Goal: Information Seeking & Learning: Learn about a topic

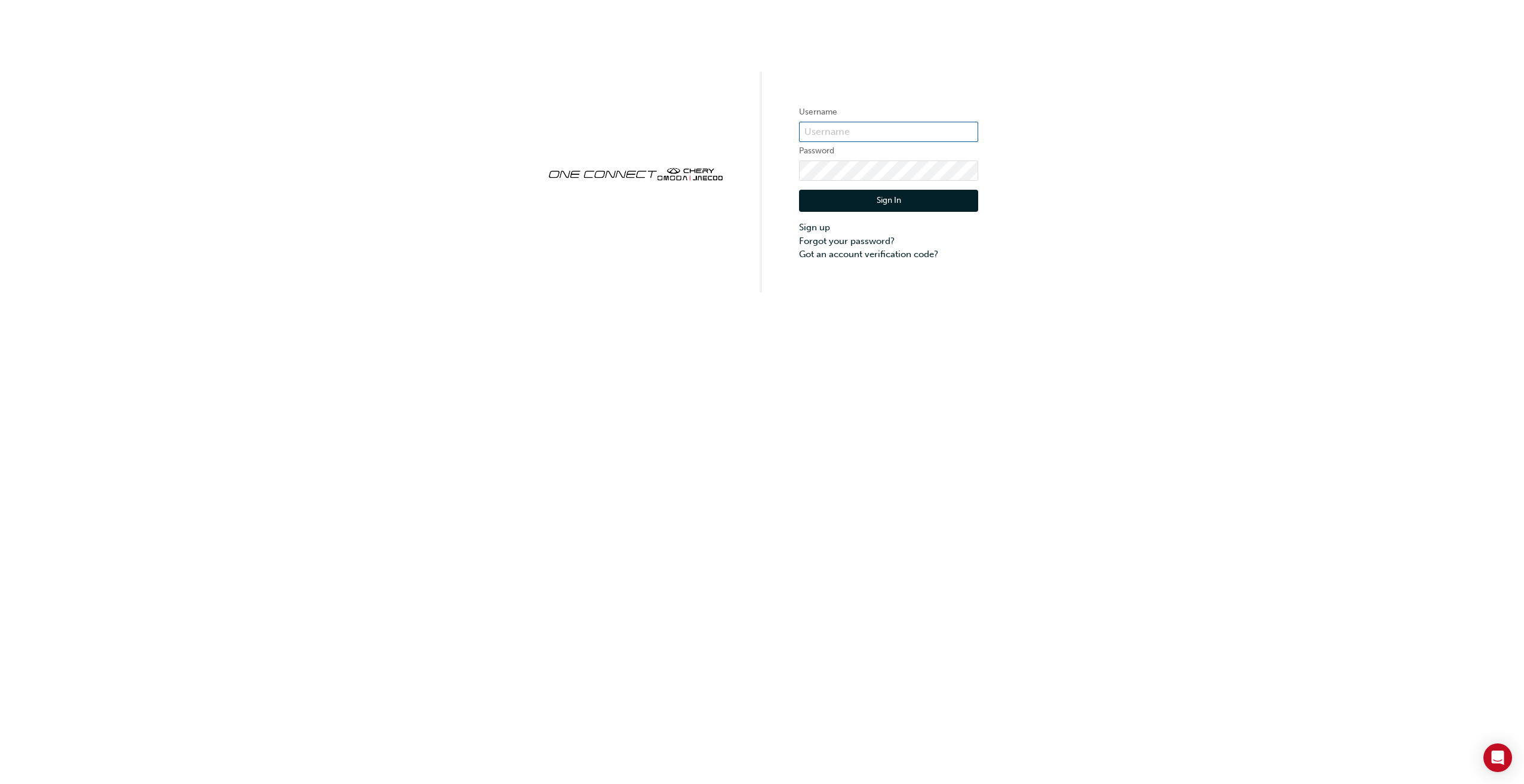
type input "CHAU1361"
click at [904, 204] on button "Sign In" at bounding box center [888, 202] width 179 height 23
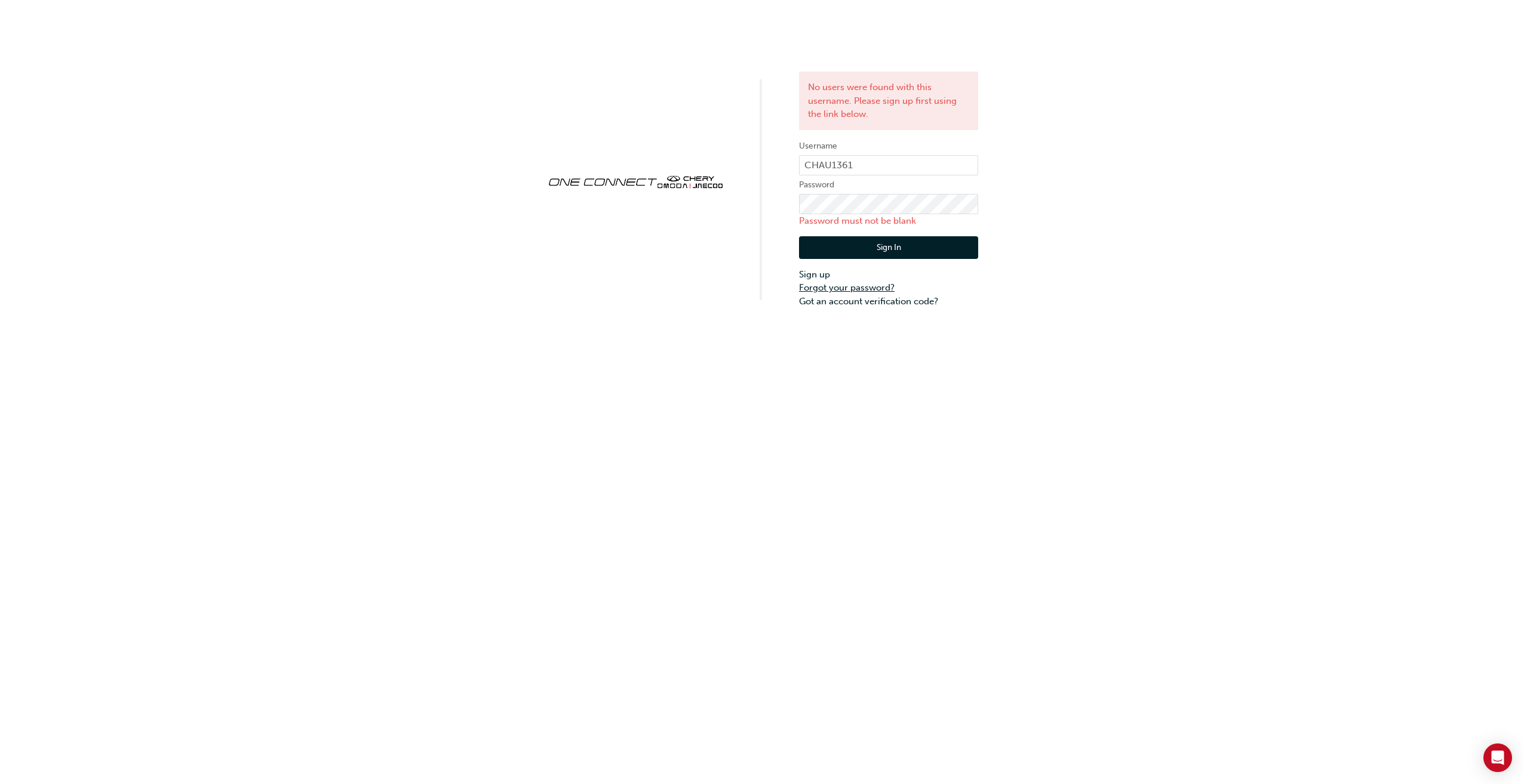
click at [828, 286] on link "Forgot your password?" at bounding box center [888, 288] width 179 height 14
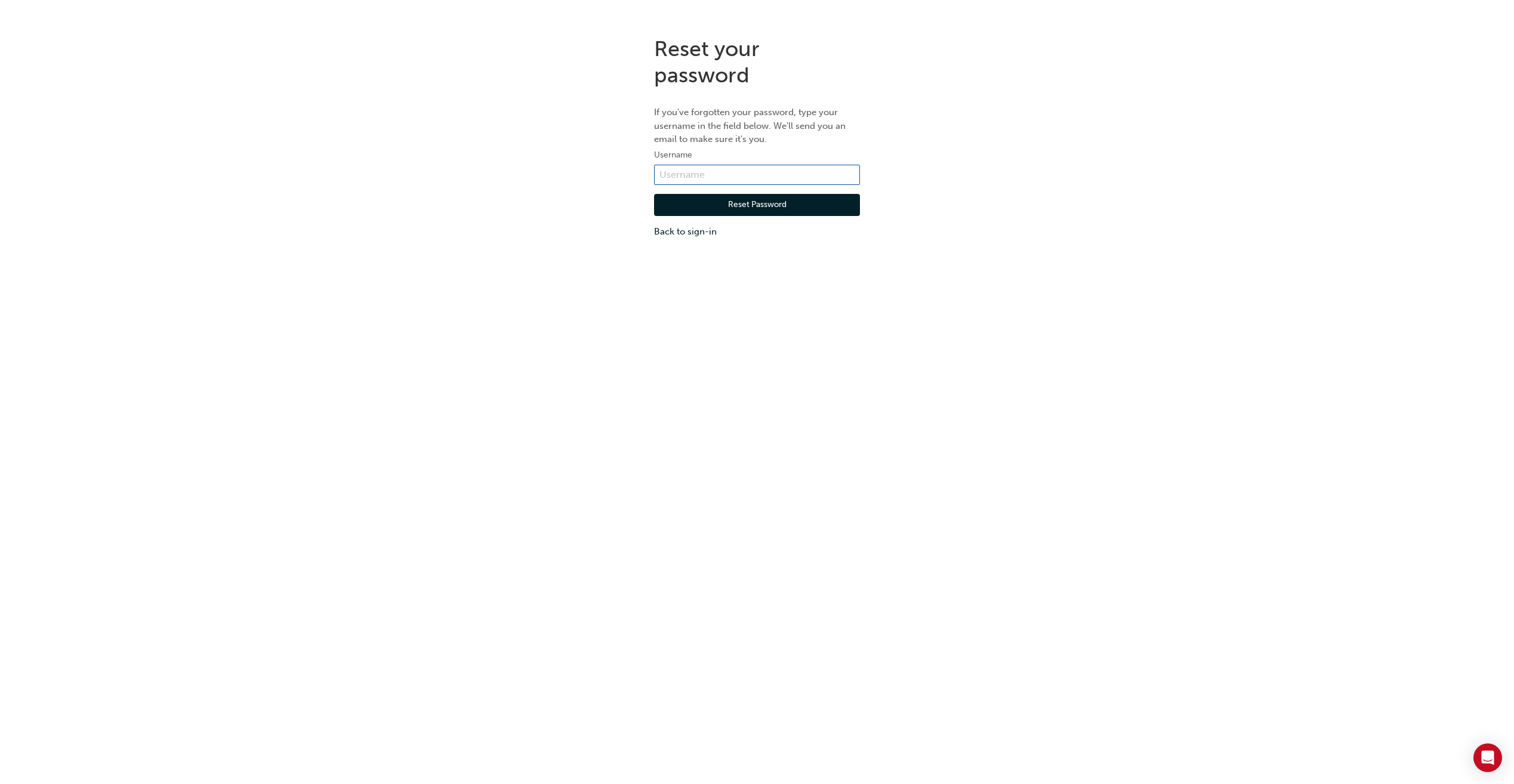
click at [773, 174] on input "text" at bounding box center [757, 174] width 206 height 20
type input "CHAU1361"
click at [689, 209] on button "Reset Password" at bounding box center [757, 205] width 206 height 23
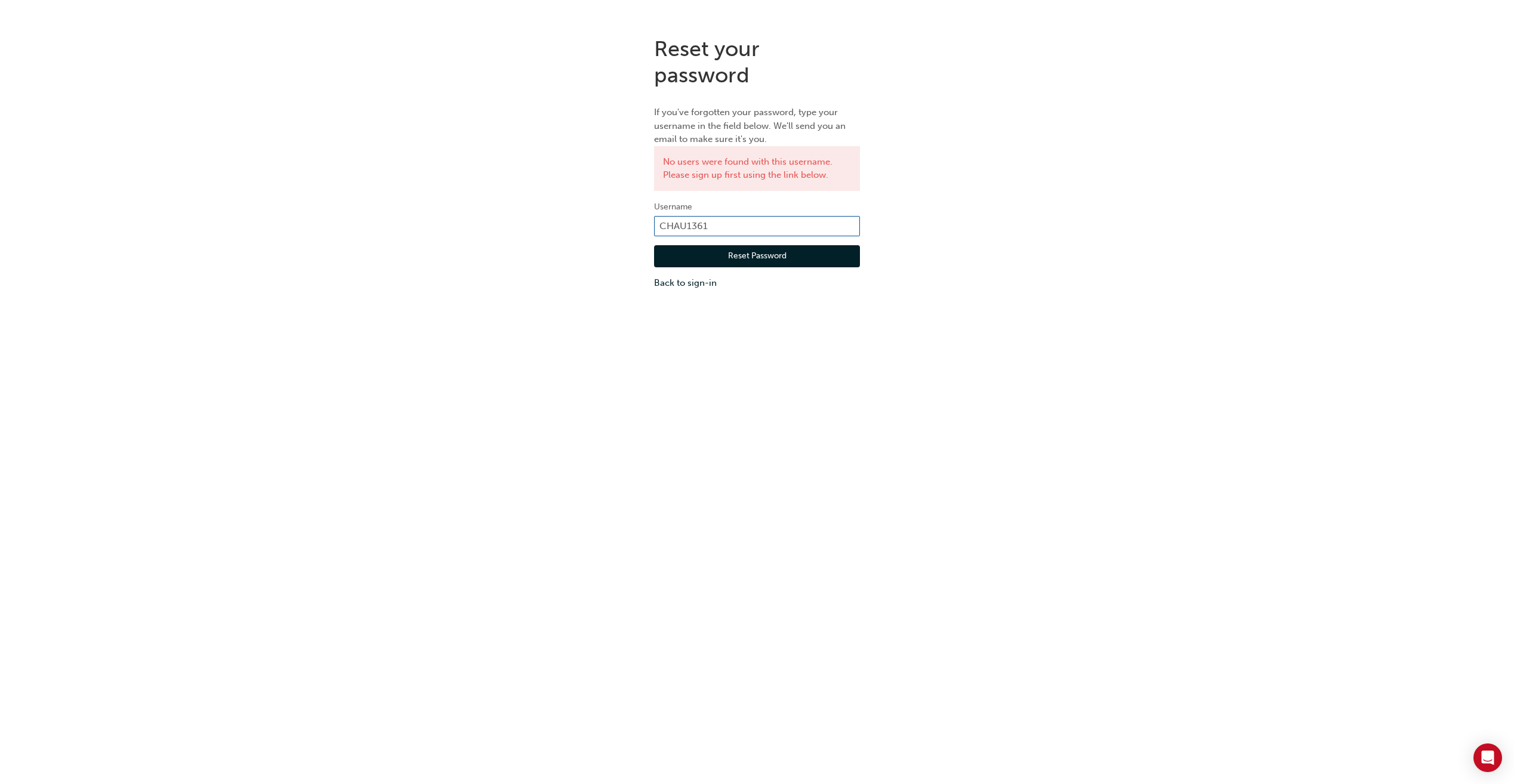
click at [799, 219] on input "CHAU1361" at bounding box center [757, 226] width 206 height 20
type input "C"
paste input "CHAU1361"
type input "CHAU1361"
click button "Reset Password" at bounding box center [757, 256] width 206 height 23
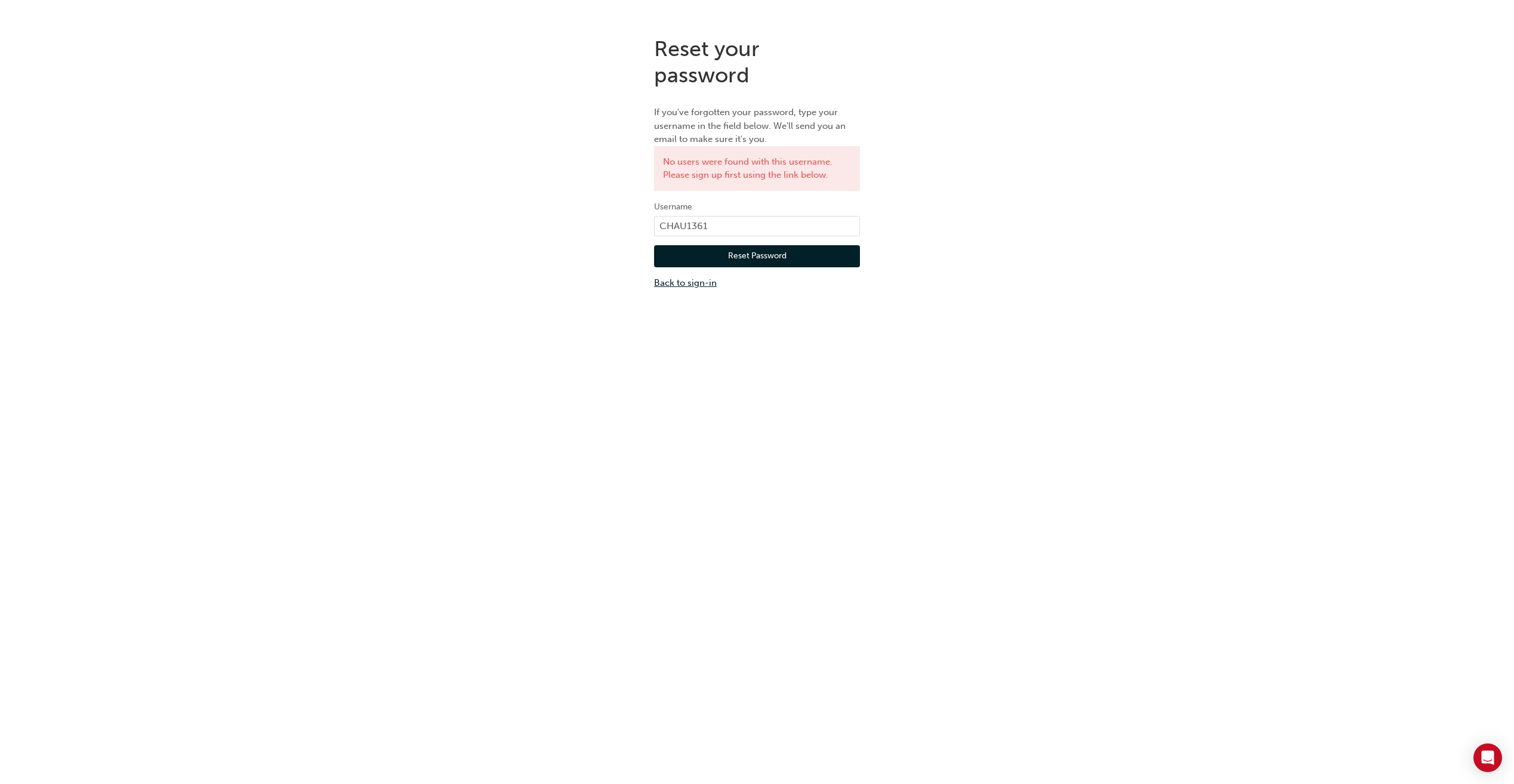
click at [680, 281] on link "Back to sign-in" at bounding box center [757, 283] width 206 height 14
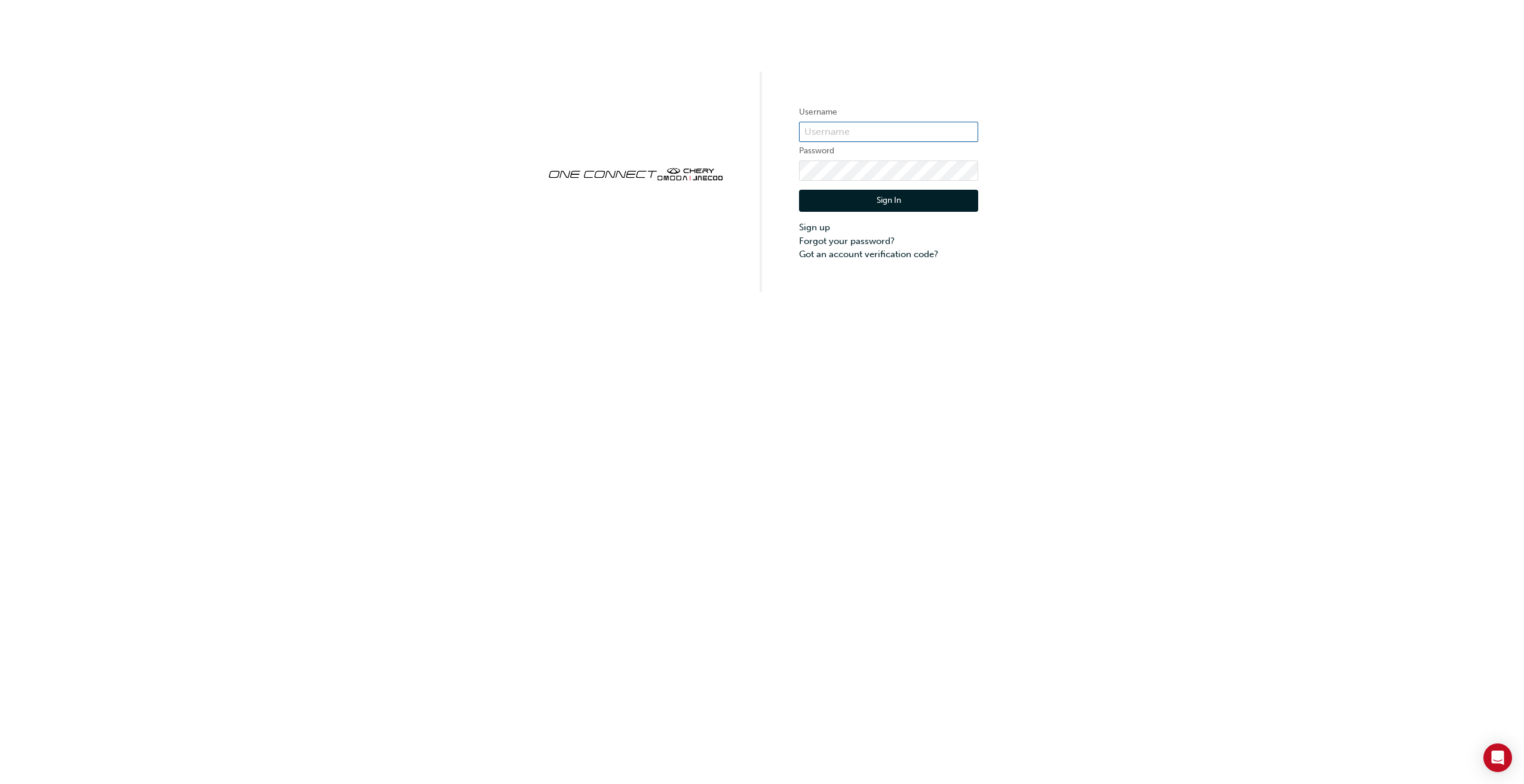
type input "CHAU1361"
click button "Sign In" at bounding box center [888, 202] width 179 height 23
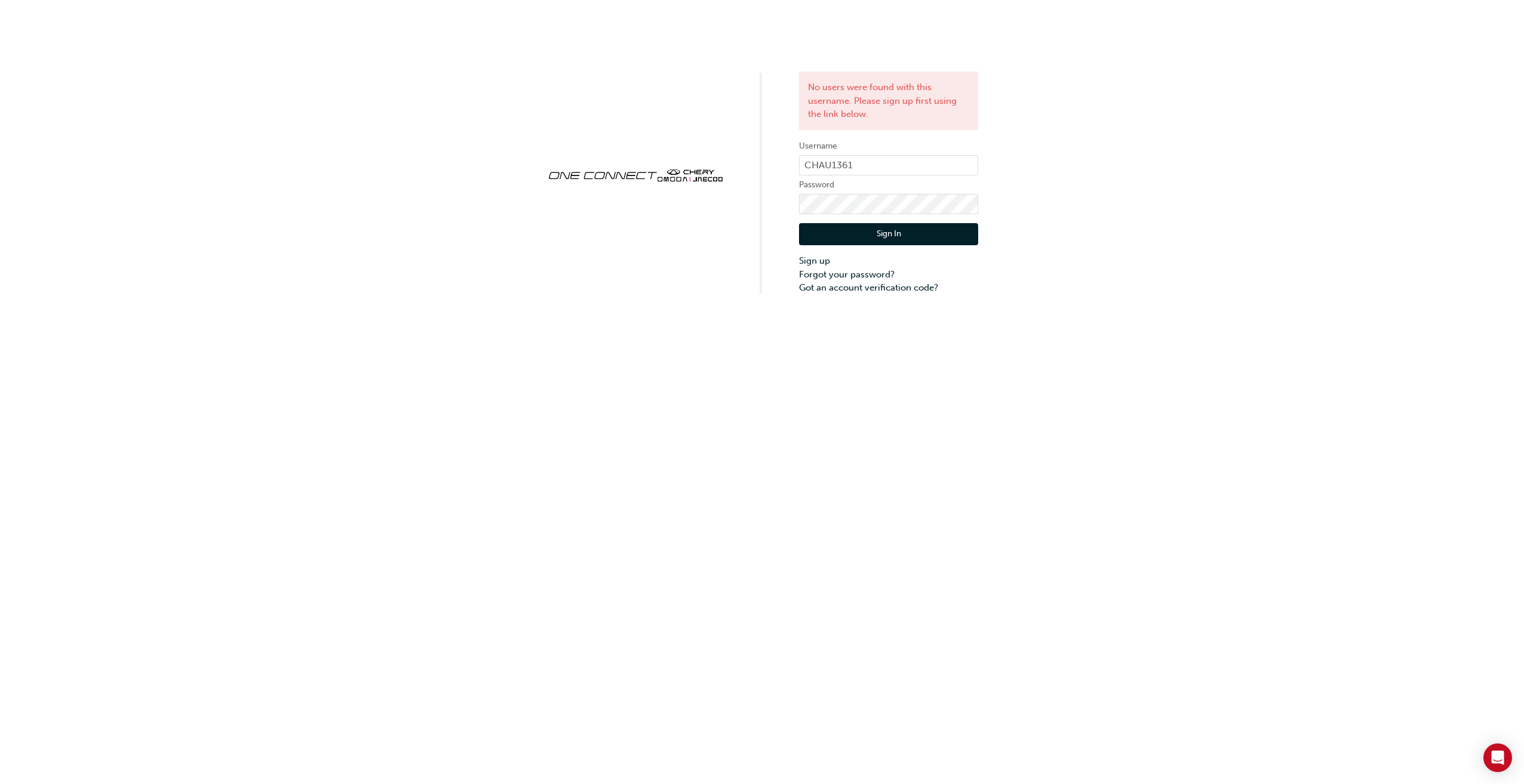
click at [895, 338] on div "No users were found with this username. Please sign up first using the link bel…" at bounding box center [762, 392] width 1524 height 784
click at [846, 276] on link "Forgot your password?" at bounding box center [888, 274] width 179 height 14
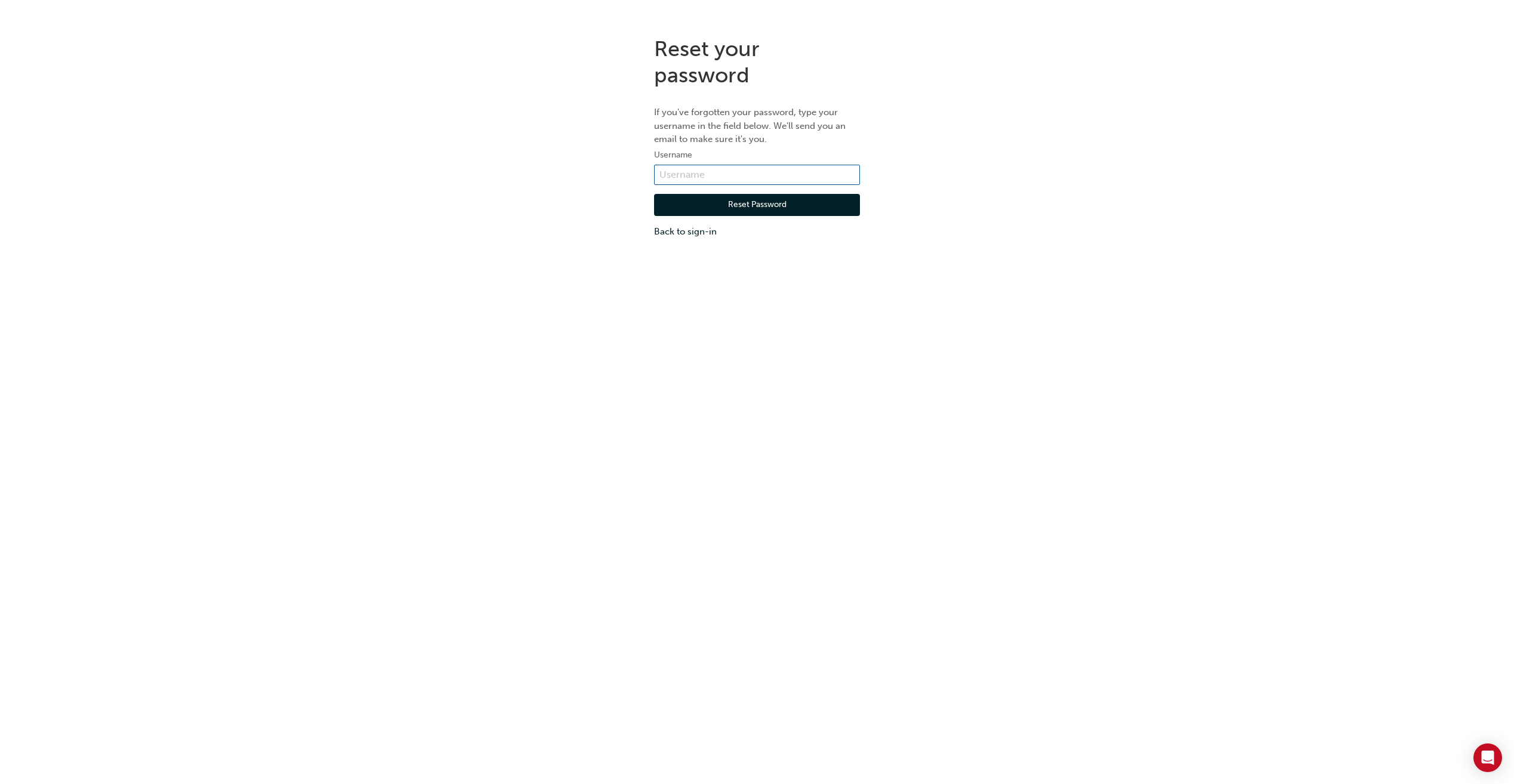
click at [792, 175] on input "text" at bounding box center [757, 174] width 206 height 20
drag, startPoint x: 790, startPoint y: 175, endPoint x: 748, endPoint y: 177, distance: 42.0
click at [748, 177] on input "text" at bounding box center [757, 174] width 206 height 20
type input "CHAU1361"
click at [746, 204] on button "Reset Password" at bounding box center [757, 205] width 206 height 23
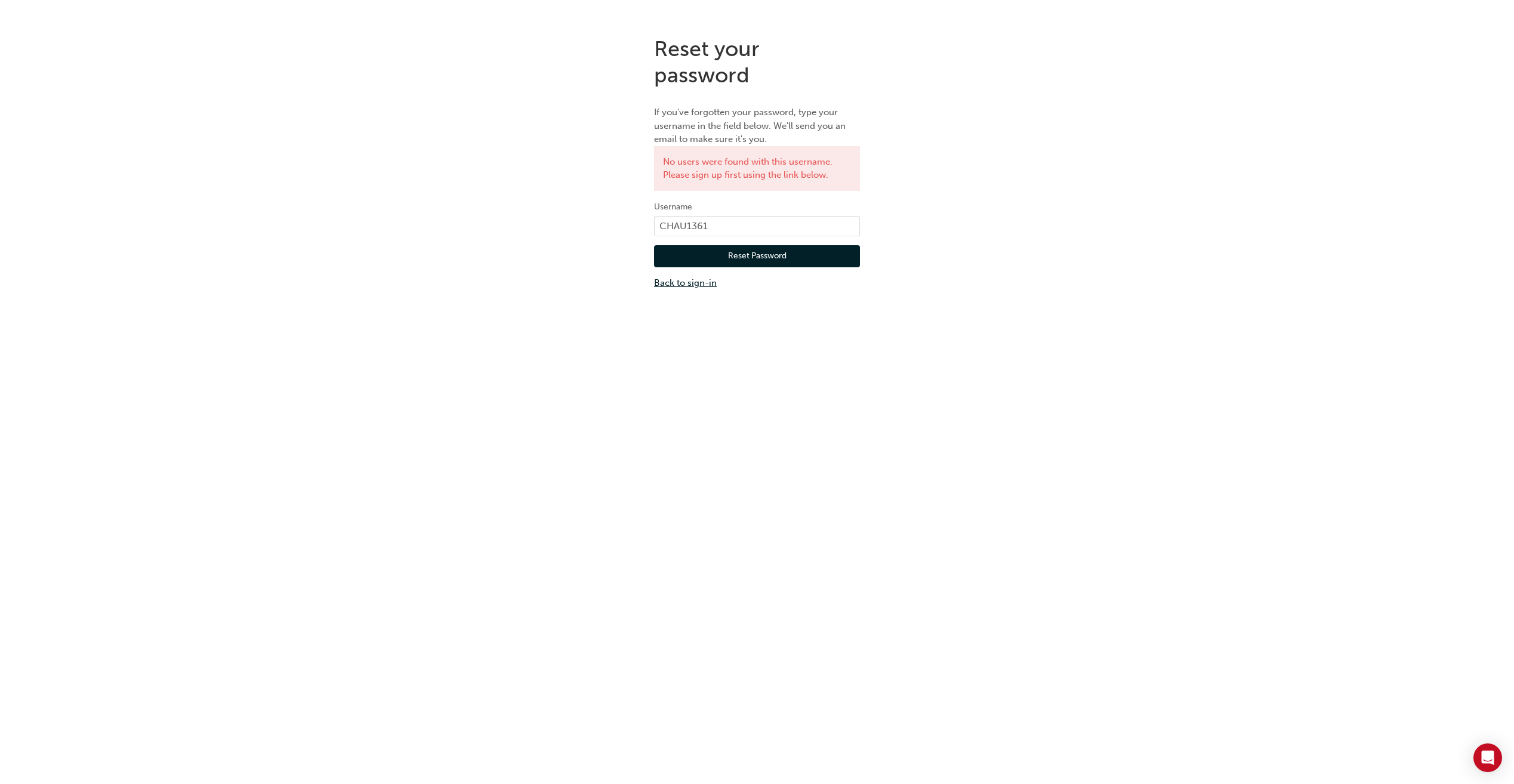
click at [671, 286] on link "Back to sign-in" at bounding box center [757, 283] width 206 height 14
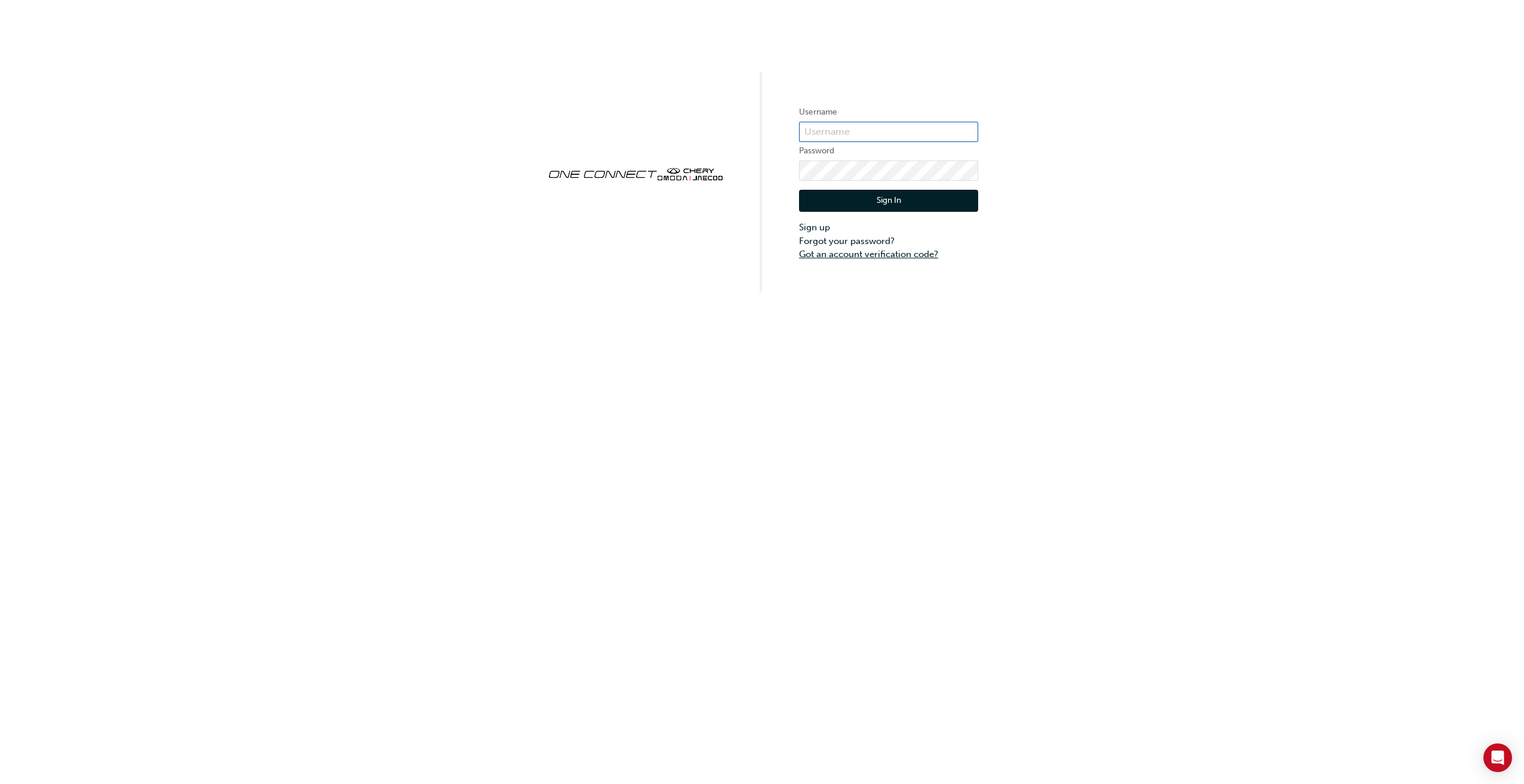
type input "CHAU1361"
click at [820, 227] on link "Sign up" at bounding box center [888, 227] width 179 height 14
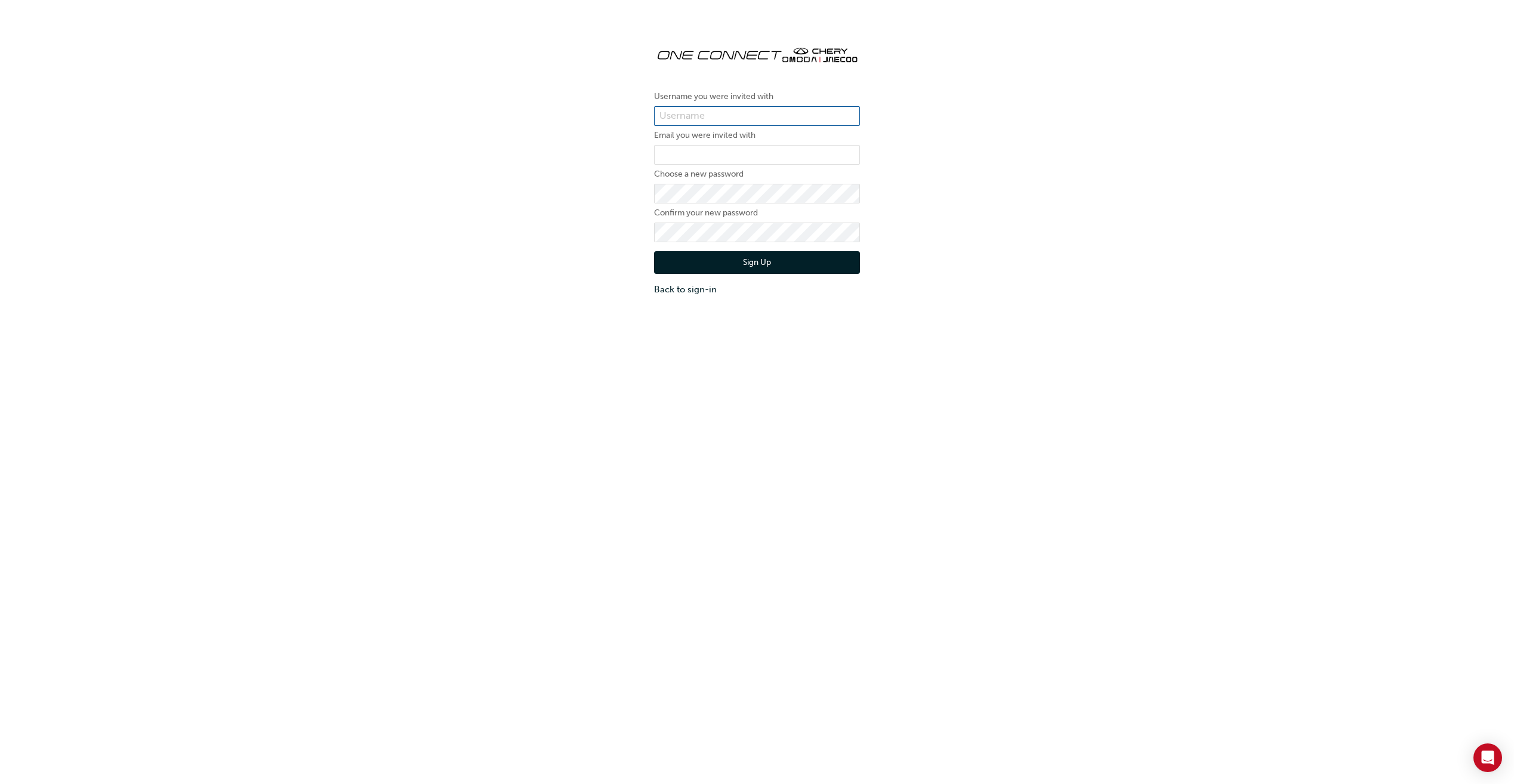
click at [742, 110] on input "text" at bounding box center [757, 116] width 206 height 20
type input "CHAU1361"
click at [736, 154] on input "email" at bounding box center [757, 155] width 206 height 20
click at [894, 251] on div "Username you were invited with CHAU1361 Email you were invited with Choose a ne…" at bounding box center [757, 166] width 1514 height 278
click at [687, 150] on input "email" at bounding box center [757, 155] width 206 height 20
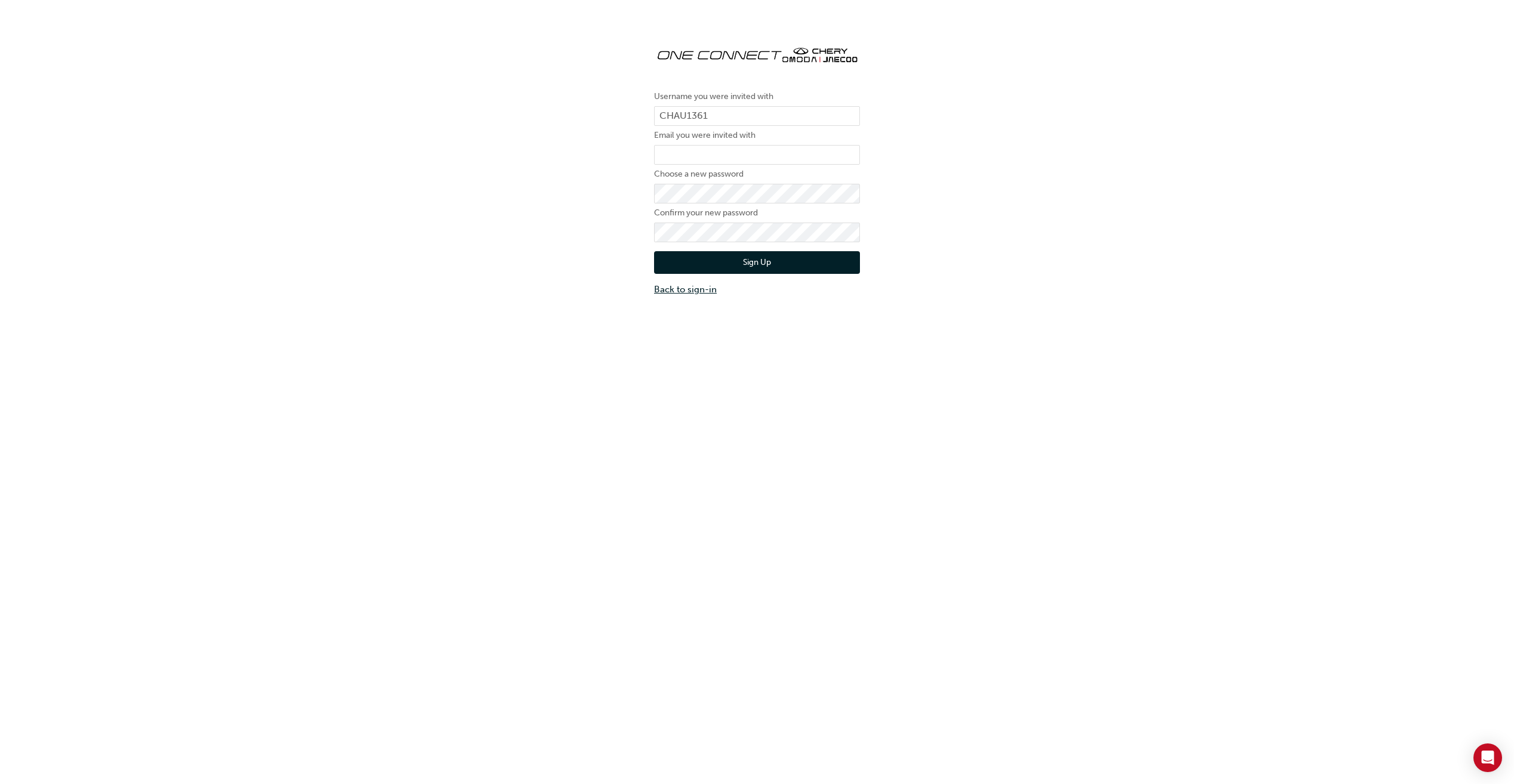
click at [683, 294] on link "Back to sign-in" at bounding box center [757, 289] width 206 height 14
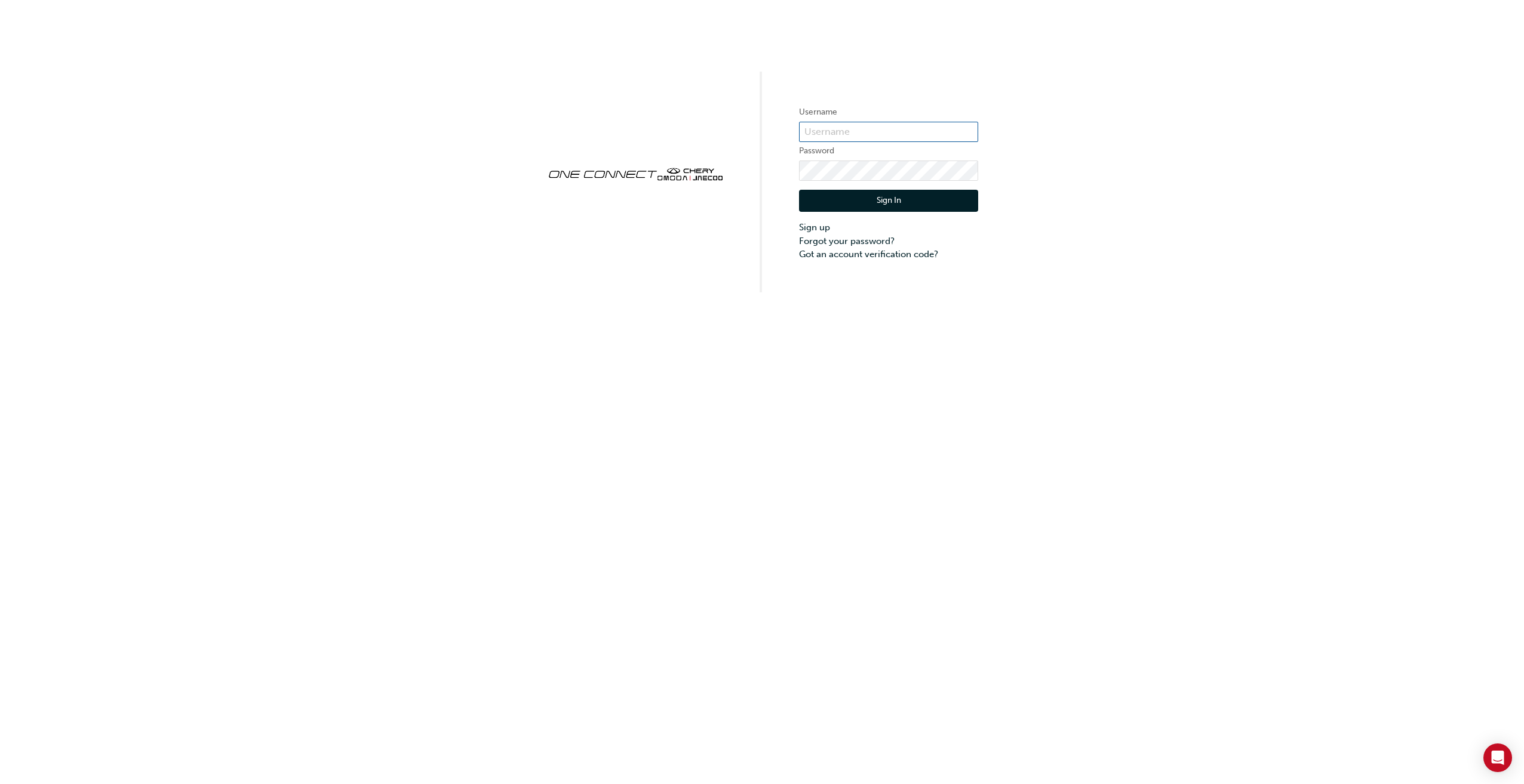
type input "CHAU1361"
click at [906, 202] on button "Sign In" at bounding box center [888, 202] width 179 height 23
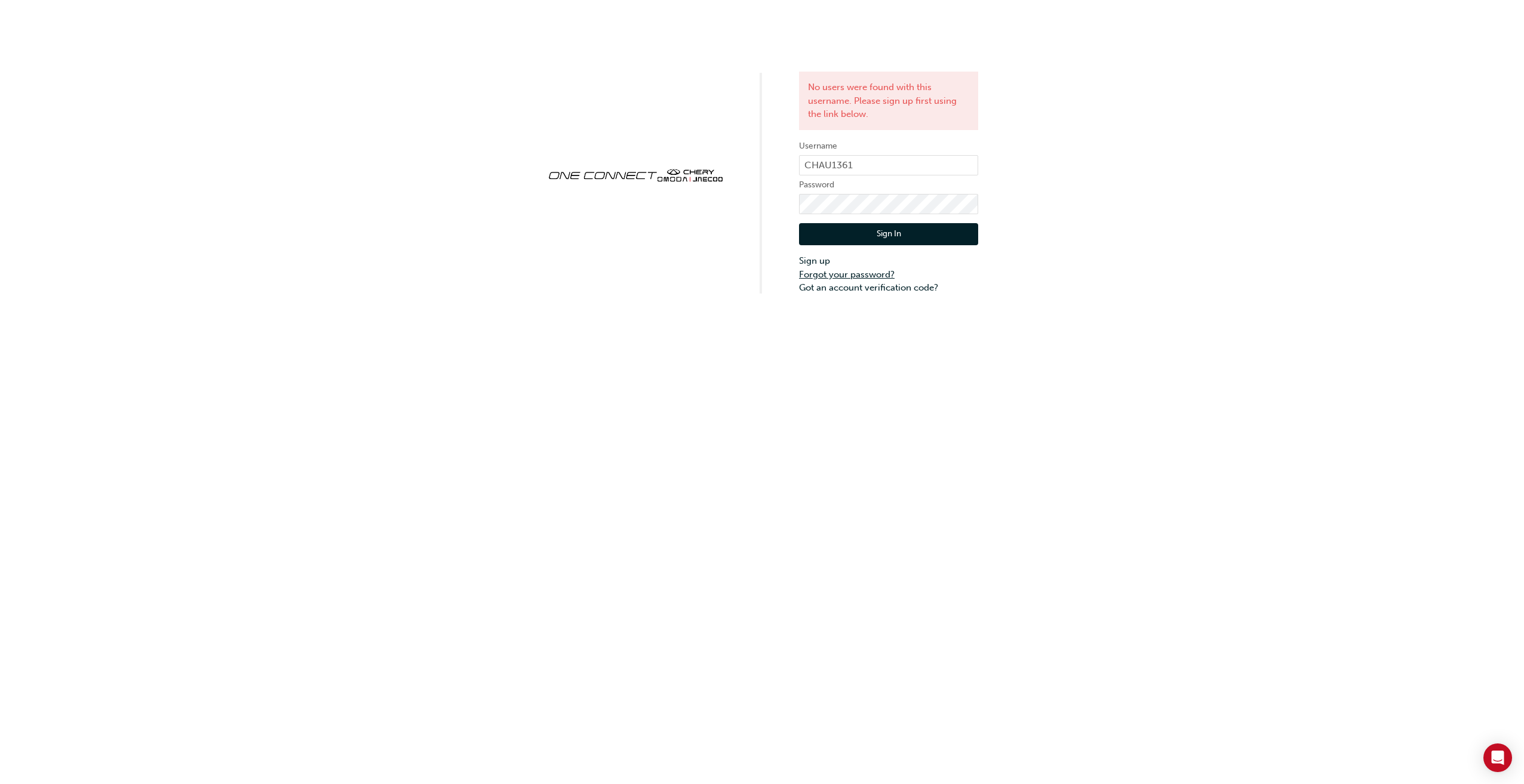
click at [866, 275] on link "Forgot your password?" at bounding box center [888, 274] width 179 height 14
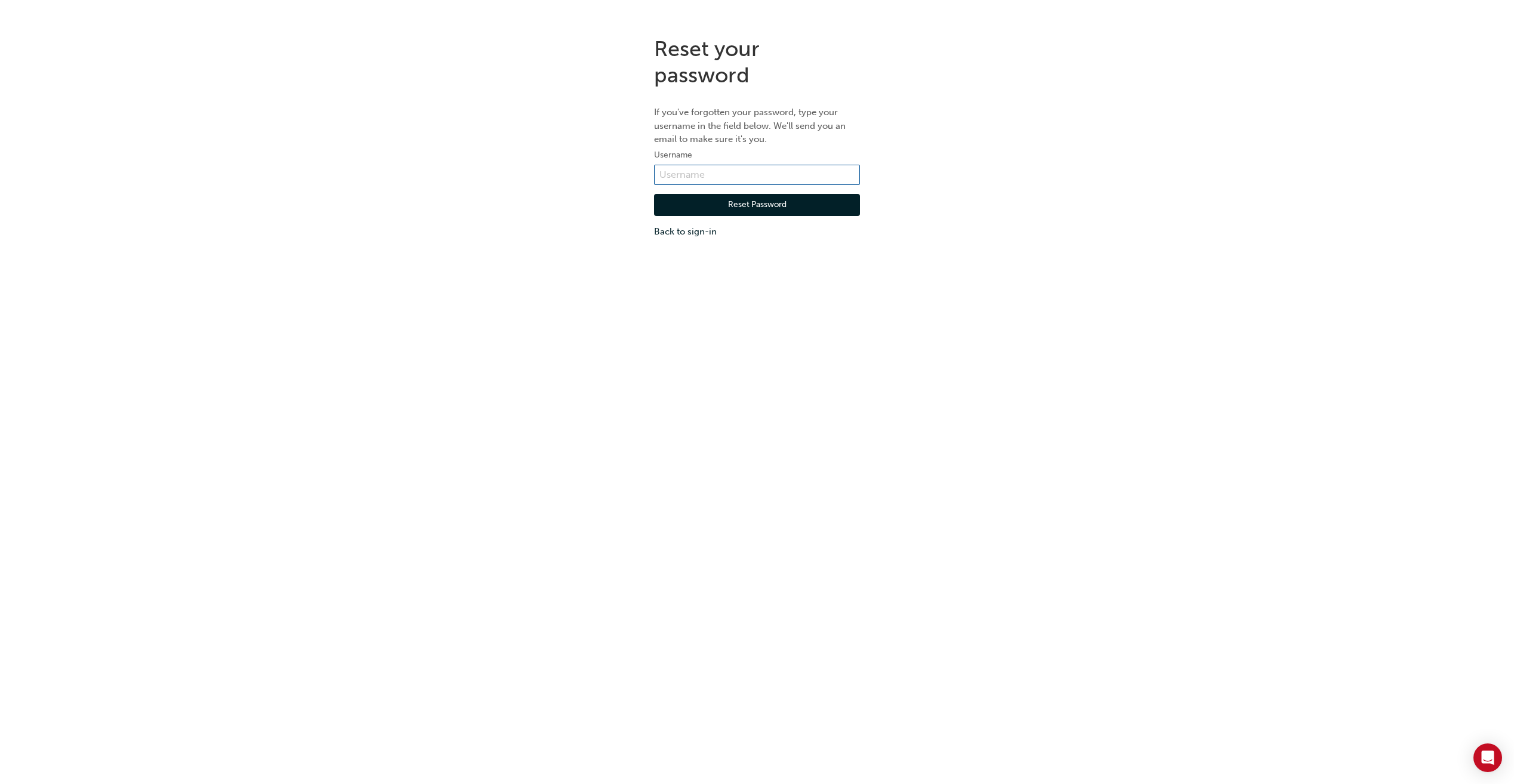
click at [780, 172] on input "text" at bounding box center [757, 174] width 206 height 20
type input "CHAU1361"
click at [766, 199] on button "Reset Password" at bounding box center [757, 205] width 206 height 23
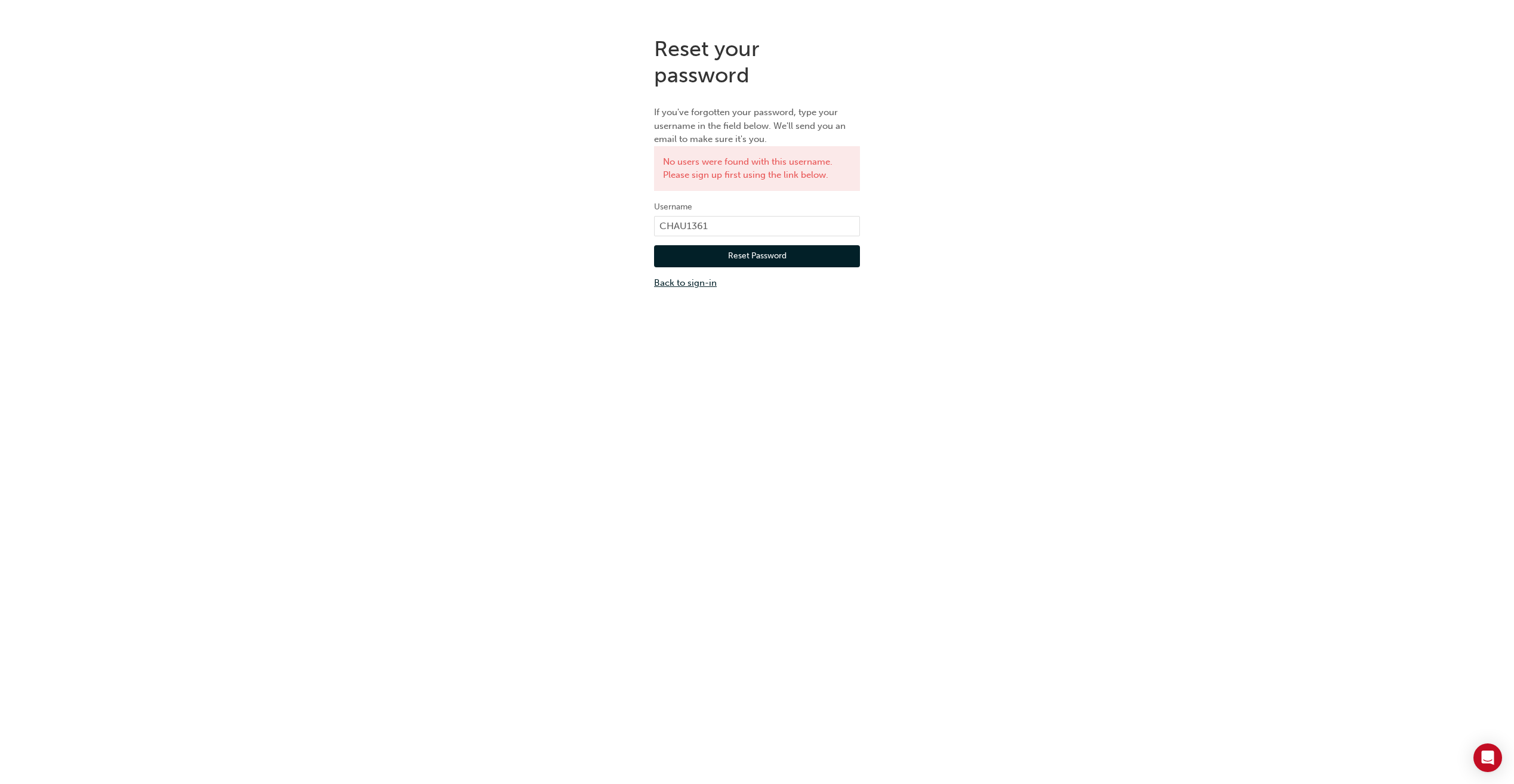
click at [700, 281] on link "Back to sign-in" at bounding box center [757, 283] width 206 height 14
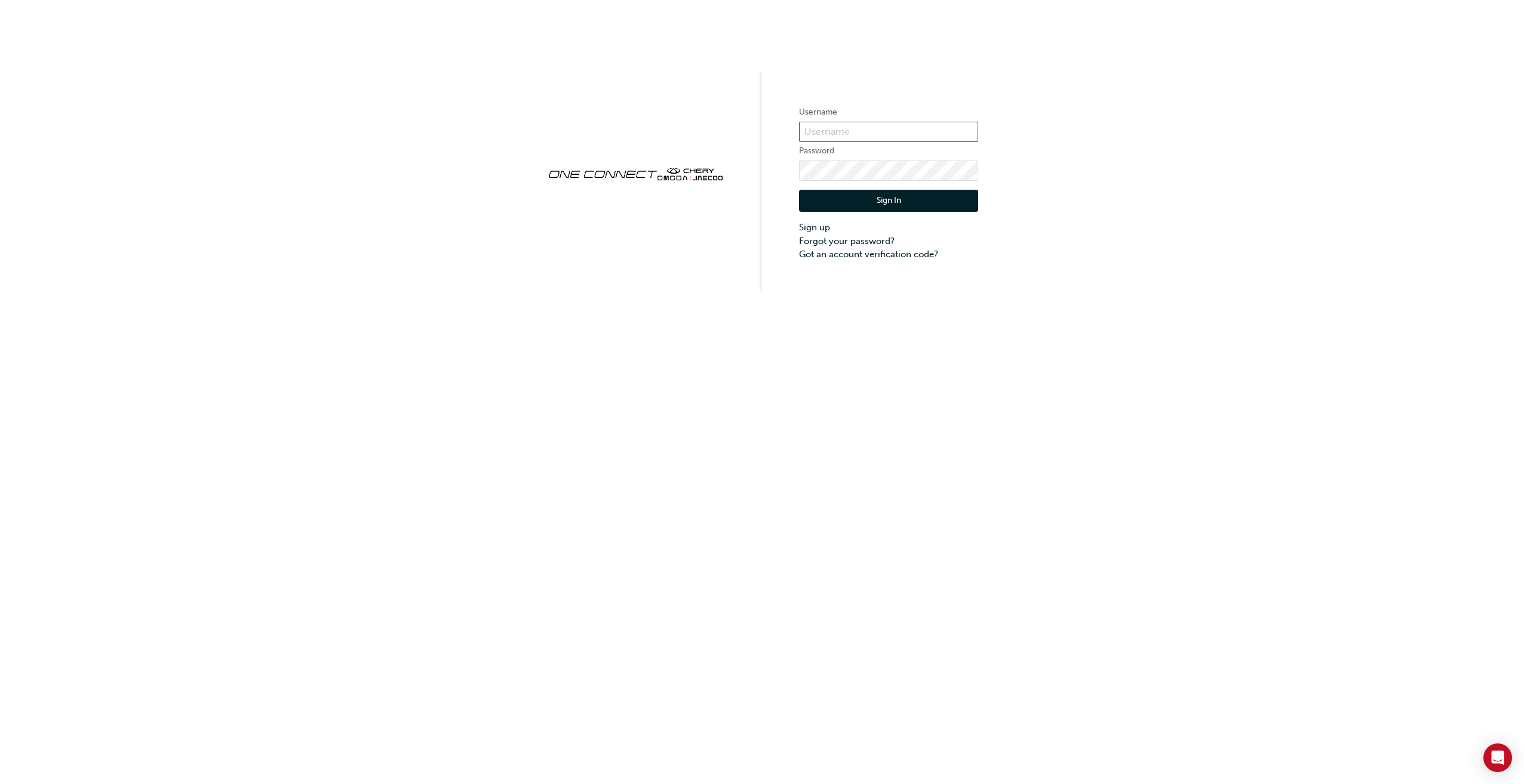
type input "CHAU1361"
click at [845, 241] on link "Forgot your password?" at bounding box center [888, 241] width 179 height 14
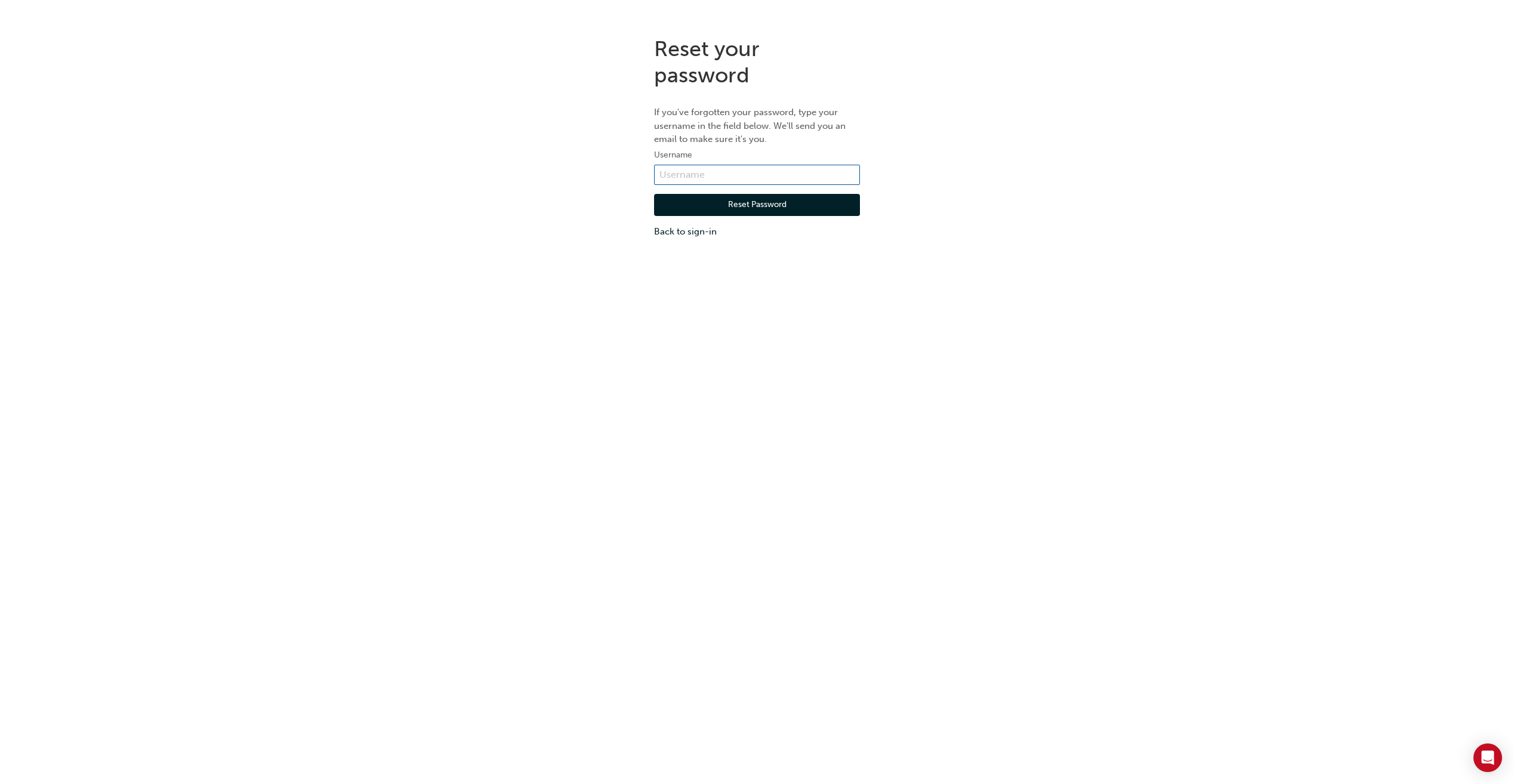
click at [771, 172] on input "text" at bounding box center [757, 174] width 206 height 20
type input "CHAU1361"
drag, startPoint x: 771, startPoint y: 179, endPoint x: 751, endPoint y: 208, distance: 35.2
click at [751, 208] on button "Reset Password" at bounding box center [757, 205] width 206 height 23
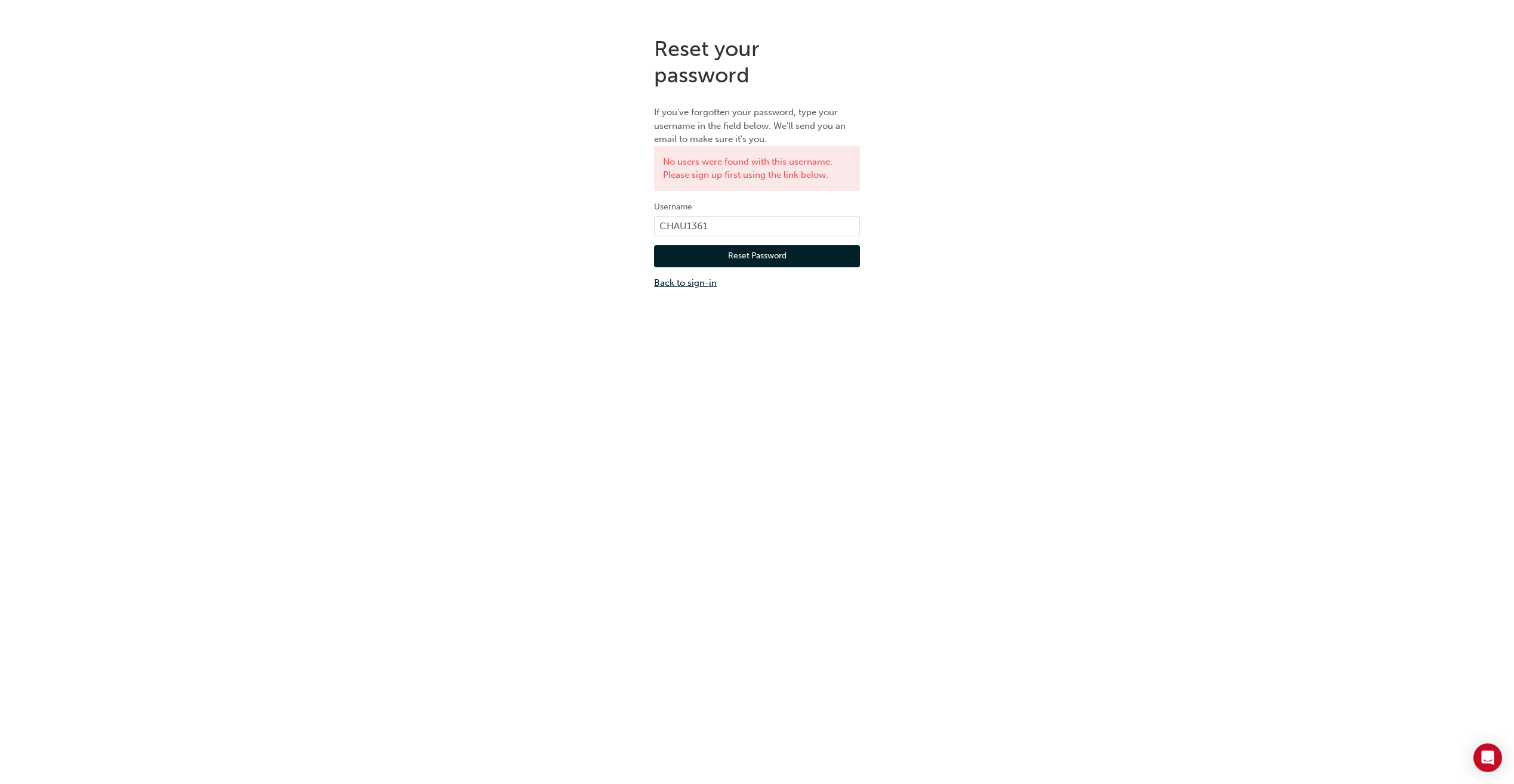
click at [704, 279] on link "Back to sign-in" at bounding box center [757, 283] width 206 height 14
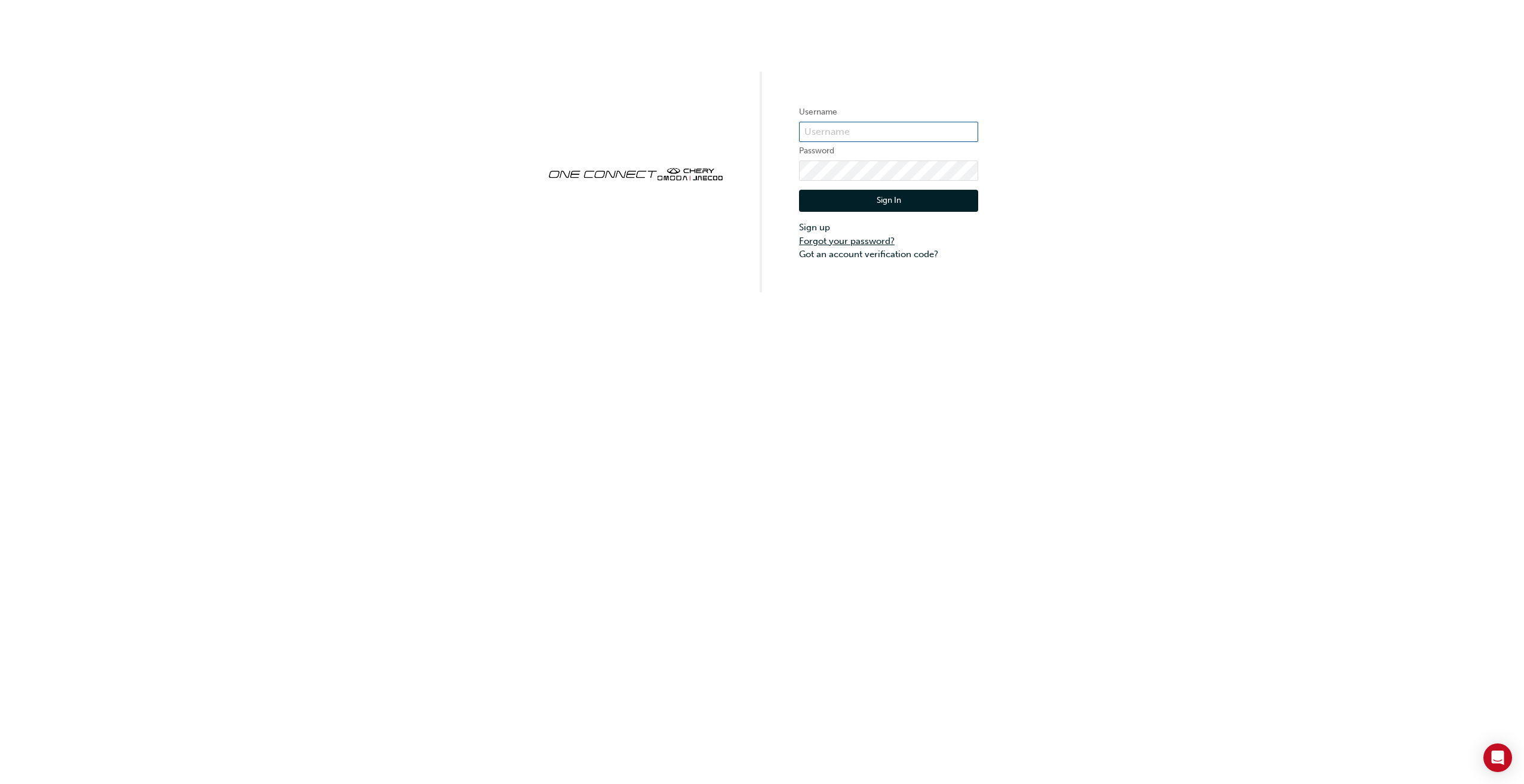
type input "CHAU1361"
click at [831, 227] on link "Sign up" at bounding box center [888, 227] width 179 height 14
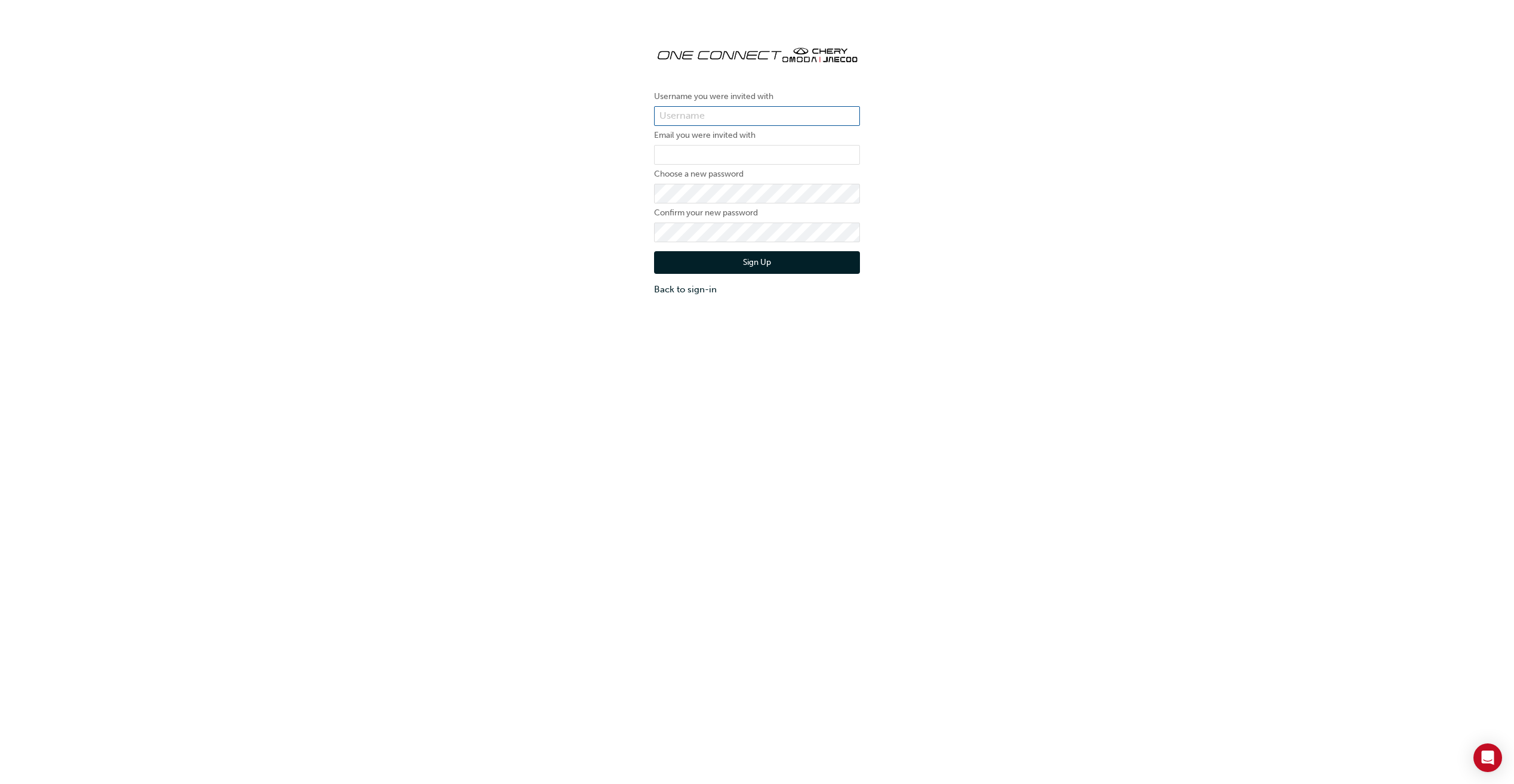
click at [783, 122] on input "text" at bounding box center [757, 116] width 206 height 20
type input "CHAU1361"
click at [758, 160] on input "email" at bounding box center [757, 155] width 206 height 20
type input "oscar.greenwood@jmgpl.com.au"
drag, startPoint x: 589, startPoint y: 238, endPoint x: 594, endPoint y: 231, distance: 8.6
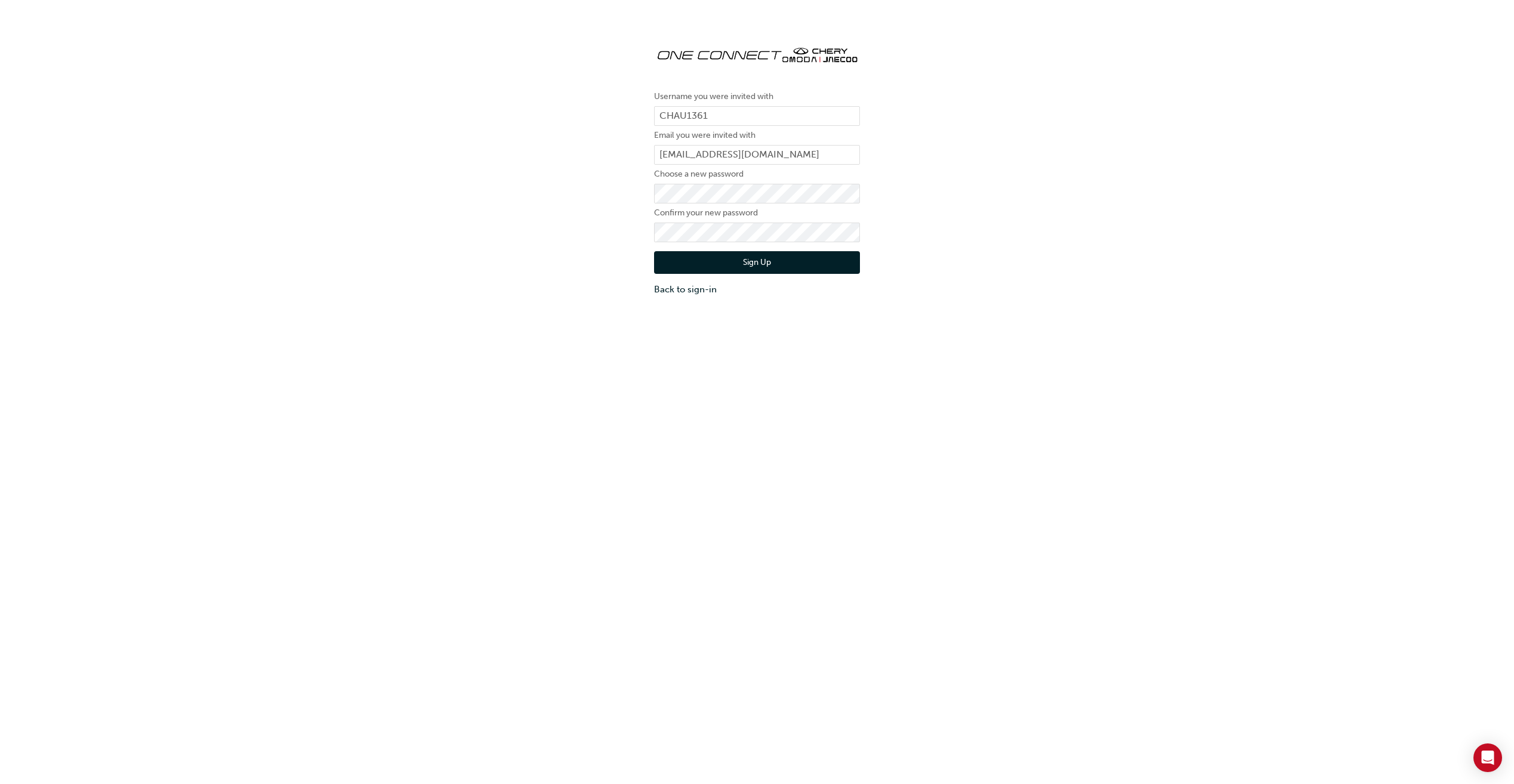
click at [589, 238] on div "Username you were invited with CHAU1361 Email you were invited with oscar.green…" at bounding box center [757, 166] width 1514 height 278
click at [576, 256] on div "Username you were invited with CHAU1361 Email you were invited with oscar.green…" at bounding box center [757, 166] width 1514 height 278
click at [711, 260] on button "Sign Up" at bounding box center [757, 263] width 206 height 23
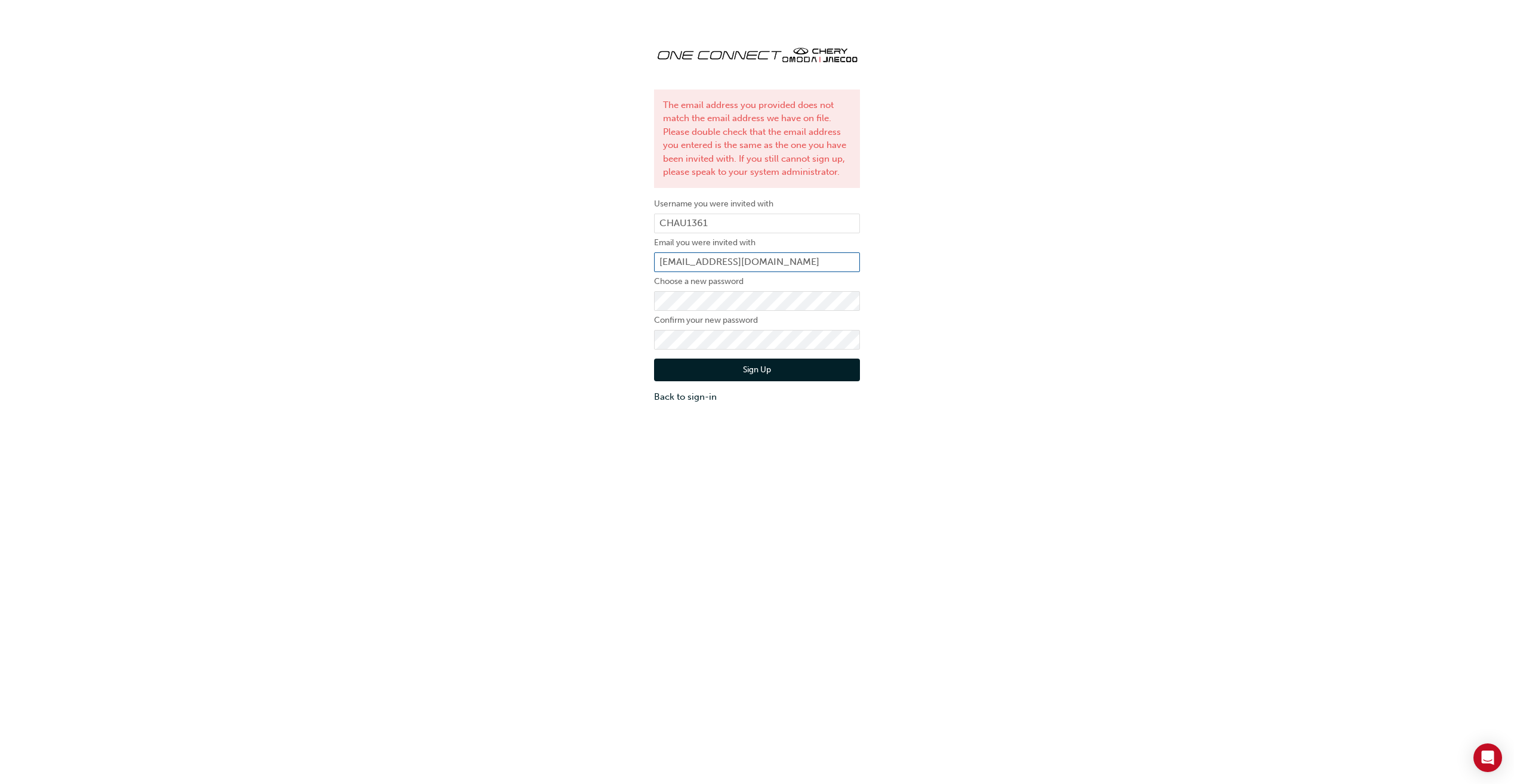
click at [823, 267] on input "oscar.greenwood@jmgpl.com.au" at bounding box center [757, 263] width 206 height 20
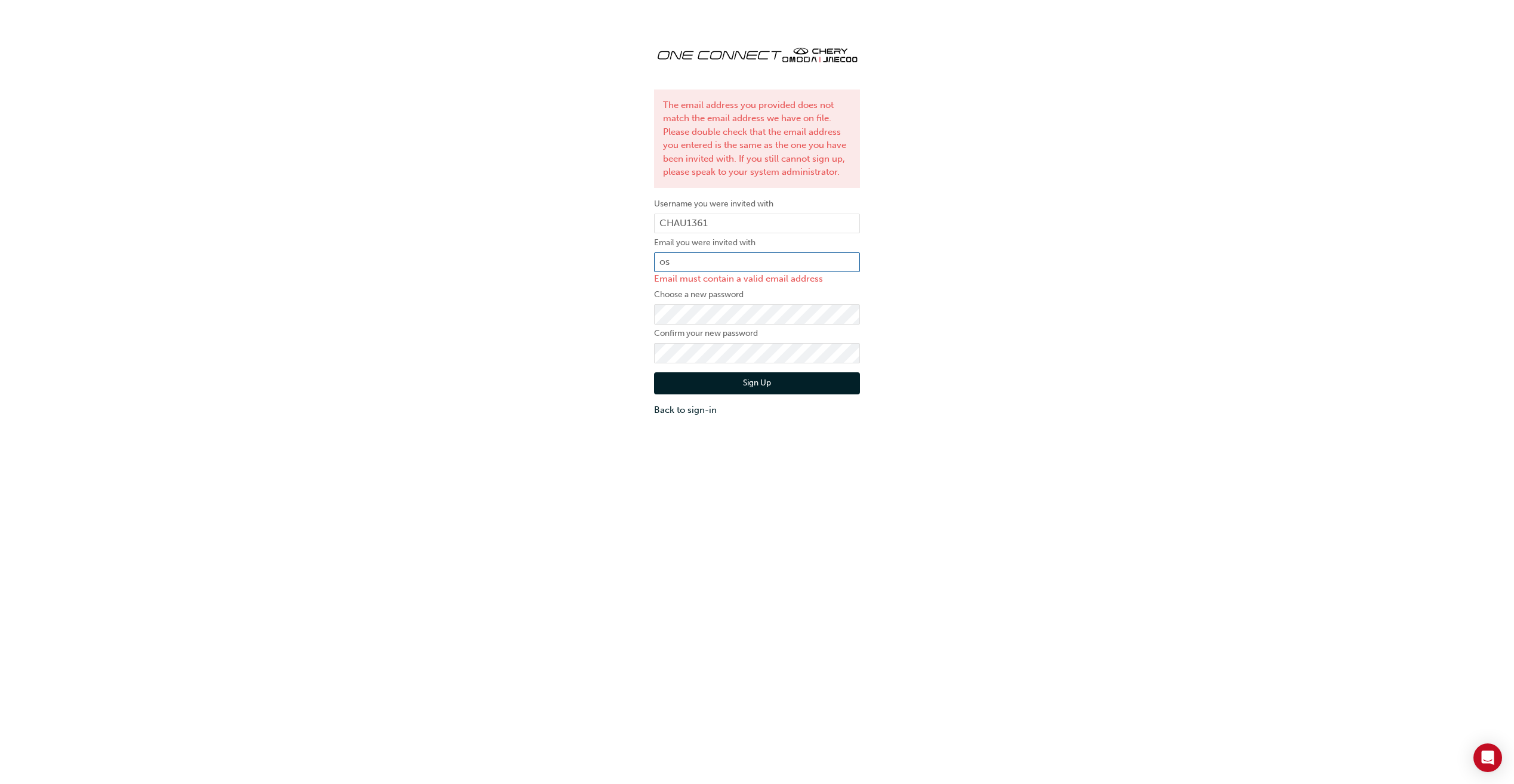
type input "o"
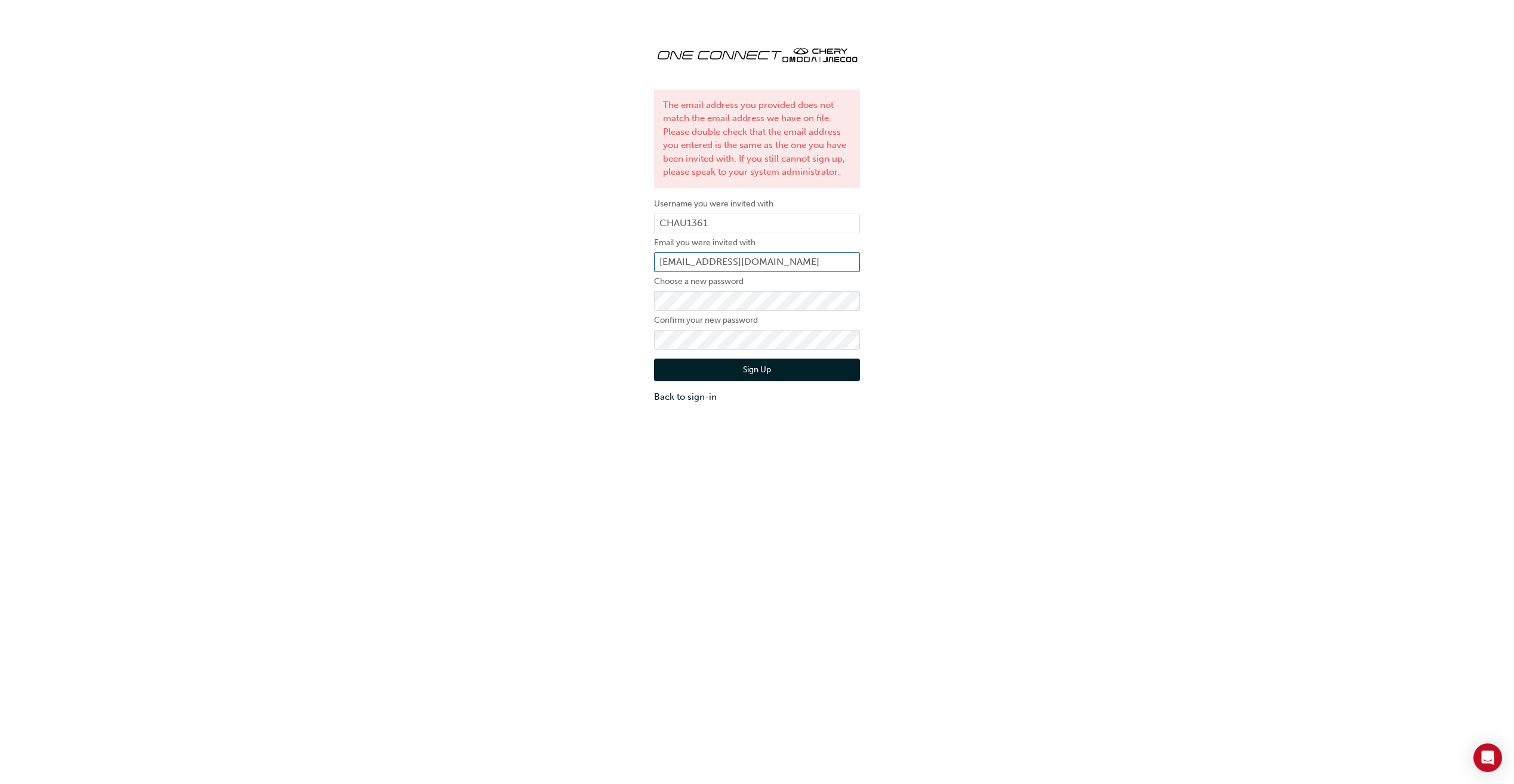
type input "ogreenwood@cherybrighton.com.au"
click at [617, 319] on div "The email address you provided does not match the email address we have on file…" at bounding box center [757, 219] width 1514 height 385
click at [712, 375] on button "Sign Up" at bounding box center [757, 370] width 206 height 23
click at [823, 263] on input "ogreenwood@cherybrighton.com.au" at bounding box center [757, 263] width 206 height 20
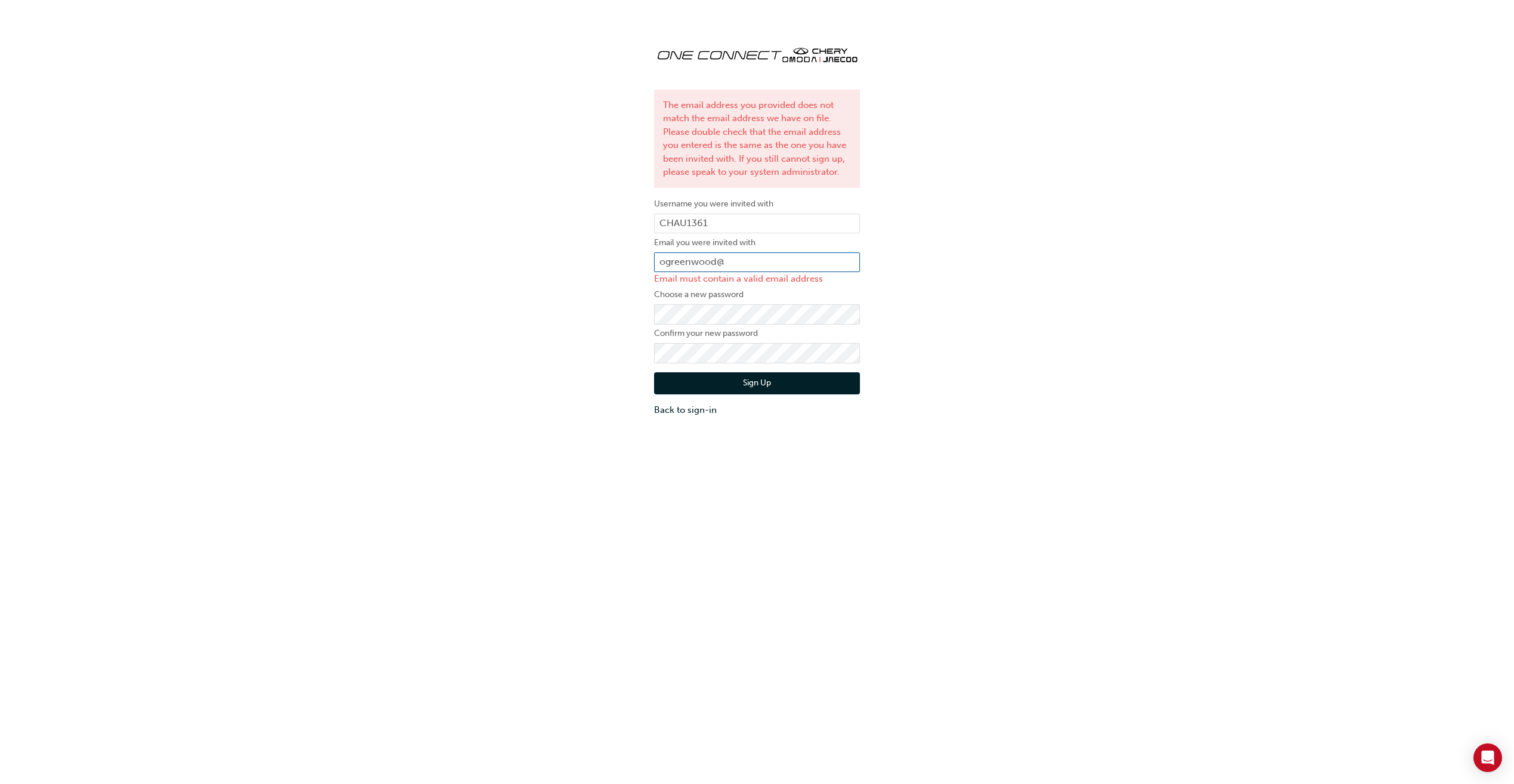
type input "ogreenwood@geelybrighton.com.au"
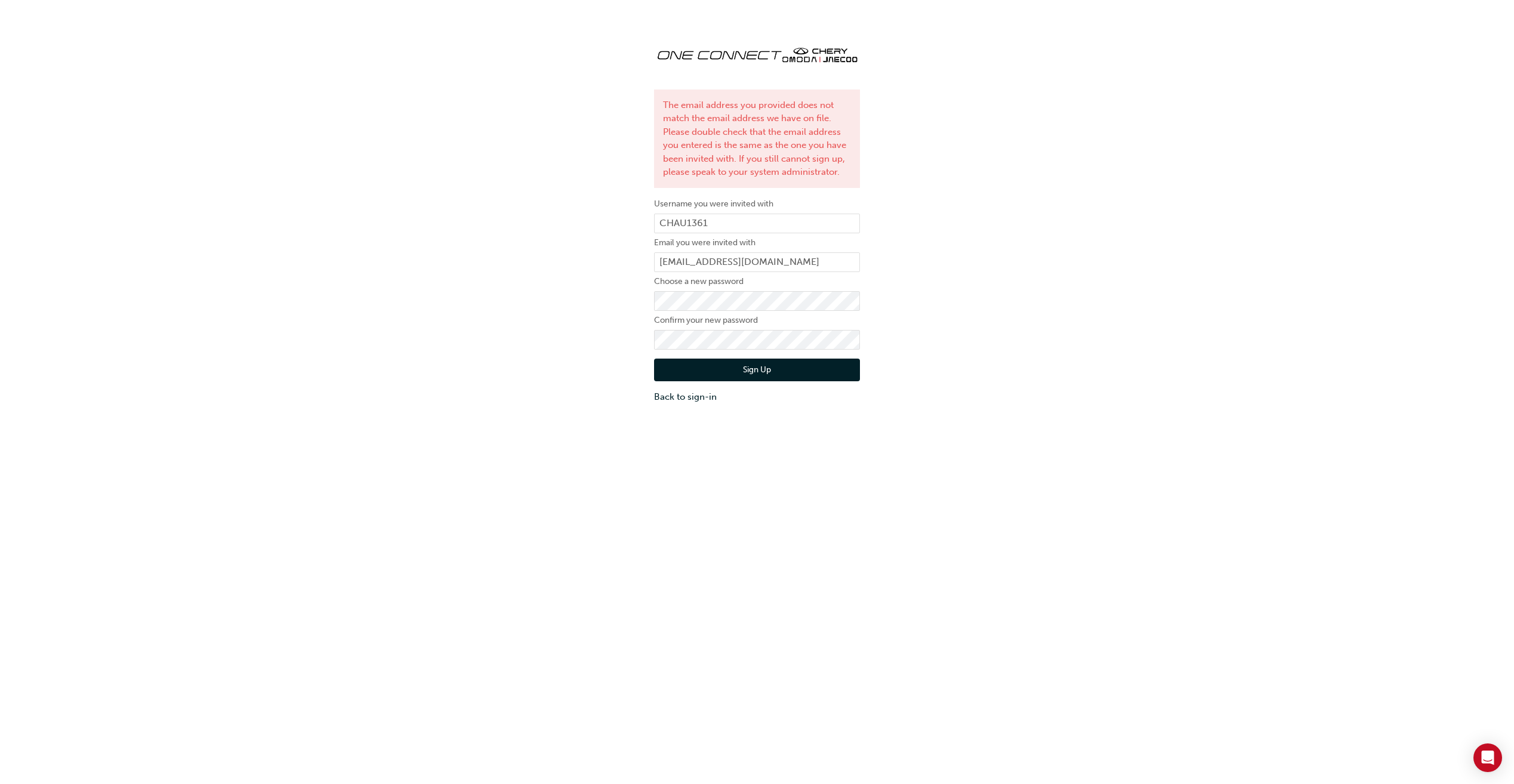
click at [820, 363] on button "Sign Up" at bounding box center [757, 370] width 206 height 23
drag, startPoint x: 566, startPoint y: 372, endPoint x: 589, endPoint y: 363, distance: 24.7
click at [566, 372] on div "The email address you provided does not match the email address we have on file…" at bounding box center [757, 226] width 1514 height 399
click at [1008, 261] on div "The email address you provided does not match the email address we have on file…" at bounding box center [757, 219] width 1514 height 385
click at [778, 363] on button "Sign Up" at bounding box center [757, 370] width 206 height 23
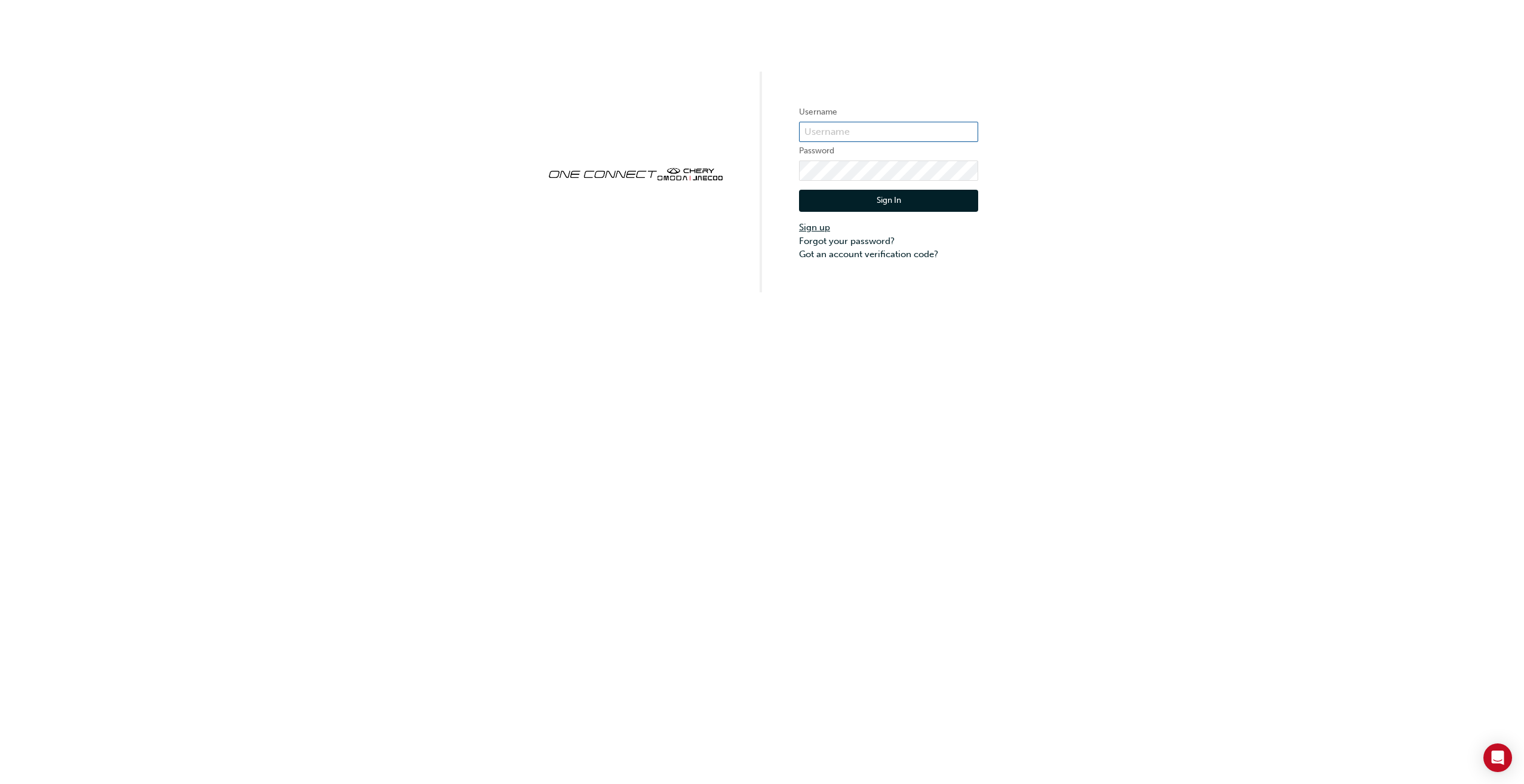
type input "CHAU1361"
click at [817, 228] on link "Sign up" at bounding box center [888, 227] width 179 height 14
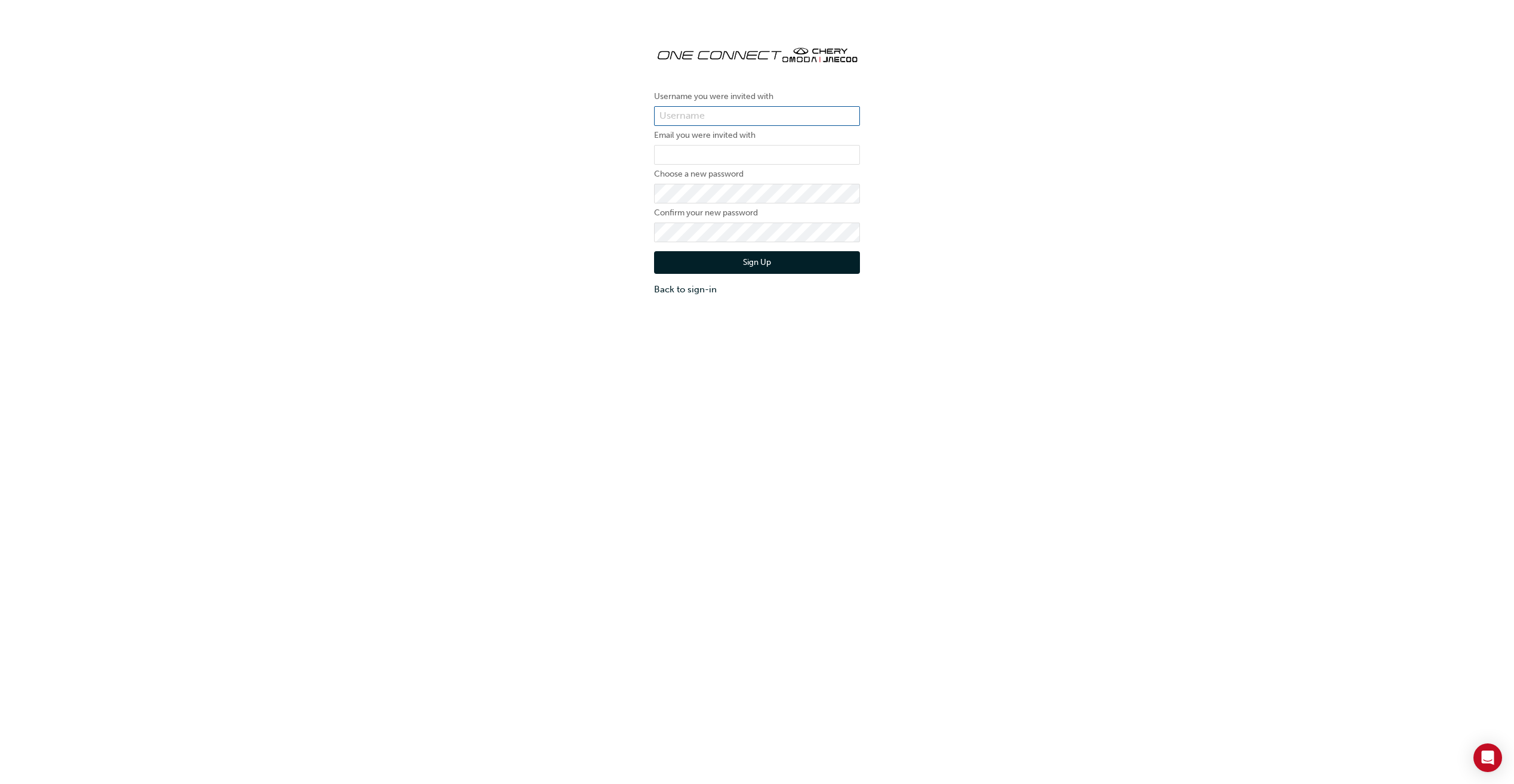
click at [746, 122] on input "text" at bounding box center [757, 116] width 206 height 20
click at [745, 114] on input "text" at bounding box center [757, 116] width 206 height 20
type input "CHAU1361"
click at [715, 160] on input "email" at bounding box center [757, 155] width 206 height 20
click at [692, 147] on input "email" at bounding box center [757, 155] width 206 height 20
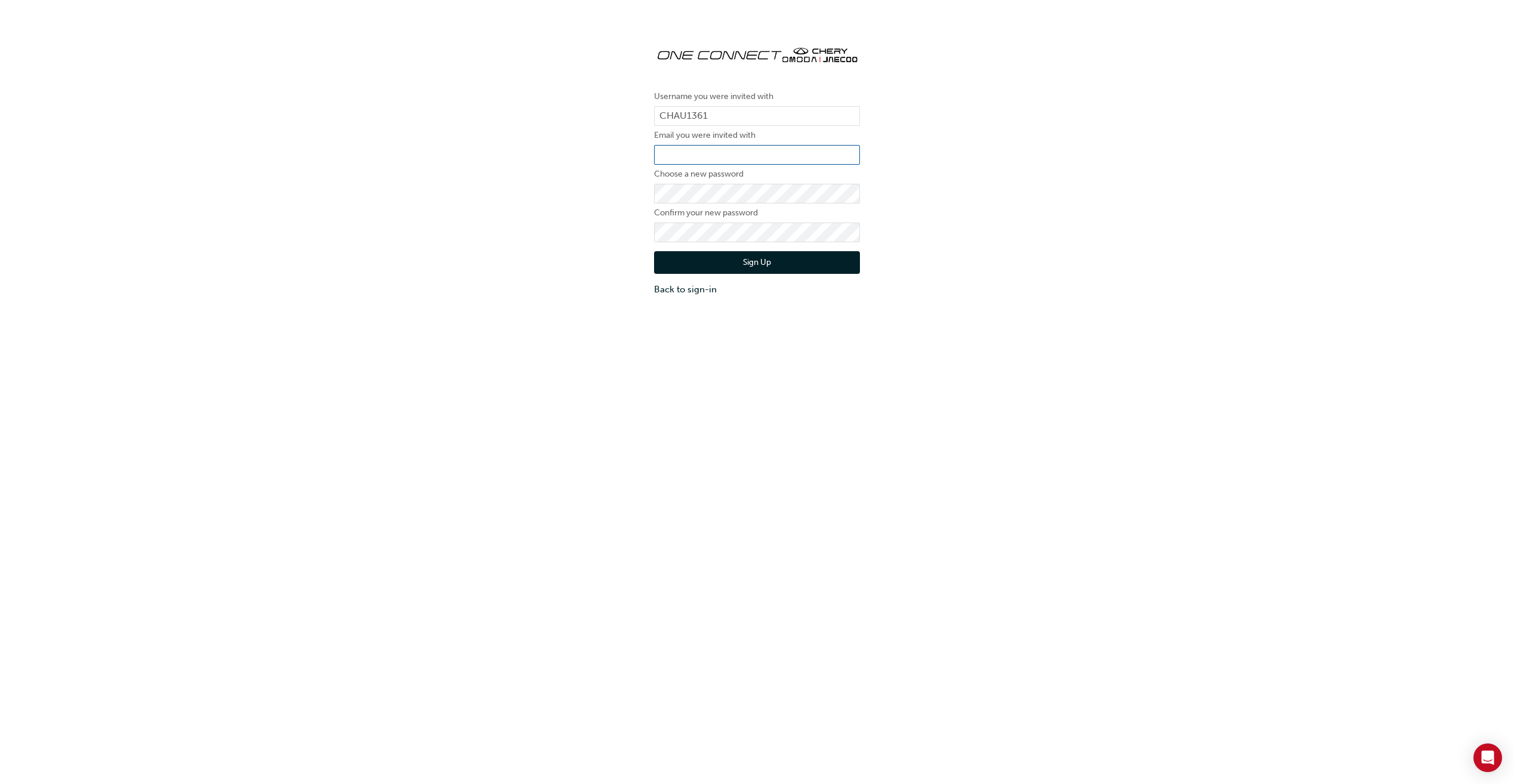
paste input "[EMAIL_ADDRESS][DOMAIN_NAME]"
type input "[EMAIL_ADDRESS][DOMAIN_NAME]"
click at [1030, 260] on div "Username you were invited with CHAU1361 Email you were invited with ogreenwood@…" at bounding box center [757, 166] width 1514 height 278
click at [574, 242] on div "Username you were invited with CHAU1361 Email you were invited with ogreenwood@…" at bounding box center [757, 166] width 1514 height 278
click at [1028, 256] on div "Username you were invited with CHAU1361 Email you were invited with ogreenwood@…" at bounding box center [757, 166] width 1514 height 278
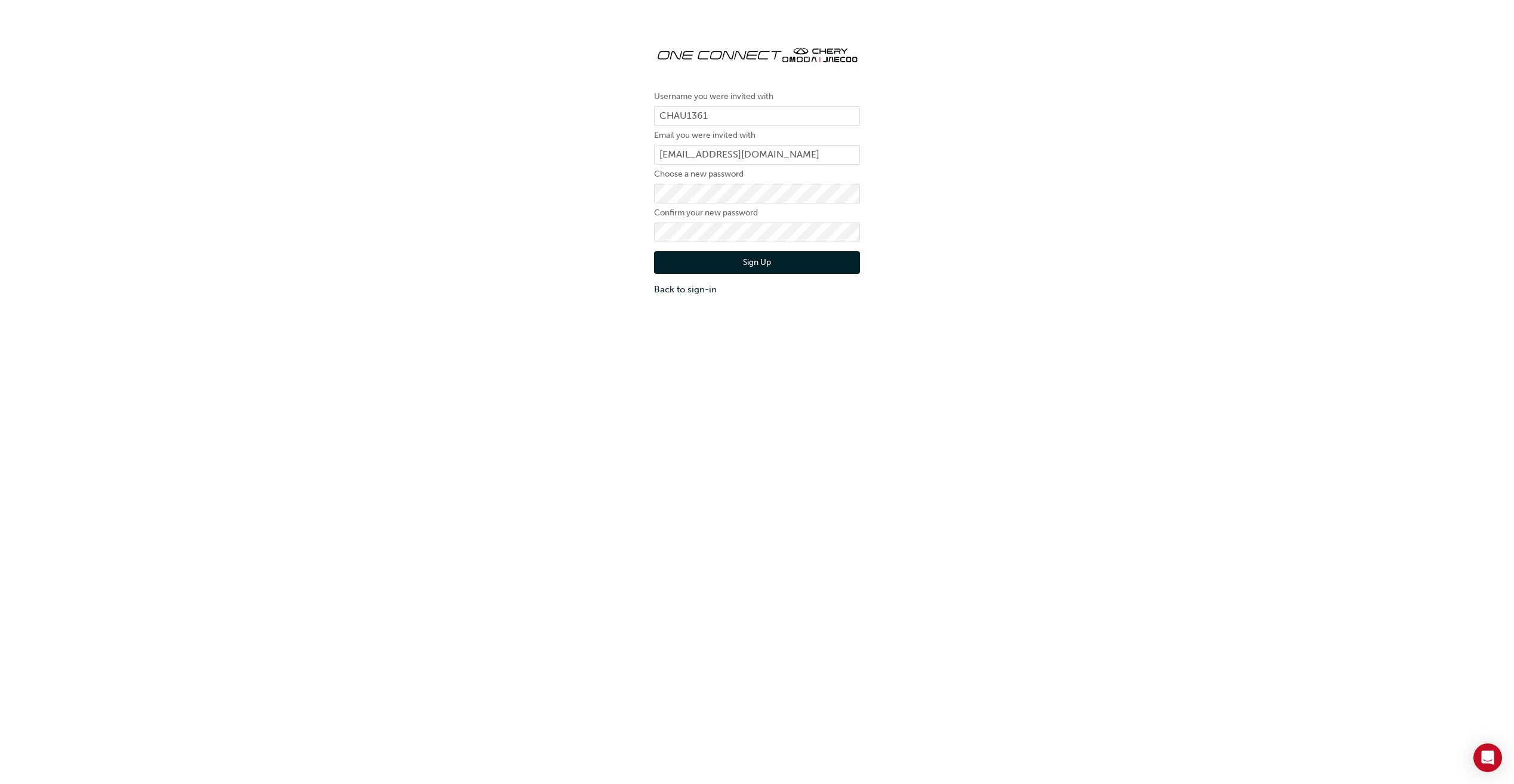
click at [793, 273] on button "Sign Up" at bounding box center [757, 263] width 206 height 23
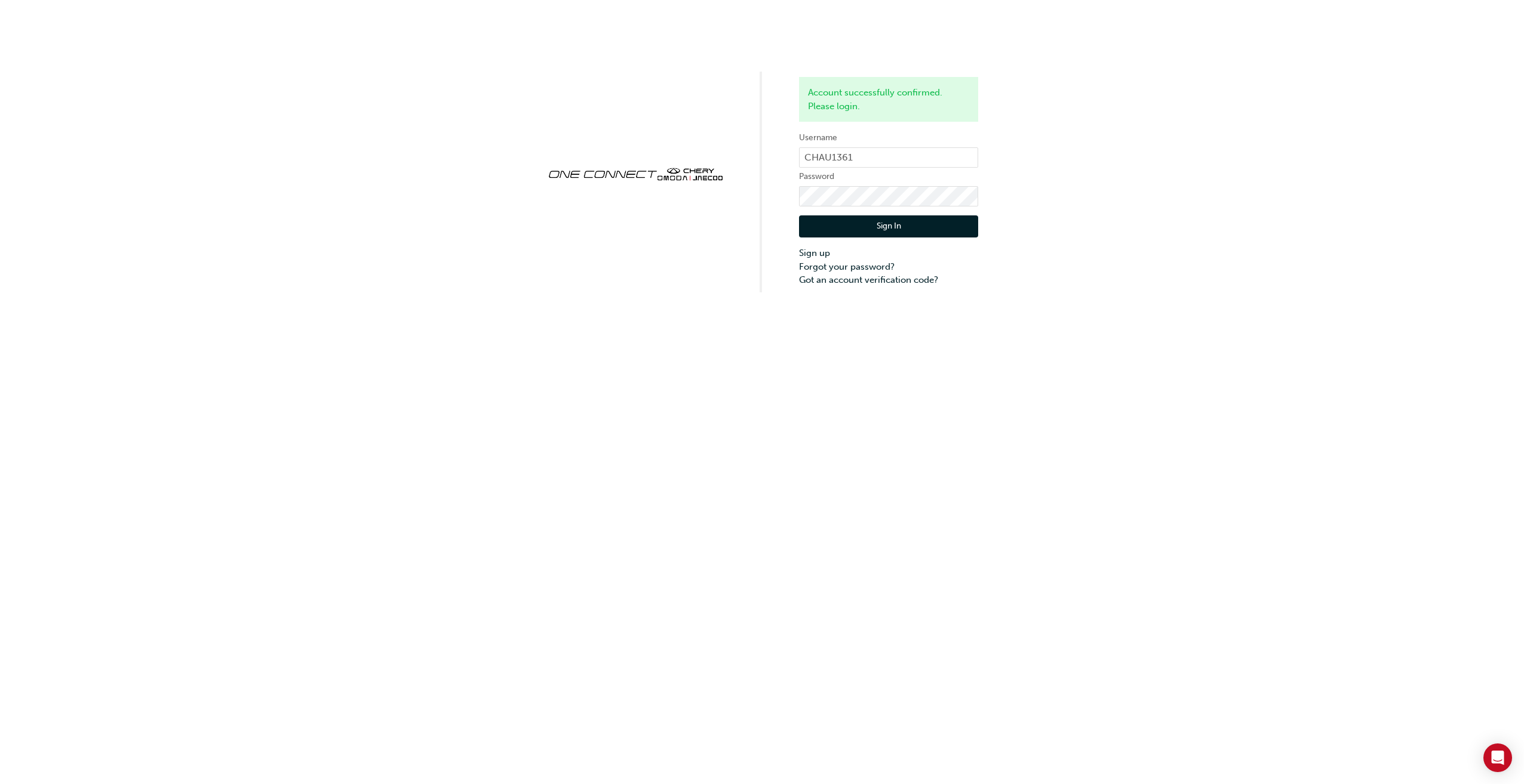
click at [648, 257] on div "Account successfully confirmed. Please login. Username CHAU1361 Password Sign I…" at bounding box center [762, 146] width 1524 height 293
click at [856, 215] on div "Sign In Sign up Forgot your password? Got an account verification code?" at bounding box center [888, 246] width 179 height 80
click at [857, 222] on button "Sign In" at bounding box center [888, 227] width 179 height 23
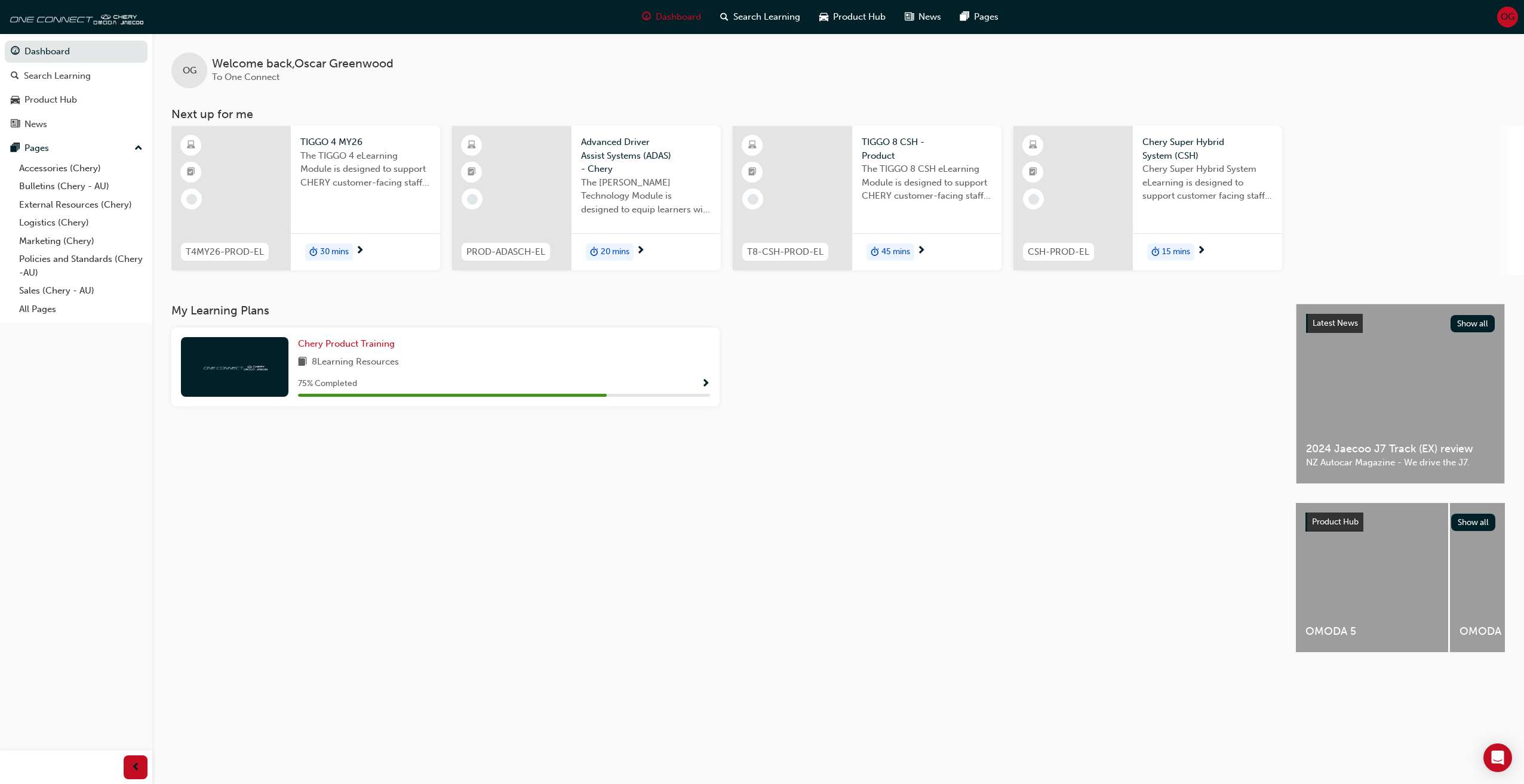
click at [1503, 14] on span "OG" at bounding box center [1507, 16] width 14 height 14
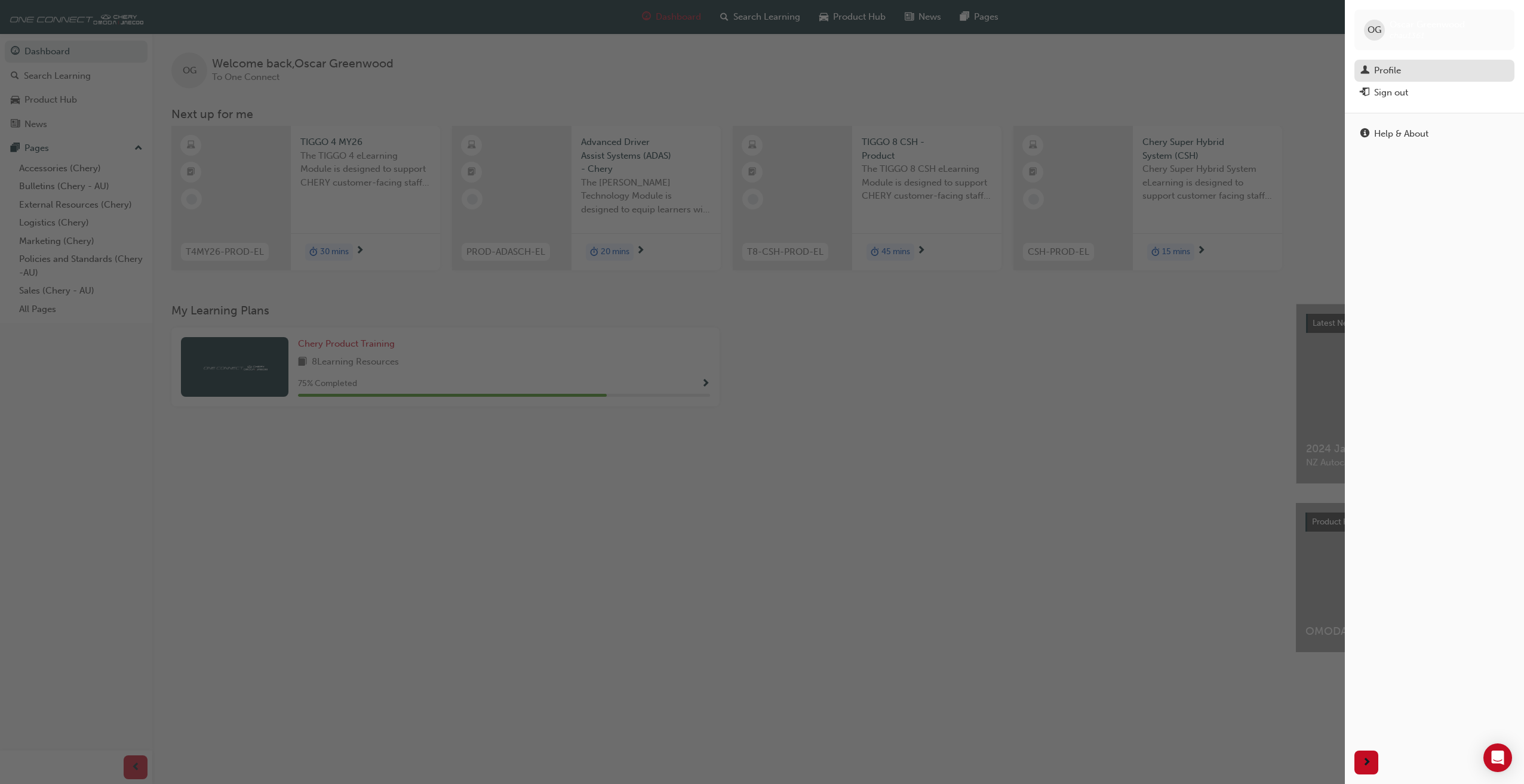
click at [1379, 68] on div "Profile" at bounding box center [1387, 70] width 27 height 14
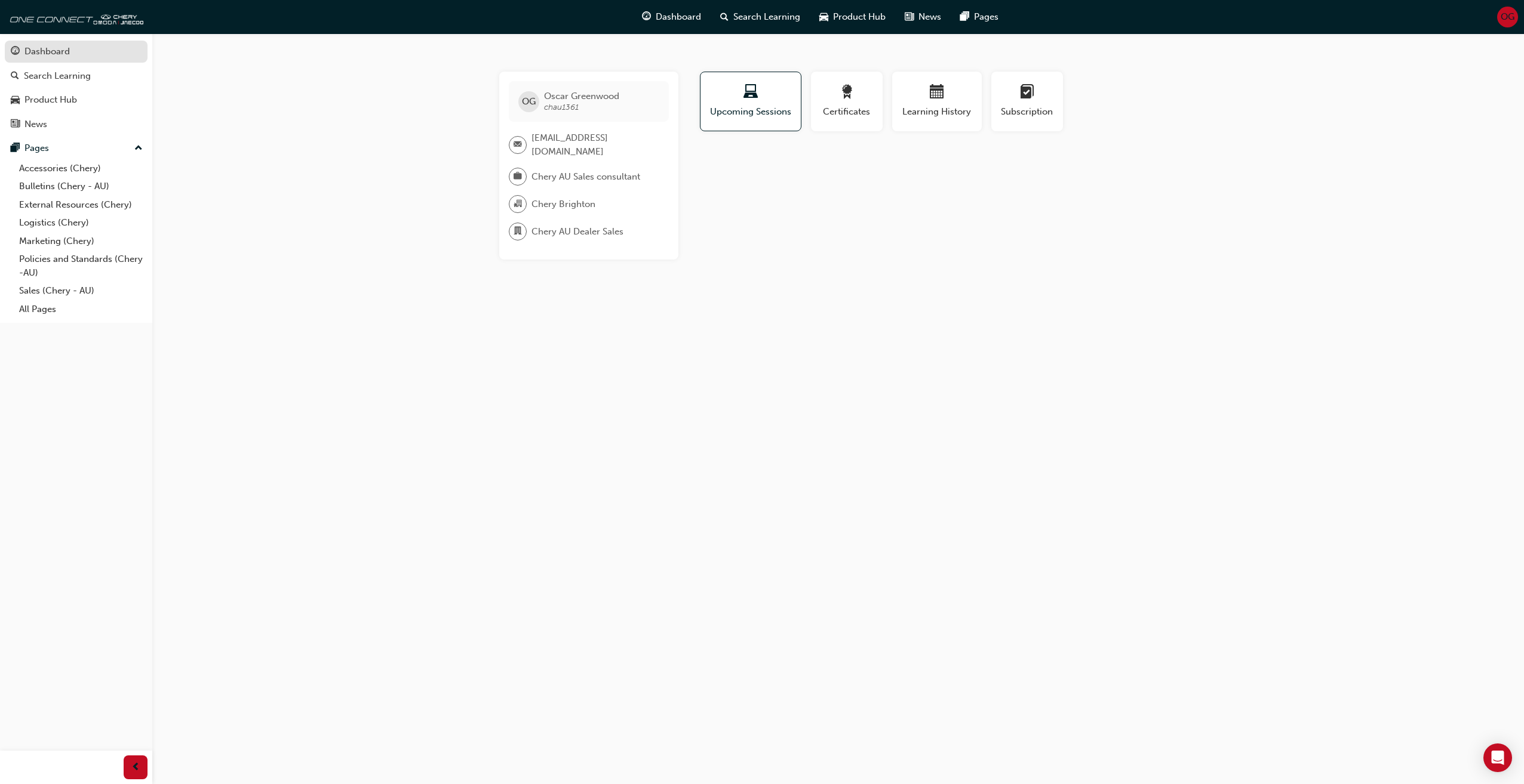
click at [60, 58] on div "Dashboard" at bounding box center [76, 51] width 131 height 15
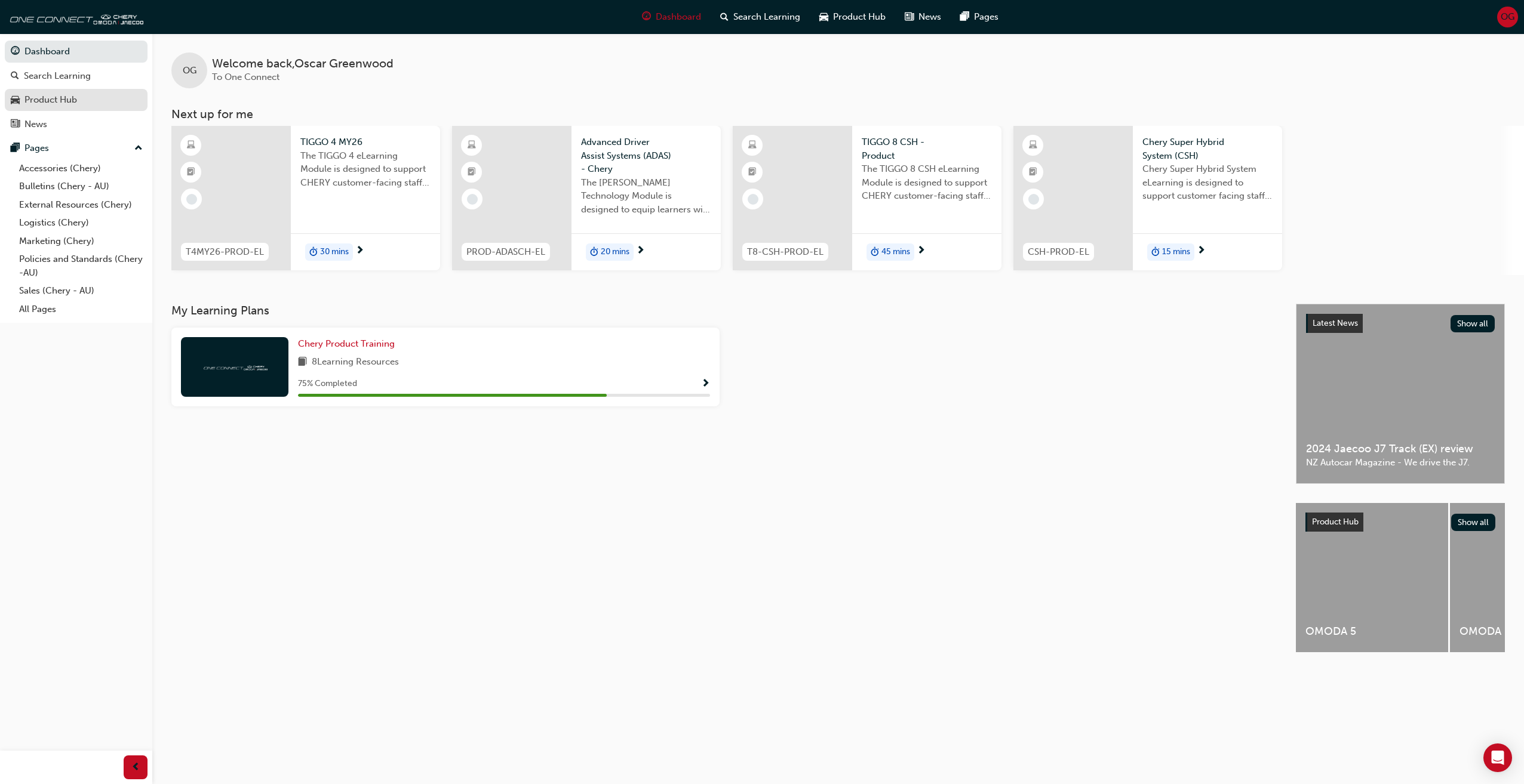
click at [81, 101] on div "Product Hub" at bounding box center [76, 100] width 131 height 15
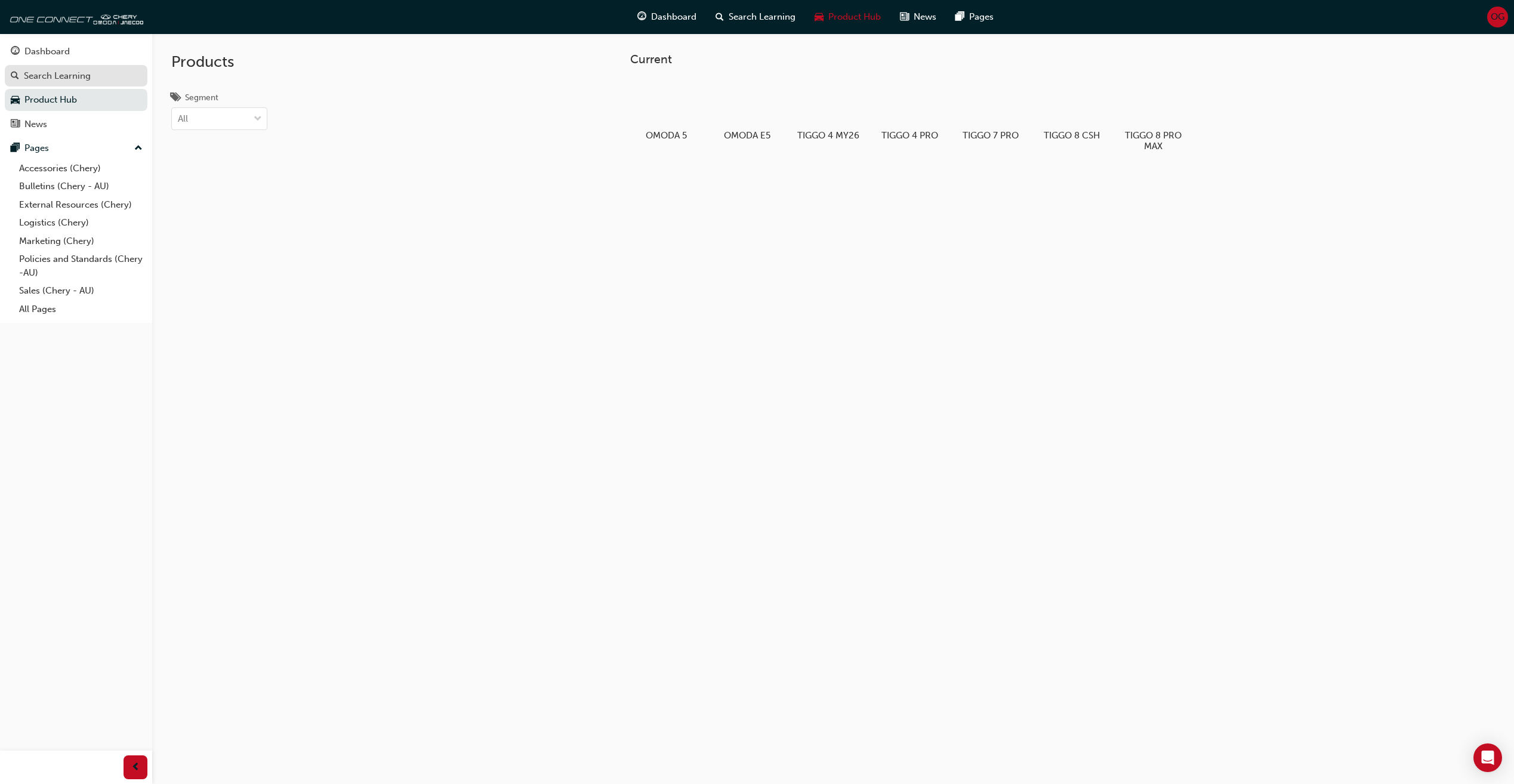
click at [90, 78] on div "Search Learning" at bounding box center [58, 75] width 67 height 14
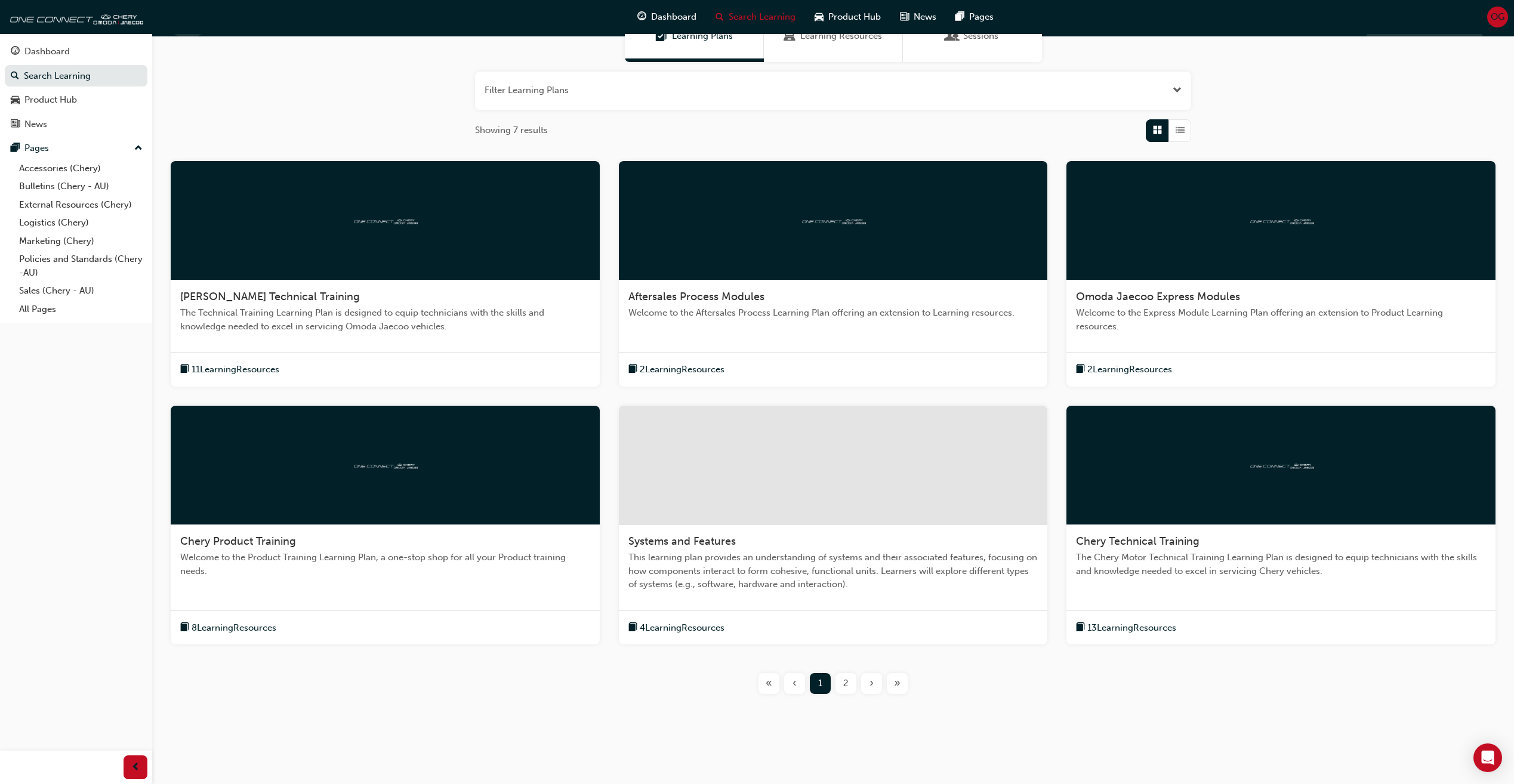
scroll to position [122, 0]
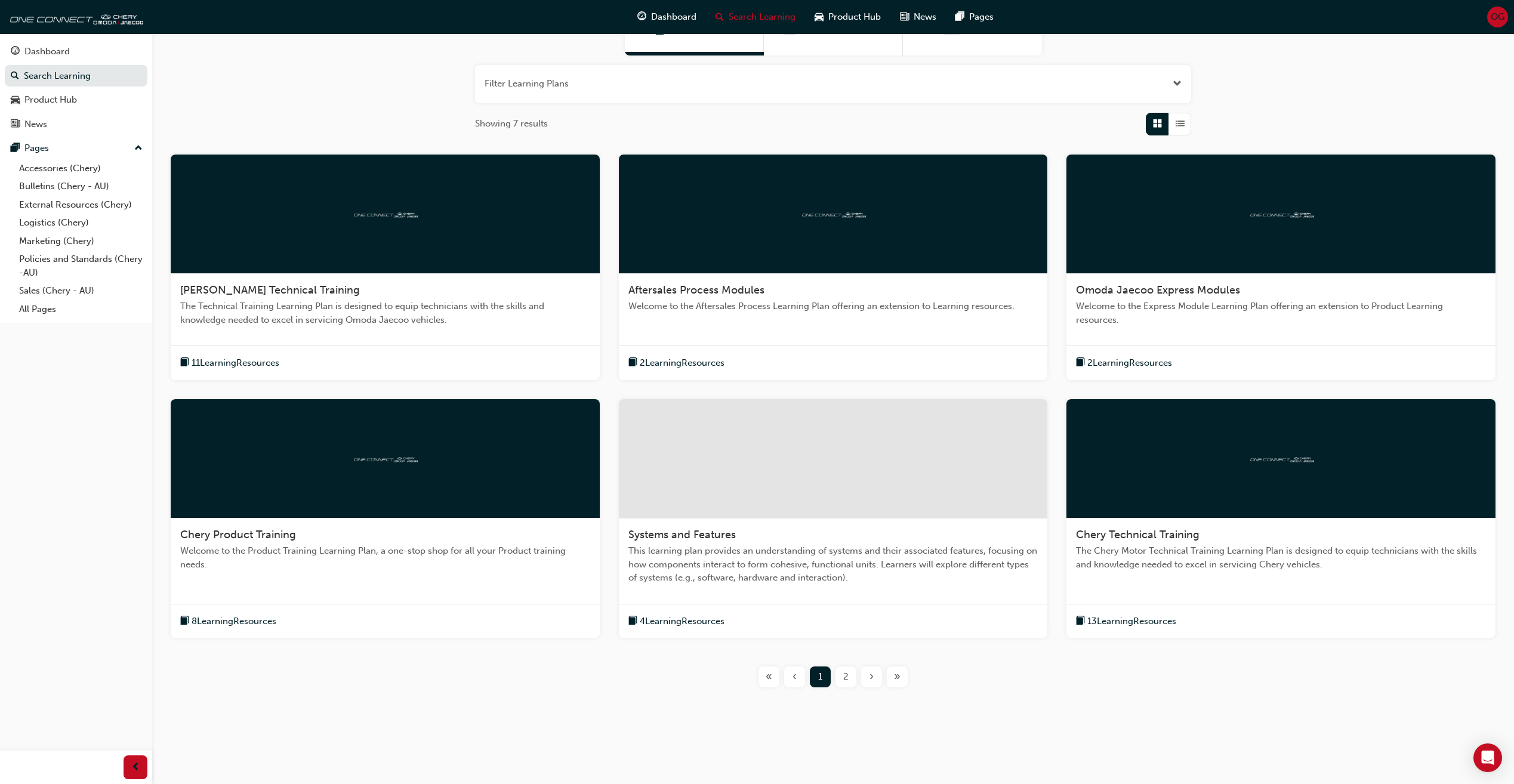
click at [839, 679] on div "2" at bounding box center [845, 676] width 21 height 21
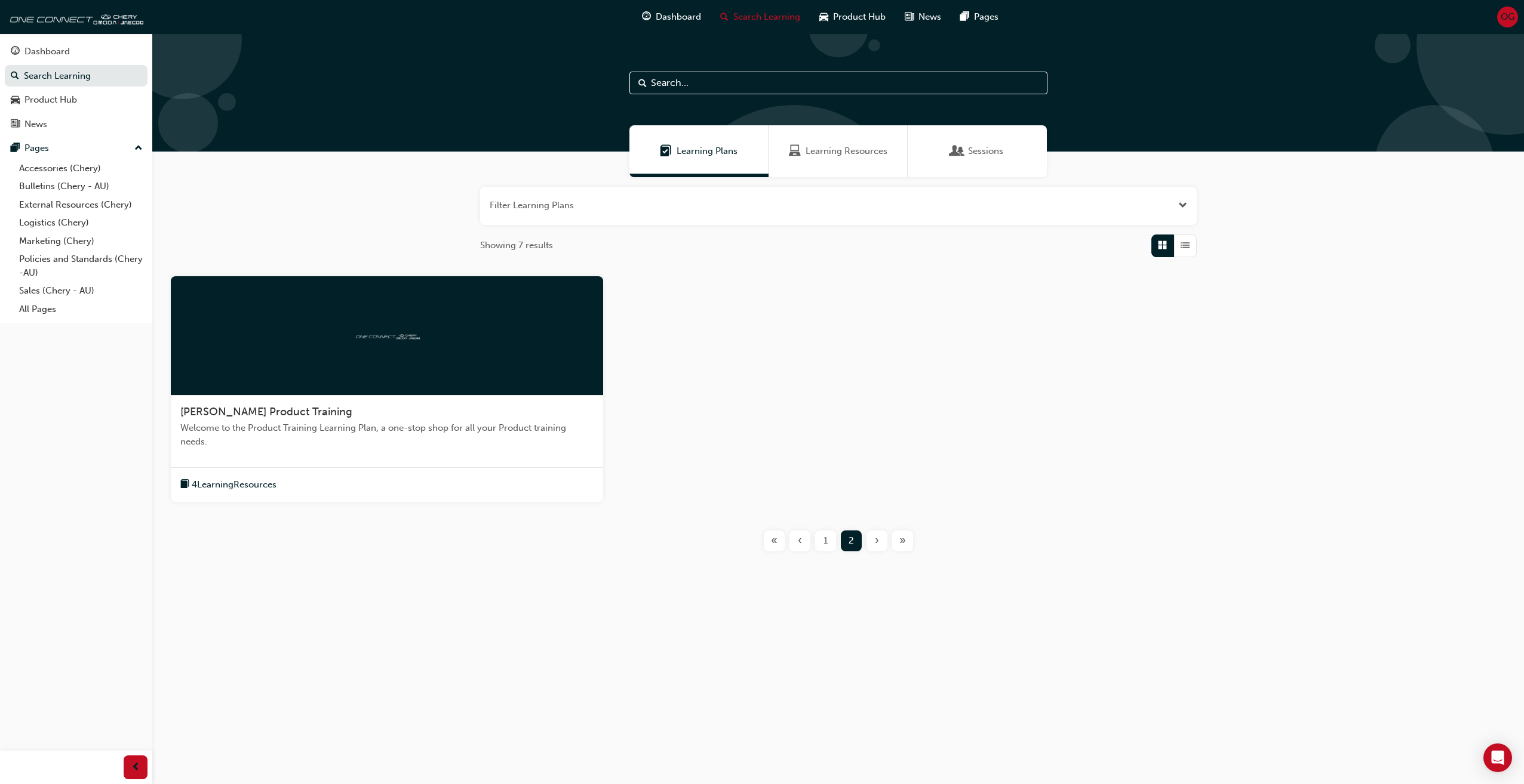
click at [824, 548] on span "1" at bounding box center [826, 540] width 4 height 14
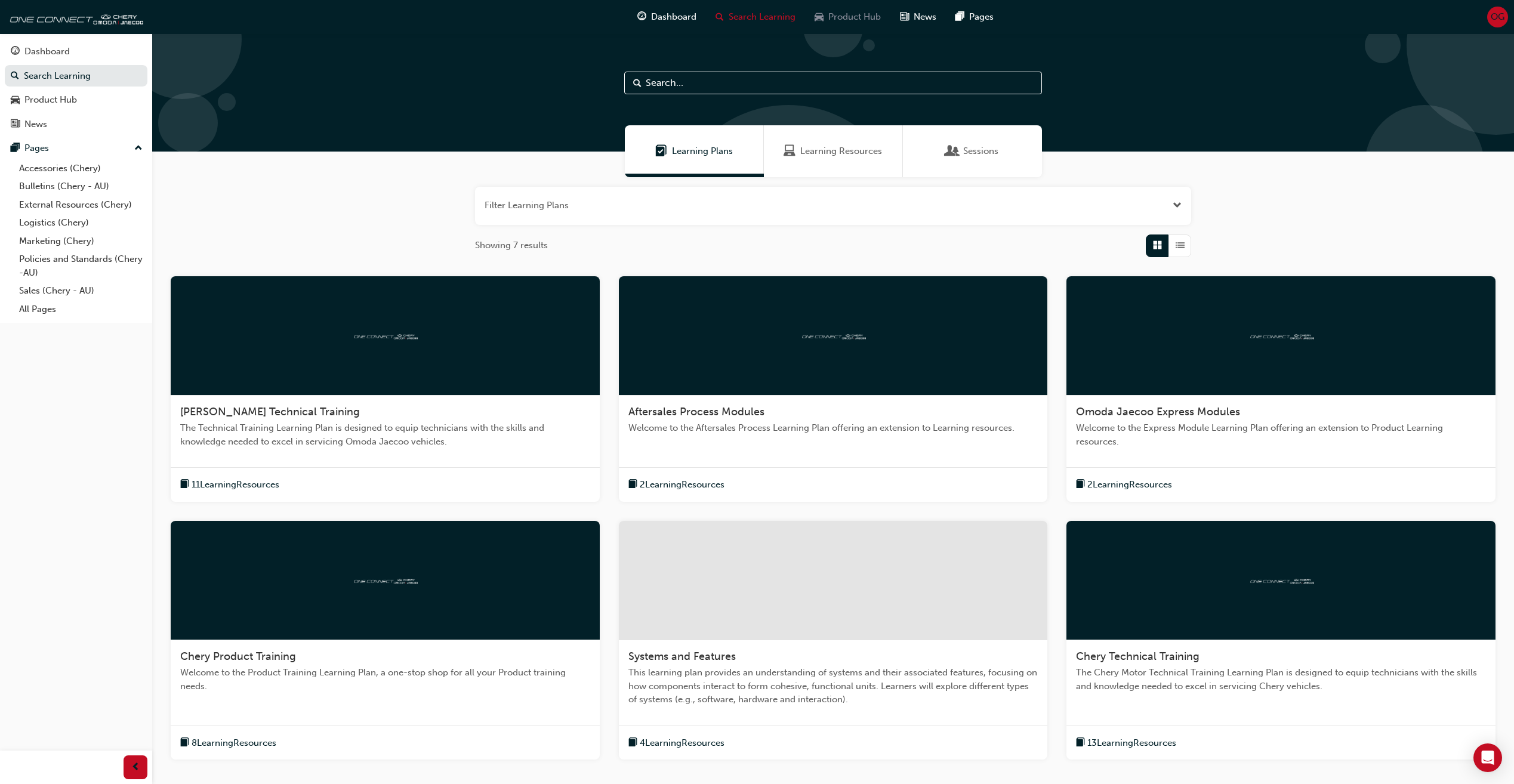
click at [878, 6] on div "Product Hub" at bounding box center [848, 17] width 85 height 24
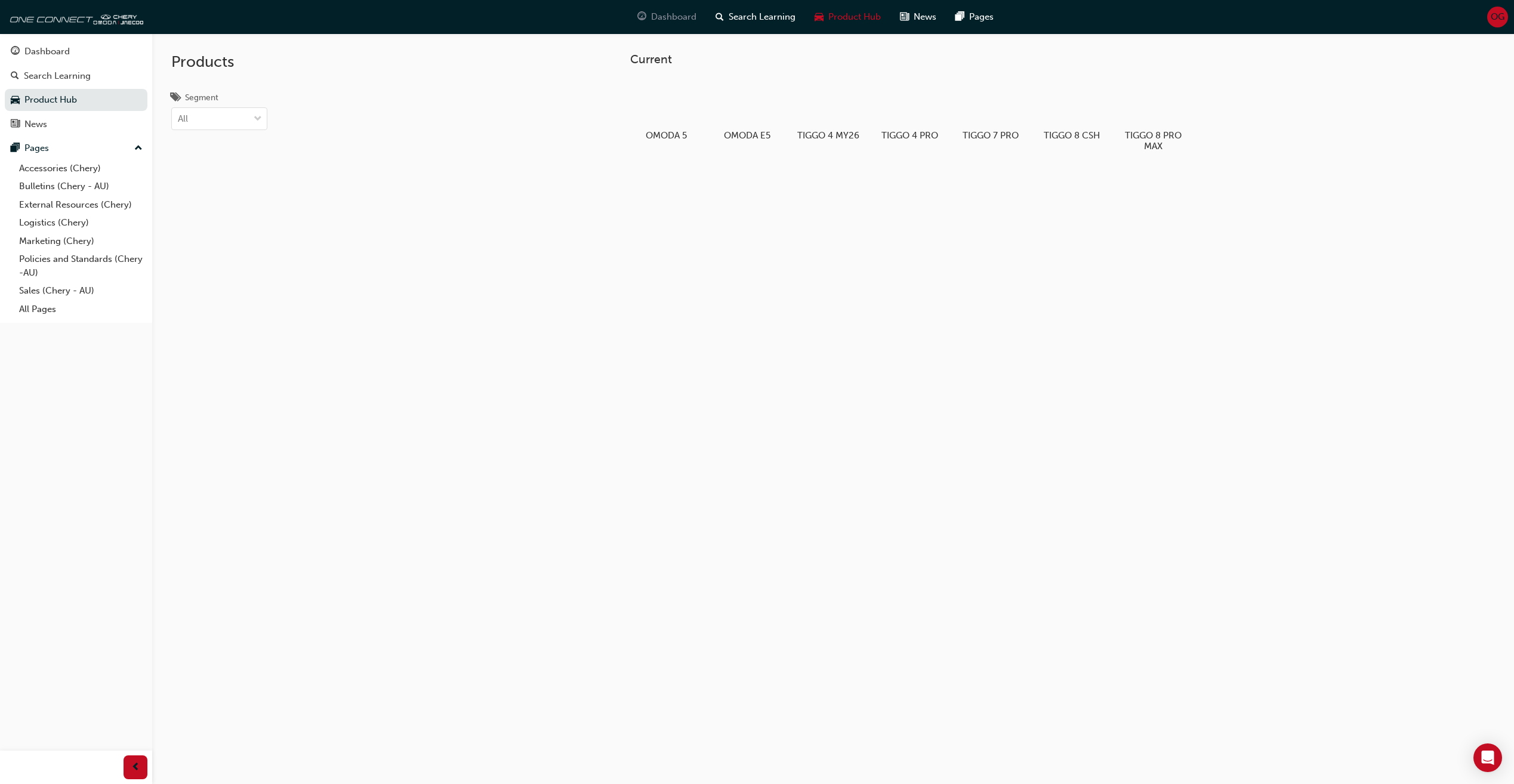
click at [690, 19] on span "Dashboard" at bounding box center [674, 16] width 46 height 14
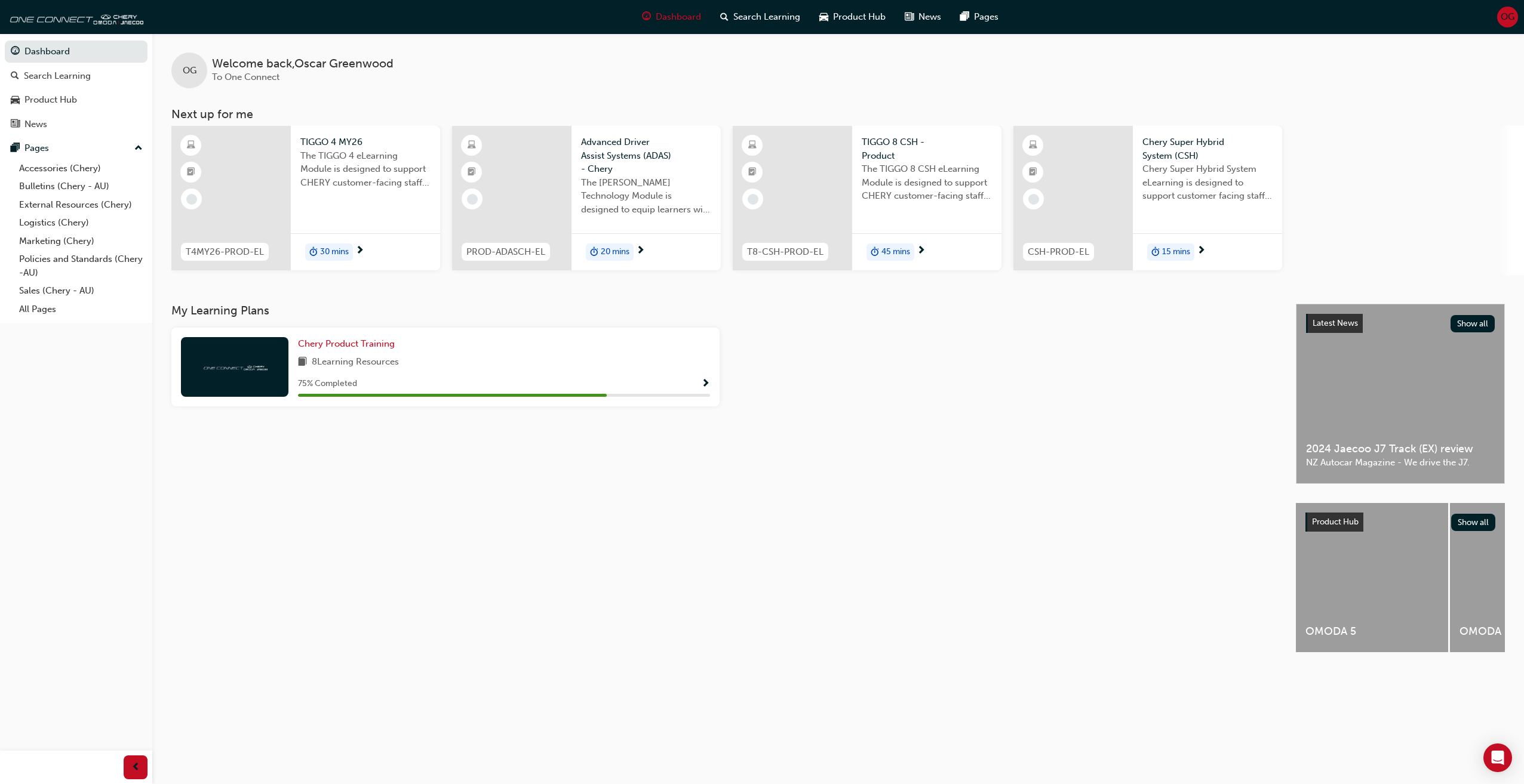
click at [253, 304] on h3 "My Learning Plans" at bounding box center [724, 310] width 1105 height 14
click at [704, 381] on span "Show Progress" at bounding box center [705, 384] width 9 height 11
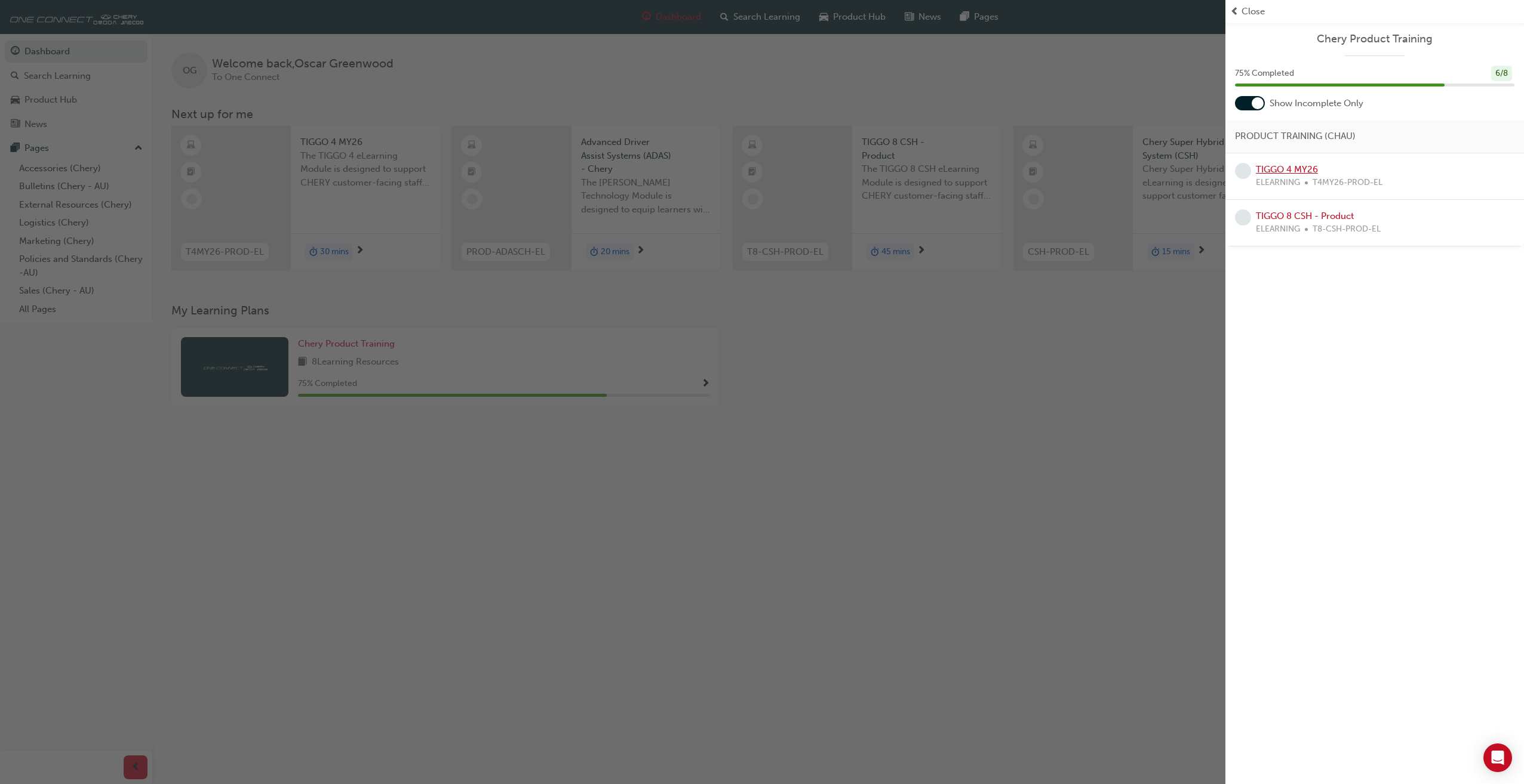
click at [1292, 167] on link "TIGGO 4 MY26" at bounding box center [1287, 169] width 62 height 11
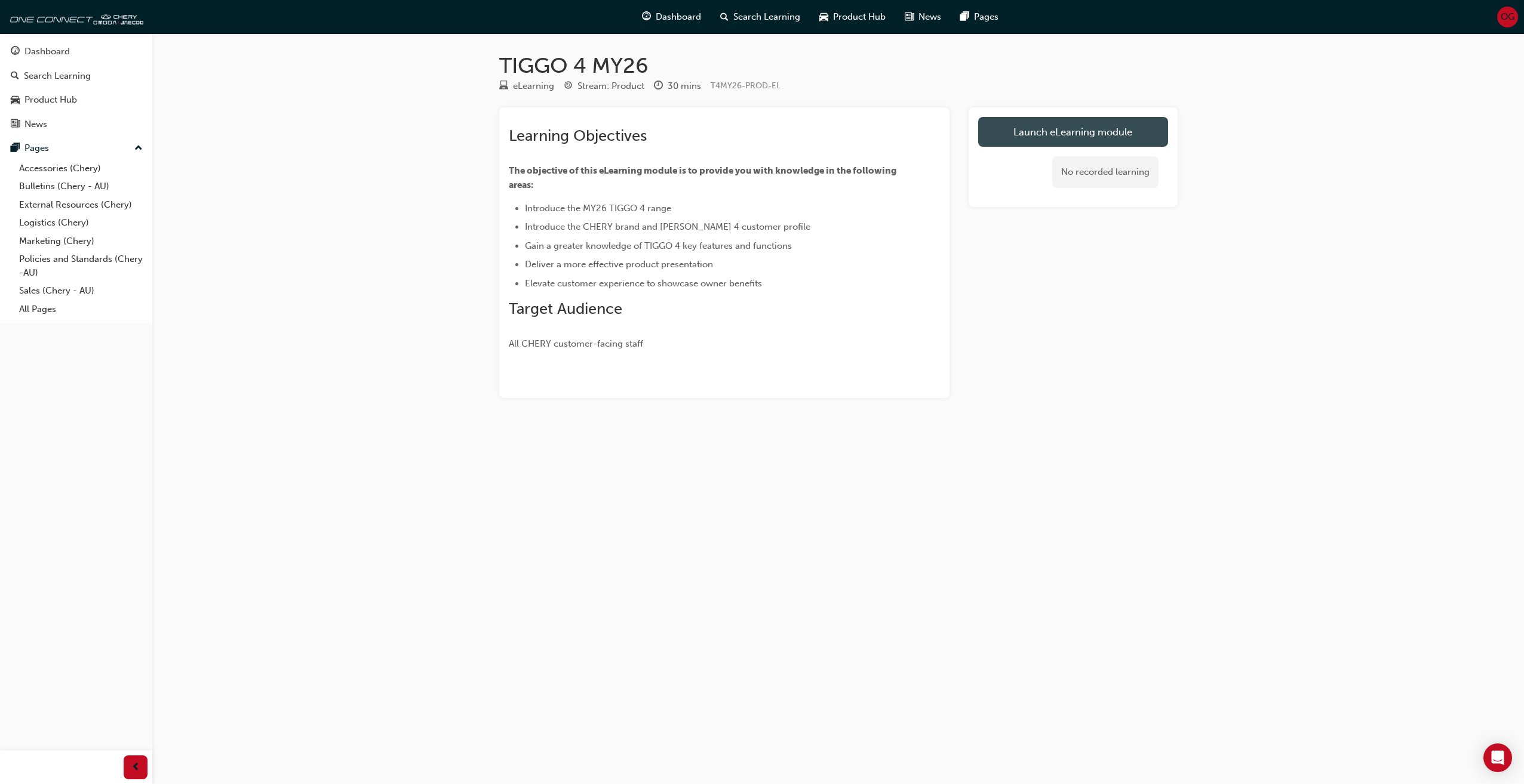
click at [1021, 137] on link "Launch eLearning module" at bounding box center [1073, 132] width 190 height 30
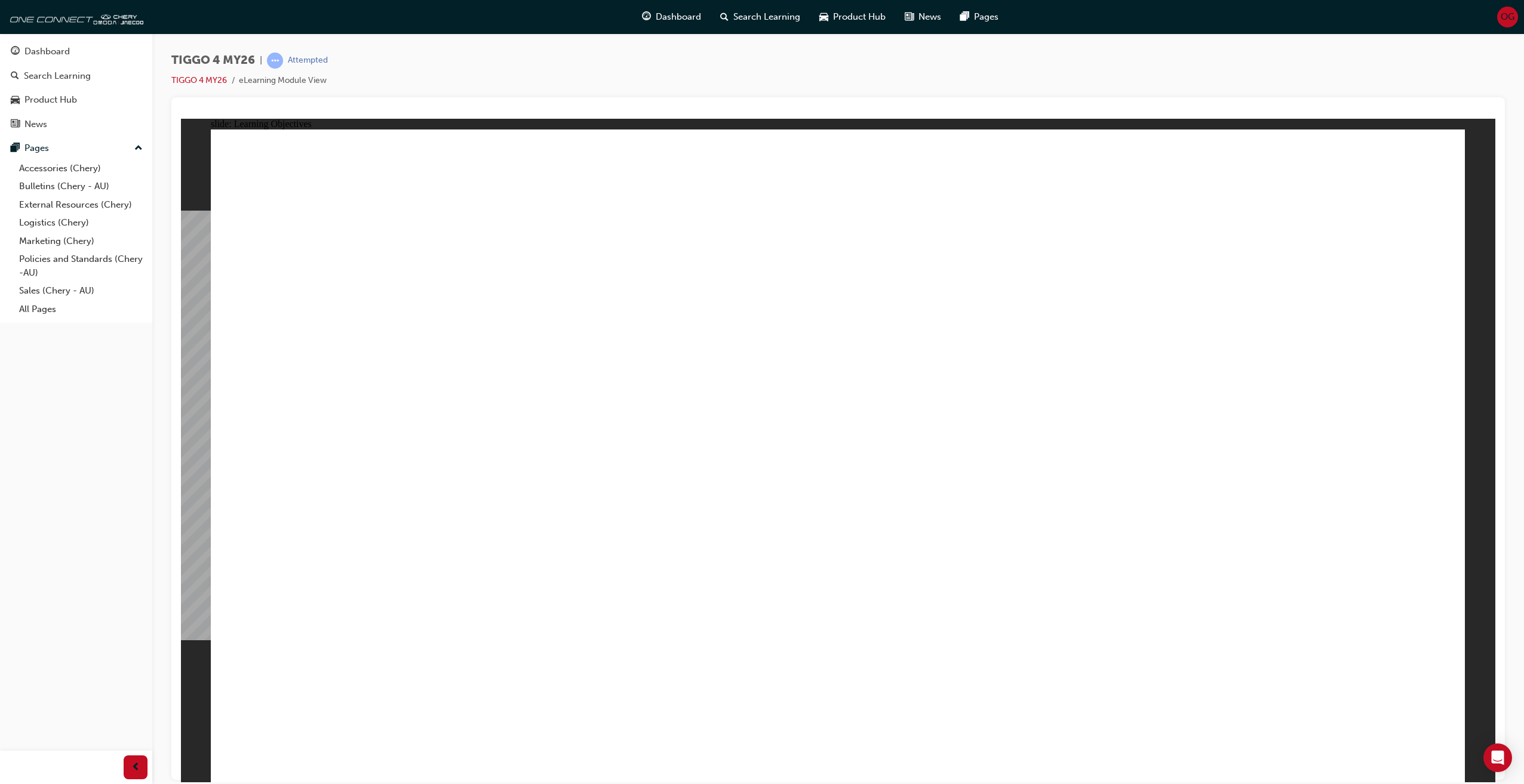
drag, startPoint x: 351, startPoint y: 630, endPoint x: 348, endPoint y: 623, distance: 7.6
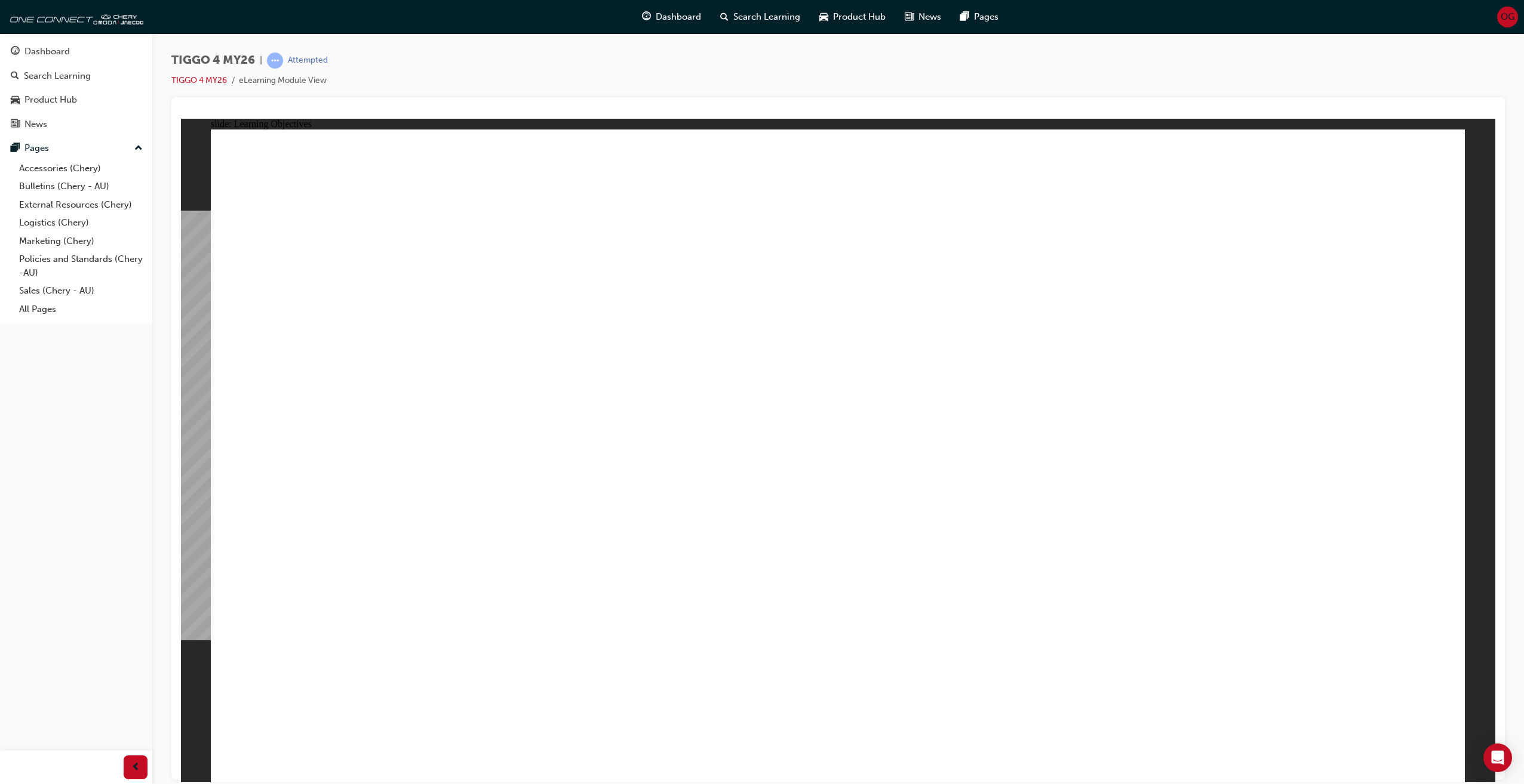
drag, startPoint x: 359, startPoint y: 270, endPoint x: 499, endPoint y: 503, distance: 271.8
drag, startPoint x: 620, startPoint y: 622, endPoint x: 623, endPoint y: 628, distance: 6.7
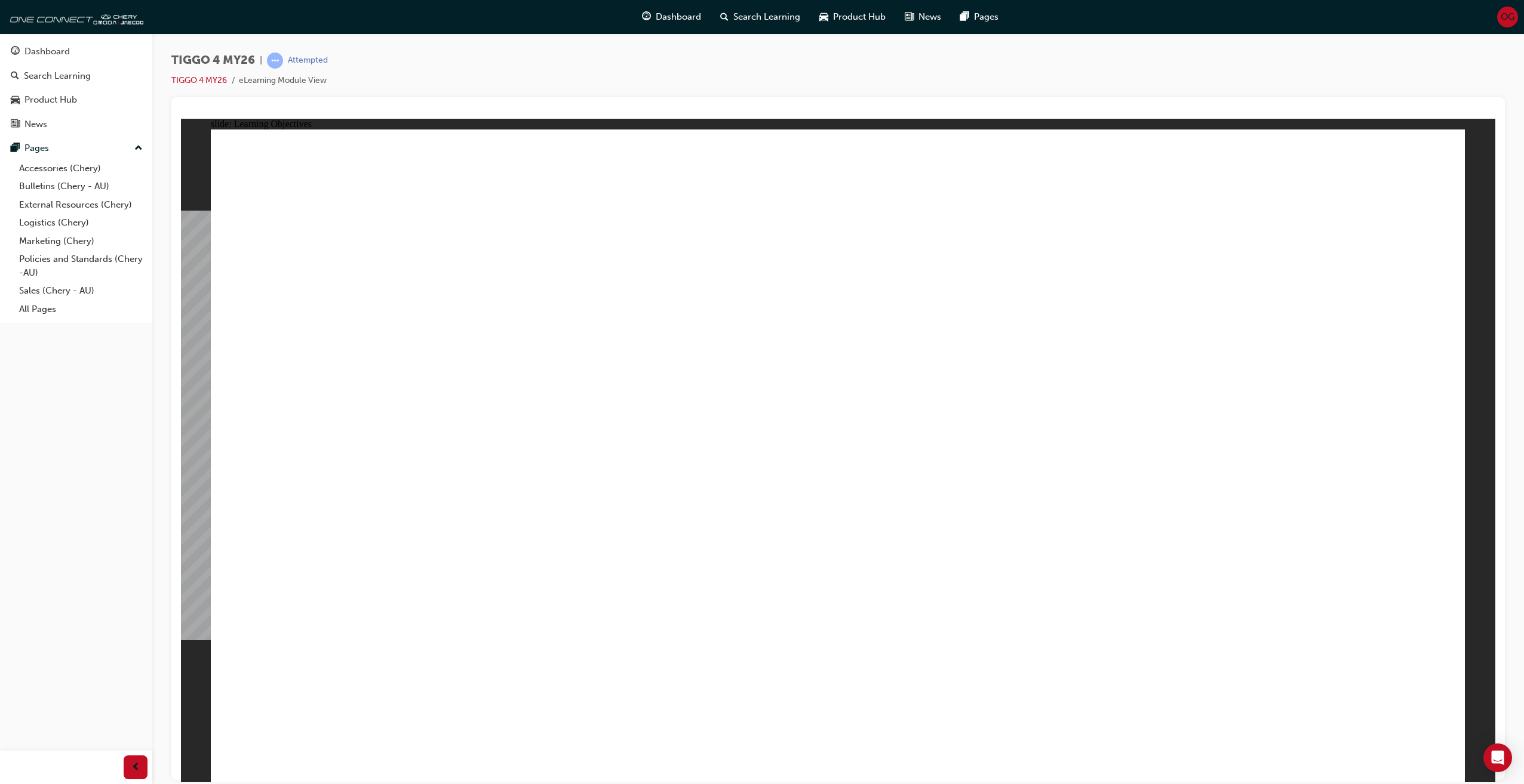
drag, startPoint x: 623, startPoint y: 628, endPoint x: 643, endPoint y: 627, distance: 20.0
drag, startPoint x: 791, startPoint y: 614, endPoint x: 830, endPoint y: 610, distance: 39.2
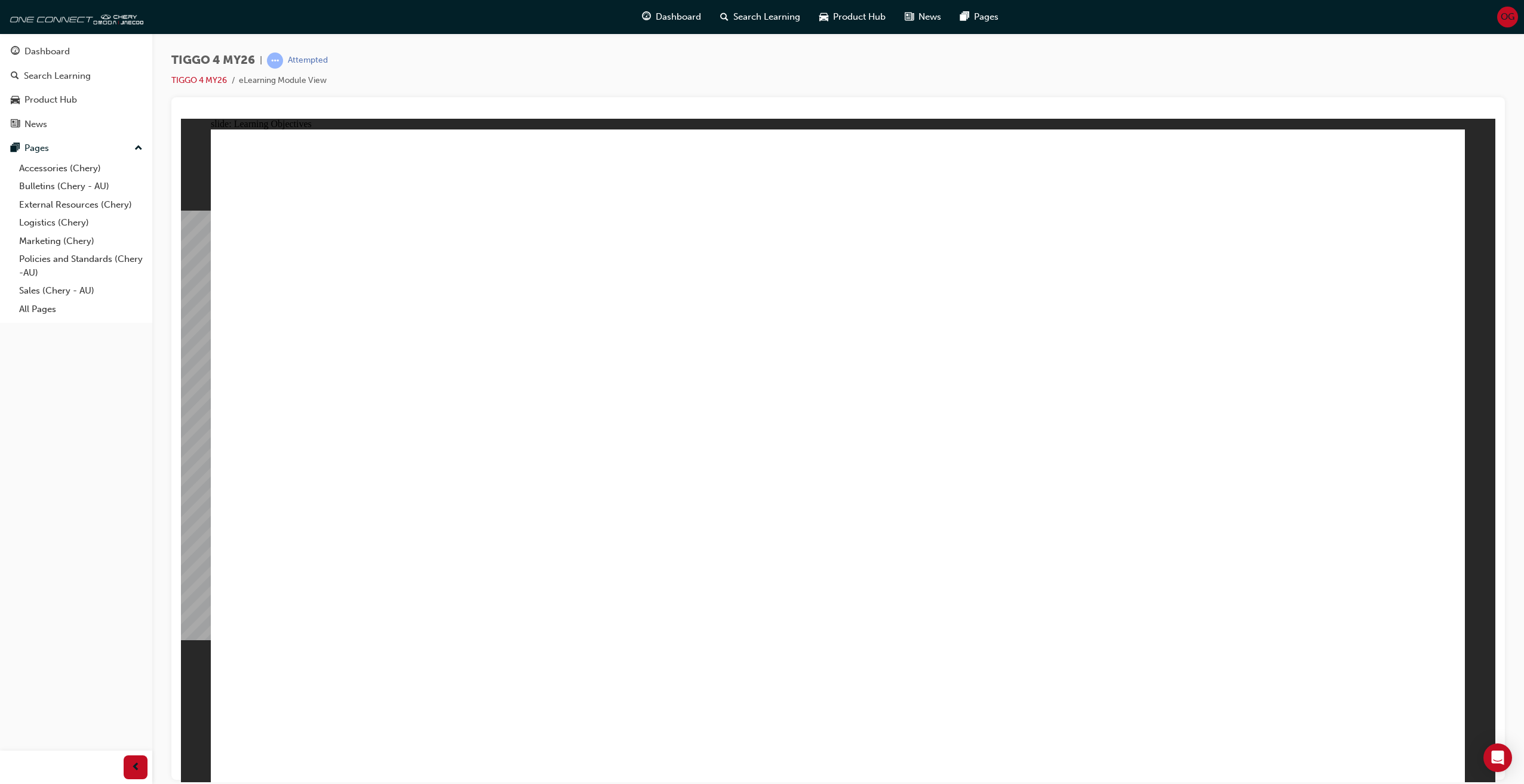
drag, startPoint x: 888, startPoint y: 608, endPoint x: 919, endPoint y: 609, distance: 31.0
drag, startPoint x: 234, startPoint y: 616, endPoint x: 491, endPoint y: 610, distance: 257.1
drag, startPoint x: 584, startPoint y: 617, endPoint x: 843, endPoint y: 585, distance: 261.0
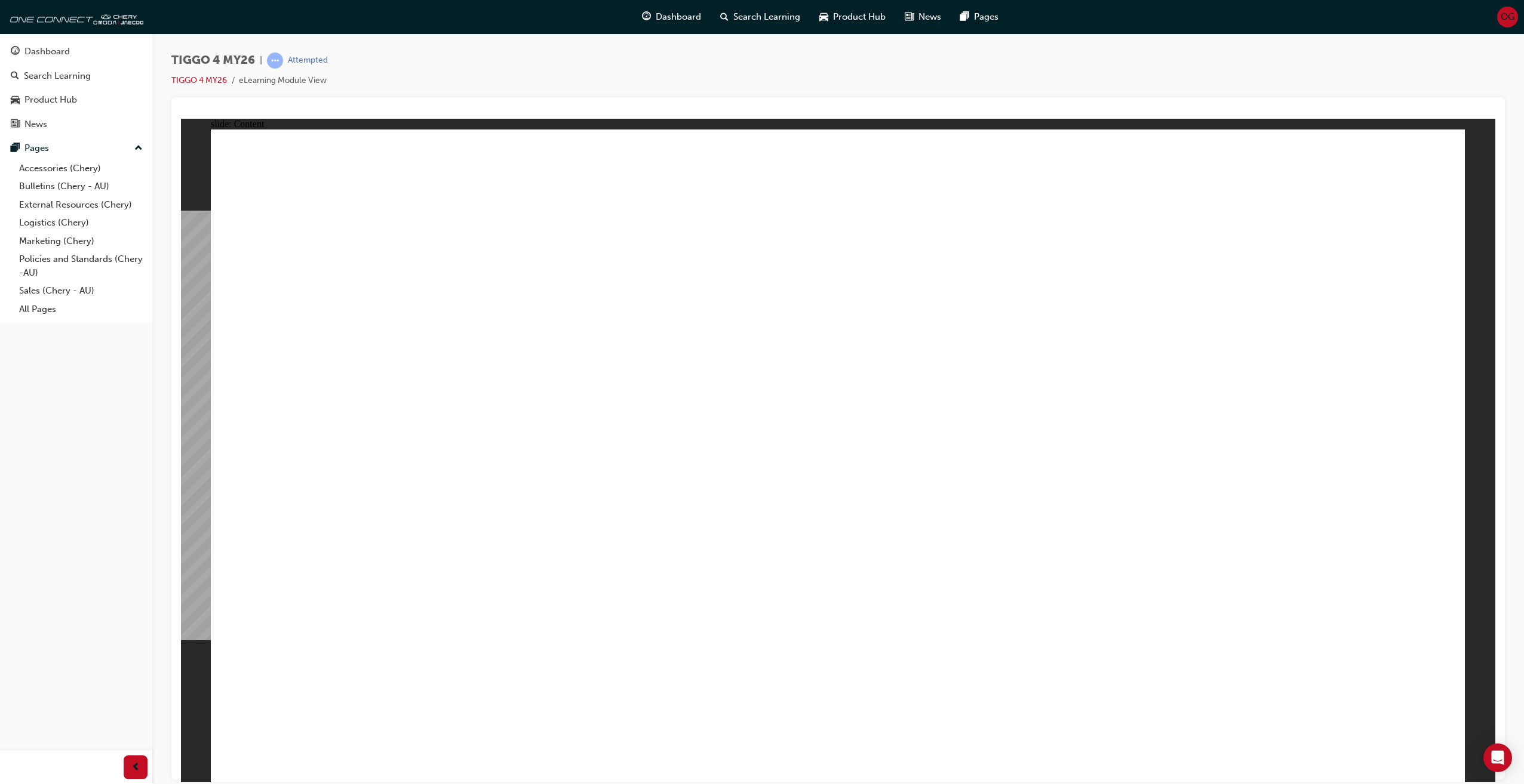
drag, startPoint x: 465, startPoint y: 395, endPoint x: 772, endPoint y: 408, distance: 307.3
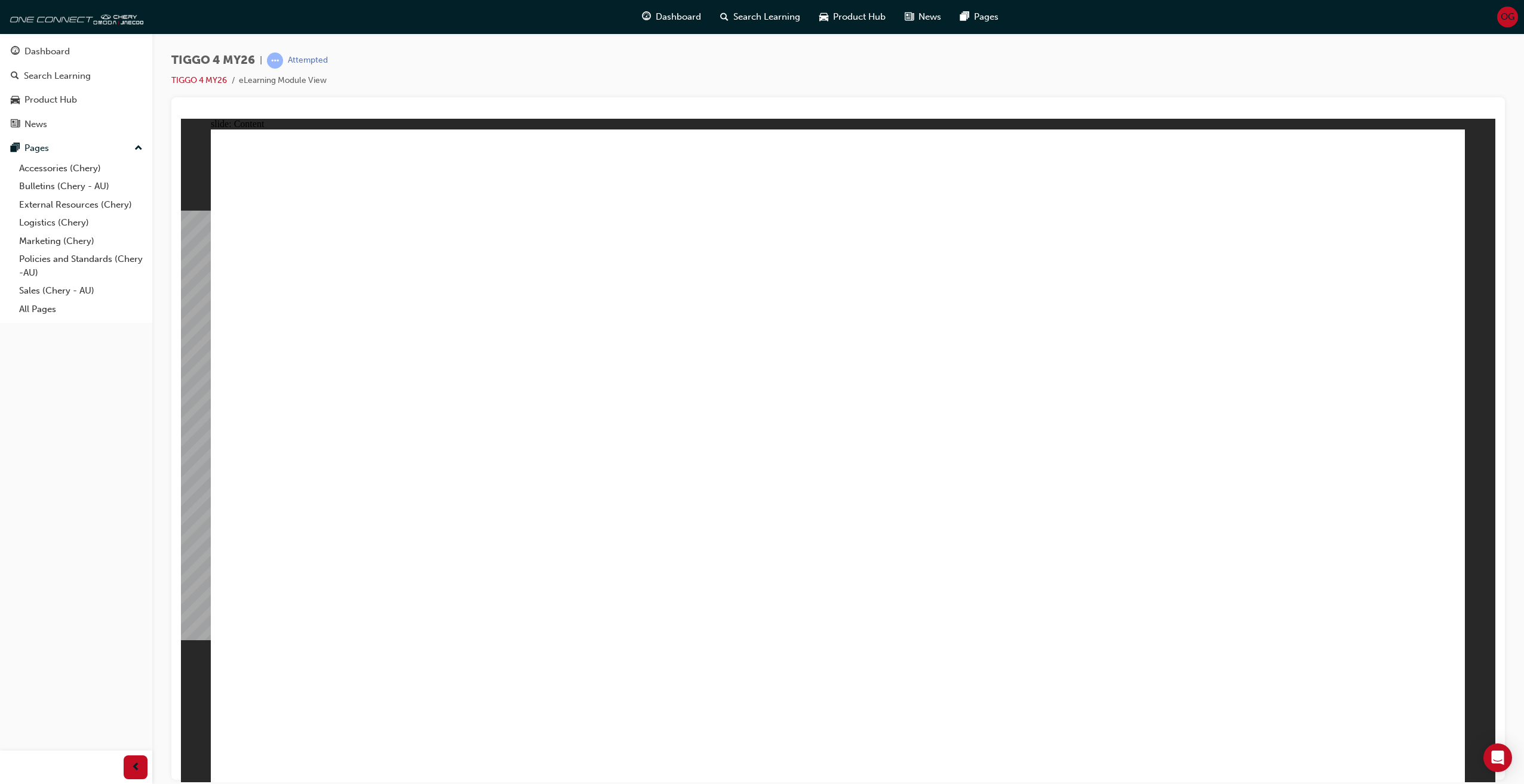
drag, startPoint x: 381, startPoint y: 446, endPoint x: 471, endPoint y: 400, distance: 101.1
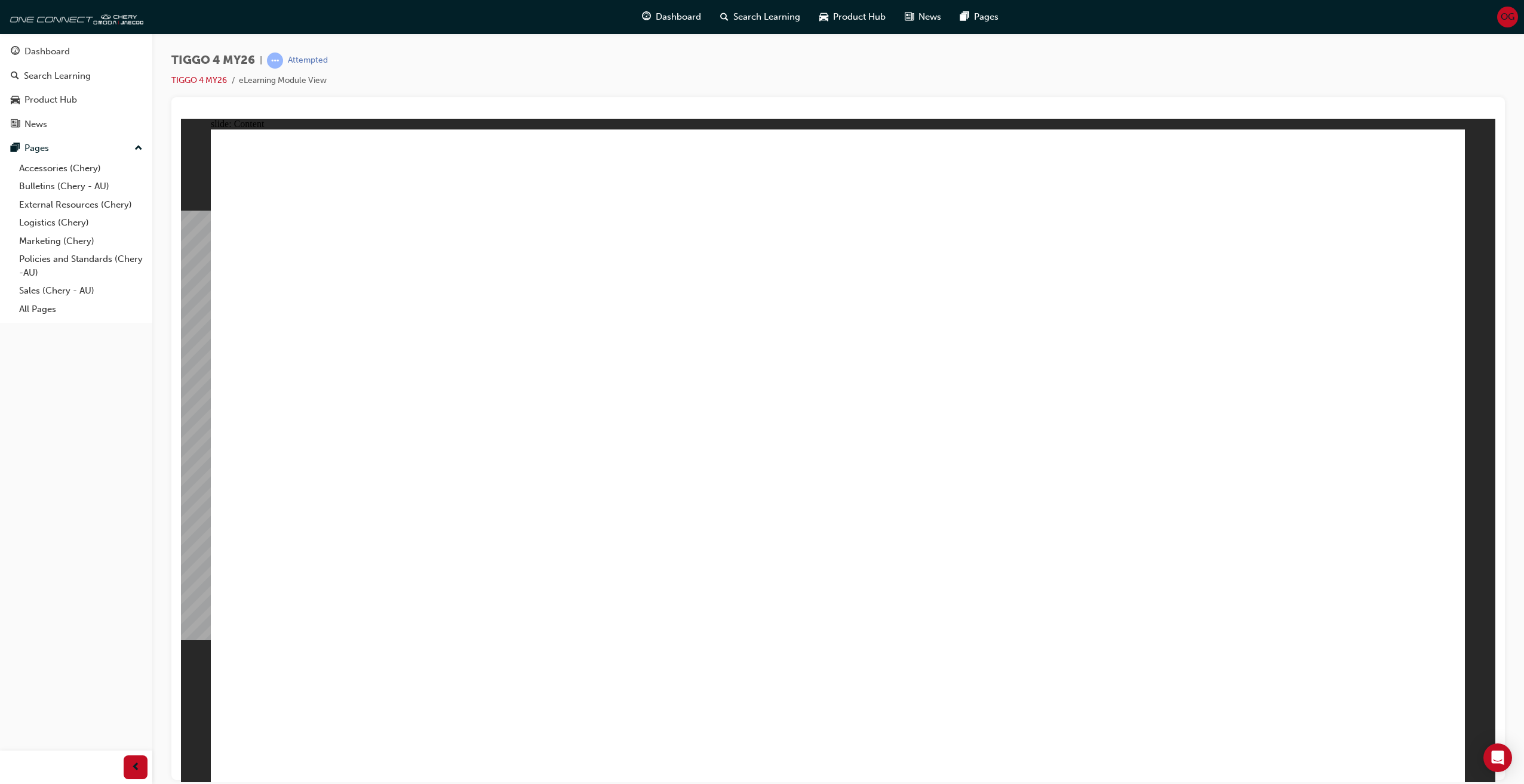
drag, startPoint x: 715, startPoint y: 365, endPoint x: 1031, endPoint y: 399, distance: 317.8
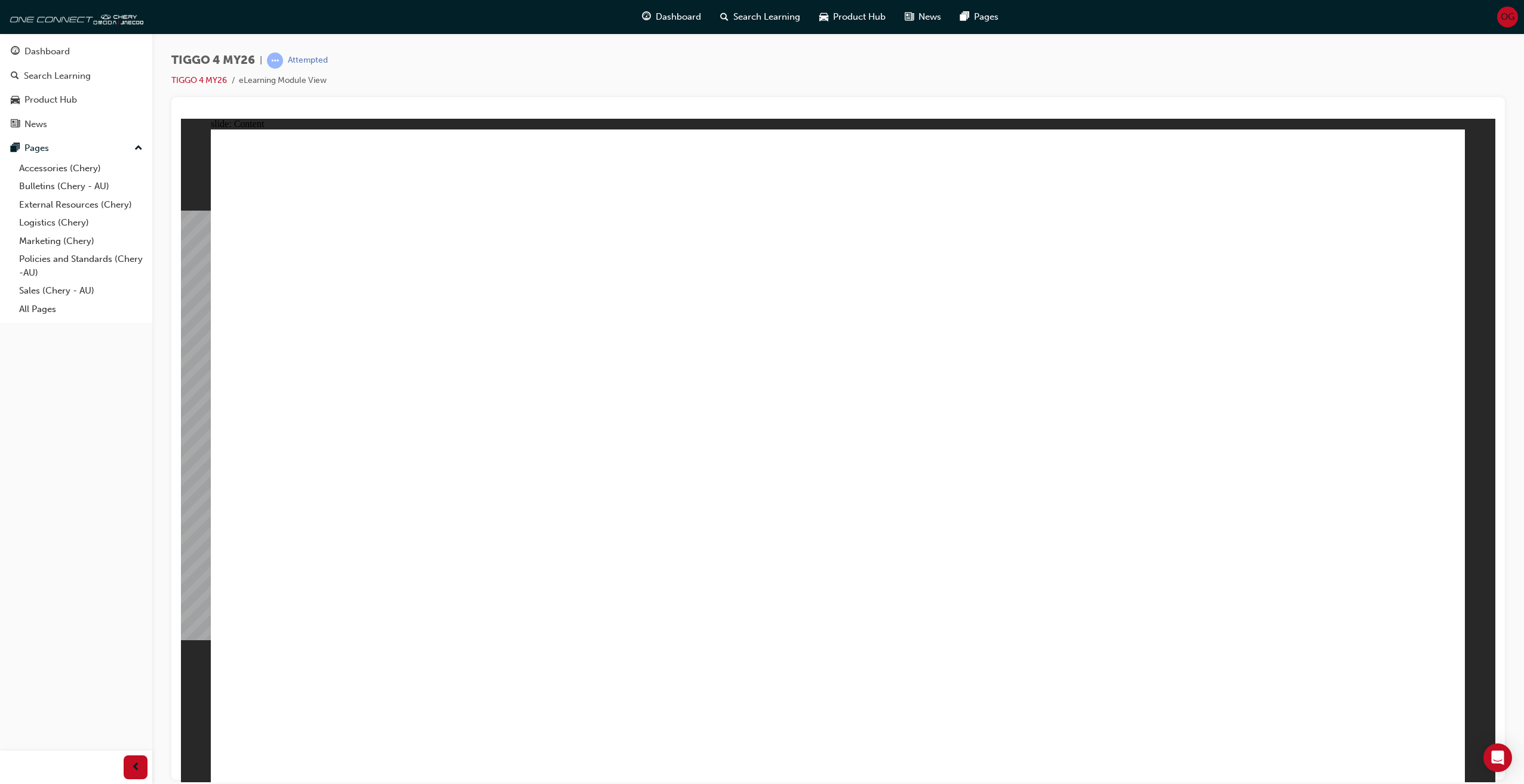
drag, startPoint x: 828, startPoint y: 573, endPoint x: 829, endPoint y: 579, distance: 6.1
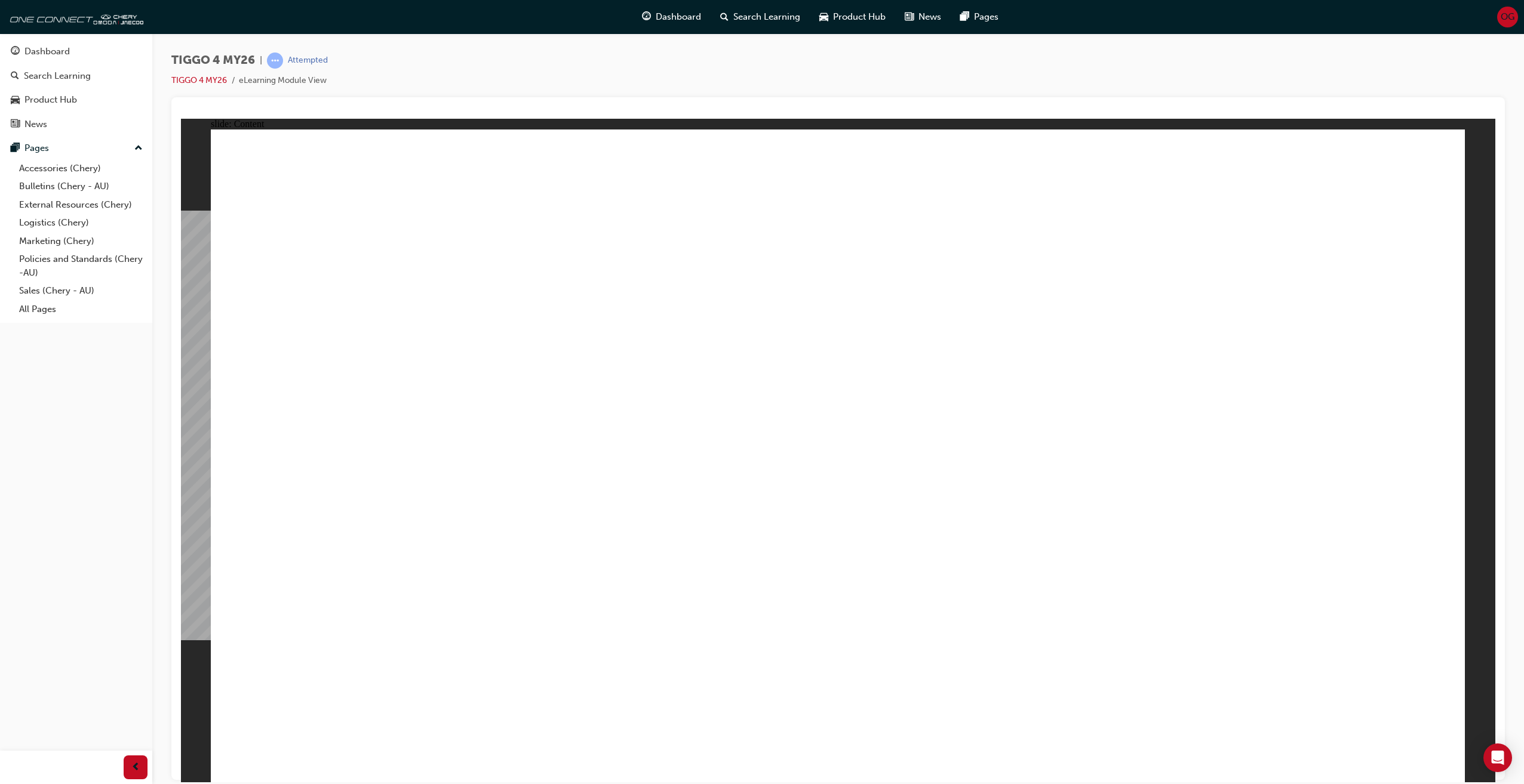
drag, startPoint x: 1297, startPoint y: 447, endPoint x: 1329, endPoint y: 508, distance: 68.9
drag, startPoint x: 1269, startPoint y: 547, endPoint x: 1292, endPoint y: 511, distance: 42.7
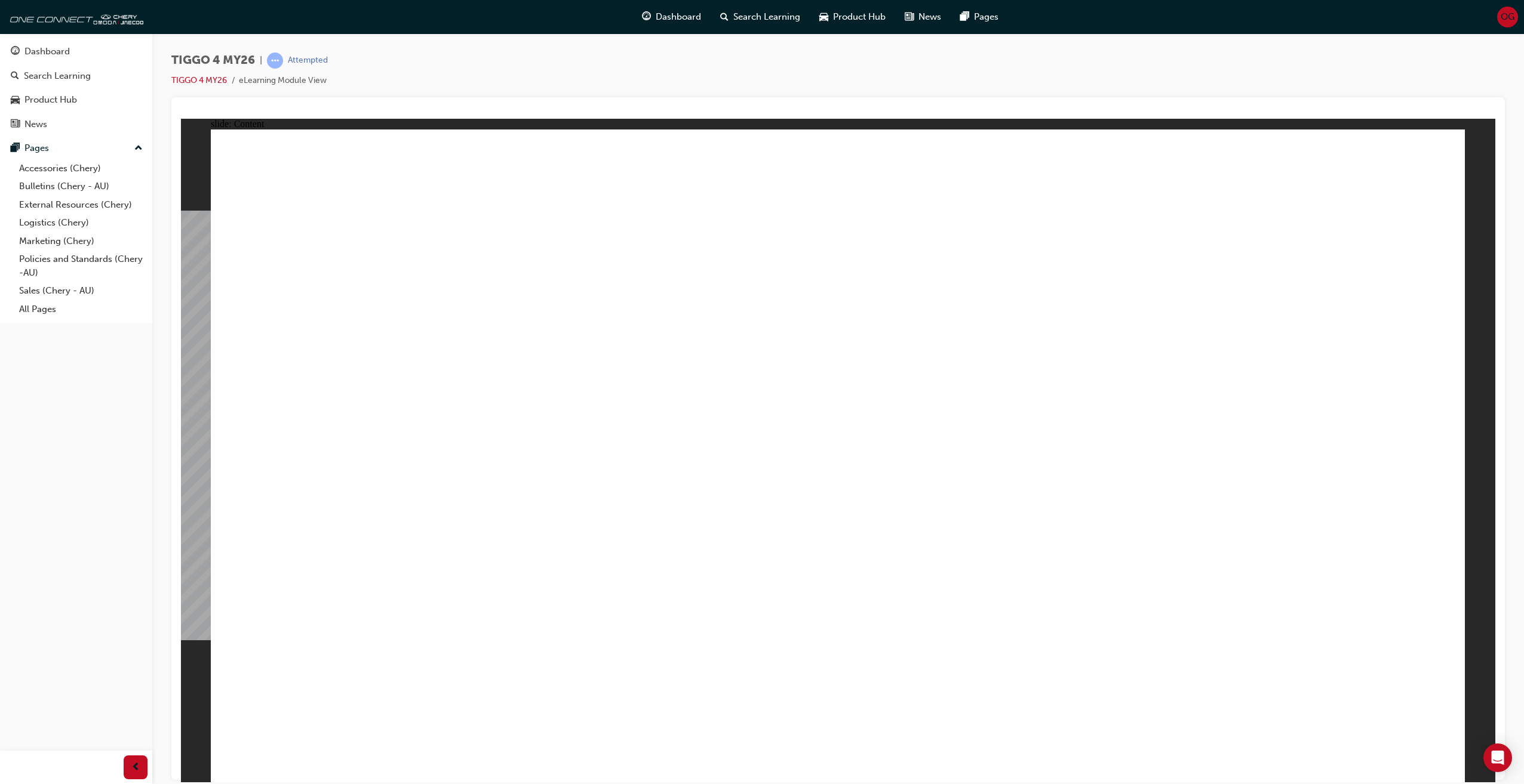
drag, startPoint x: 1292, startPoint y: 429, endPoint x: 1296, endPoint y: 392, distance: 37.2
drag, startPoint x: 1149, startPoint y: 309, endPoint x: 554, endPoint y: 459, distance: 613.6
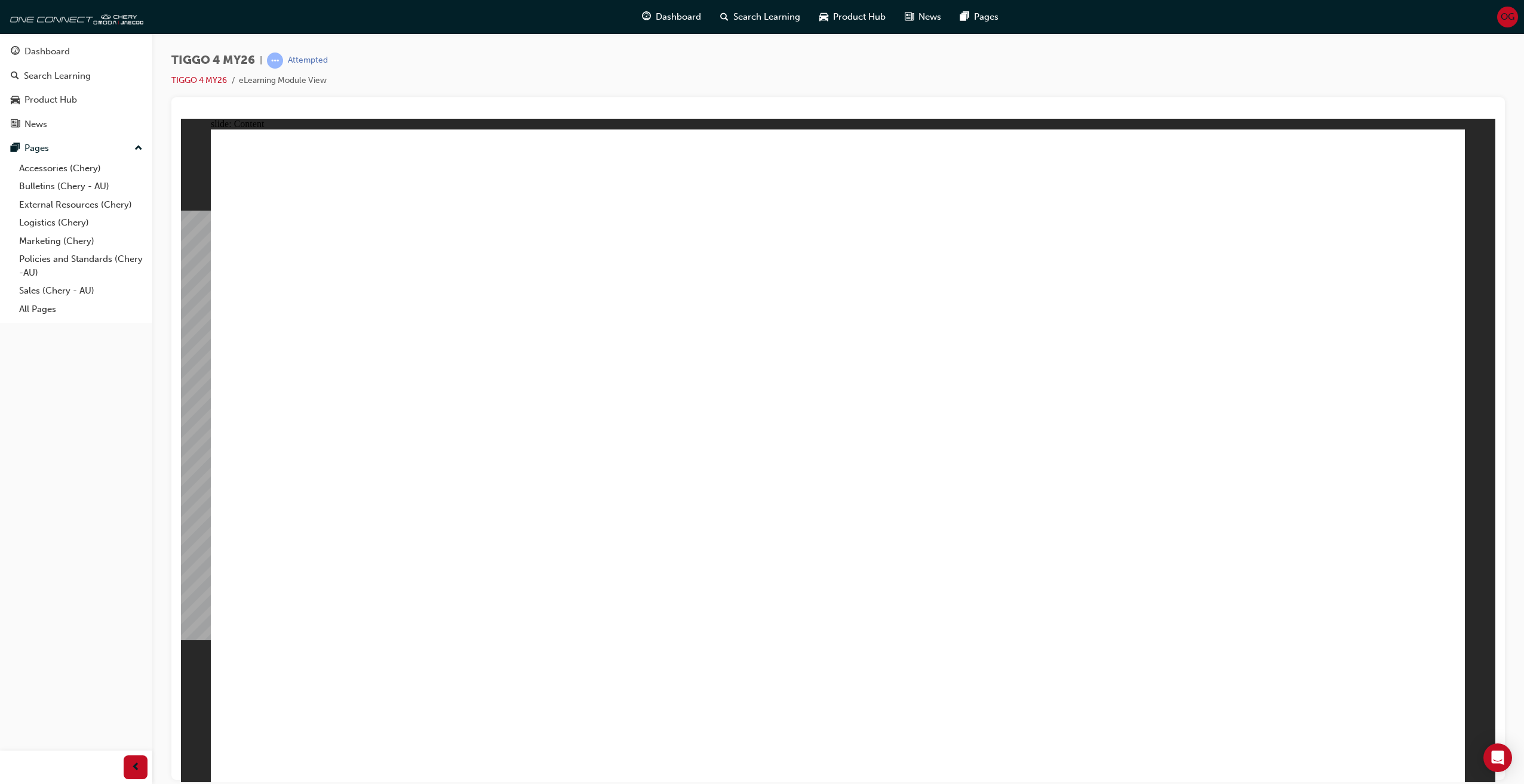
drag, startPoint x: 703, startPoint y: 523, endPoint x: 702, endPoint y: 448, distance: 75.0
drag, startPoint x: 702, startPoint y: 448, endPoint x: 692, endPoint y: 448, distance: 10.0
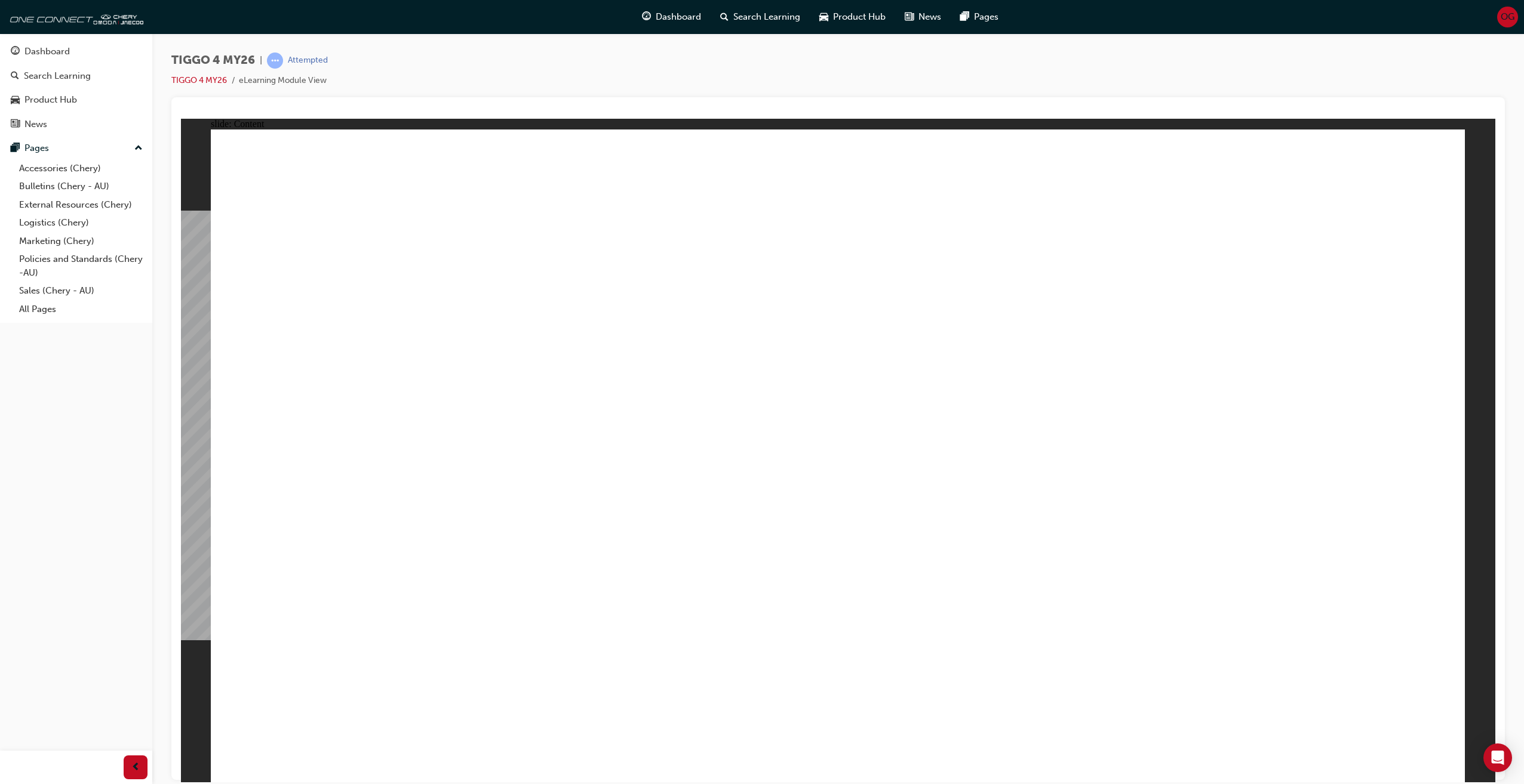
drag, startPoint x: 1005, startPoint y: 439, endPoint x: 1062, endPoint y: 433, distance: 57.3
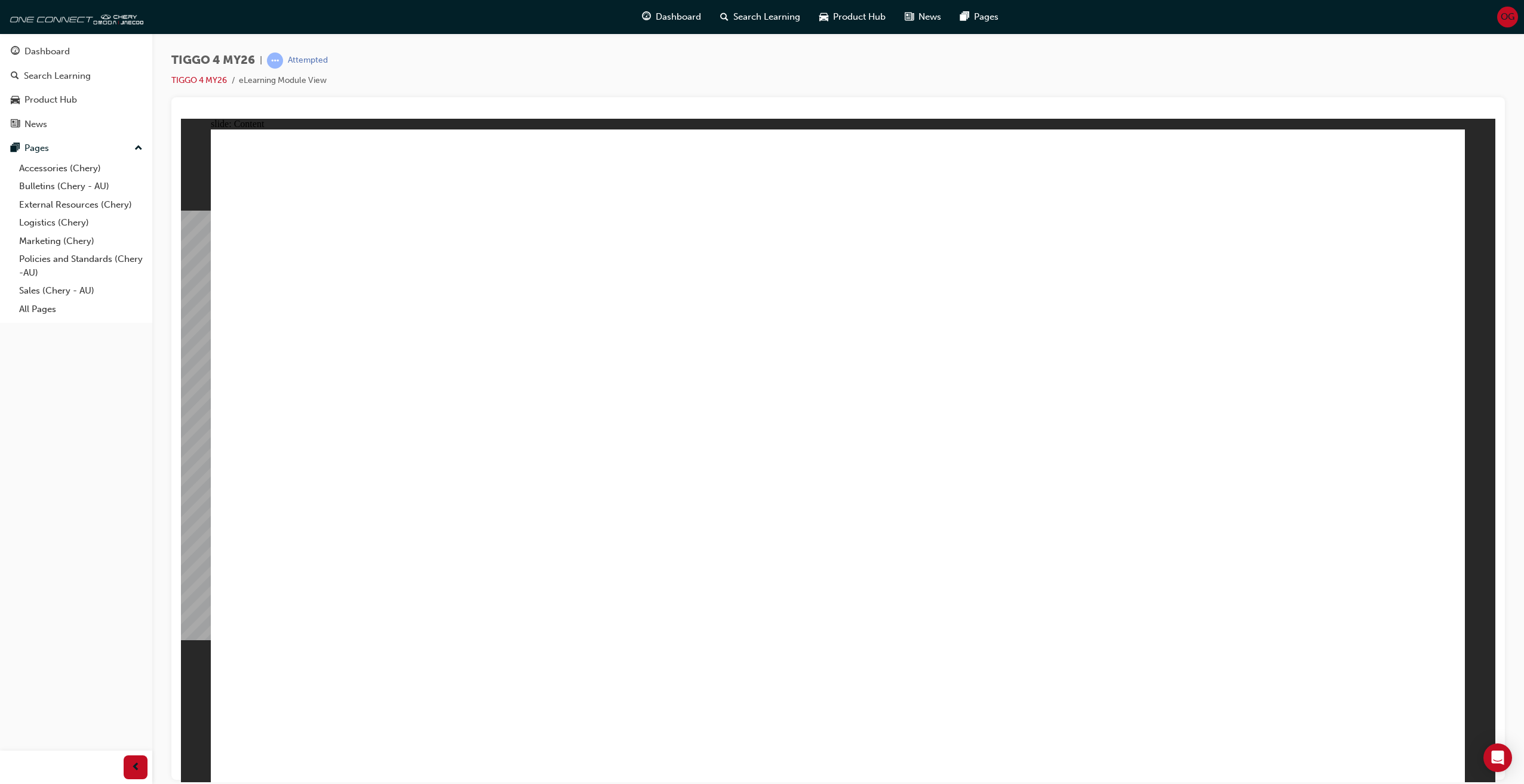
drag, startPoint x: 581, startPoint y: 622, endPoint x: 750, endPoint y: 606, distance: 169.8
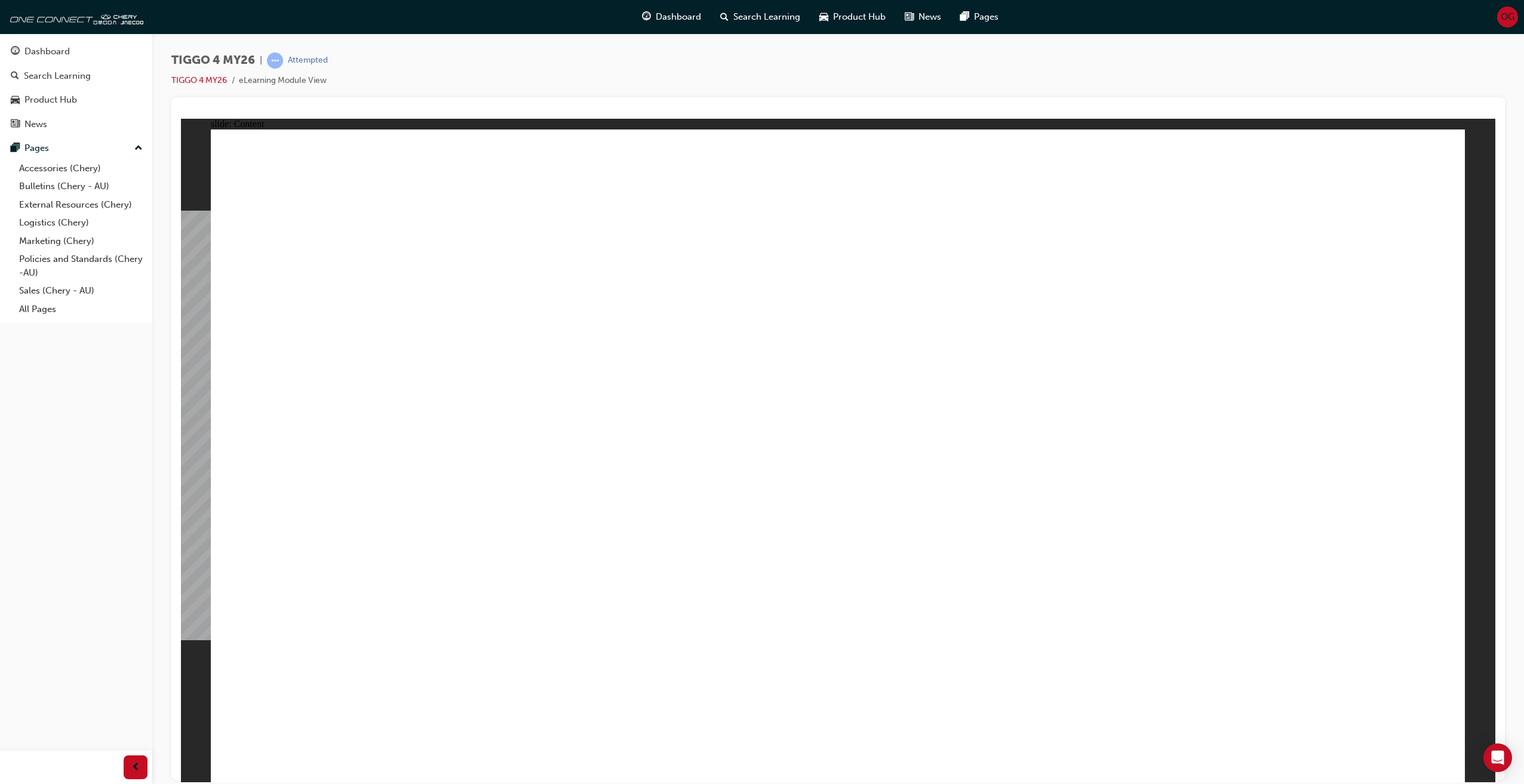
drag, startPoint x: 1429, startPoint y: 746, endPoint x: 1419, endPoint y: 726, distance: 22.4
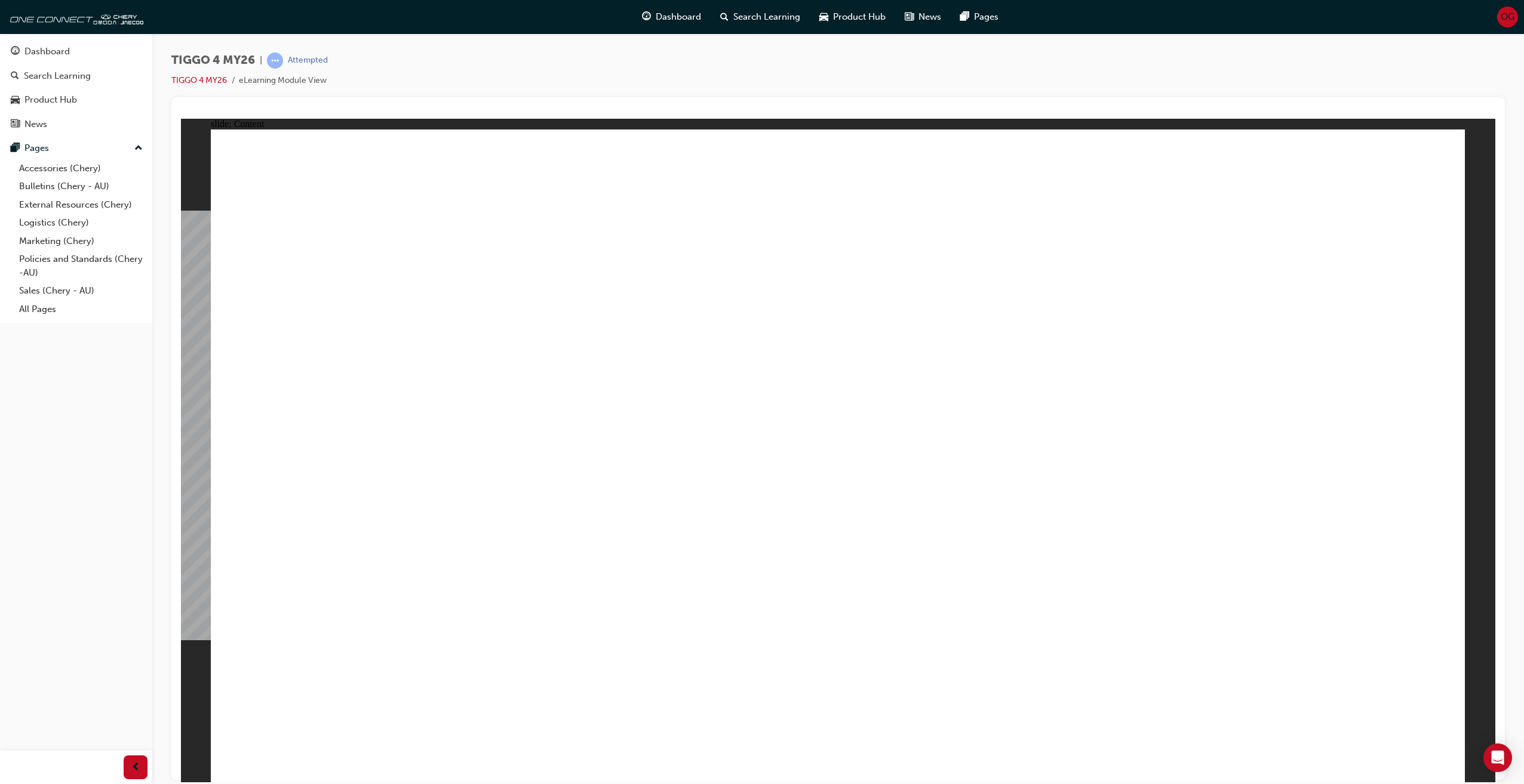
drag, startPoint x: 1237, startPoint y: 602, endPoint x: 1236, endPoint y: 593, distance: 9.1
drag, startPoint x: 1185, startPoint y: 527, endPoint x: 1156, endPoint y: 511, distance: 33.1
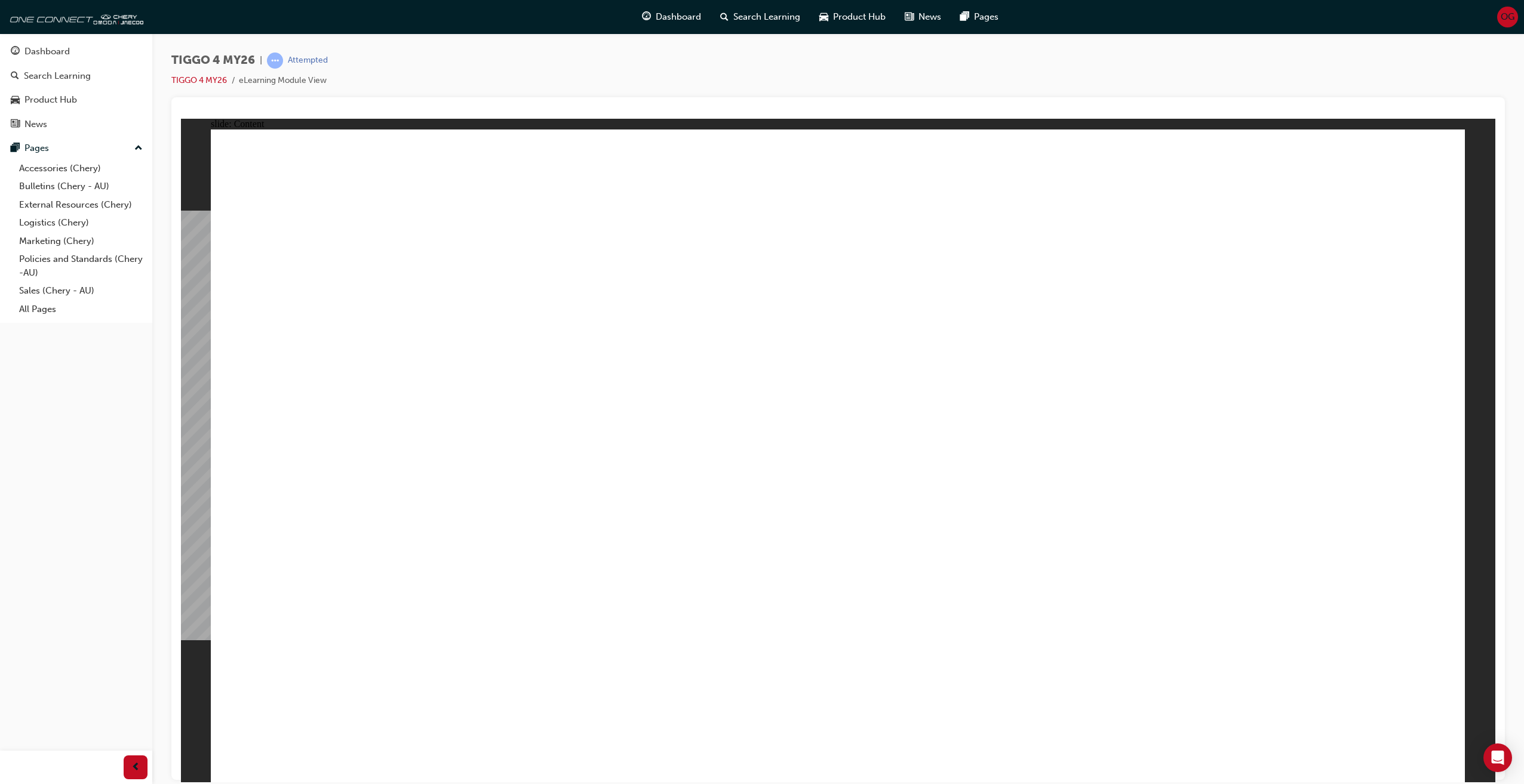
drag, startPoint x: 876, startPoint y: 644, endPoint x: 1022, endPoint y: 689, distance: 152.8
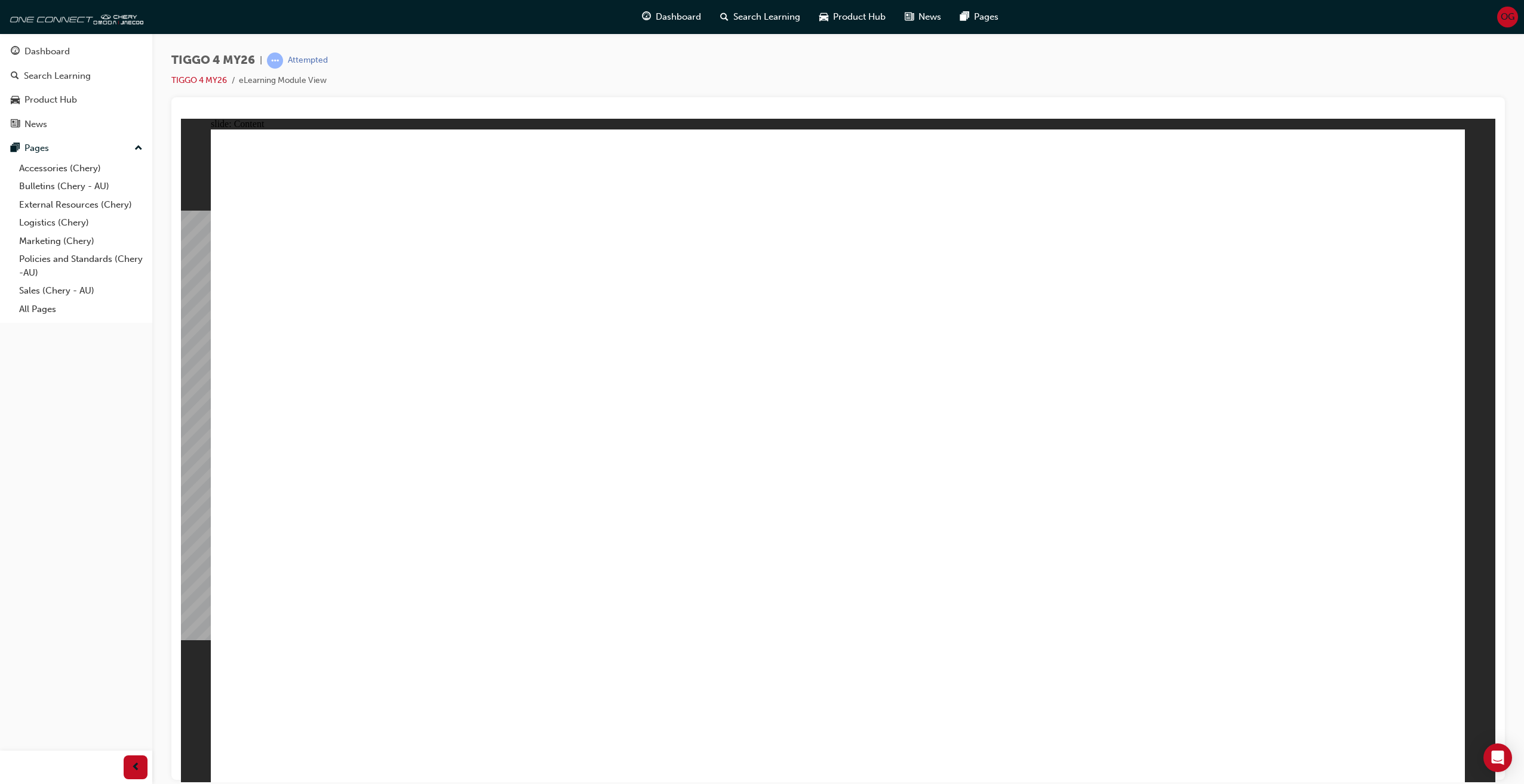
drag, startPoint x: 1425, startPoint y: 769, endPoint x: 1426, endPoint y: 761, distance: 8.1
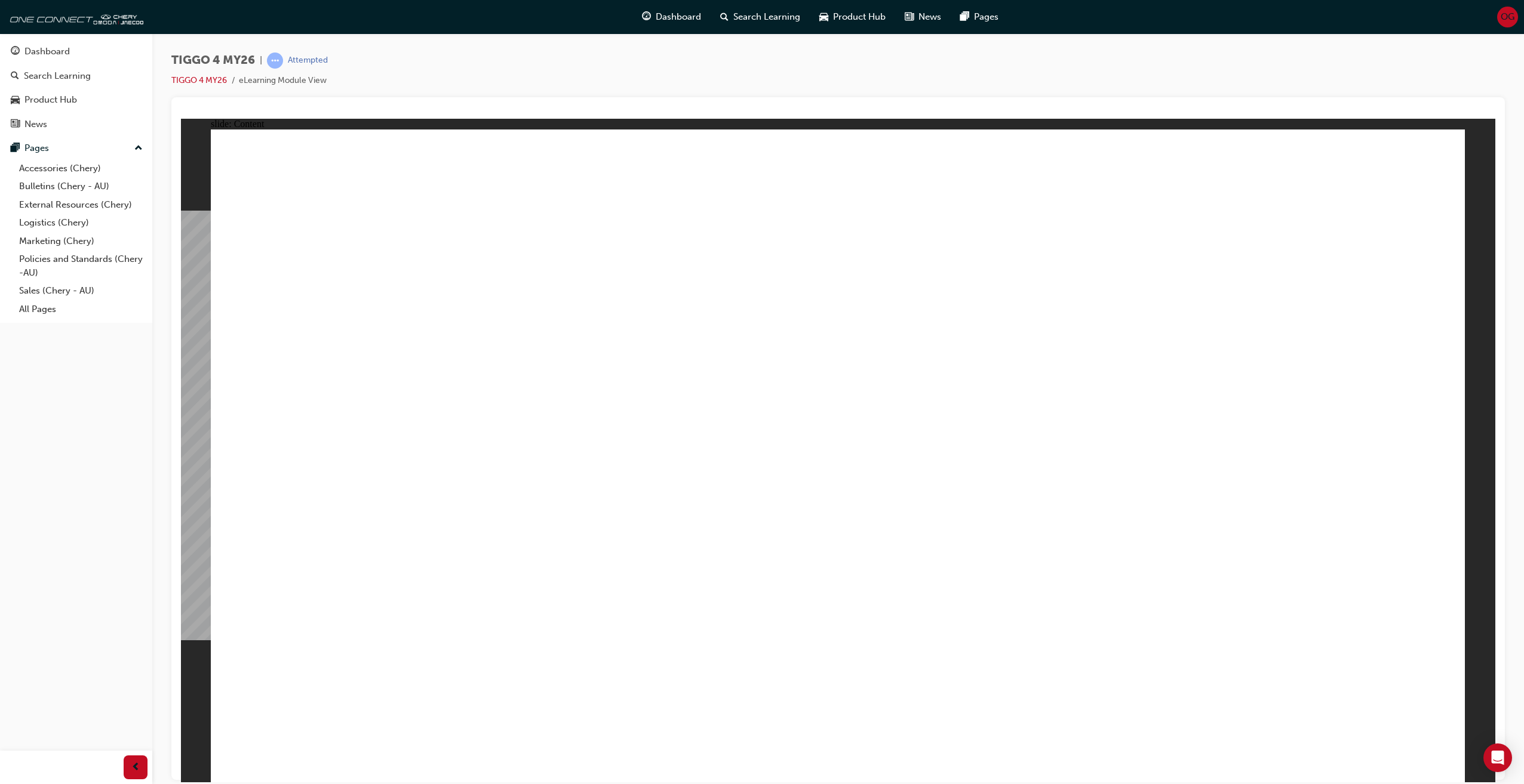
drag, startPoint x: 779, startPoint y: 414, endPoint x: 797, endPoint y: 397, distance: 24.8
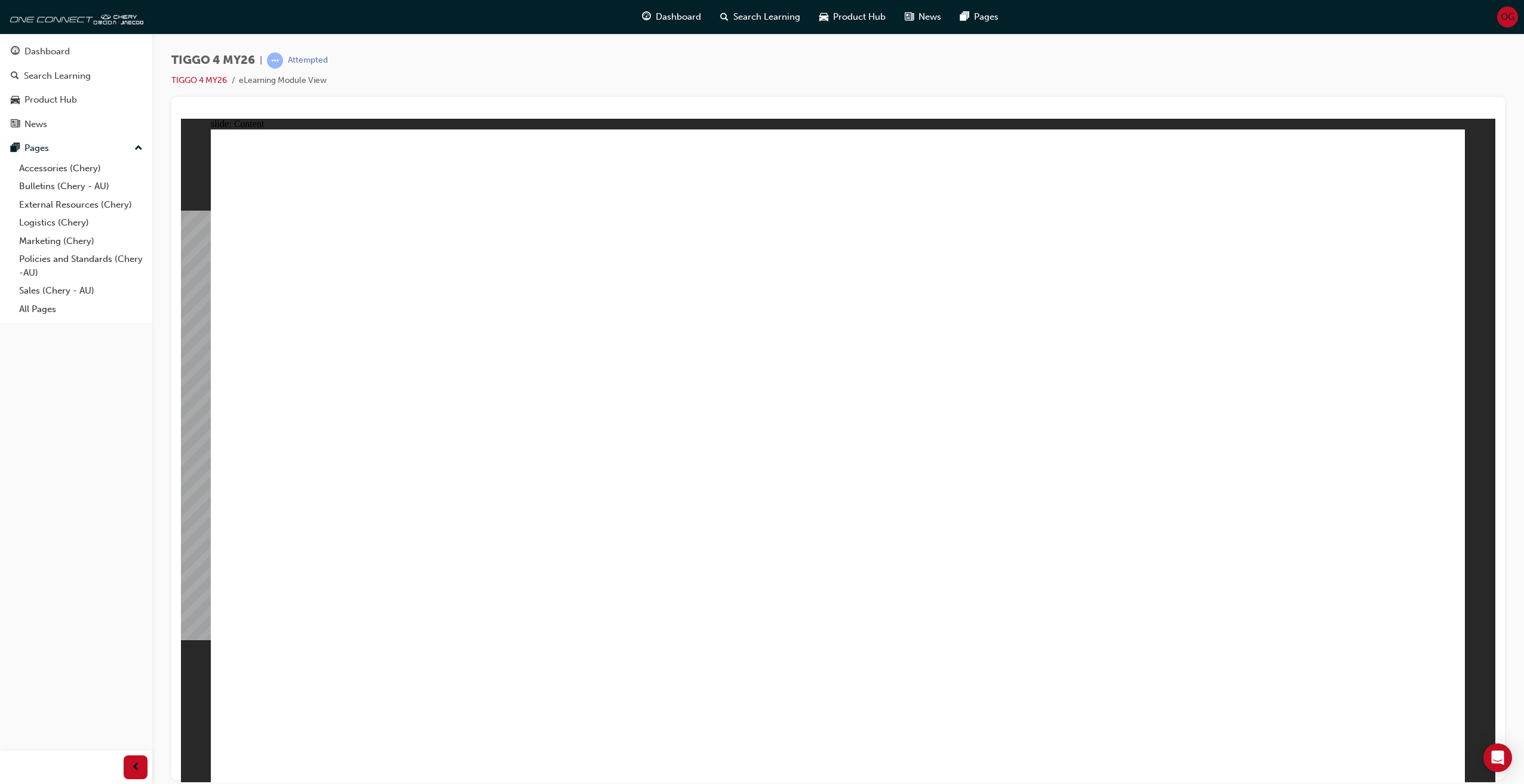
drag, startPoint x: 617, startPoint y: 488, endPoint x: 657, endPoint y: 480, distance: 40.8
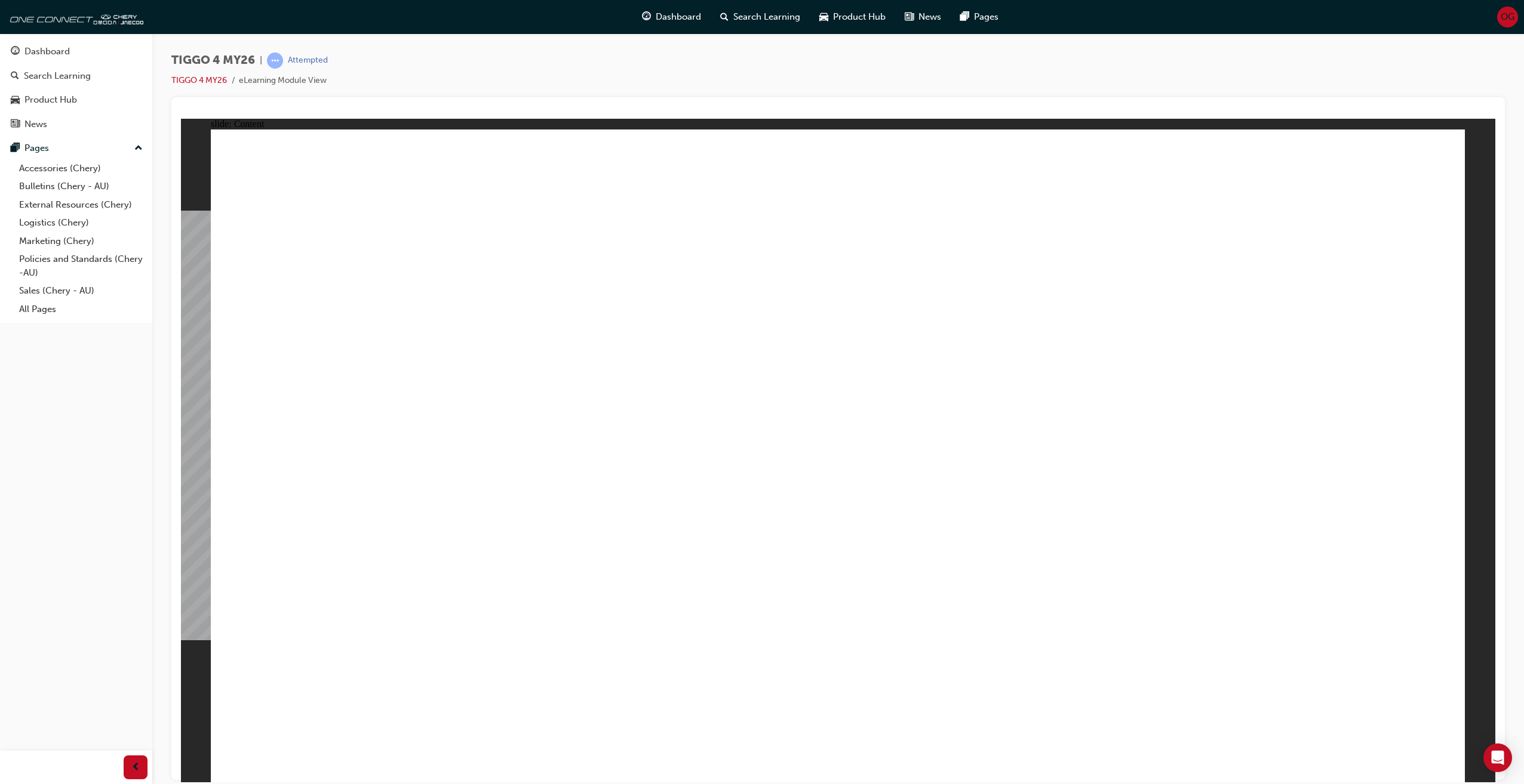
drag, startPoint x: 1418, startPoint y: 738, endPoint x: 1426, endPoint y: 748, distance: 12.8
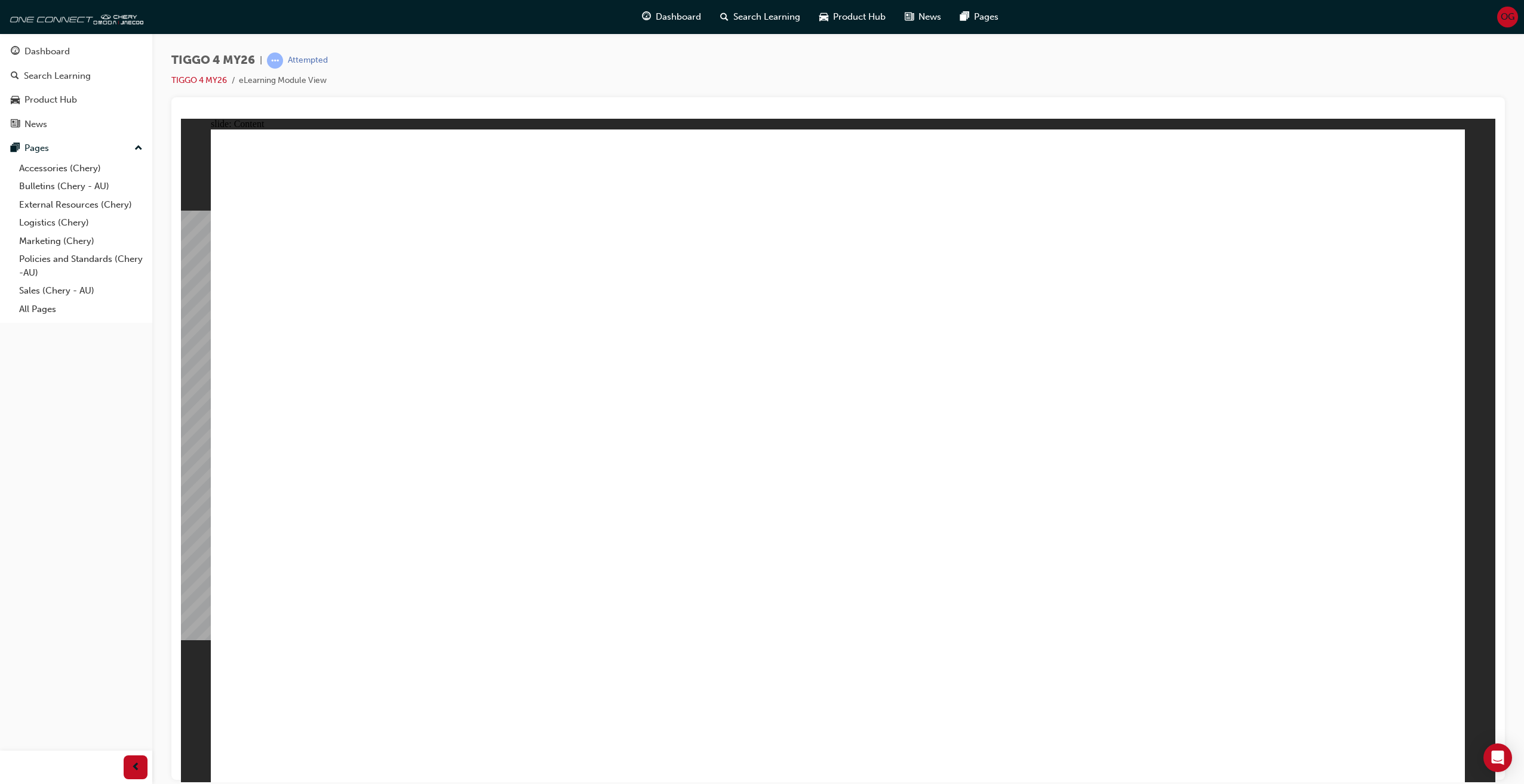
drag, startPoint x: 1042, startPoint y: 587, endPoint x: 1037, endPoint y: 595, distance: 9.4
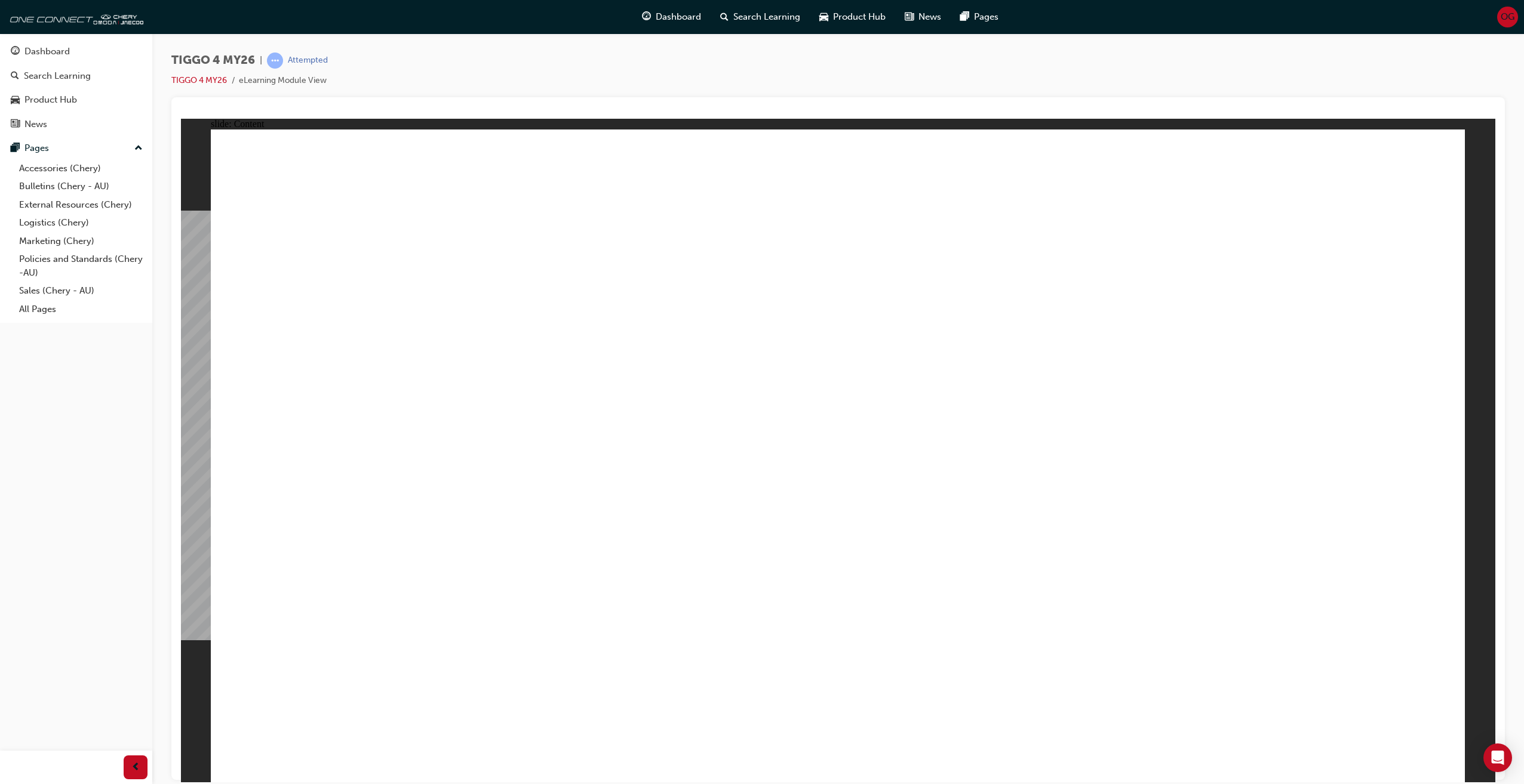
drag, startPoint x: 568, startPoint y: 526, endPoint x: 592, endPoint y: 570, distance: 50.1
drag, startPoint x: 1175, startPoint y: 728, endPoint x: 1243, endPoint y: 703, distance: 72.4
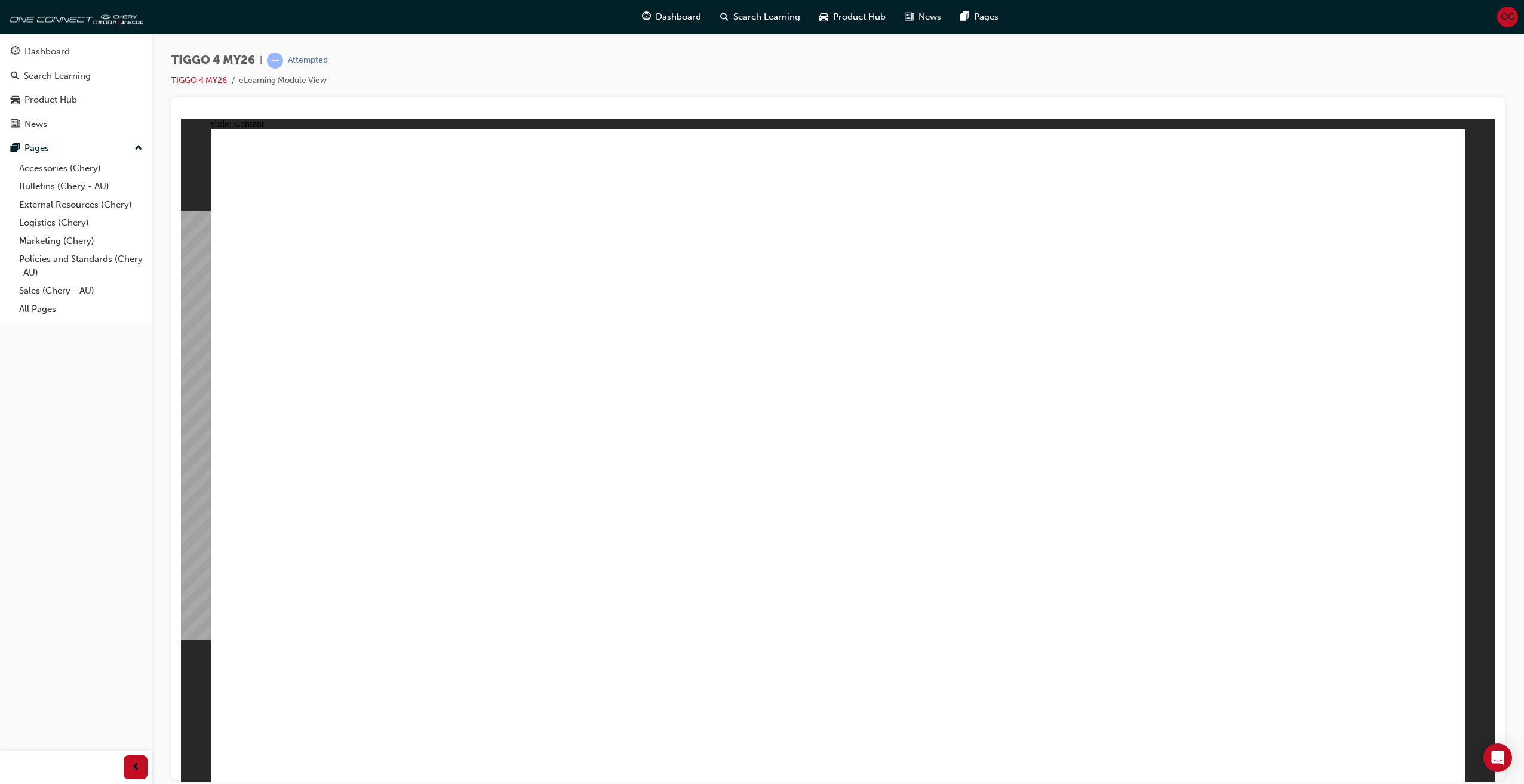
drag, startPoint x: 444, startPoint y: 202, endPoint x: 459, endPoint y: 360, distance: 158.7
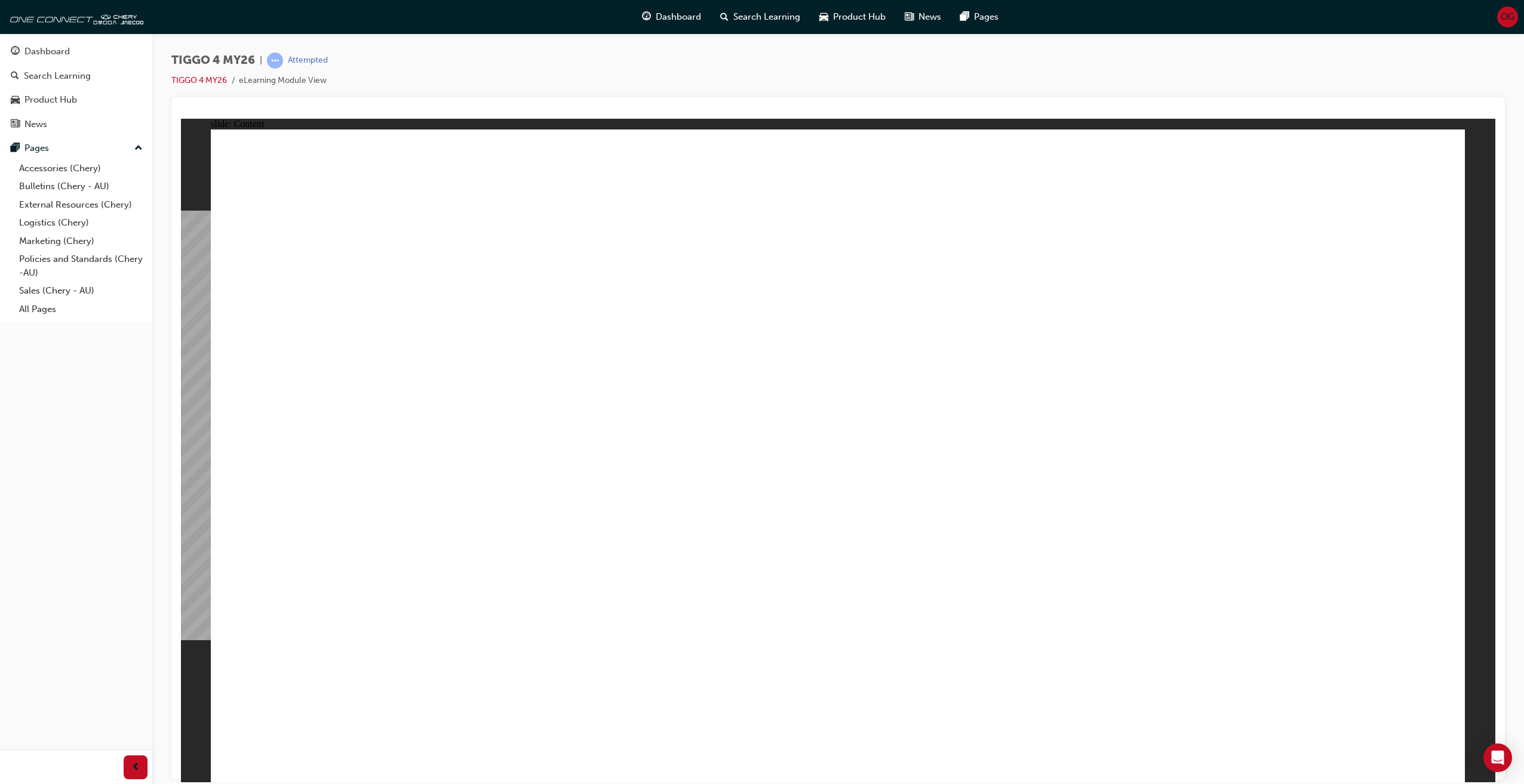
drag, startPoint x: 439, startPoint y: 202, endPoint x: 428, endPoint y: 375, distance: 173.3
drag, startPoint x: 445, startPoint y: 207, endPoint x: 252, endPoint y: 741, distance: 567.8
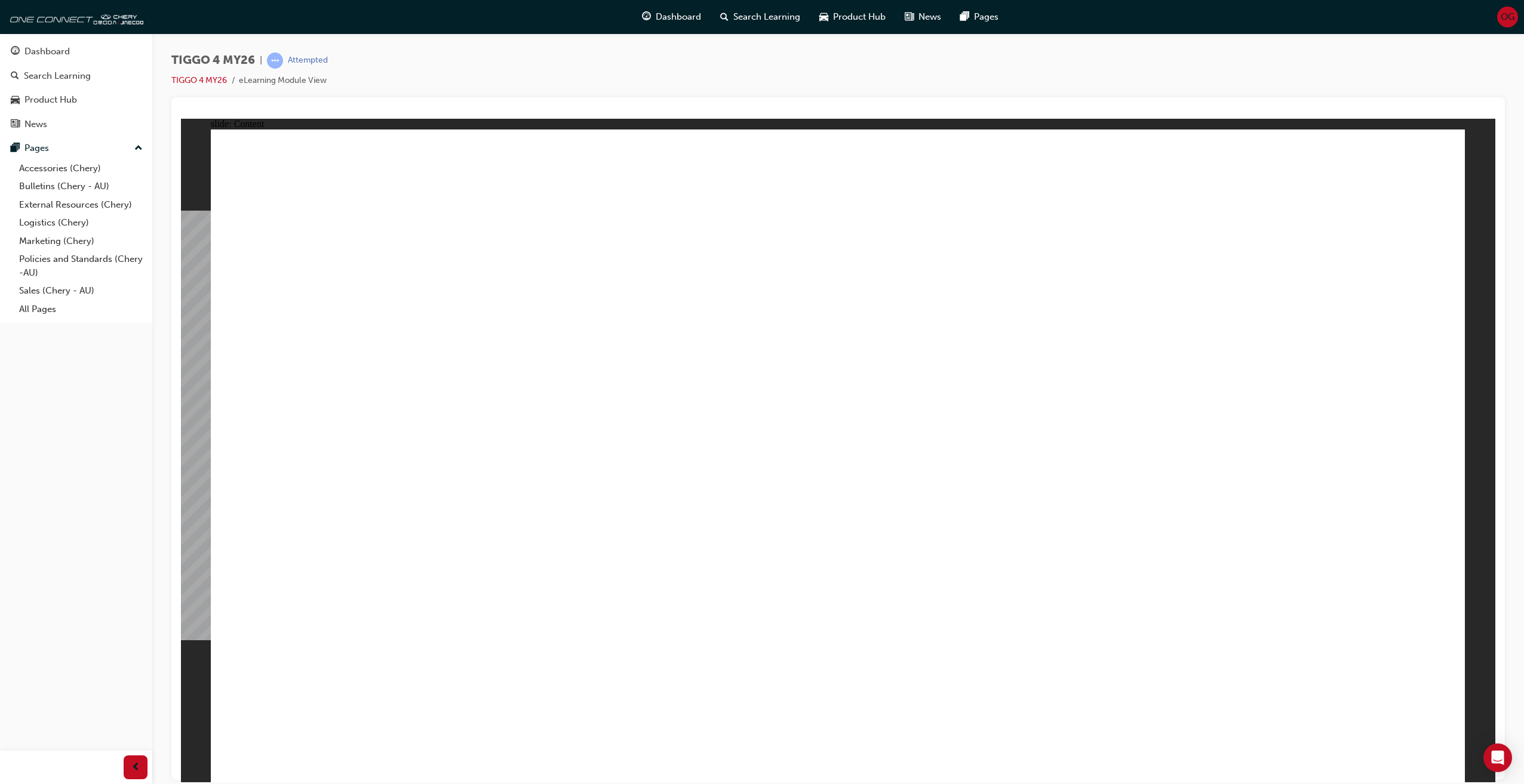
drag, startPoint x: 354, startPoint y: 538, endPoint x: 452, endPoint y: 805, distance: 284.4
click at [452, 782] on html "slide: Content Rectangle 1 Rectangle 1 close.png Swipe down for HVAC controls a…" at bounding box center [838, 450] width 1315 height 664
drag, startPoint x: 526, startPoint y: 654, endPoint x: 541, endPoint y: 651, distance: 15.3
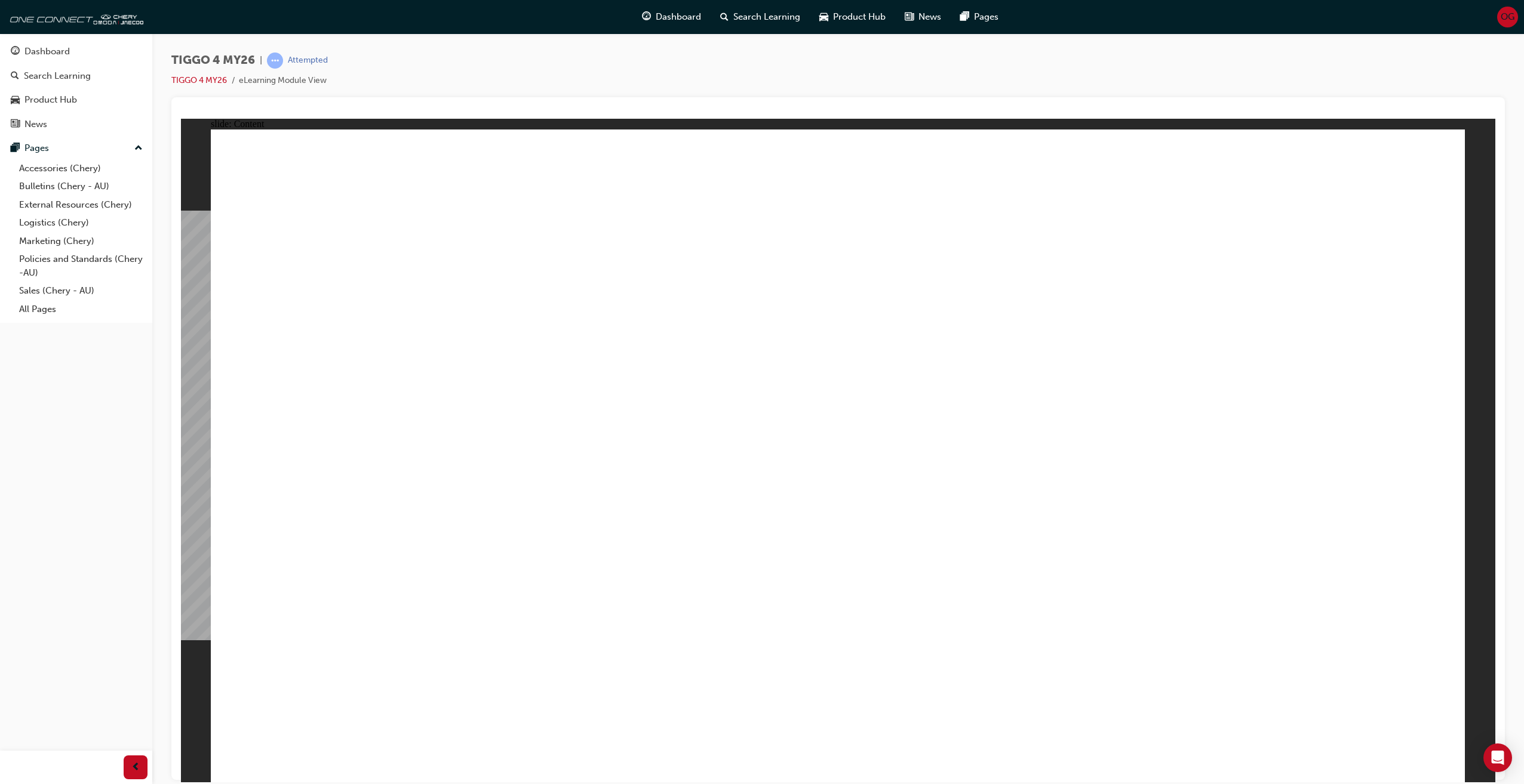
drag, startPoint x: 527, startPoint y: 273, endPoint x: 1016, endPoint y: 246, distance: 489.7
drag, startPoint x: 1018, startPoint y: 249, endPoint x: 633, endPoint y: 289, distance: 387.1
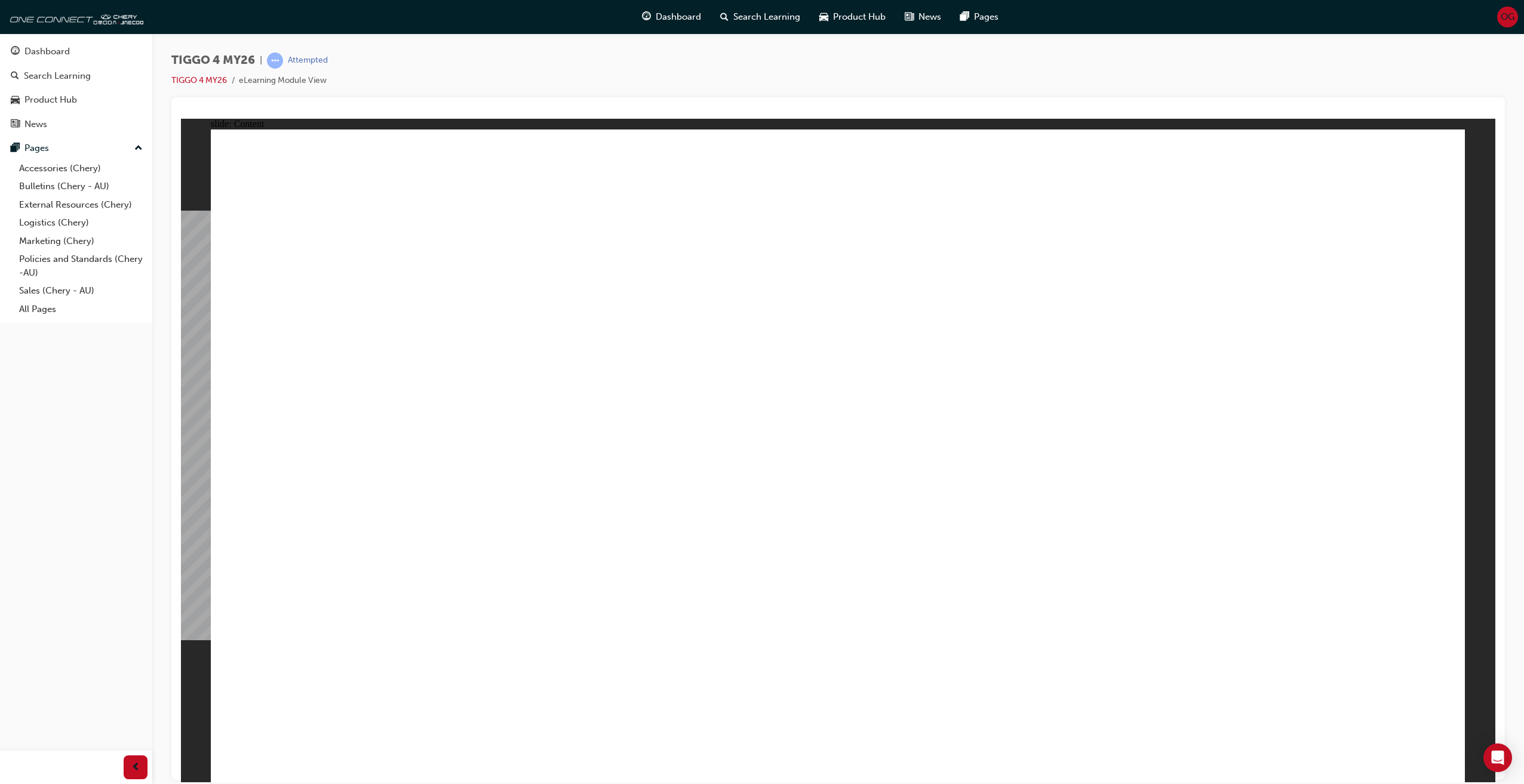
drag, startPoint x: 437, startPoint y: 201, endPoint x: 445, endPoint y: 451, distance: 250.1
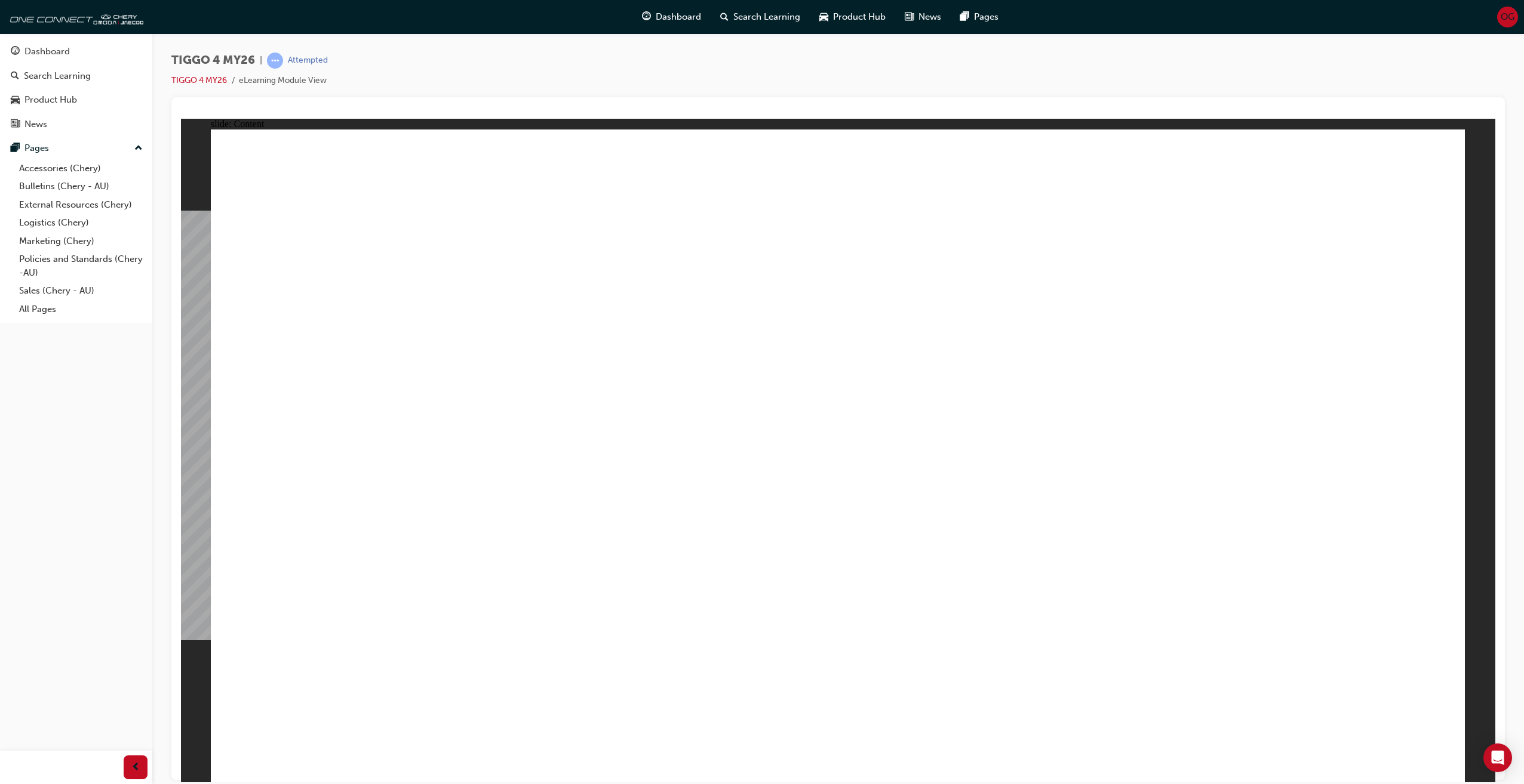
drag, startPoint x: 419, startPoint y: 684, endPoint x: 404, endPoint y: 693, distance: 17.5
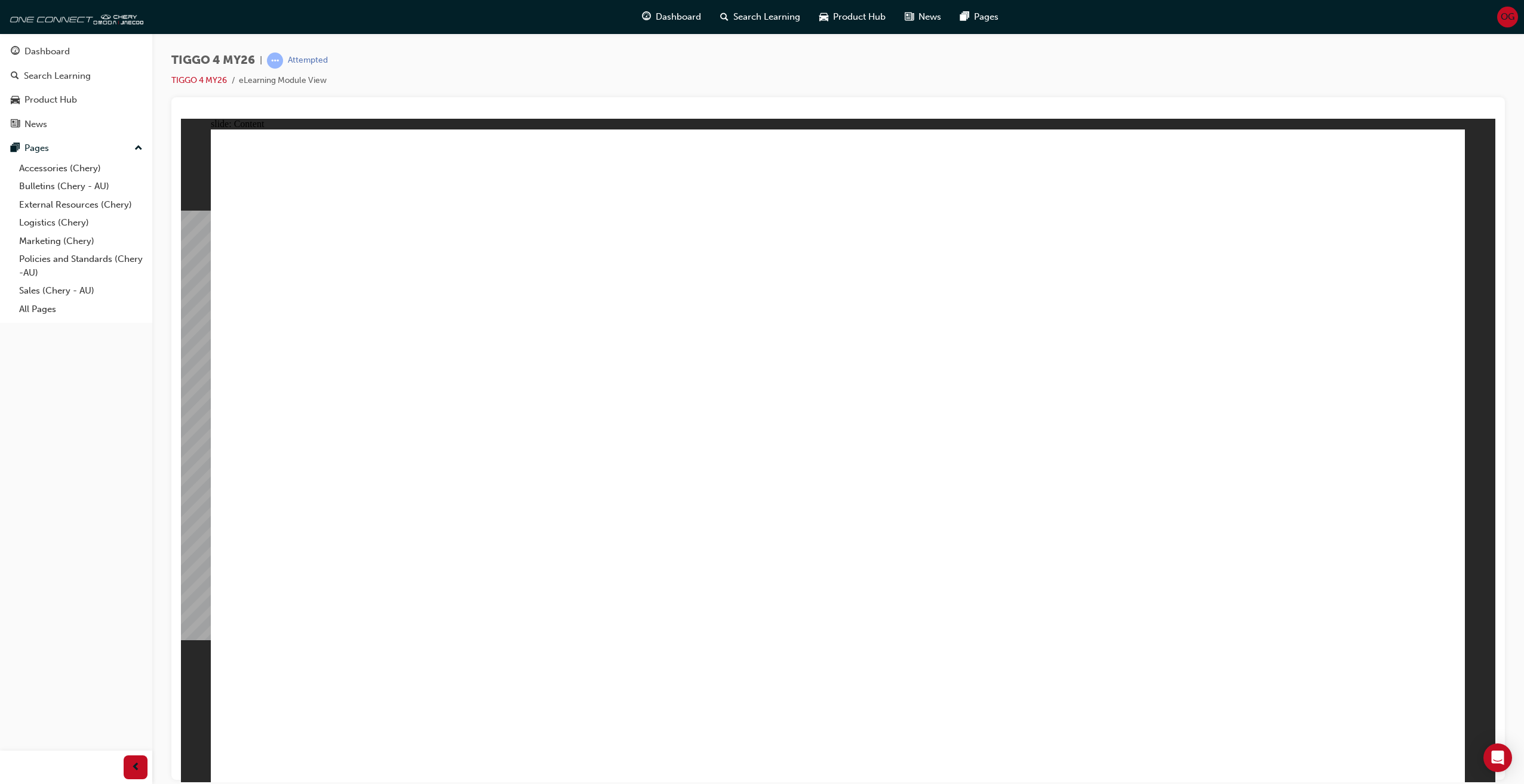
drag, startPoint x: 1305, startPoint y: 451, endPoint x: 1332, endPoint y: 344, distance: 110.4
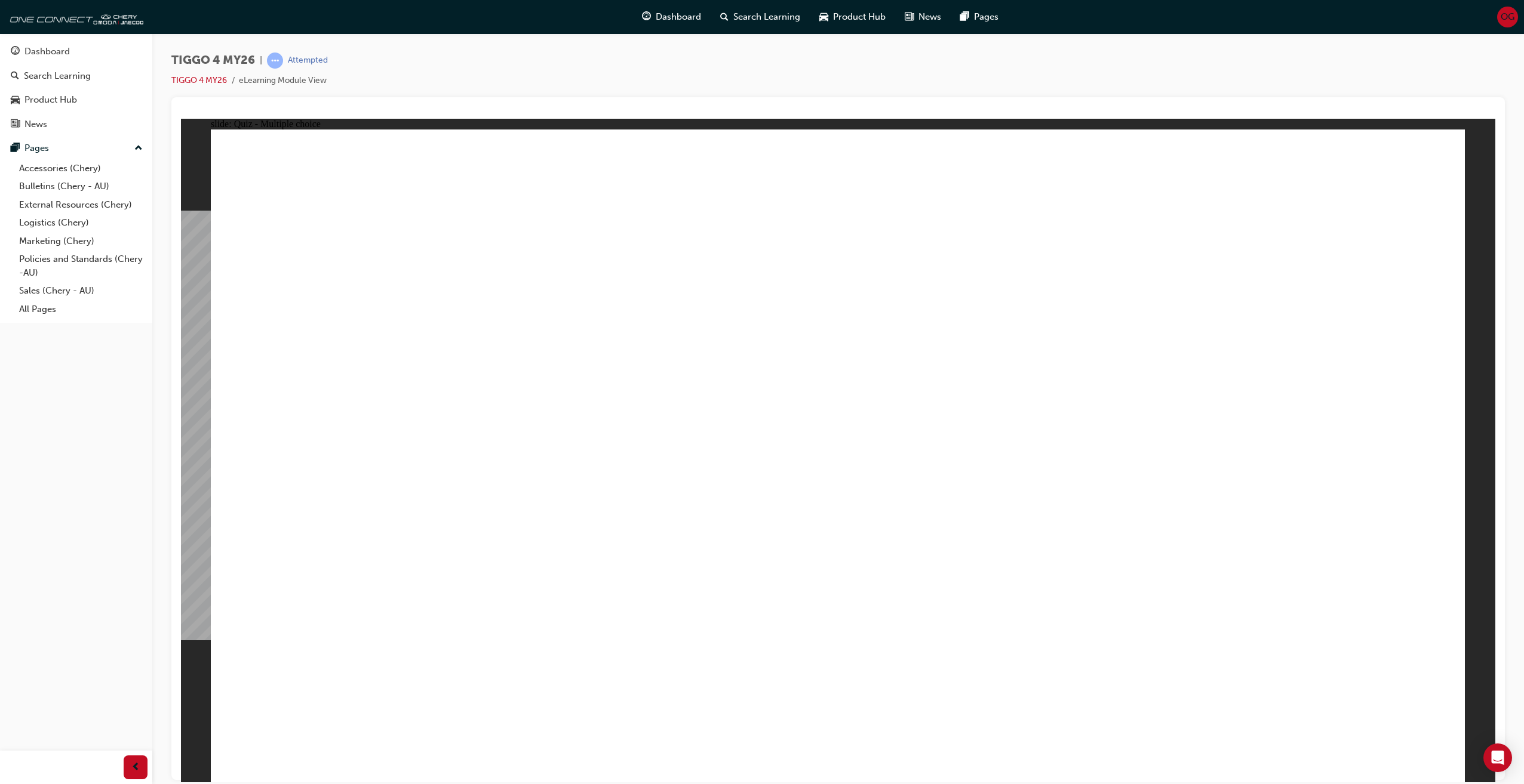
radio input "true"
drag, startPoint x: 610, startPoint y: 359, endPoint x: 616, endPoint y: 592, distance: 233.1
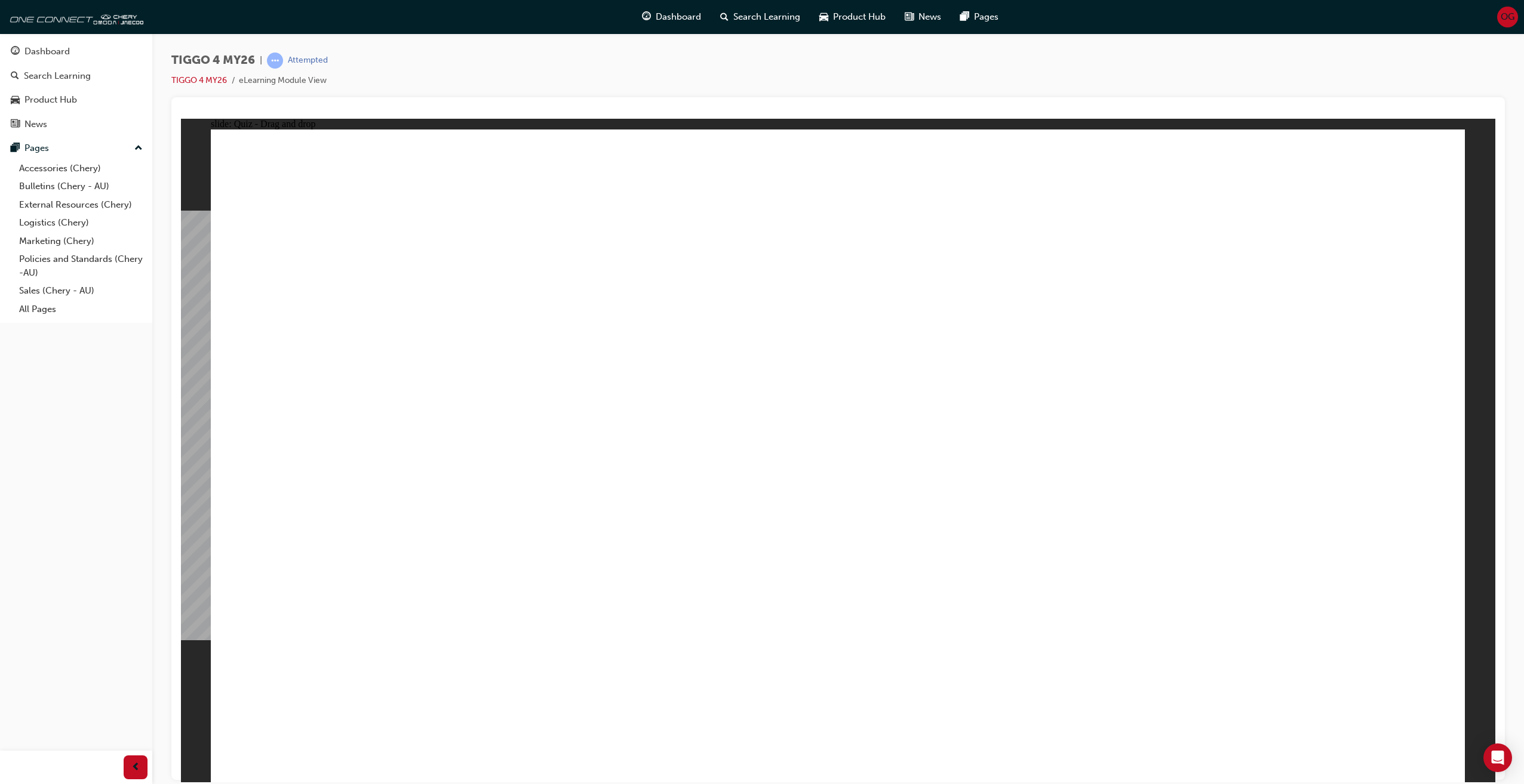
drag, startPoint x: 862, startPoint y: 357, endPoint x: 1111, endPoint y: 611, distance: 355.7
drag, startPoint x: 1278, startPoint y: 356, endPoint x: 1322, endPoint y: 597, distance: 245.0
drag, startPoint x: 1083, startPoint y: 357, endPoint x: 310, endPoint y: 587, distance: 806.5
drag, startPoint x: 348, startPoint y: 352, endPoint x: 854, endPoint y: 602, distance: 564.4
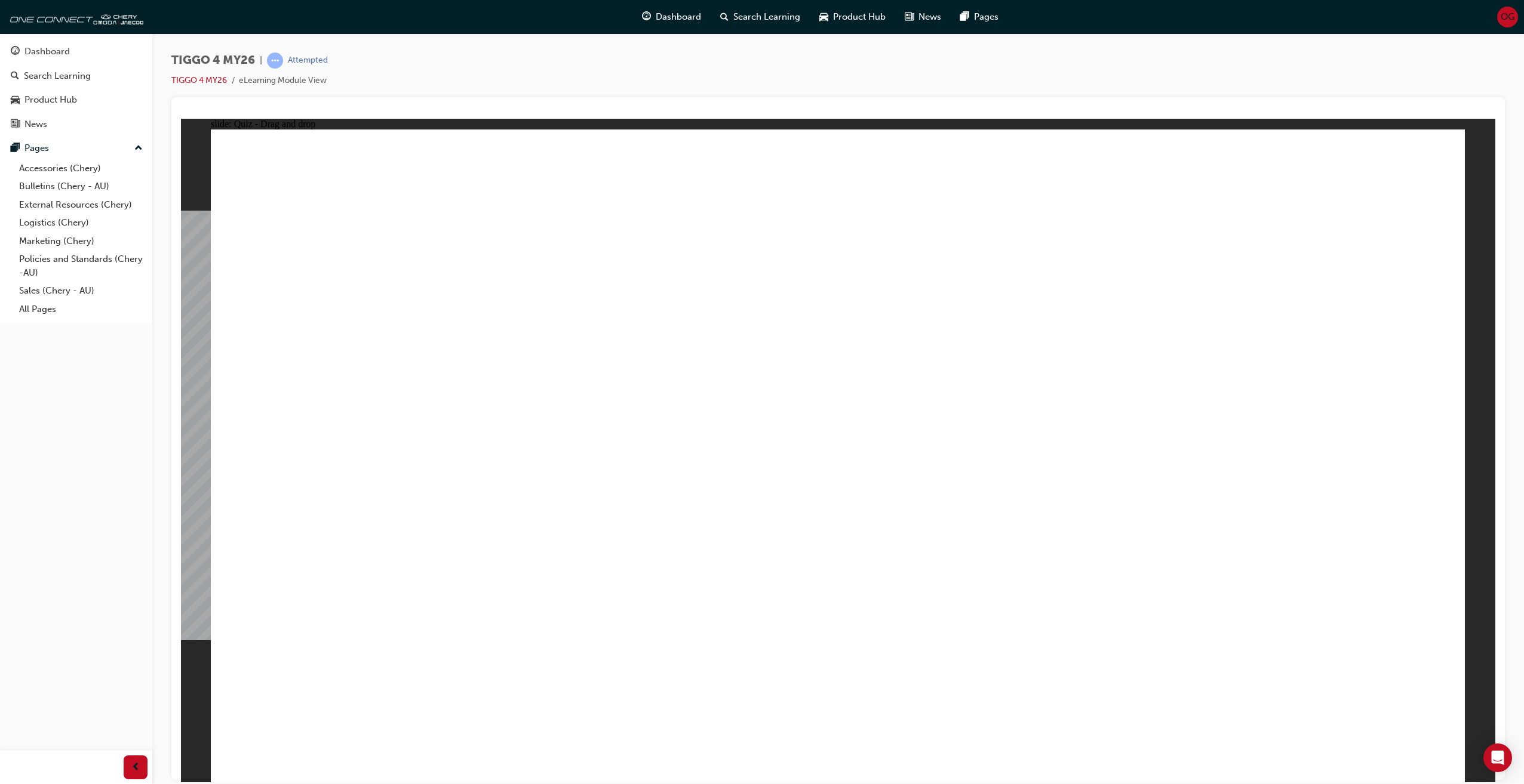
radio input "true"
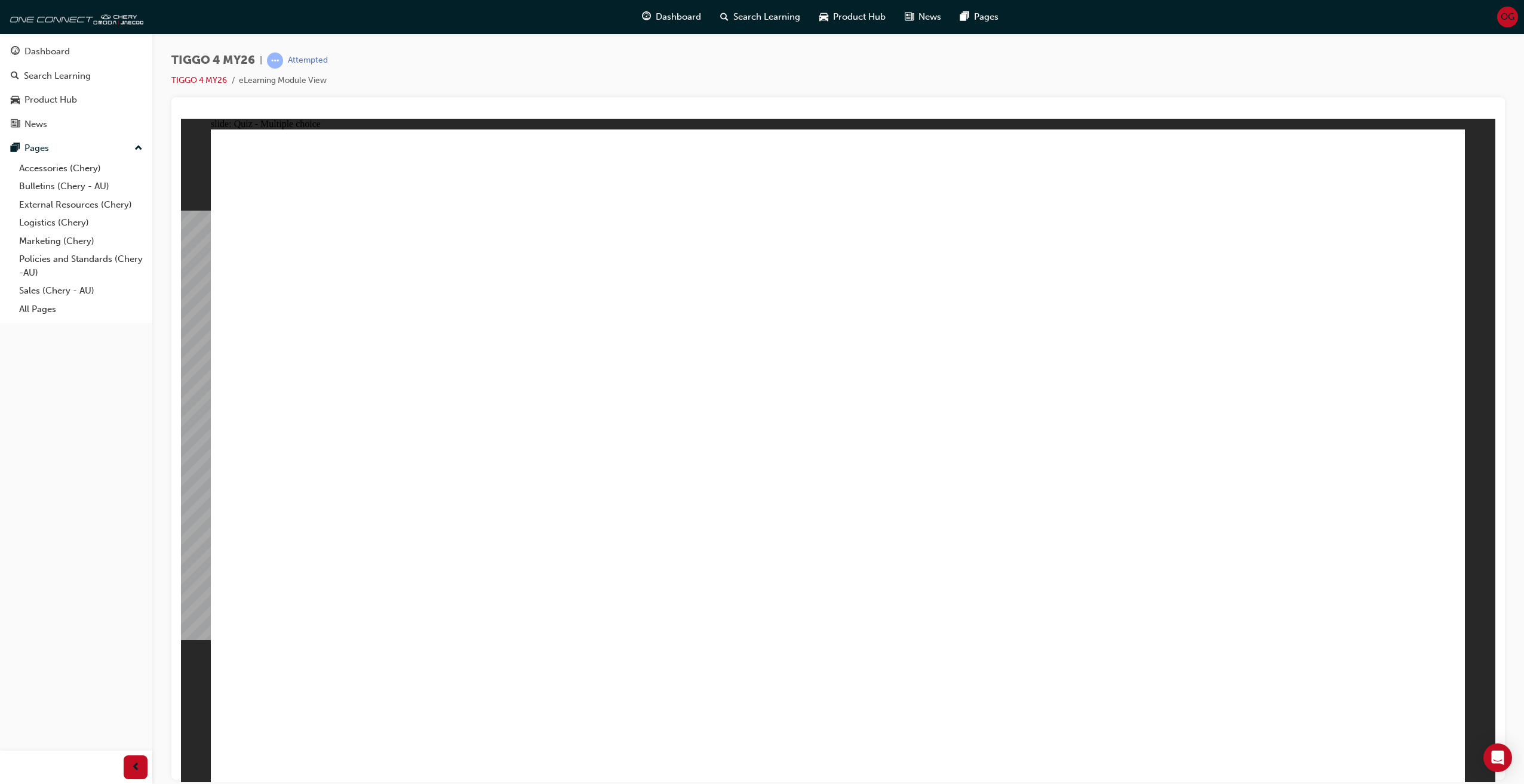
radio input "true"
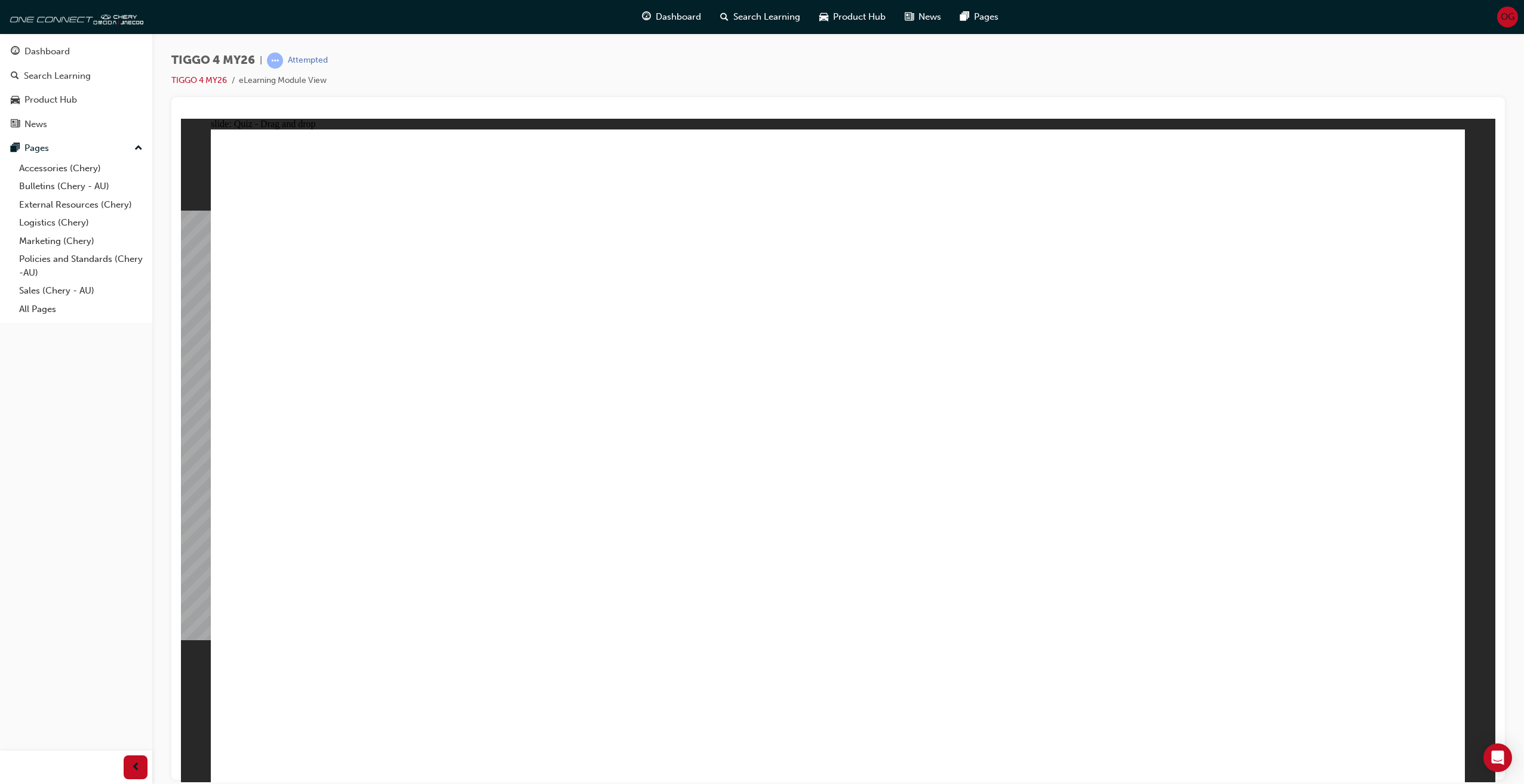
drag, startPoint x: 421, startPoint y: 411, endPoint x: 954, endPoint y: 450, distance: 534.4
drag, startPoint x: 576, startPoint y: 563, endPoint x: 589, endPoint y: 552, distance: 17.0
drag, startPoint x: 598, startPoint y: 540, endPoint x: 1249, endPoint y: 495, distance: 652.6
drag, startPoint x: 378, startPoint y: 615, endPoint x: 1266, endPoint y: 554, distance: 890.1
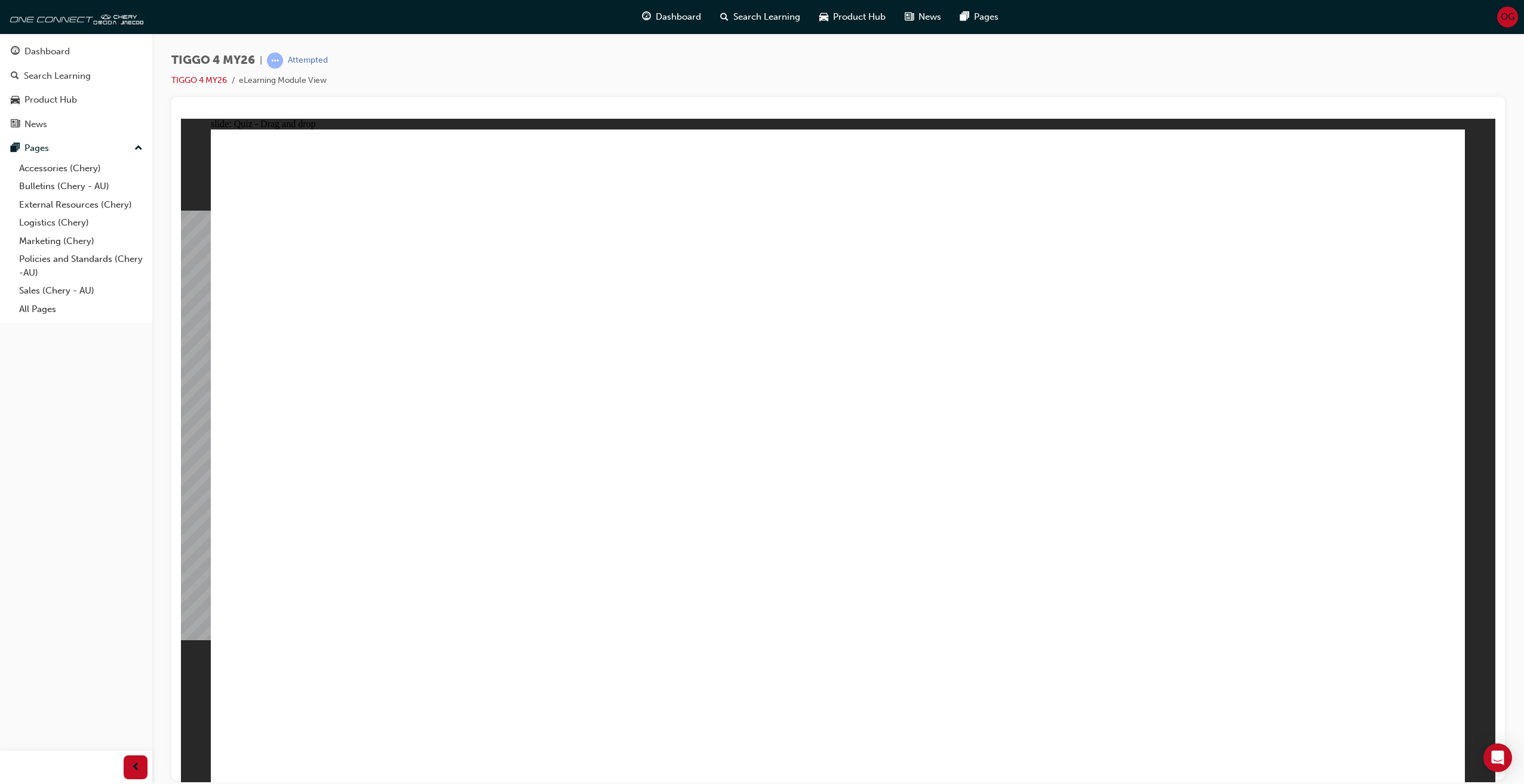
drag, startPoint x: 425, startPoint y: 551, endPoint x: 1049, endPoint y: 491, distance: 626.9
drag, startPoint x: 655, startPoint y: 414, endPoint x: 851, endPoint y: 427, distance: 196.4
drag, startPoint x: 647, startPoint y: 466, endPoint x: 1087, endPoint y: 518, distance: 443.1
drag, startPoint x: 432, startPoint y: 484, endPoint x: 1325, endPoint y: 527, distance: 894.0
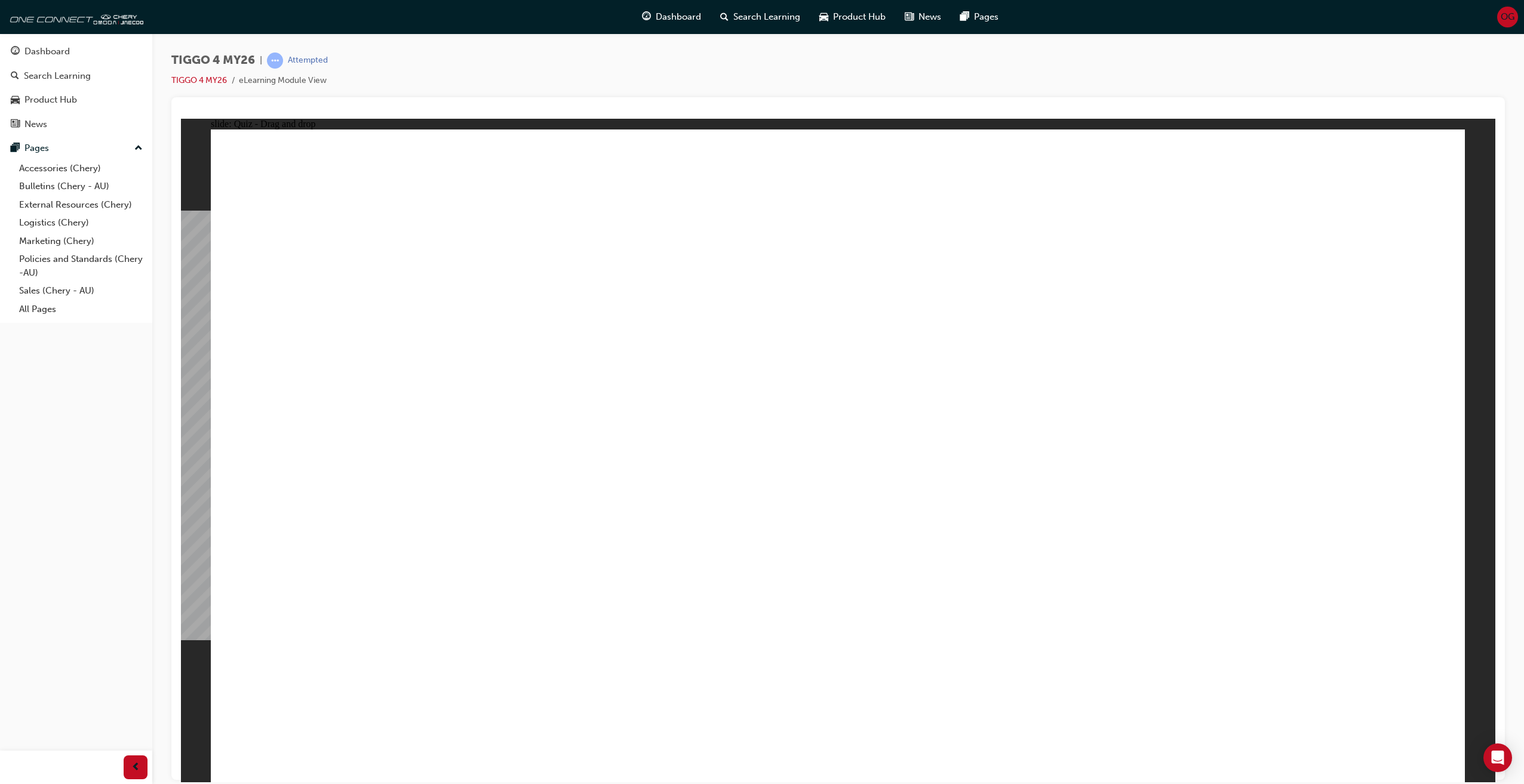
radio input "true"
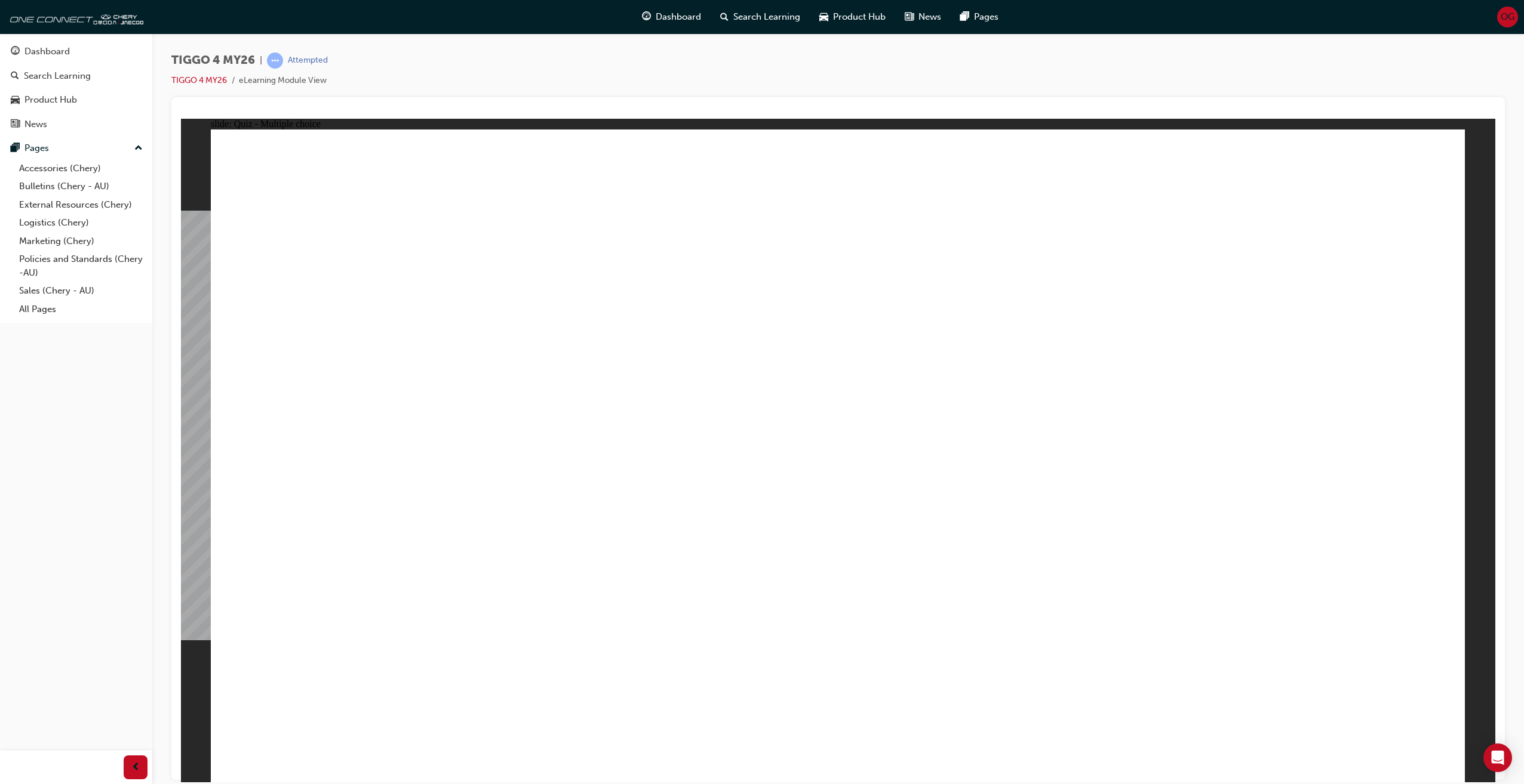
radio input "true"
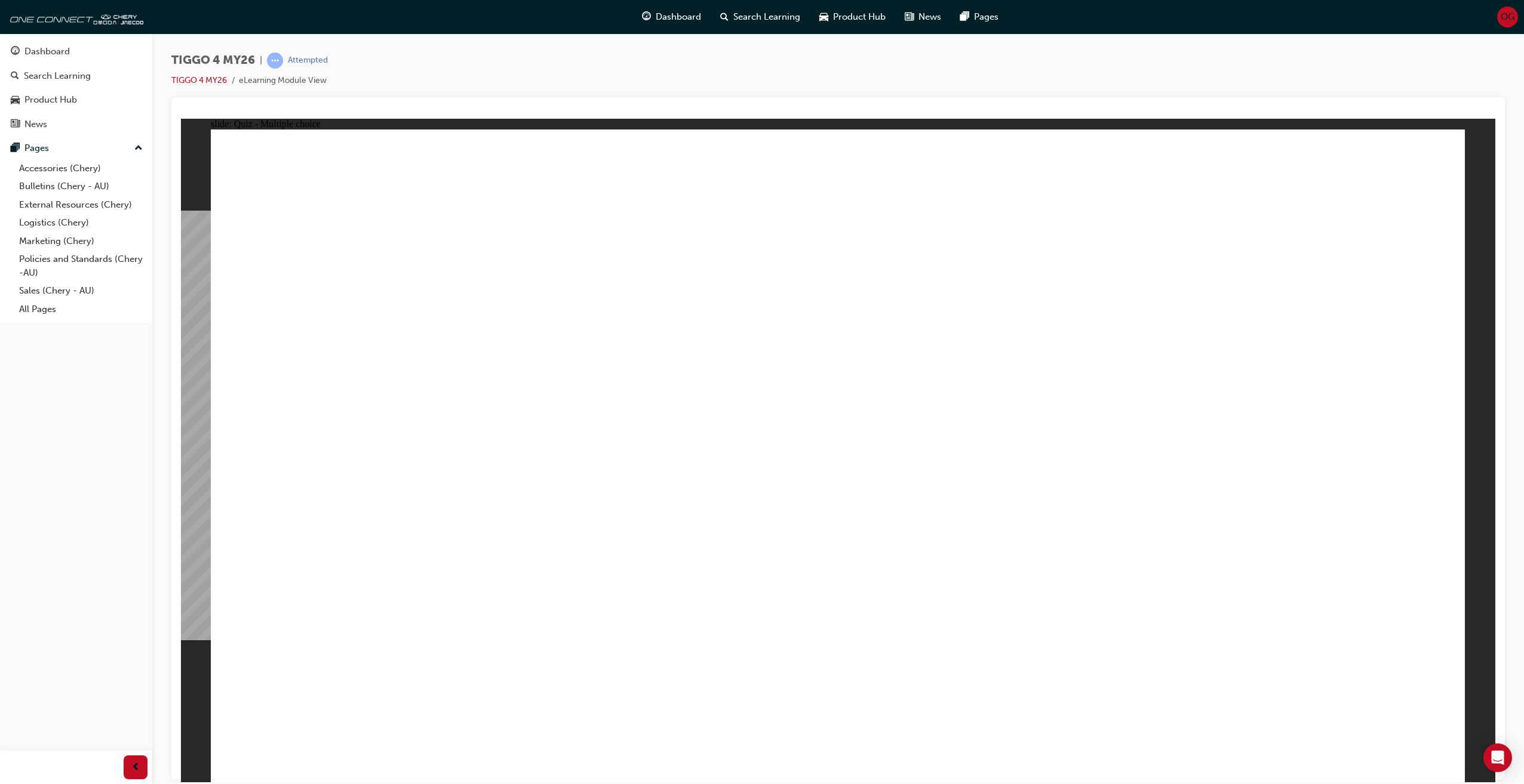
radio input "true"
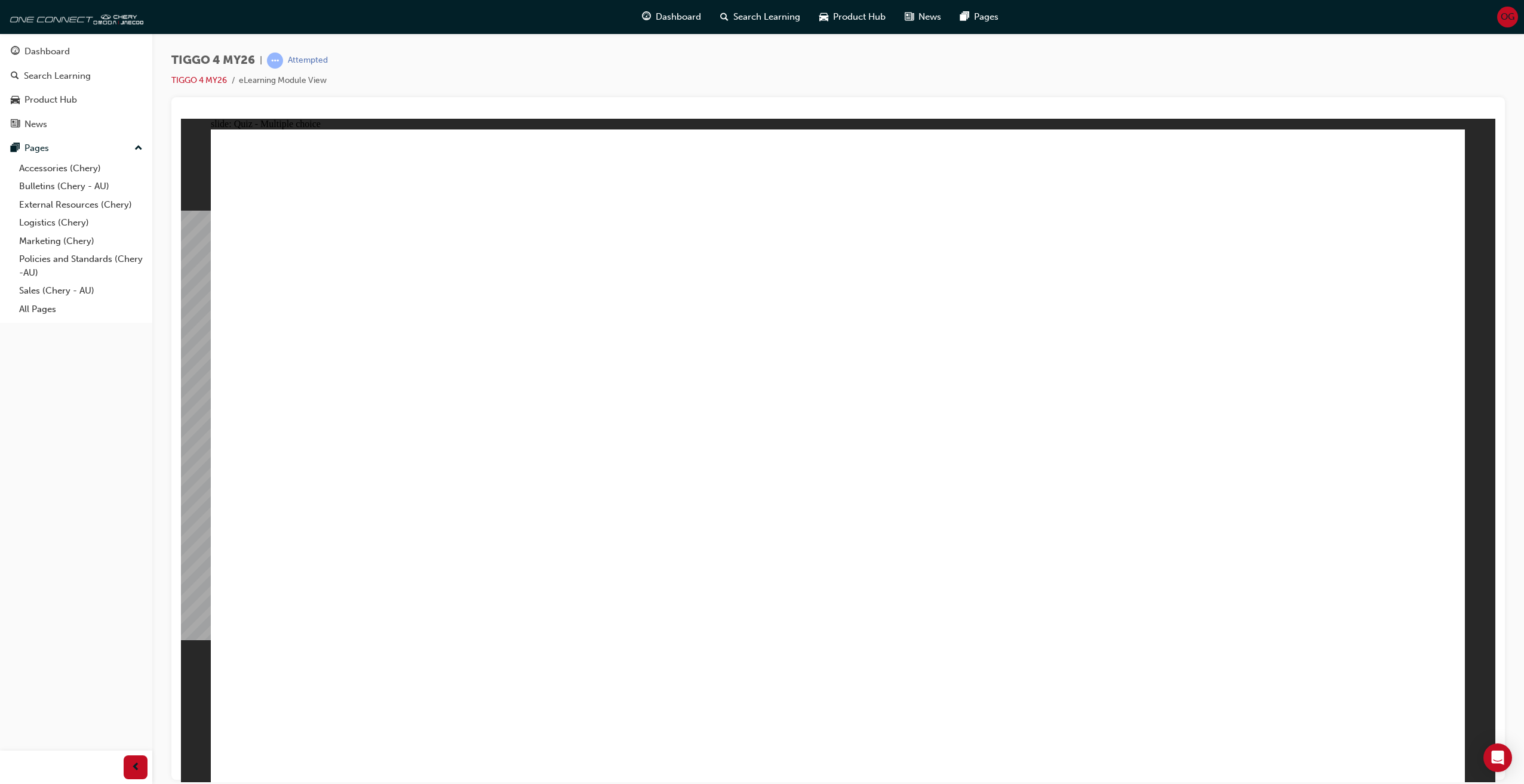
radio input "true"
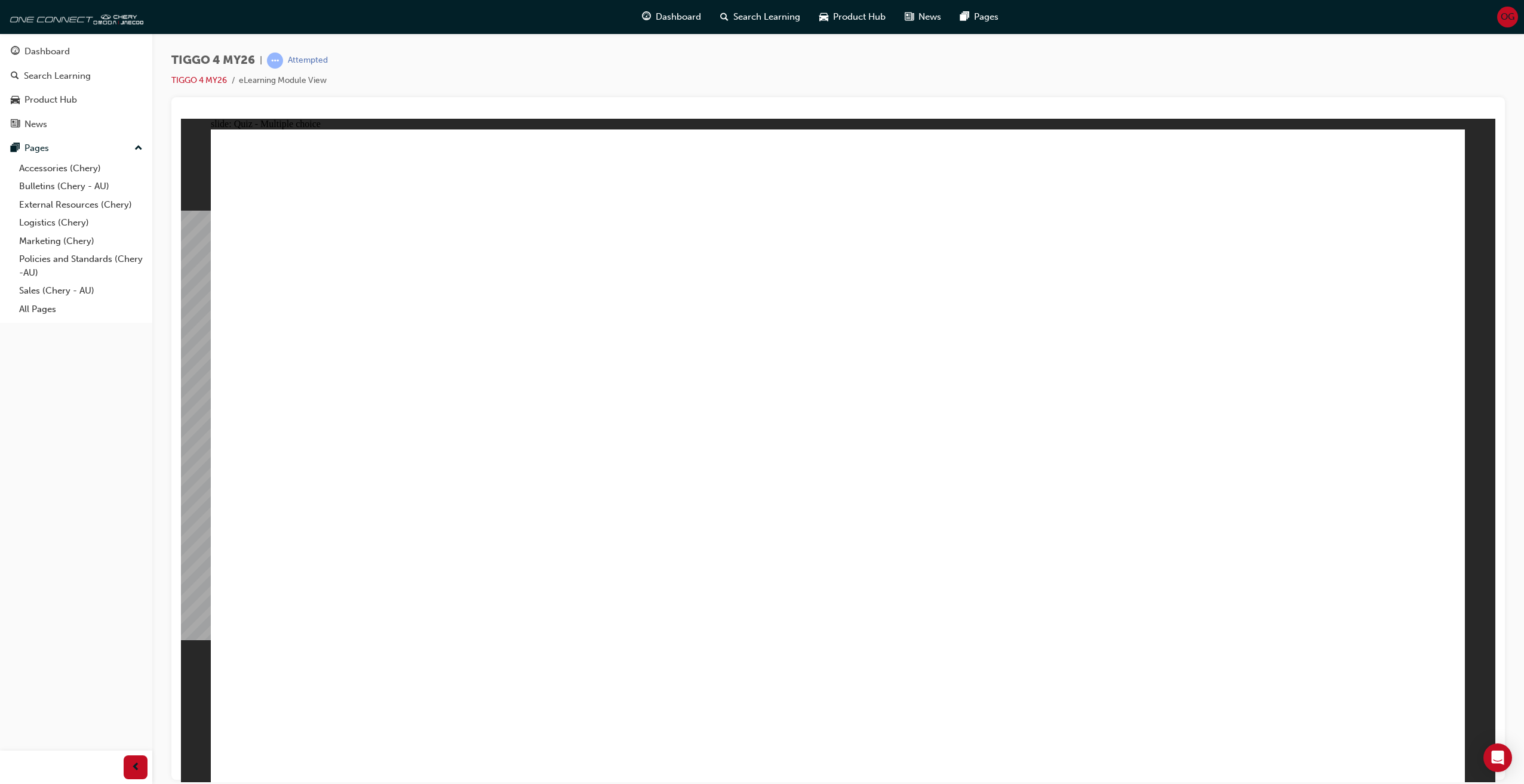
radio input "true"
drag, startPoint x: 361, startPoint y: 364, endPoint x: 367, endPoint y: 367, distance: 6.7
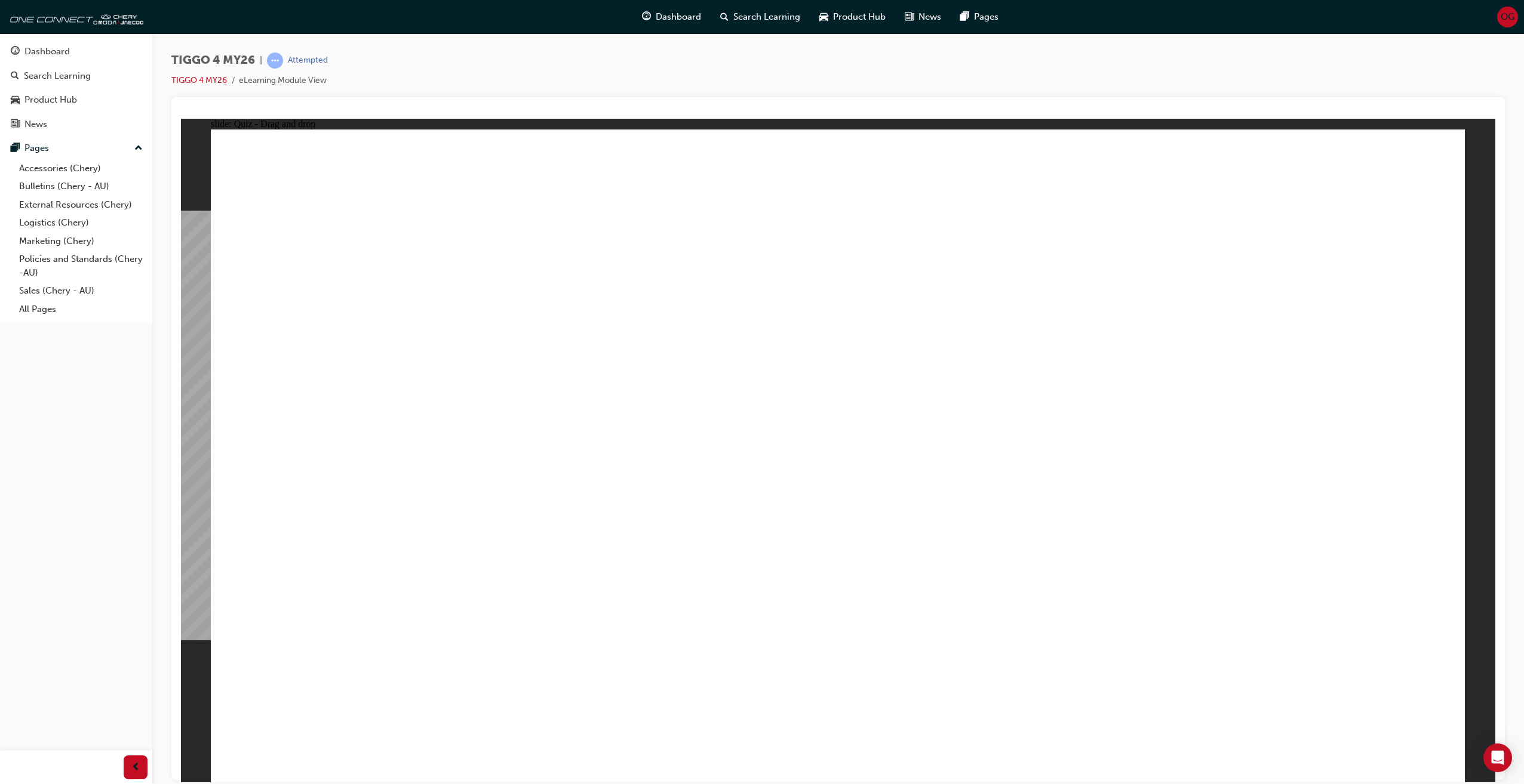
drag, startPoint x: 851, startPoint y: 372, endPoint x: 1082, endPoint y: 616, distance: 336.0
drag, startPoint x: 595, startPoint y: 366, endPoint x: 610, endPoint y: 577, distance: 211.5
drag, startPoint x: 968, startPoint y: 394, endPoint x: 355, endPoint y: 592, distance: 644.2
drag, startPoint x: 388, startPoint y: 360, endPoint x: 846, endPoint y: 574, distance: 505.5
drag, startPoint x: 1250, startPoint y: 372, endPoint x: 1253, endPoint y: 609, distance: 237.0
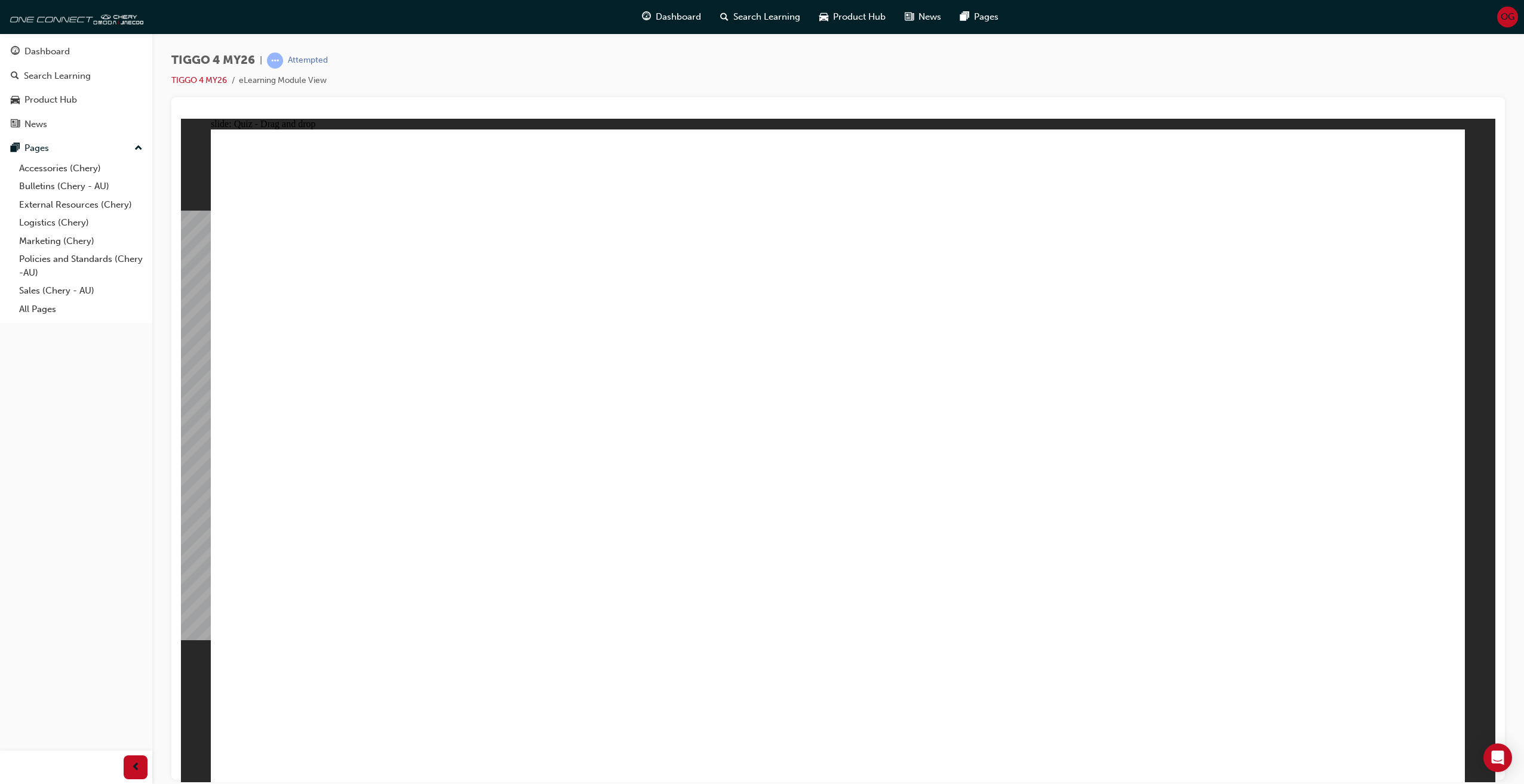
radio input "true"
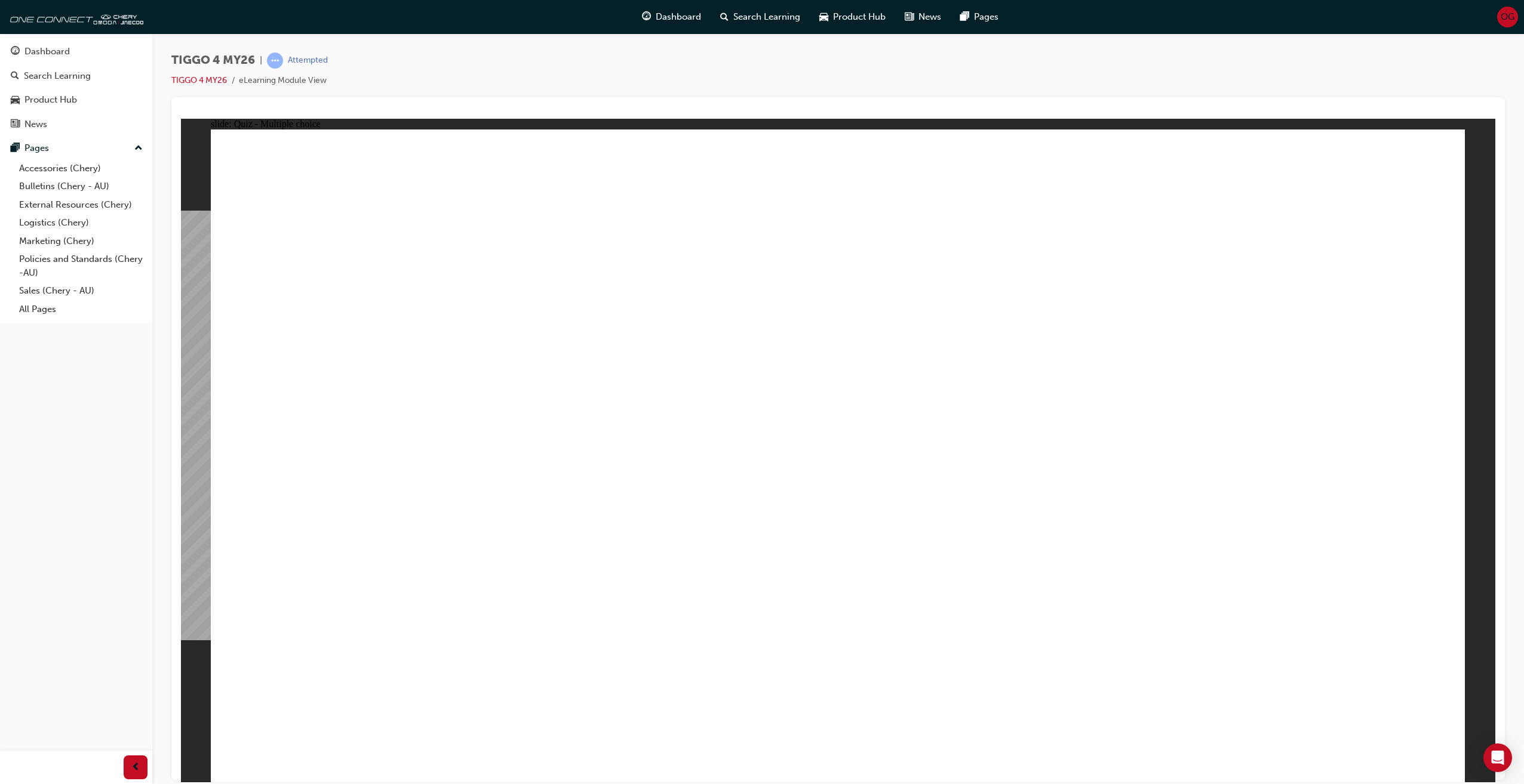
radio input "true"
drag, startPoint x: 415, startPoint y: 407, endPoint x: 1010, endPoint y: 425, distance: 595.3
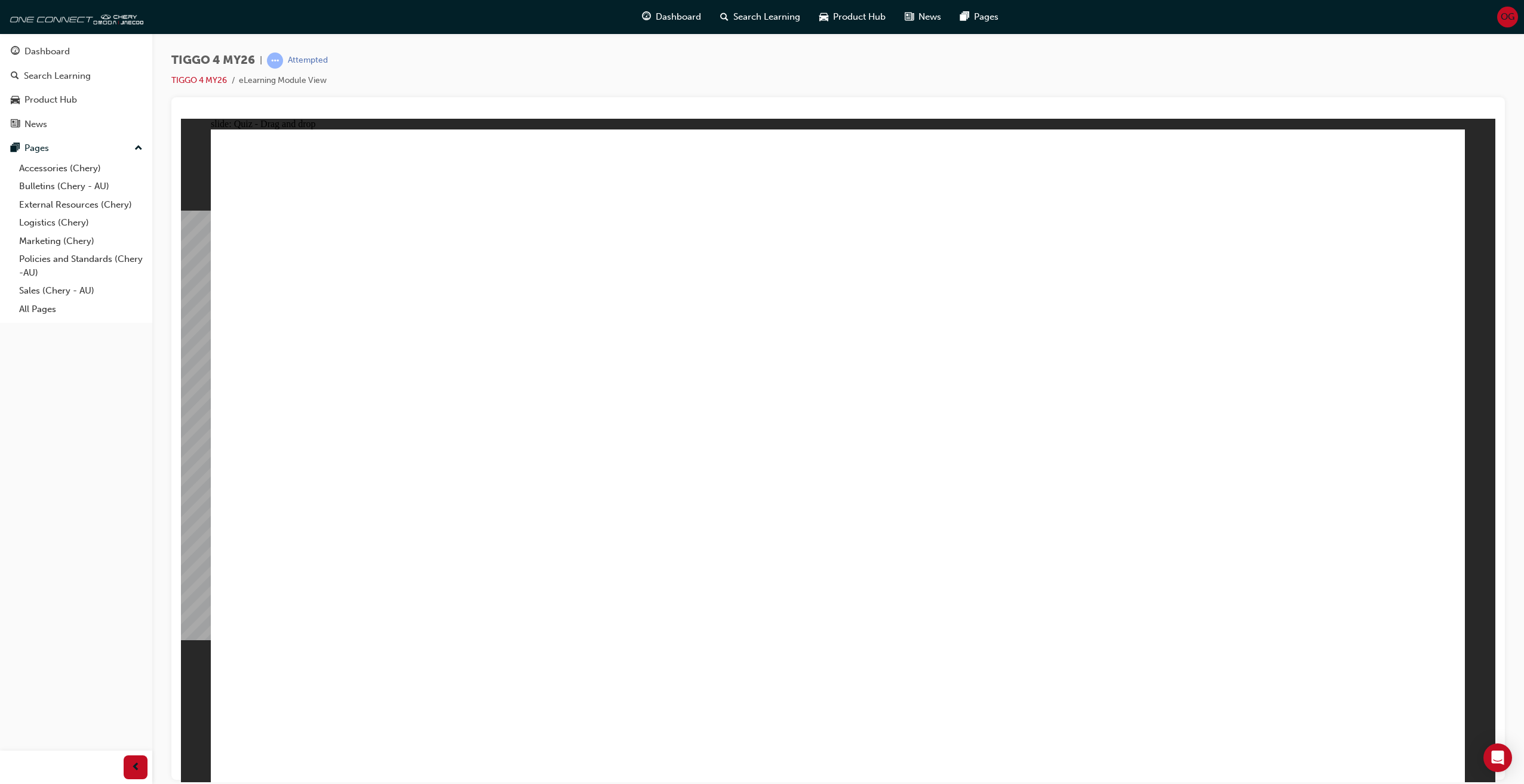
drag, startPoint x: 658, startPoint y: 392, endPoint x: 878, endPoint y: 403, distance: 220.3
drag, startPoint x: 592, startPoint y: 474, endPoint x: 1195, endPoint y: 353, distance: 615.0
drag, startPoint x: 668, startPoint y: 540, endPoint x: 1278, endPoint y: 469, distance: 614.1
drag, startPoint x: 413, startPoint y: 483, endPoint x: 1267, endPoint y: 448, distance: 854.7
drag, startPoint x: 400, startPoint y: 530, endPoint x: 1006, endPoint y: 534, distance: 606.0
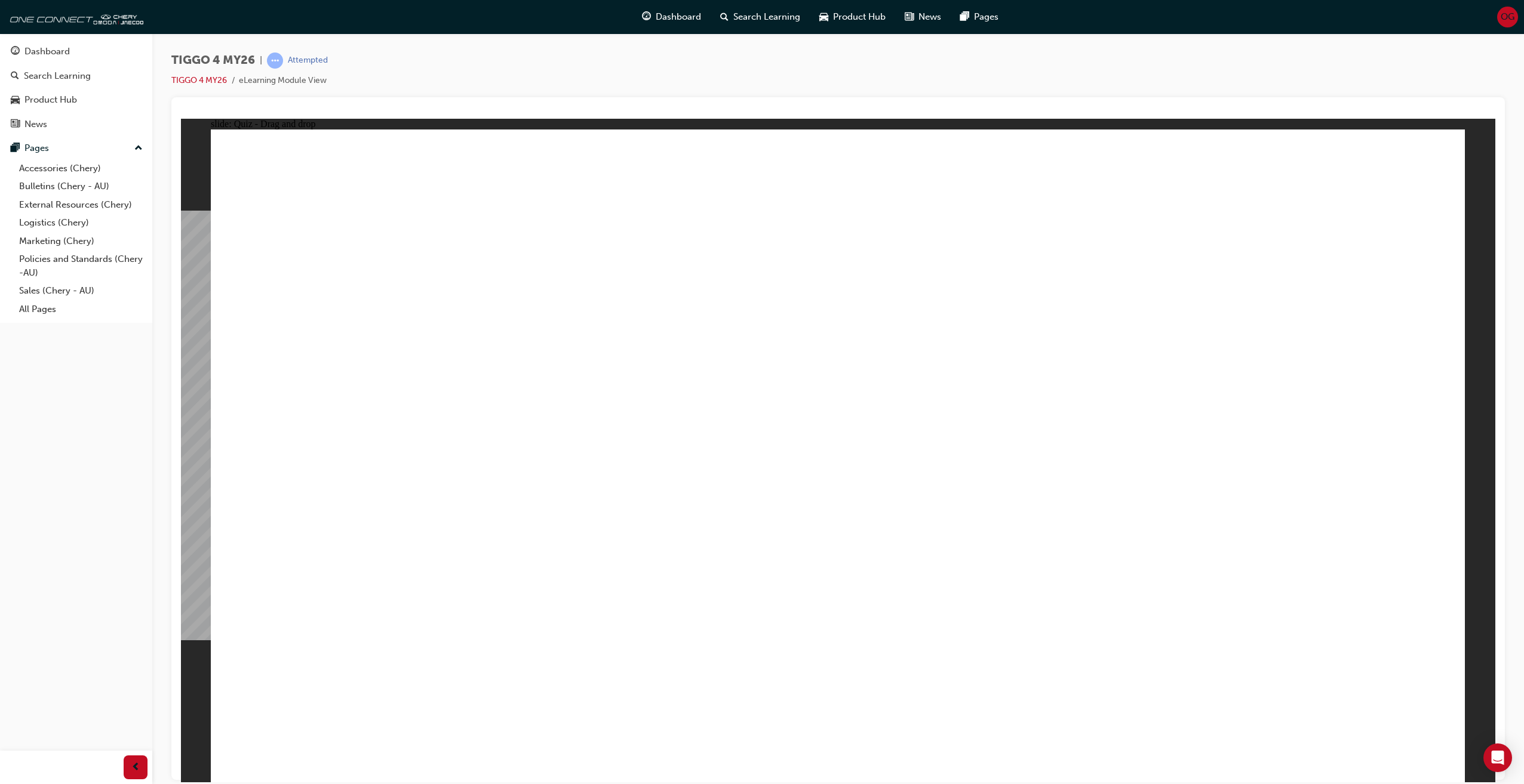
drag, startPoint x: 284, startPoint y: 614, endPoint x: 1201, endPoint y: 530, distance: 920.8
radio input "true"
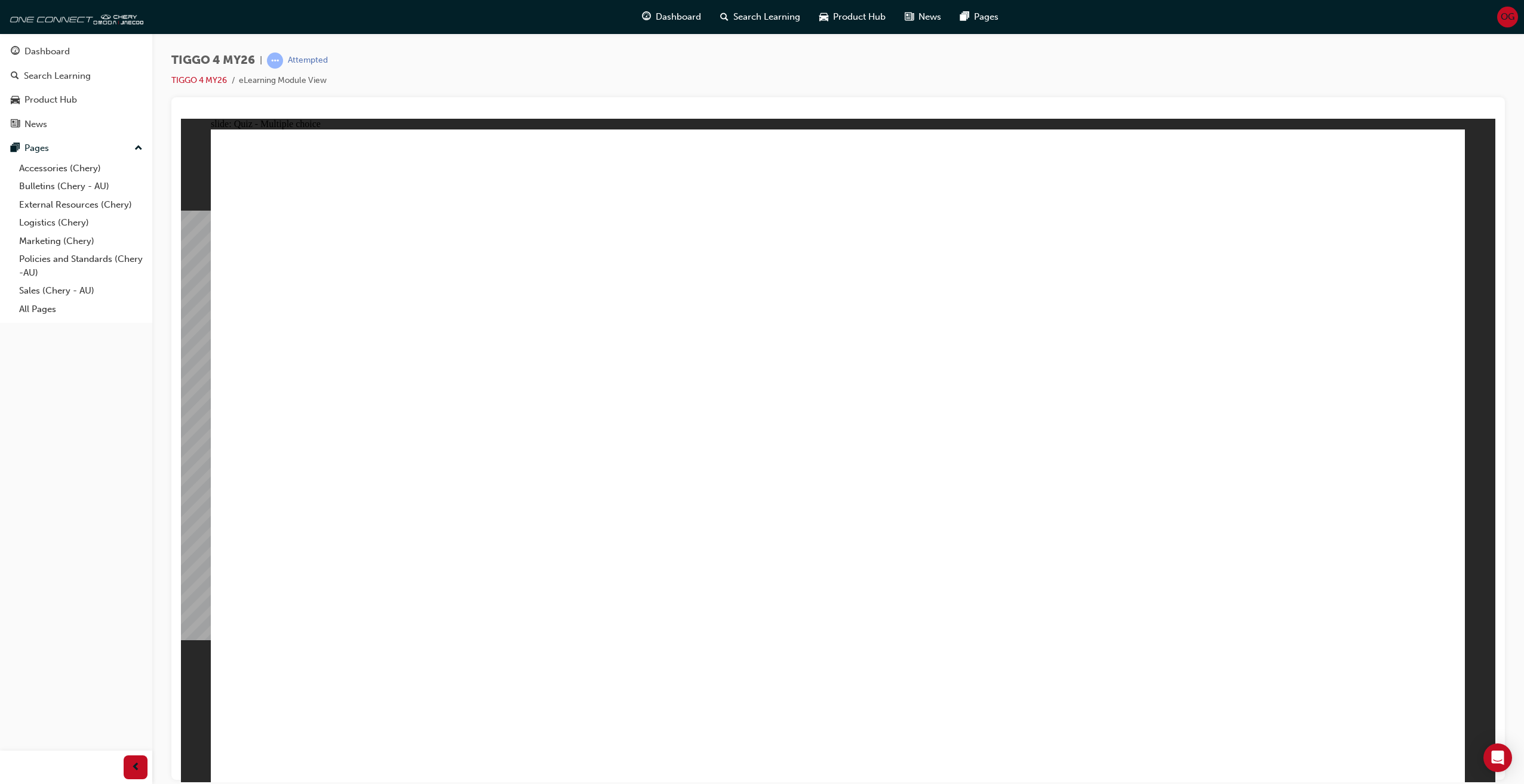
radio input "true"
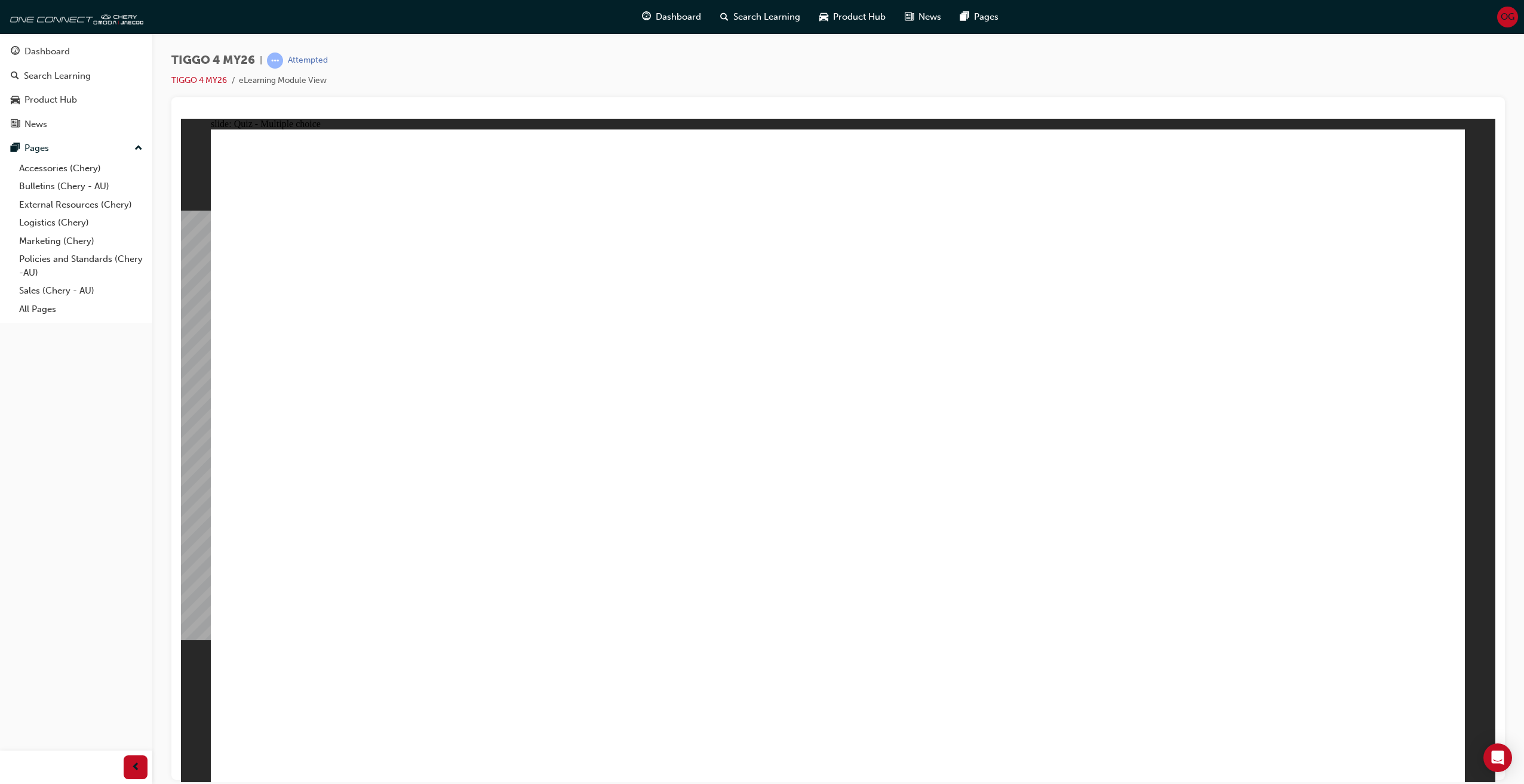
radio input "true"
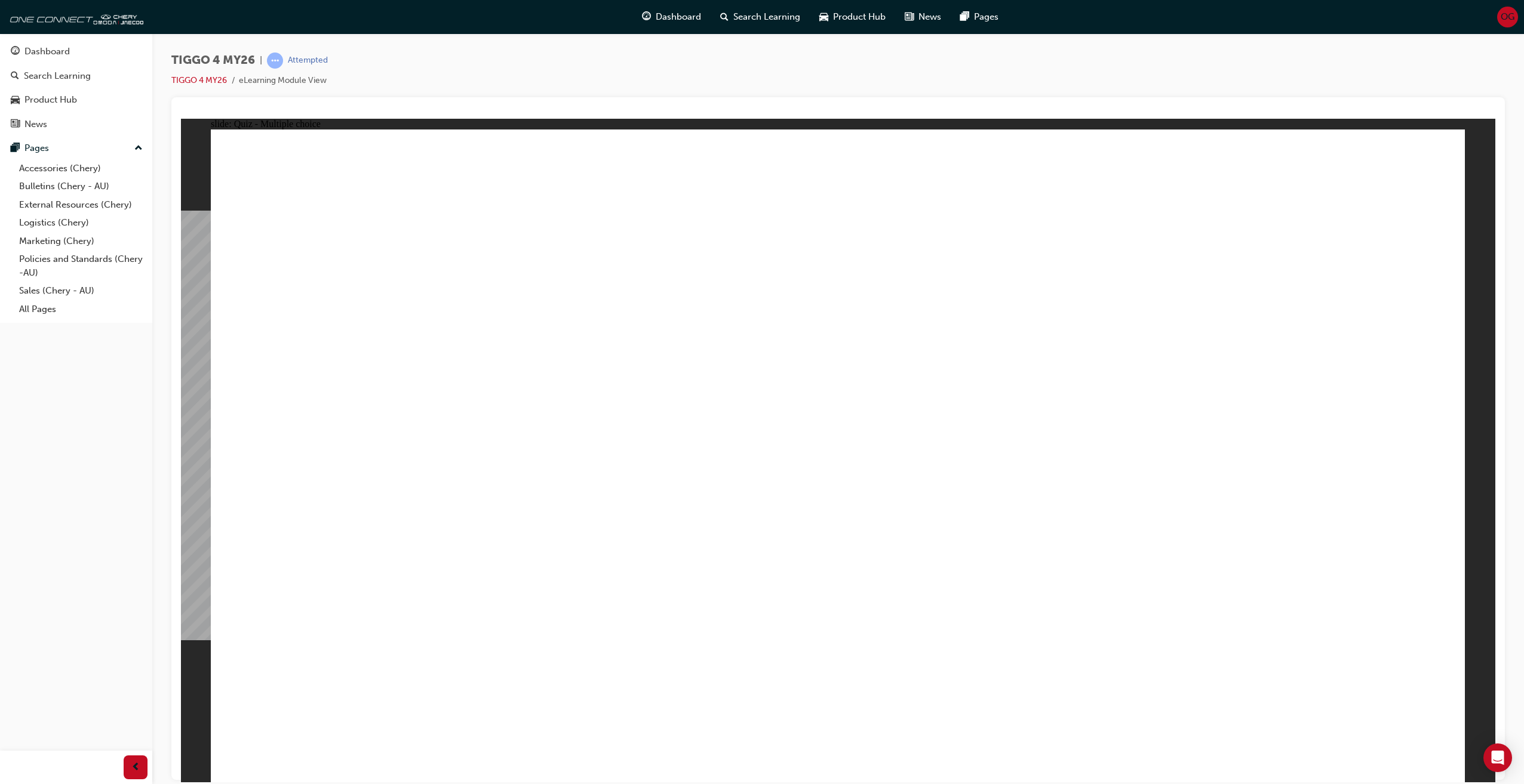
radio input "true"
drag, startPoint x: 688, startPoint y: 572, endPoint x: 678, endPoint y: 576, distance: 10.8
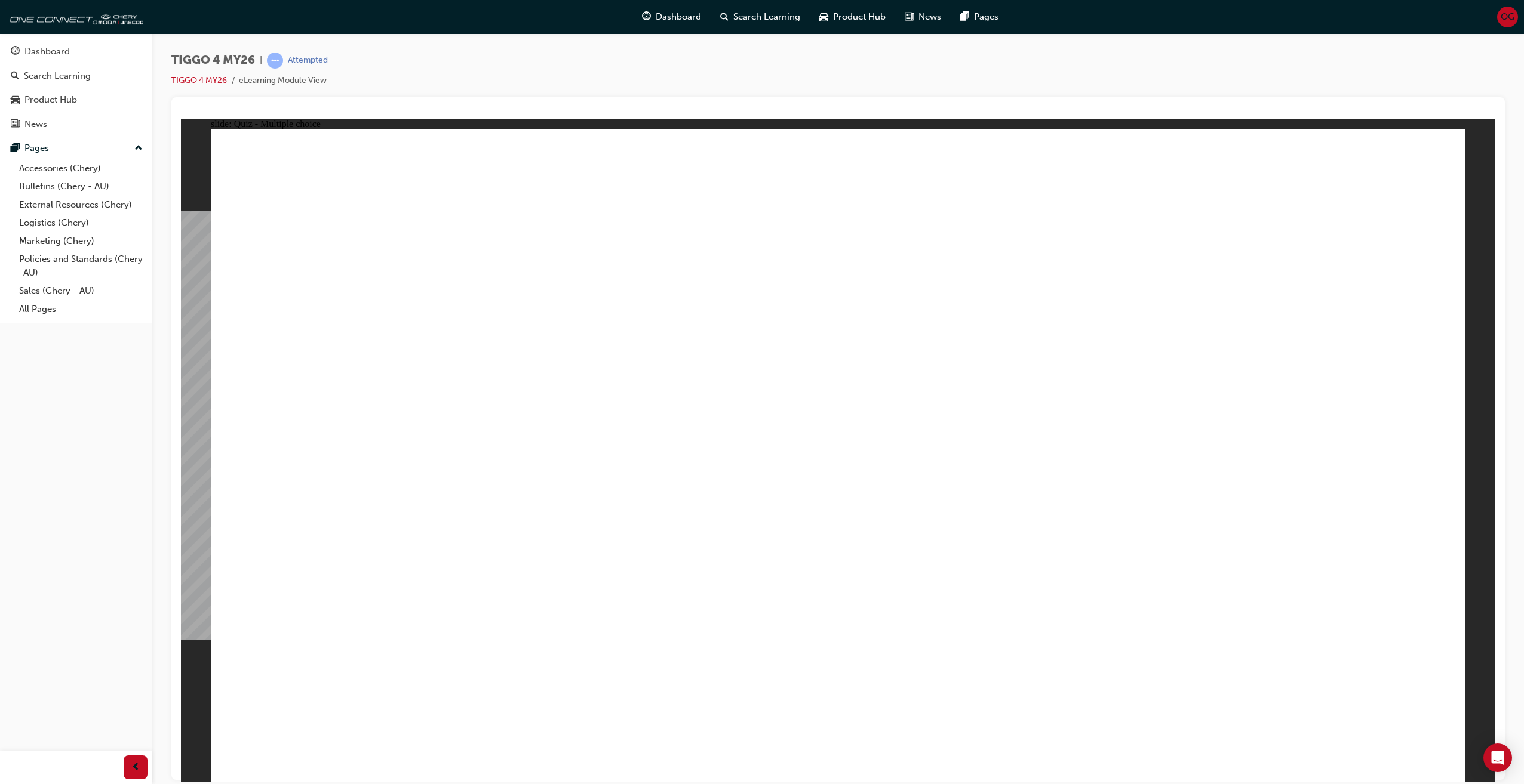
radio input "true"
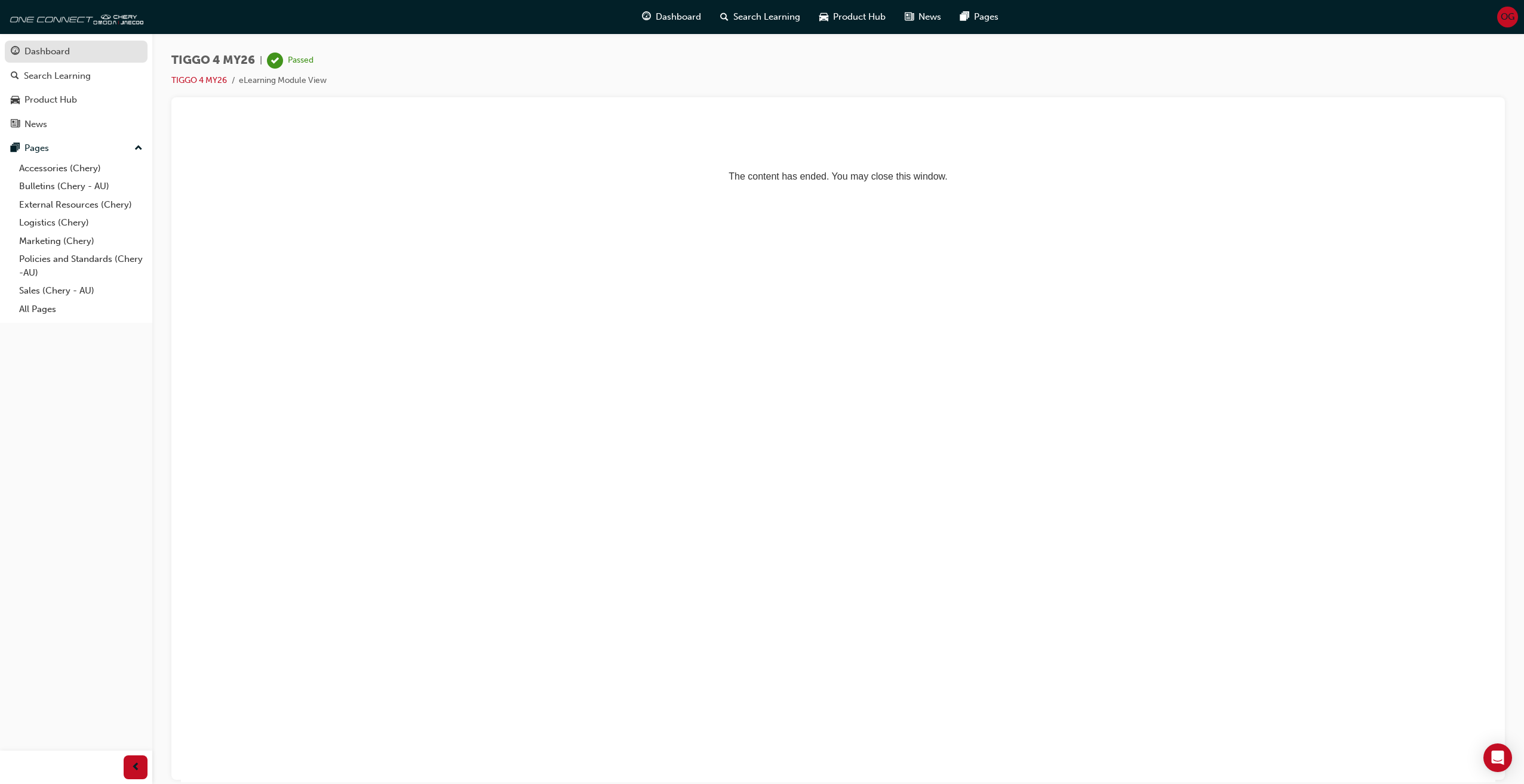
click at [75, 57] on div "Dashboard" at bounding box center [76, 51] width 131 height 15
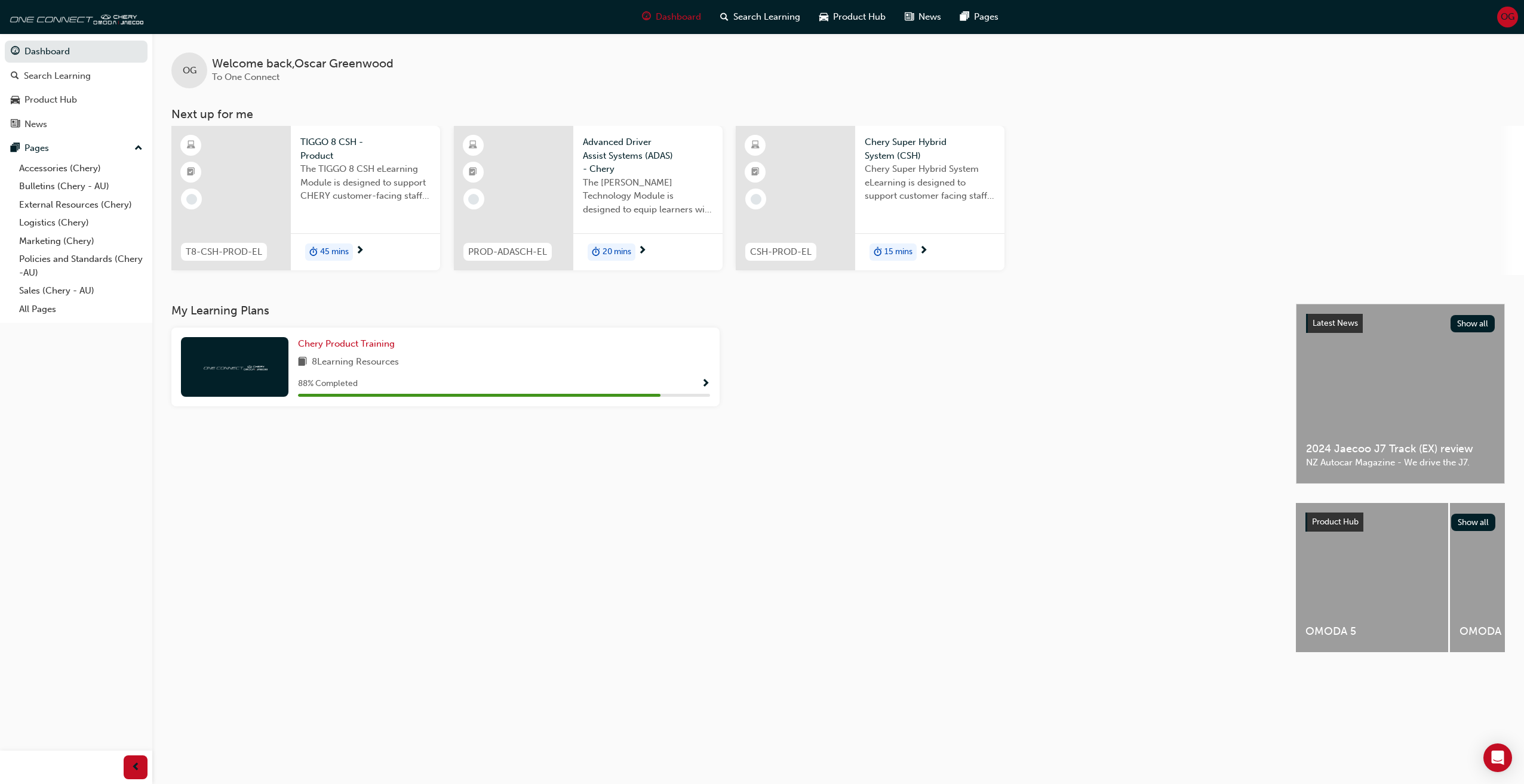
click at [706, 383] on span "Show Progress" at bounding box center [705, 384] width 9 height 11
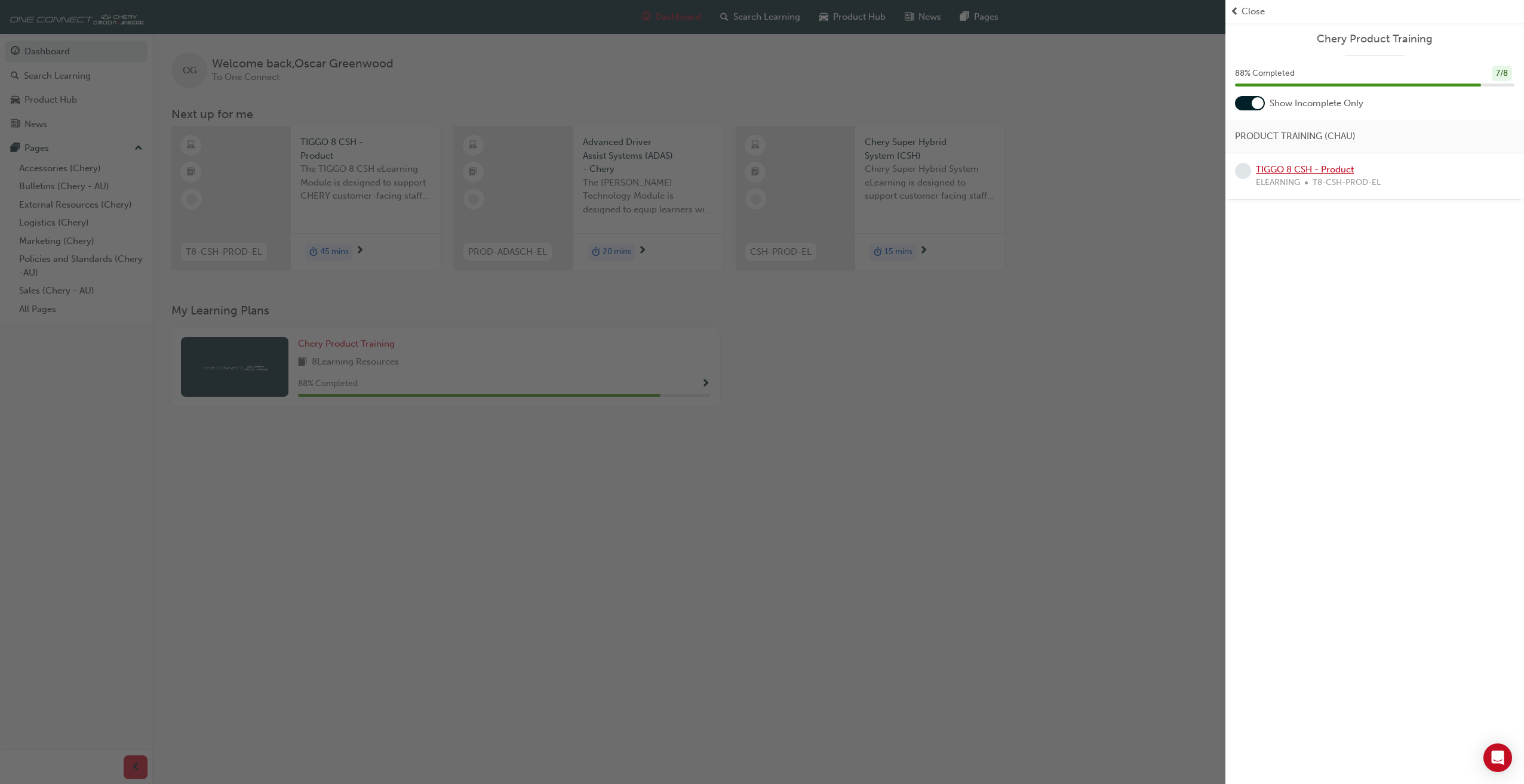
click at [1334, 166] on link "TIGGO 8 CSH - Product" at bounding box center [1305, 169] width 98 height 11
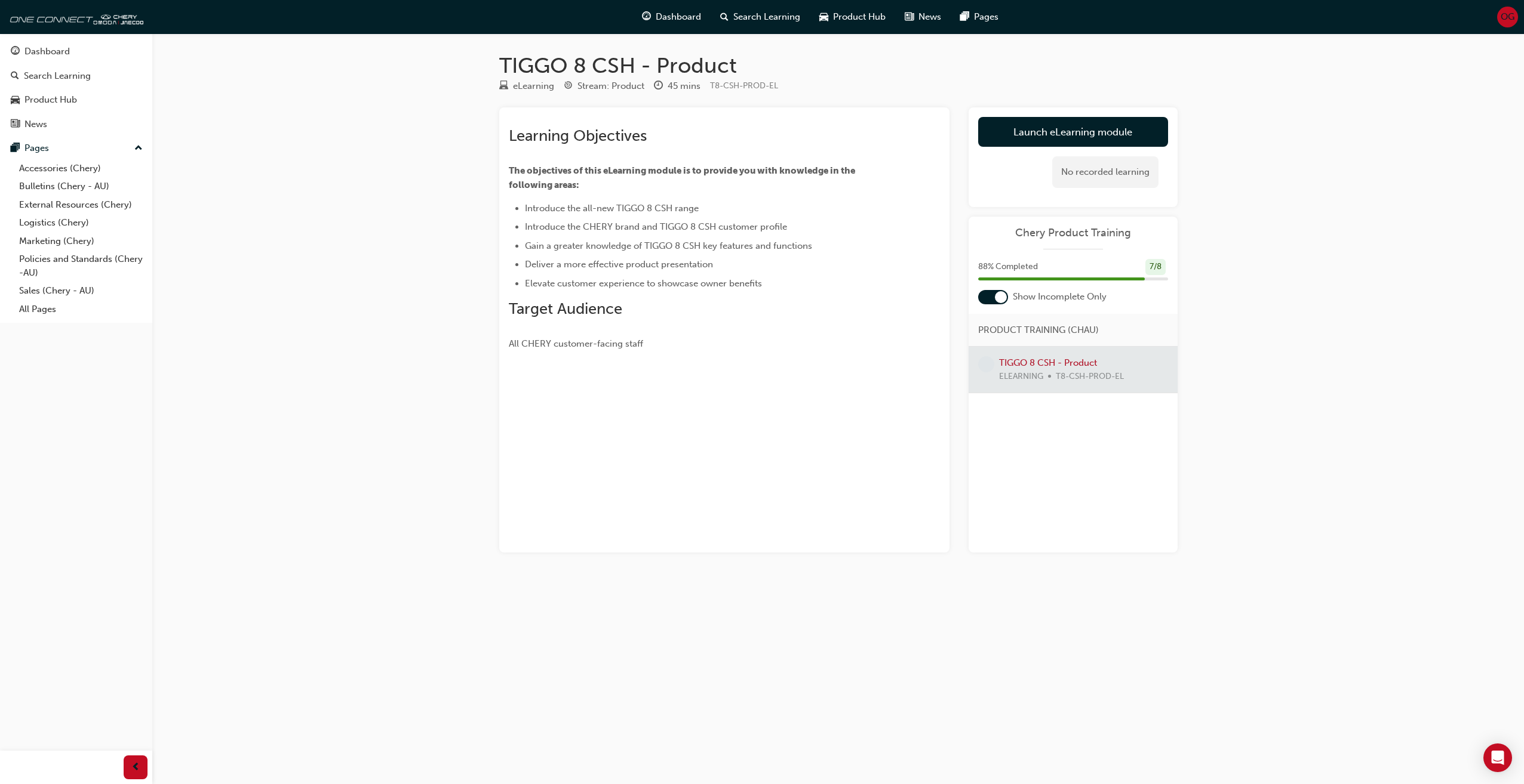
click at [1084, 375] on div at bounding box center [1072, 370] width 209 height 46
click at [1074, 362] on div at bounding box center [1072, 370] width 209 height 46
click at [1064, 360] on div at bounding box center [1072, 370] width 209 height 46
click at [1057, 123] on link "Launch eLearning module" at bounding box center [1073, 132] width 190 height 30
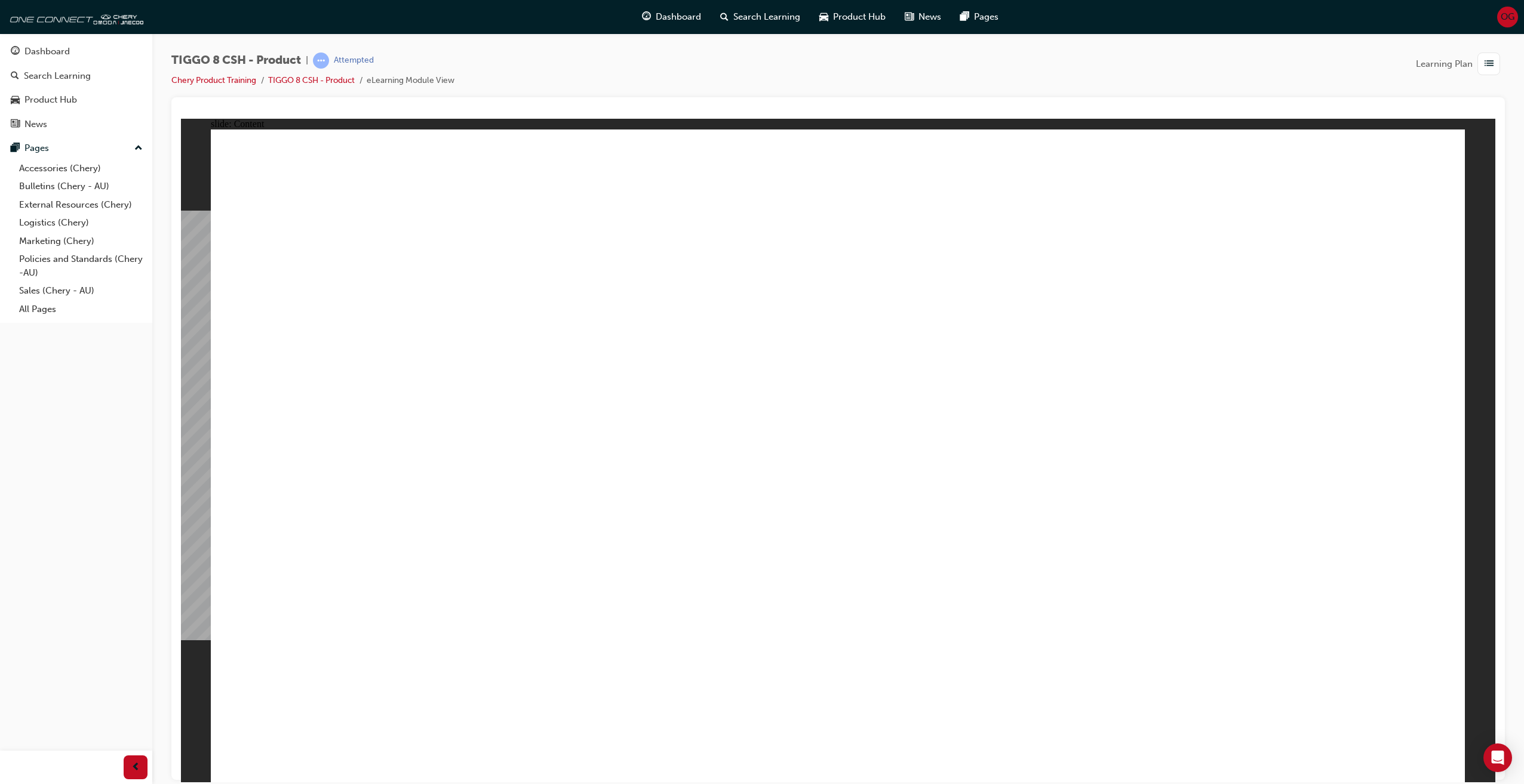
drag, startPoint x: 1243, startPoint y: 278, endPoint x: 1160, endPoint y: 335, distance: 100.7
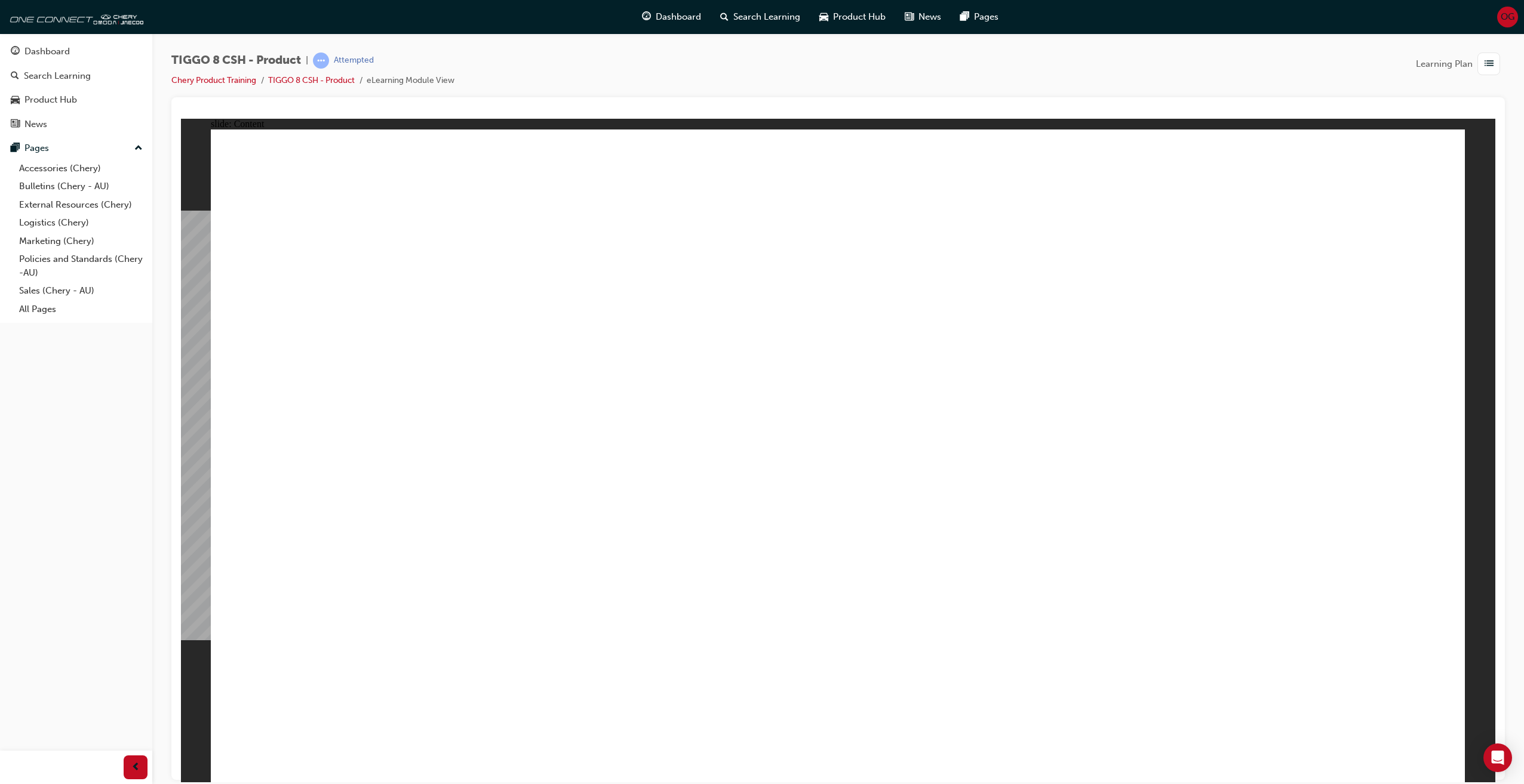
drag, startPoint x: 1089, startPoint y: 277, endPoint x: 1027, endPoint y: 346, distance: 92.8
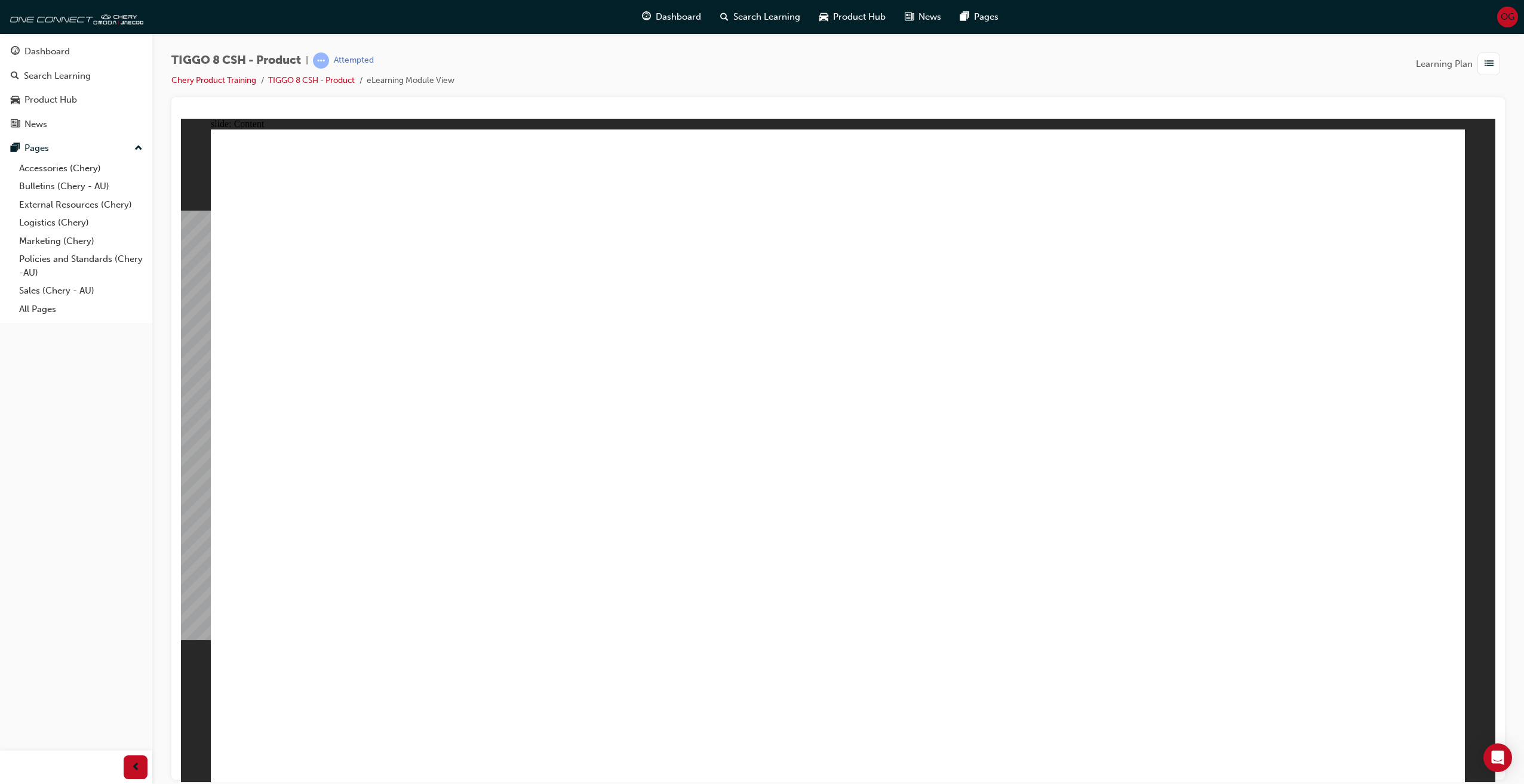
drag, startPoint x: 1327, startPoint y: 251, endPoint x: 1310, endPoint y: 320, distance: 71.1
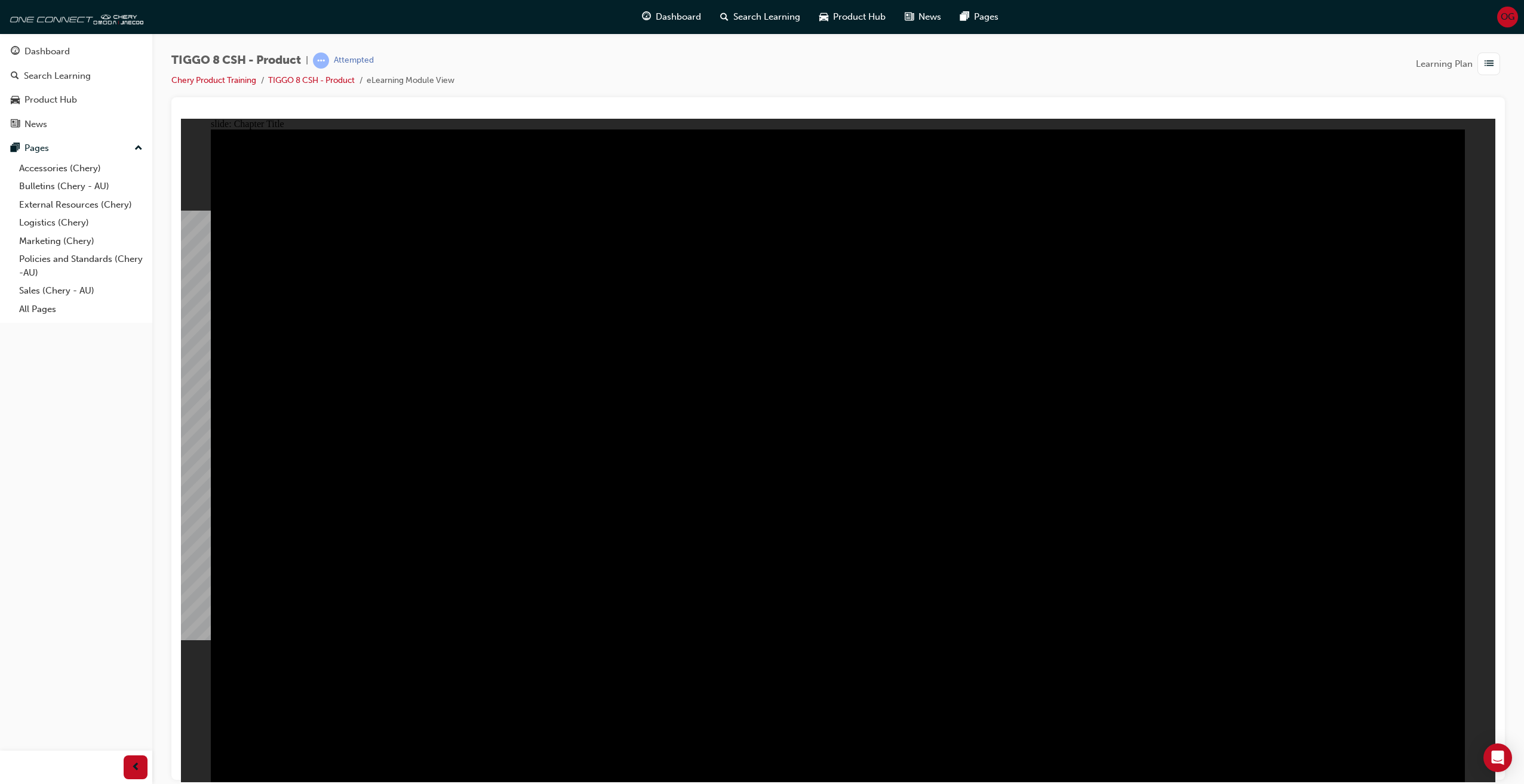
drag, startPoint x: 1110, startPoint y: 389, endPoint x: 835, endPoint y: 374, distance: 275.4
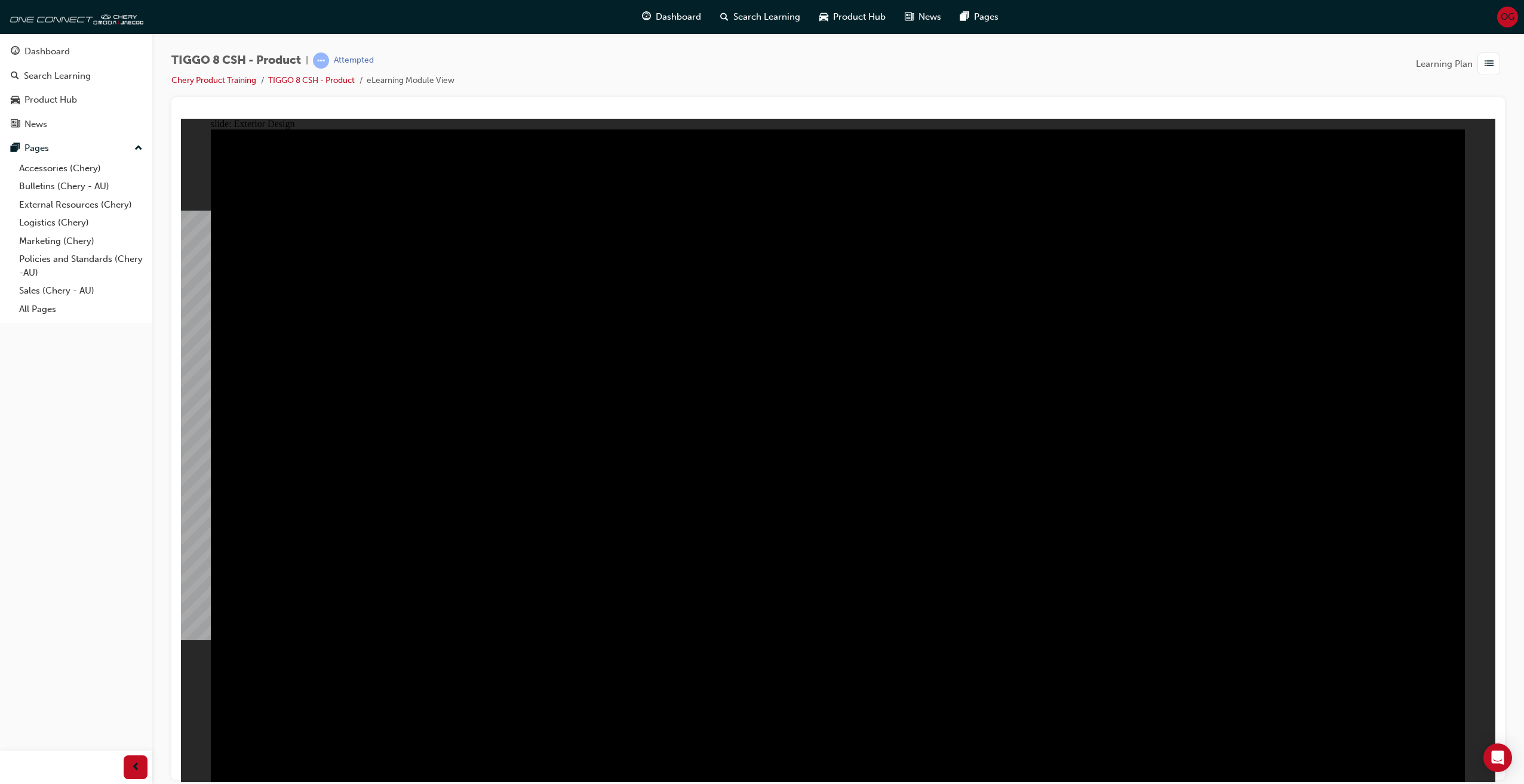
drag, startPoint x: 1101, startPoint y: 429, endPoint x: 770, endPoint y: 415, distance: 331.3
drag, startPoint x: 269, startPoint y: 194, endPoint x: 490, endPoint y: 226, distance: 223.3
type input "23"
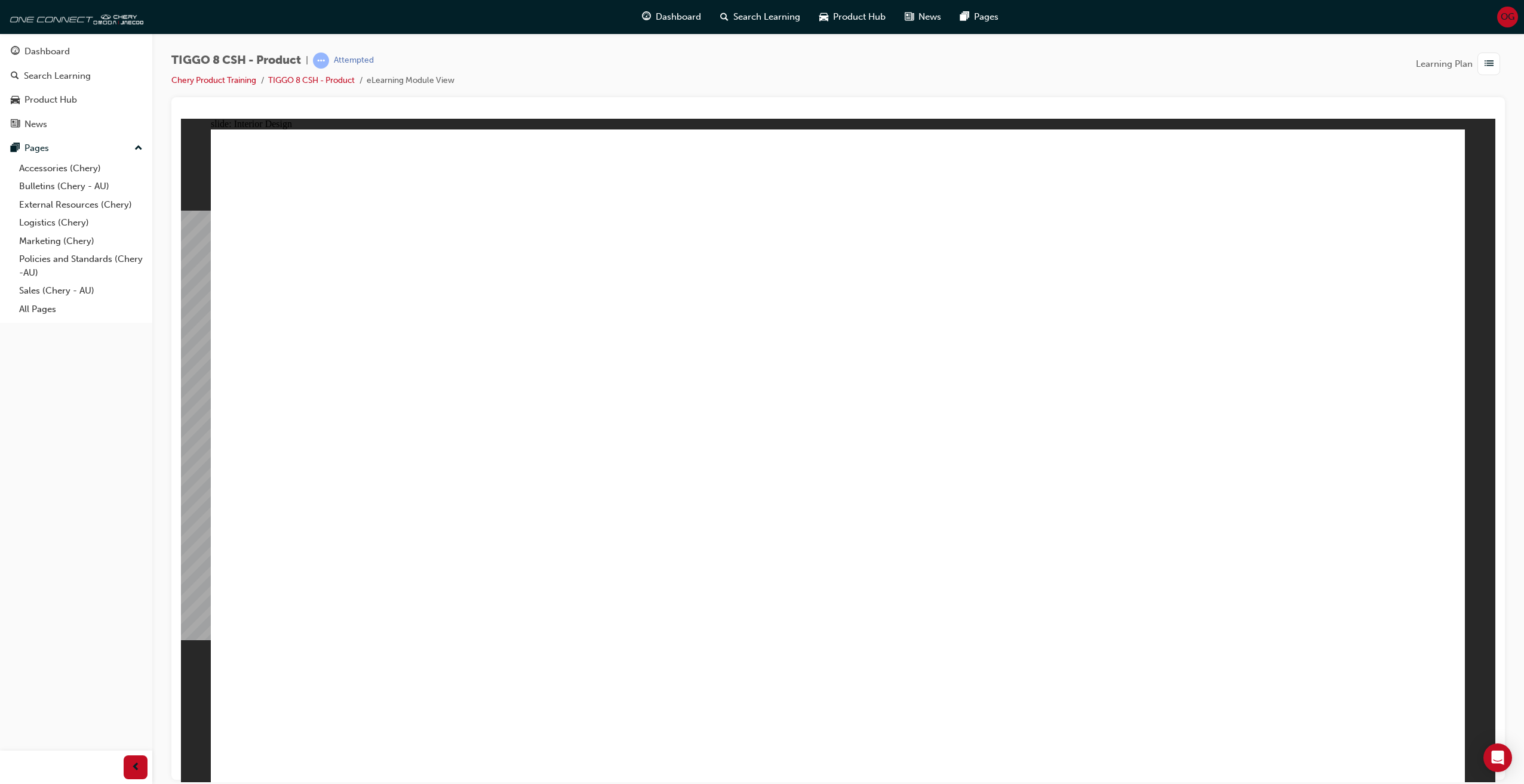
drag, startPoint x: 698, startPoint y: 704, endPoint x: 714, endPoint y: 690, distance: 21.3
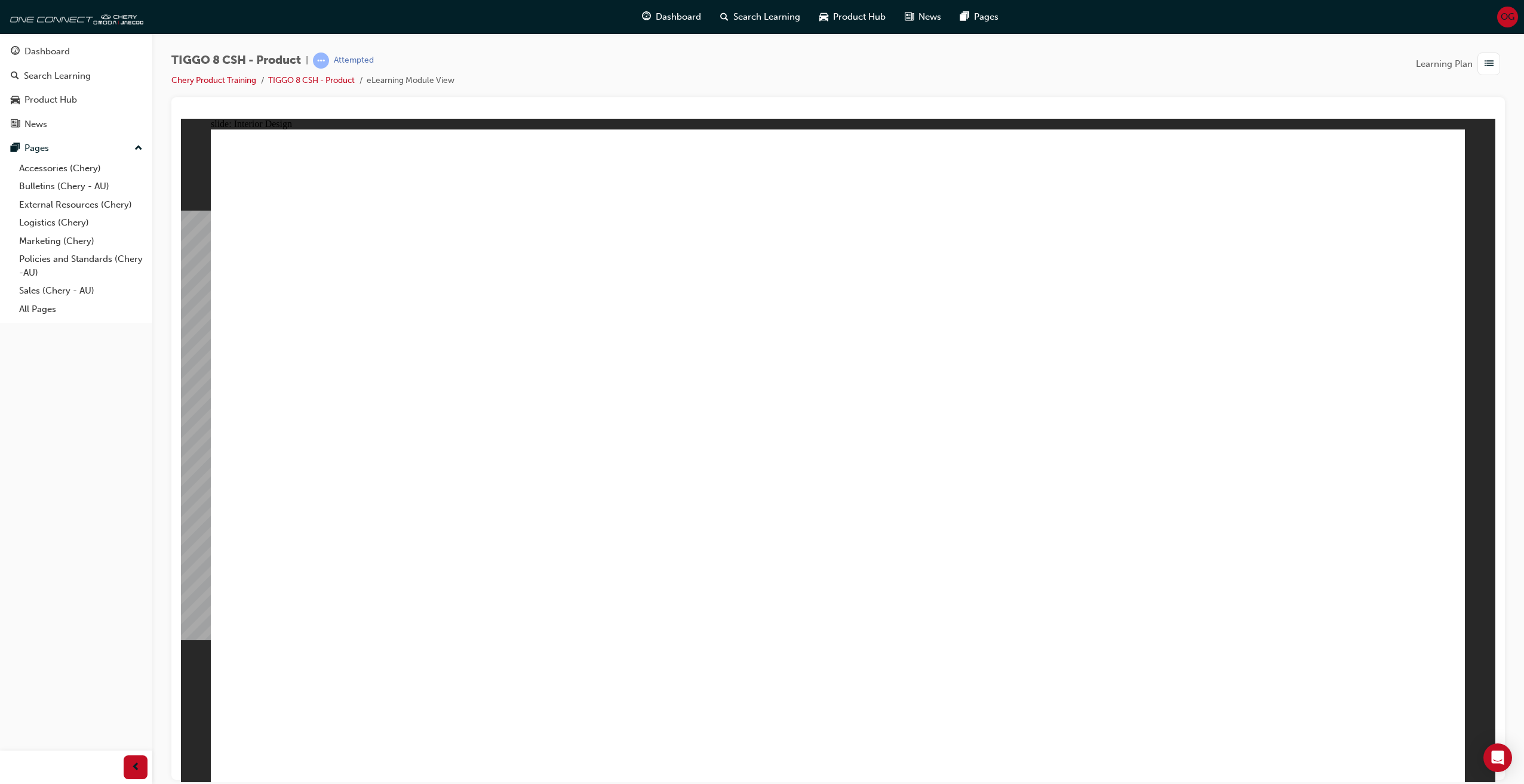
drag, startPoint x: 1396, startPoint y: 268, endPoint x: 1332, endPoint y: 367, distance: 117.9
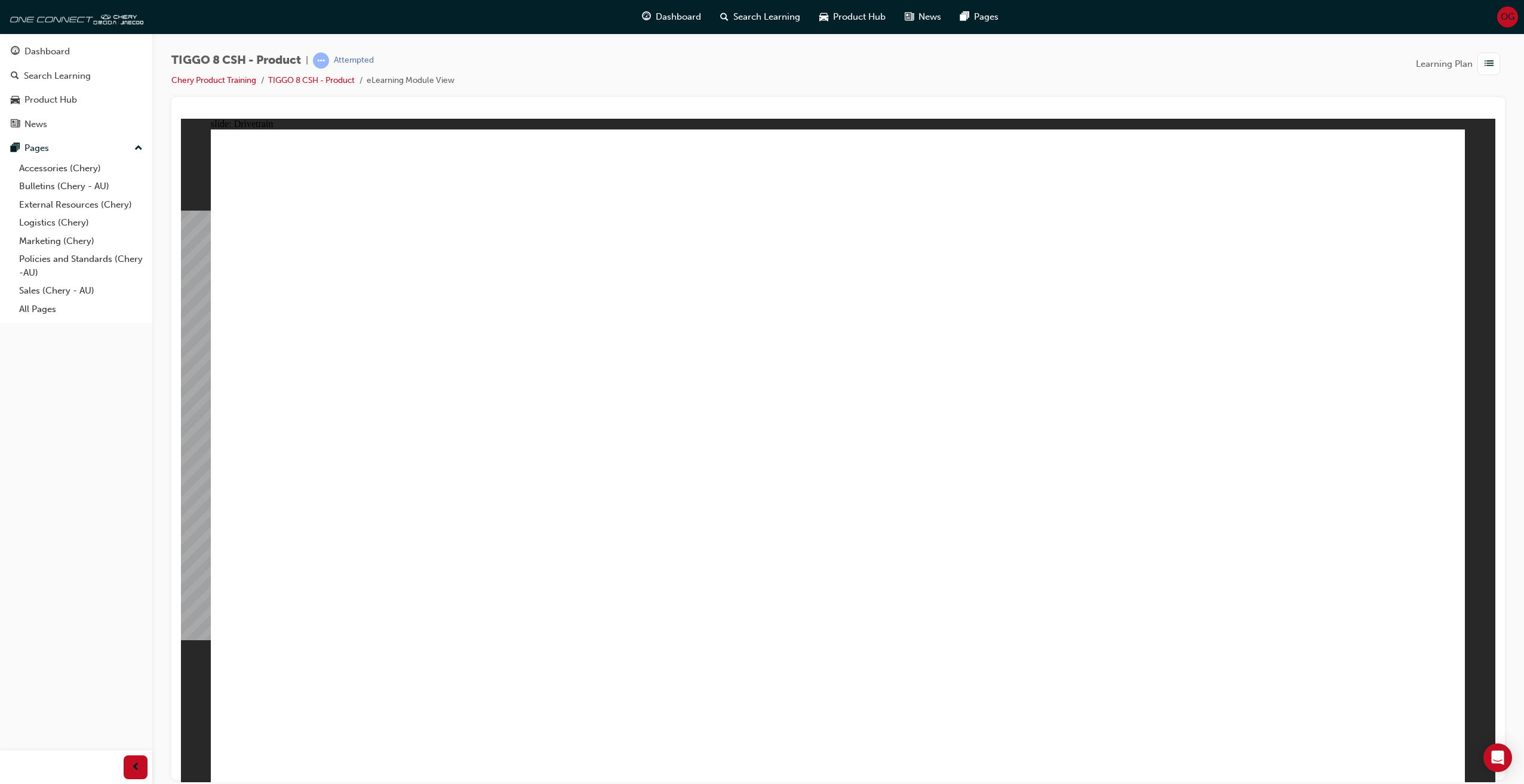
drag, startPoint x: 1125, startPoint y: 615, endPoint x: 1119, endPoint y: 610, distance: 7.8
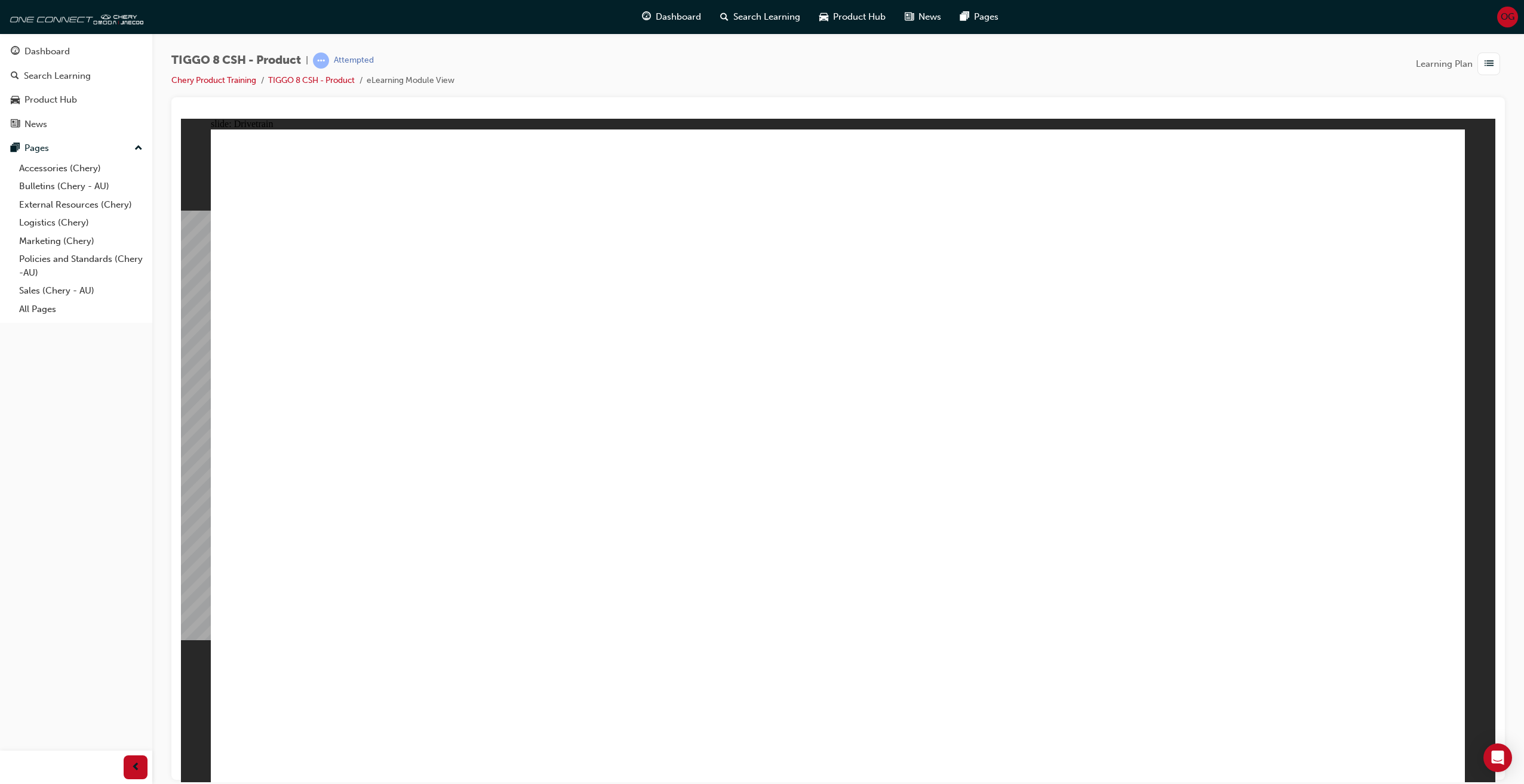
type input "24"
drag, startPoint x: 347, startPoint y: 437, endPoint x: 965, endPoint y: 402, distance: 619.0
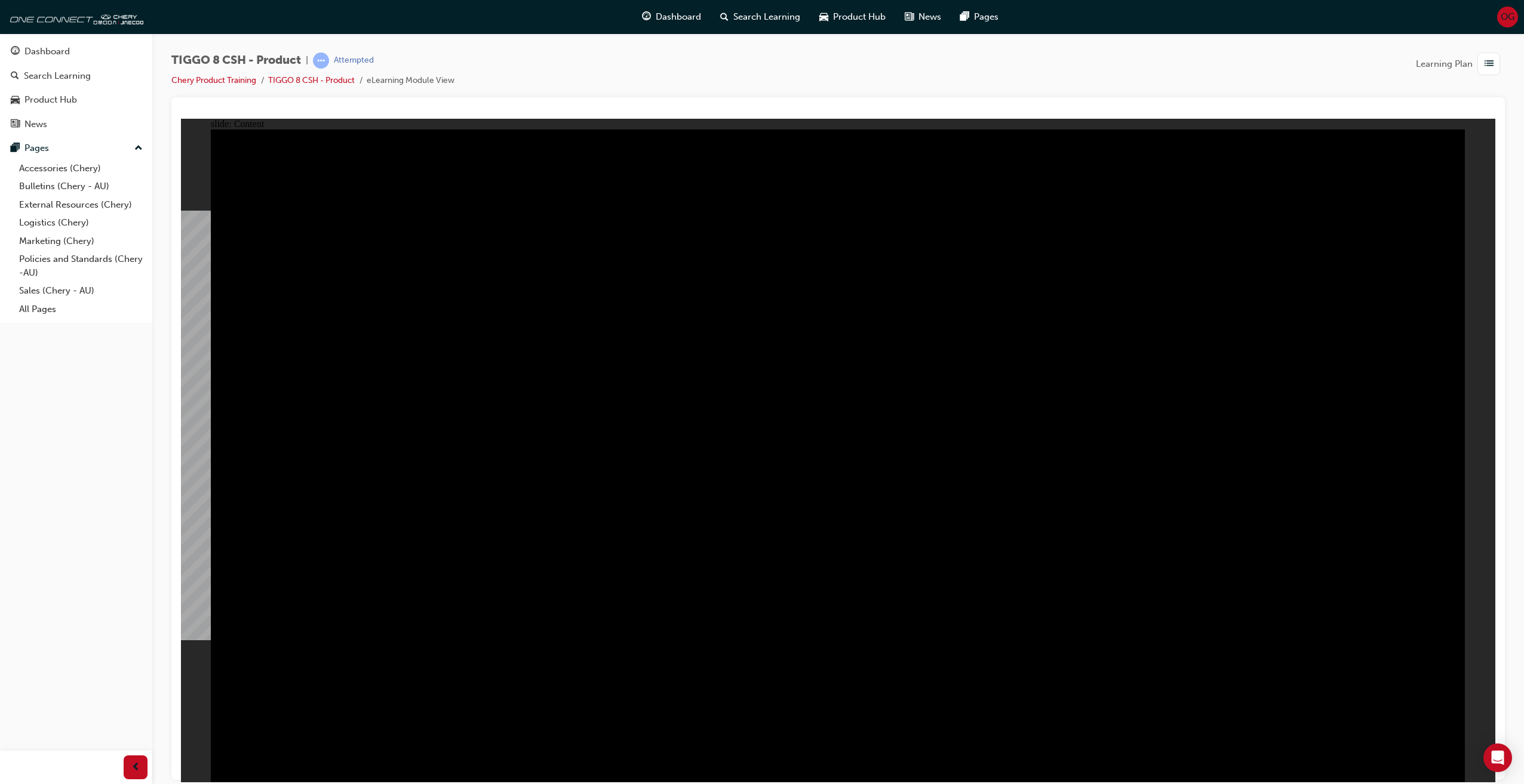
drag, startPoint x: 1163, startPoint y: 573, endPoint x: 1138, endPoint y: 508, distance: 69.6
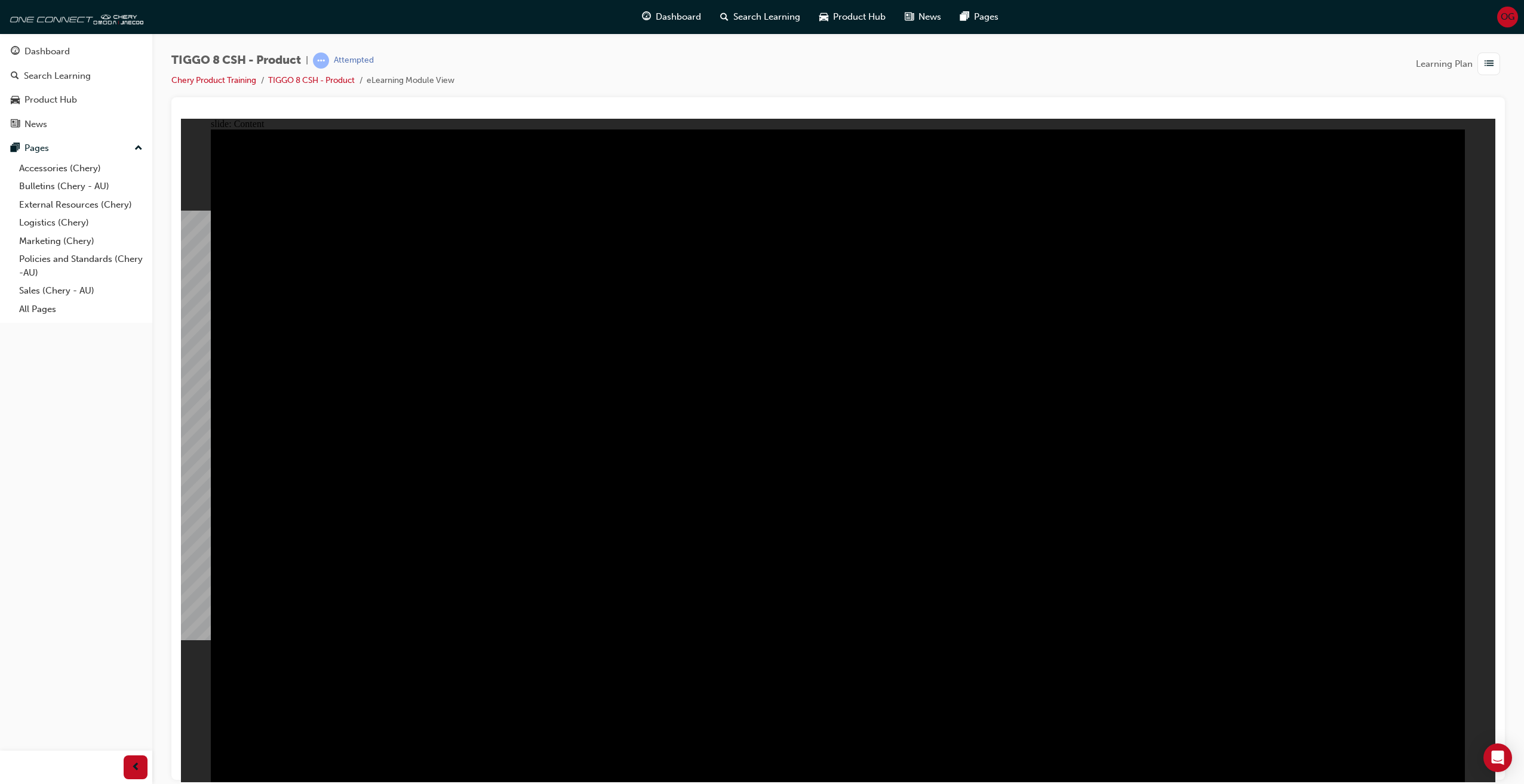
drag, startPoint x: 1092, startPoint y: 706, endPoint x: 1090, endPoint y: 699, distance: 7.3
drag, startPoint x: 1169, startPoint y: 673, endPoint x: 1167, endPoint y: 680, distance: 7.3
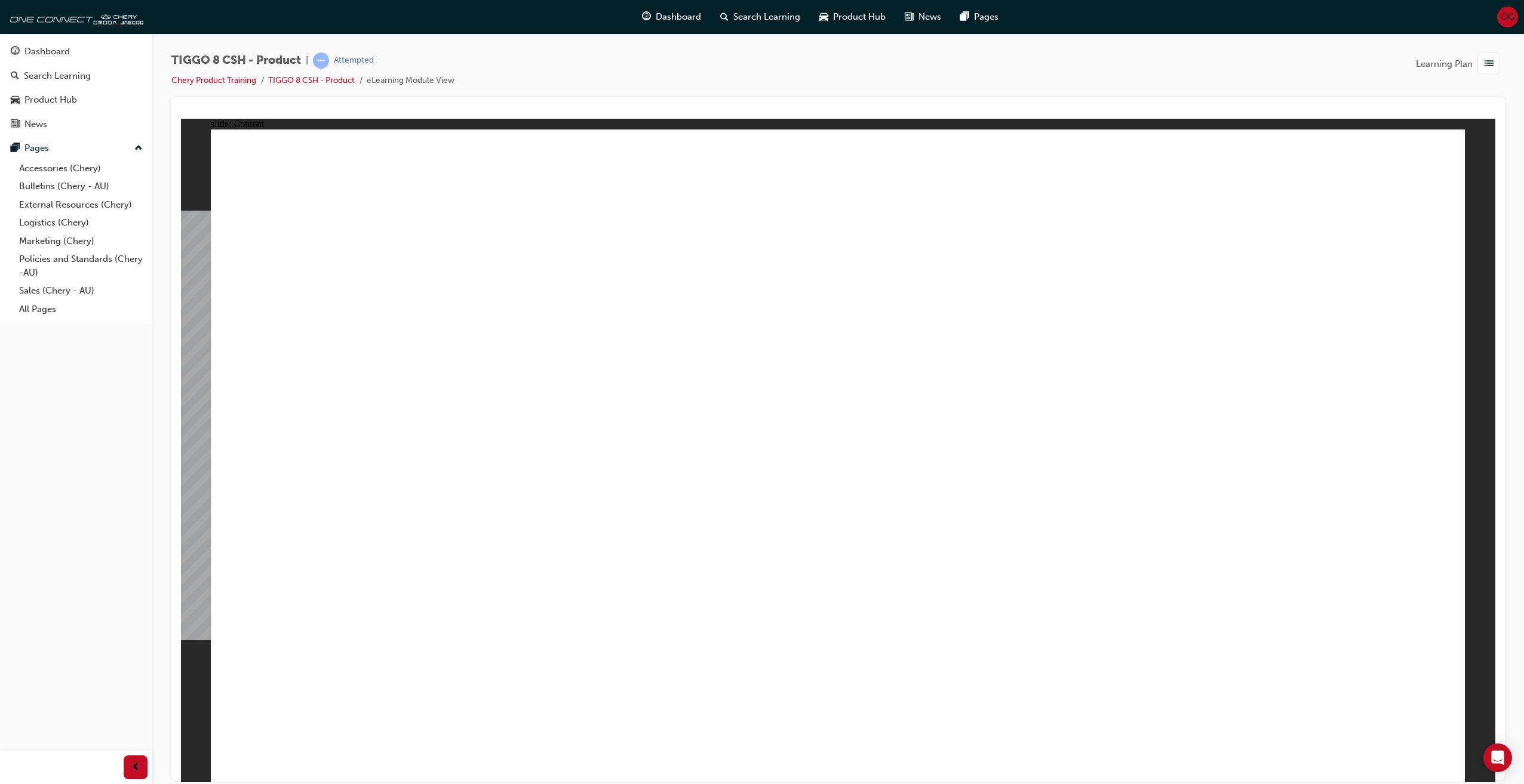
drag, startPoint x: 1118, startPoint y: 695, endPoint x: 1141, endPoint y: 659, distance: 42.7
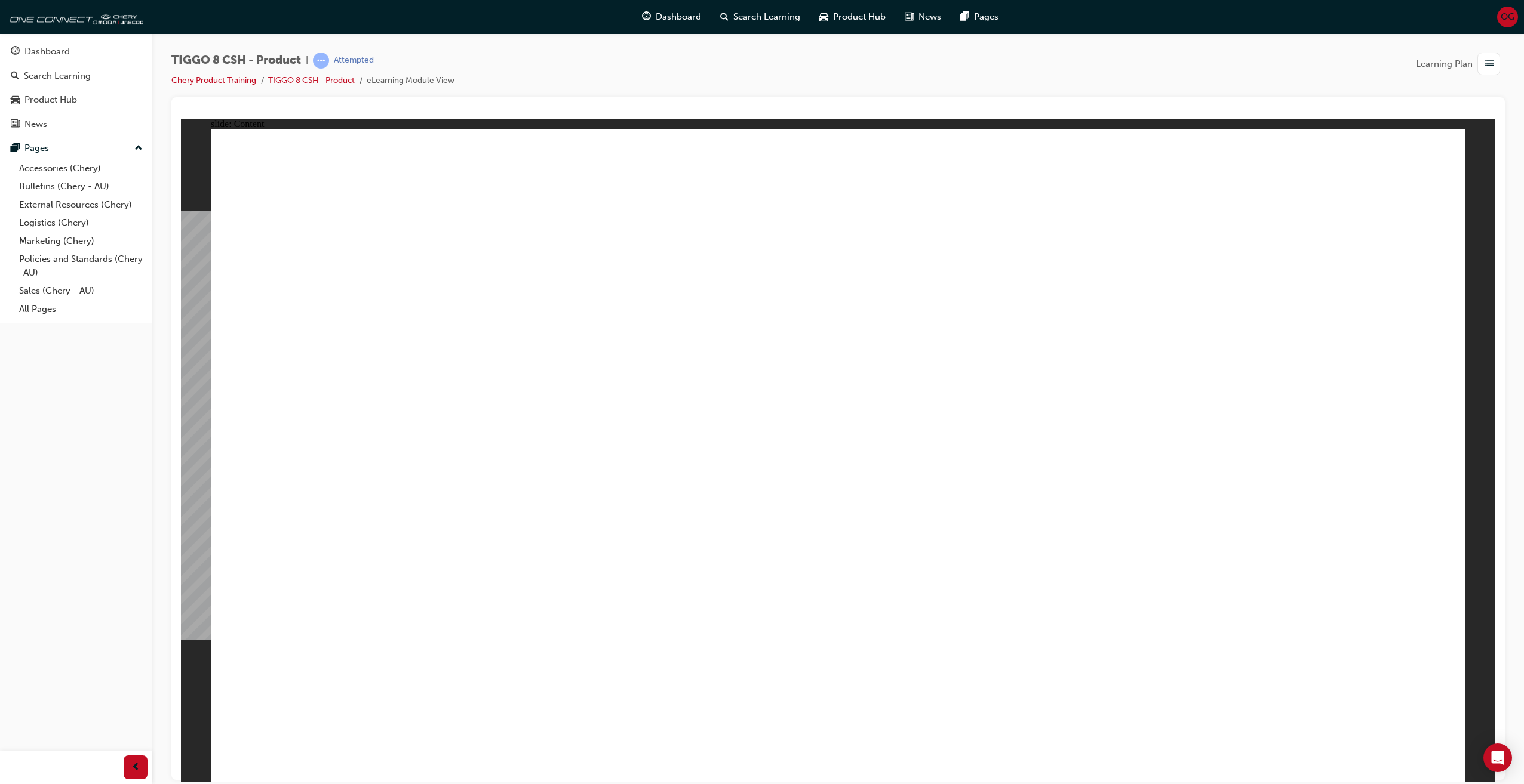
drag, startPoint x: 496, startPoint y: 529, endPoint x: 502, endPoint y: 536, distance: 9.2
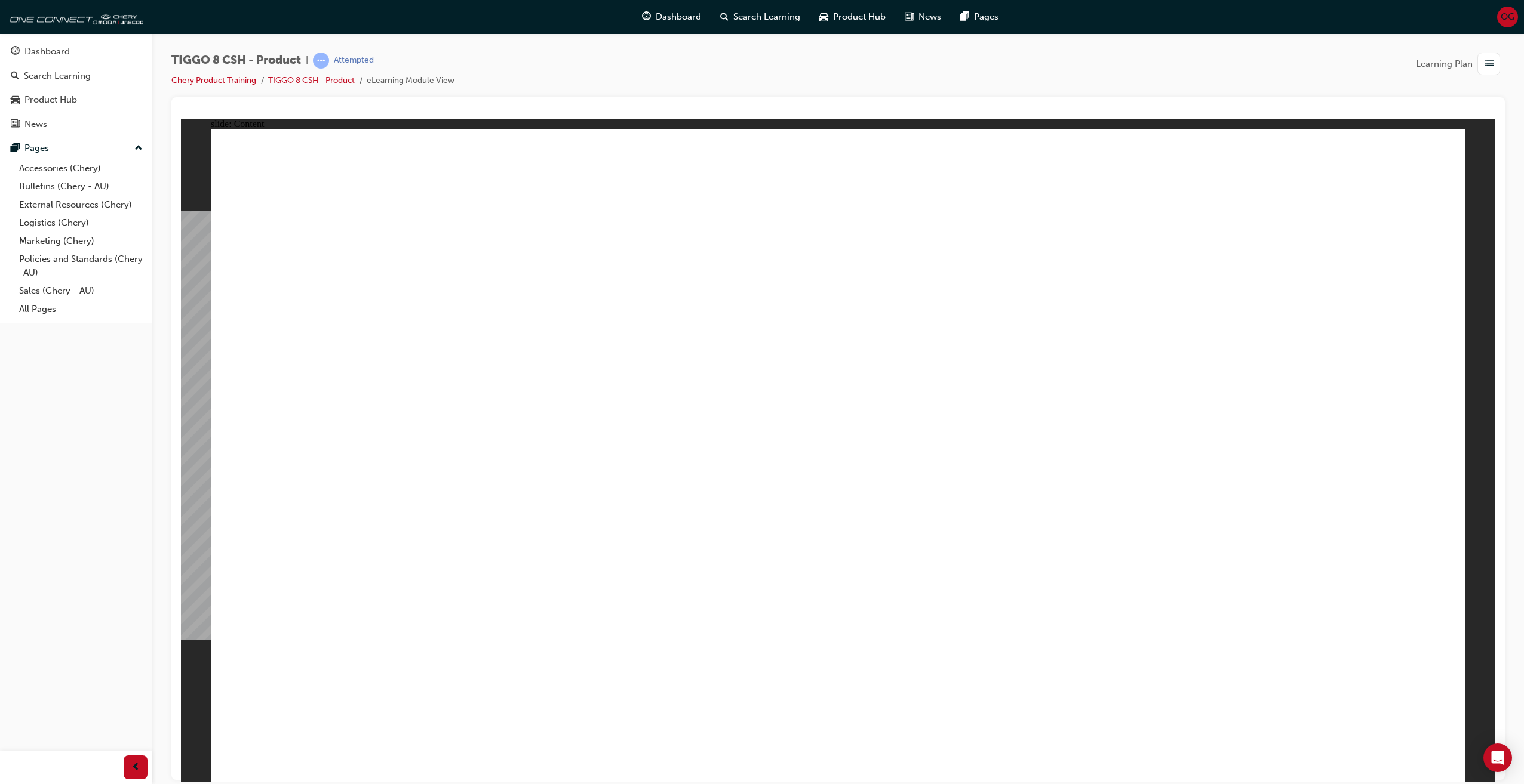
drag, startPoint x: 390, startPoint y: 323, endPoint x: 492, endPoint y: 340, distance: 103.4
drag, startPoint x: 521, startPoint y: 450, endPoint x: 574, endPoint y: 451, distance: 53.0
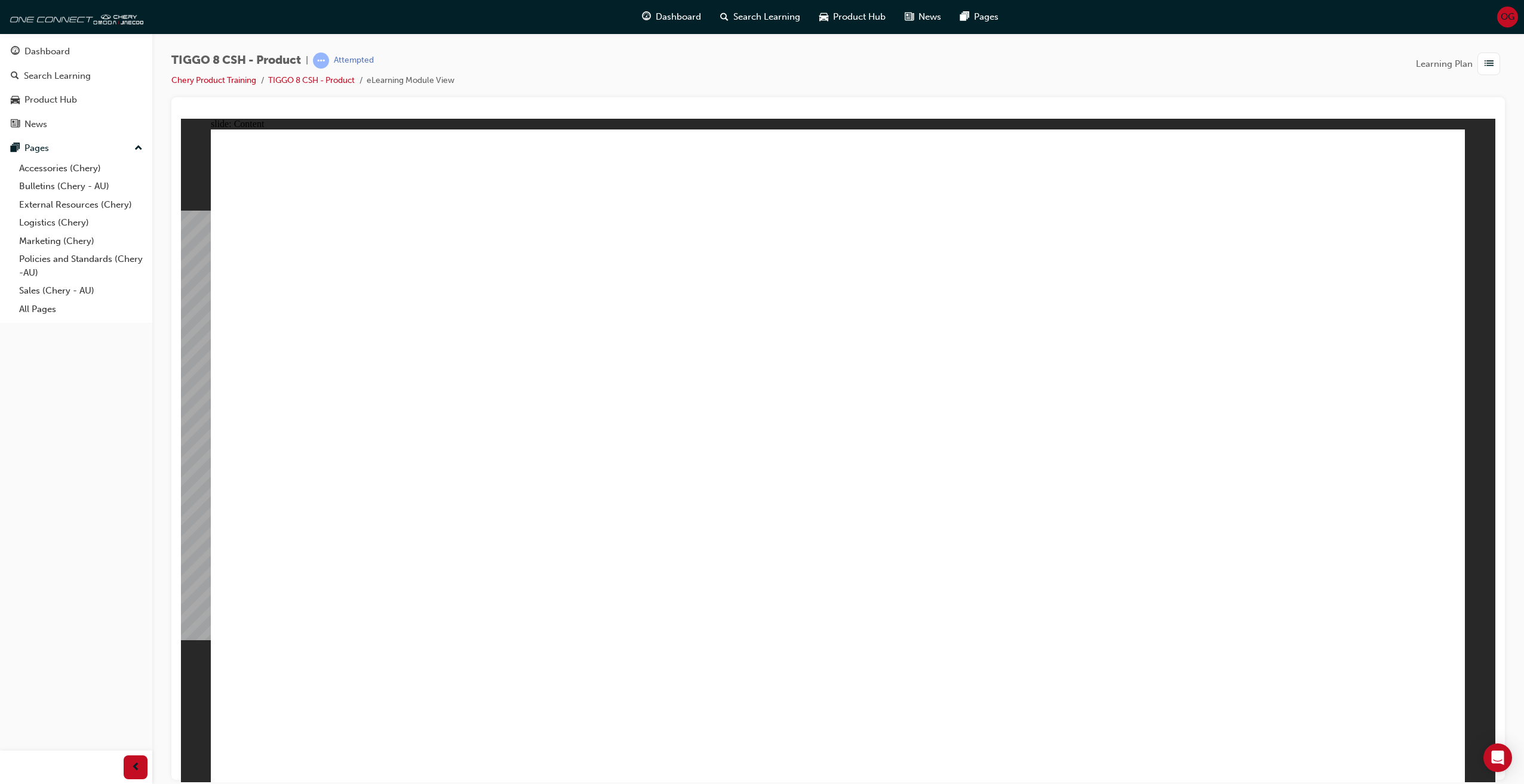
drag, startPoint x: 465, startPoint y: 610, endPoint x: 507, endPoint y: 610, distance: 42.0
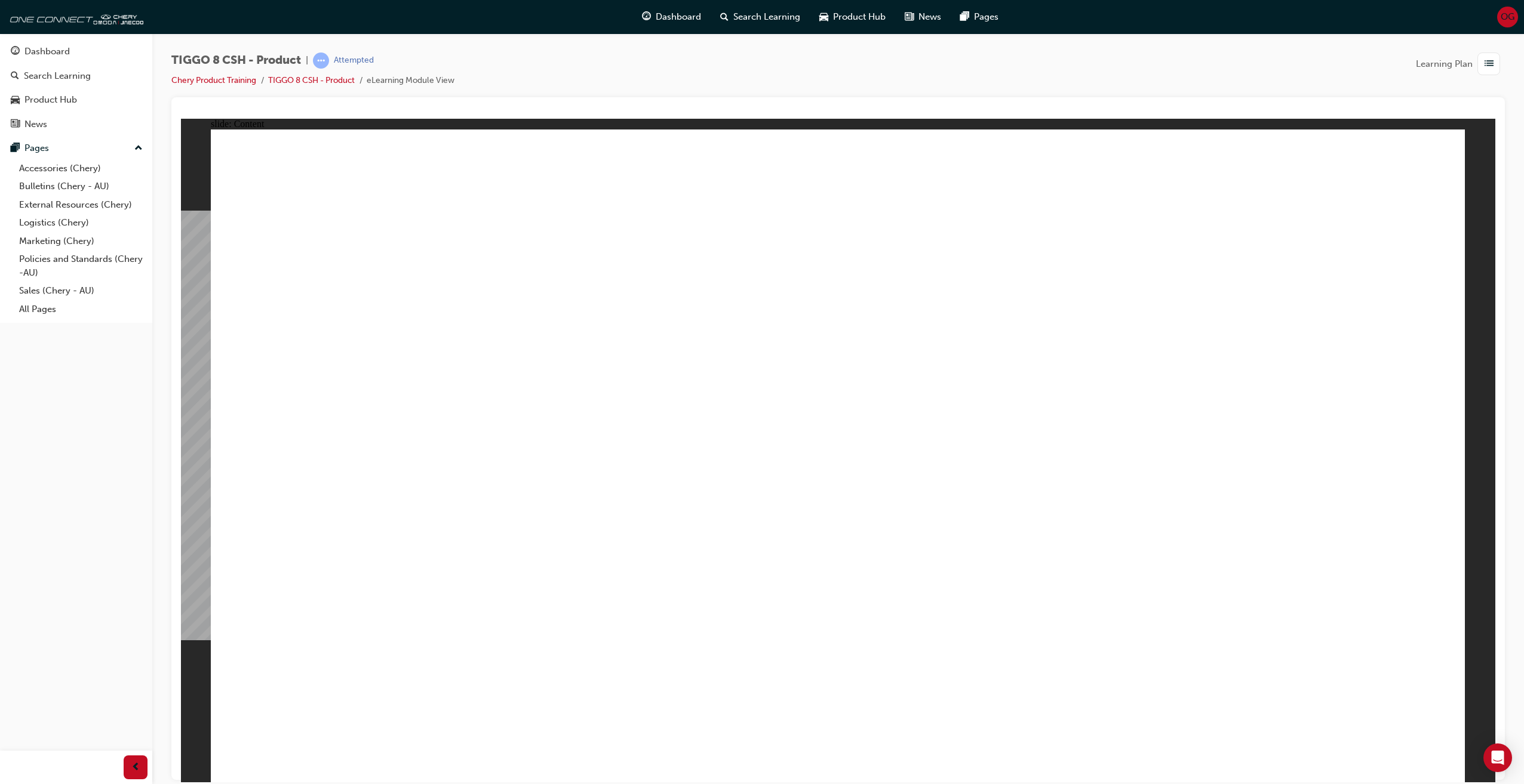
drag, startPoint x: 450, startPoint y: 454, endPoint x: 522, endPoint y: 466, distance: 73.0
drag, startPoint x: 762, startPoint y: 503, endPoint x: 772, endPoint y: 503, distance: 10.0
drag, startPoint x: 895, startPoint y: 508, endPoint x: 943, endPoint y: 511, distance: 48.1
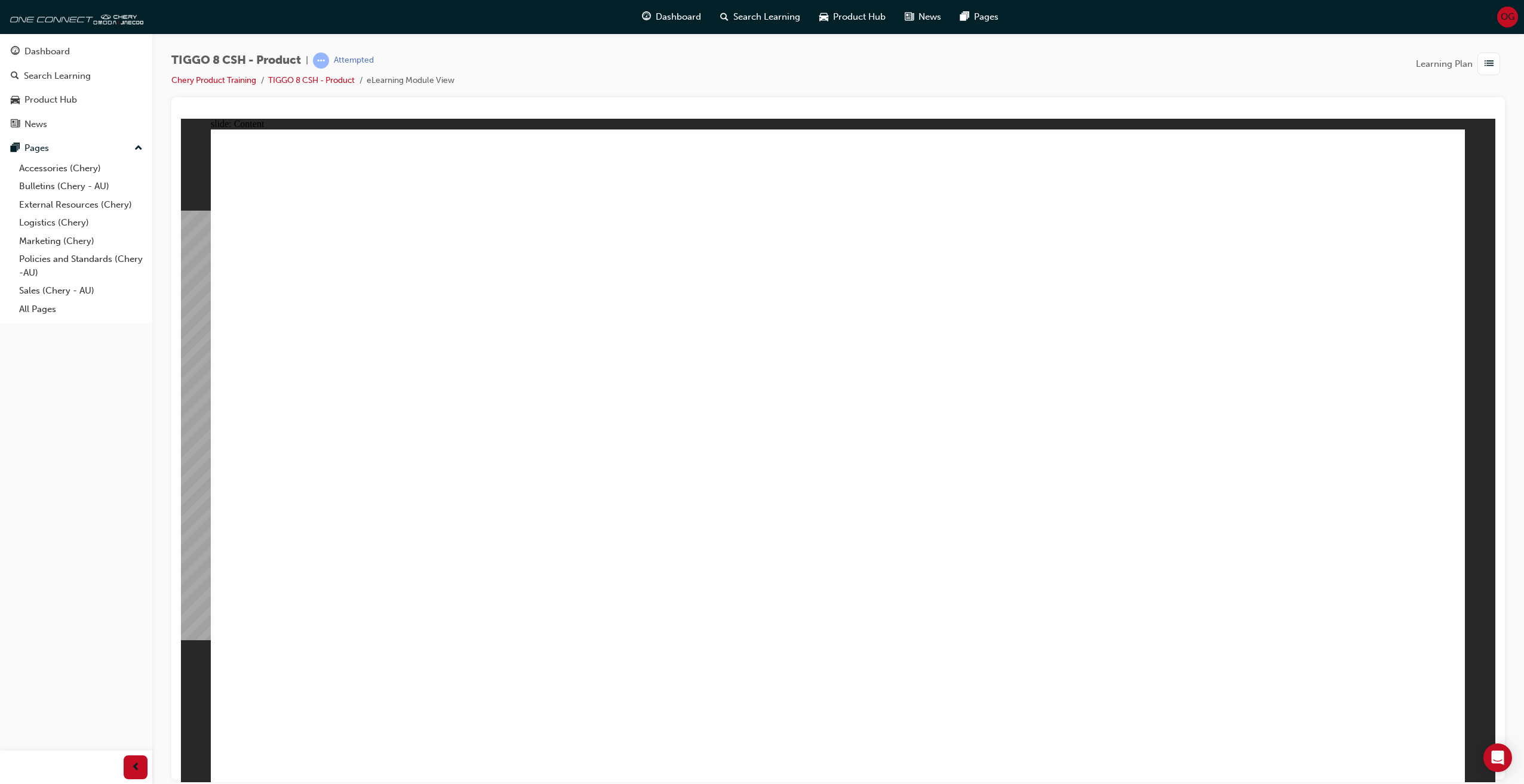
drag, startPoint x: 1256, startPoint y: 545, endPoint x: 1258, endPoint y: 564, distance: 19.1
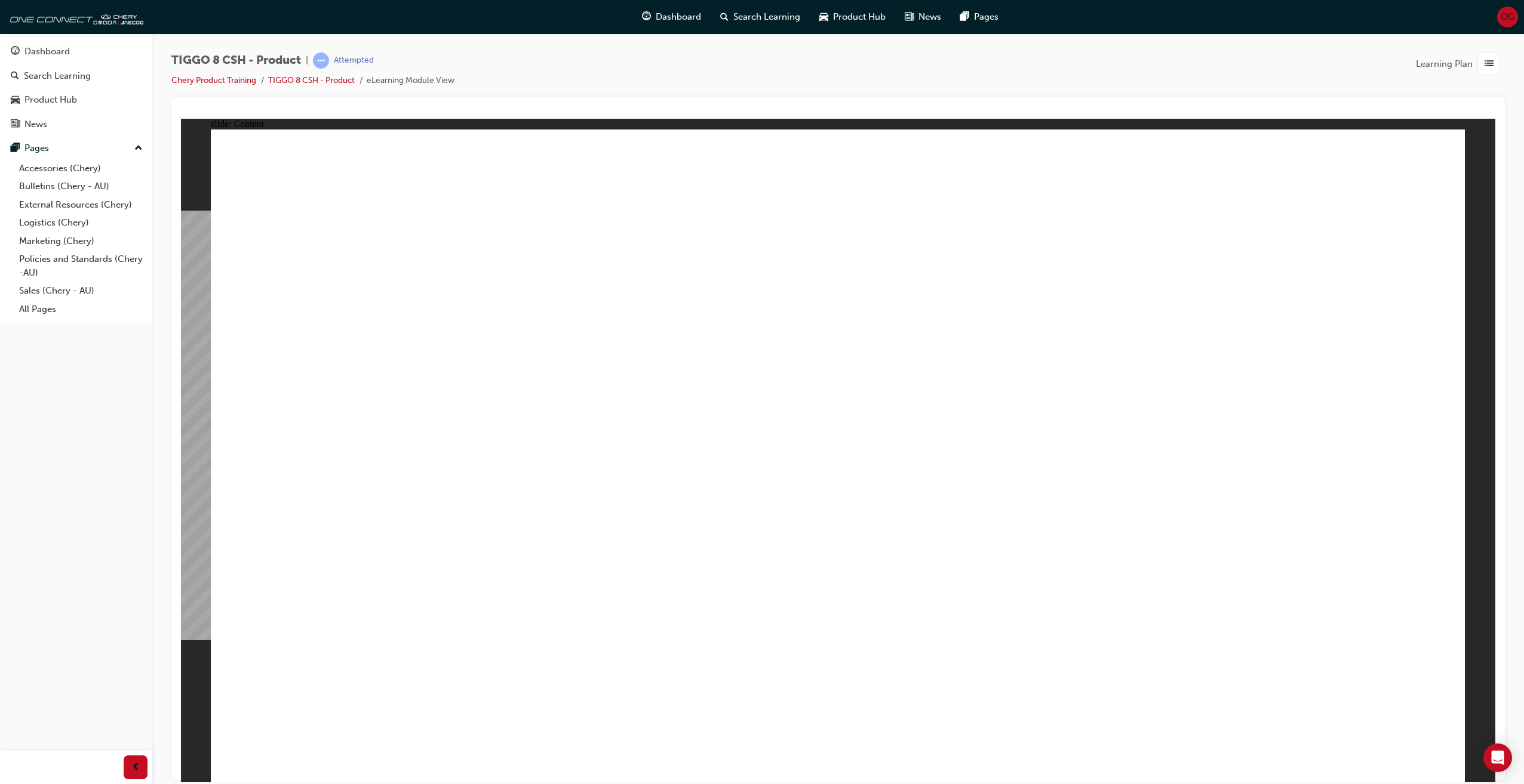
drag, startPoint x: 430, startPoint y: 571, endPoint x: 415, endPoint y: 580, distance: 17.5
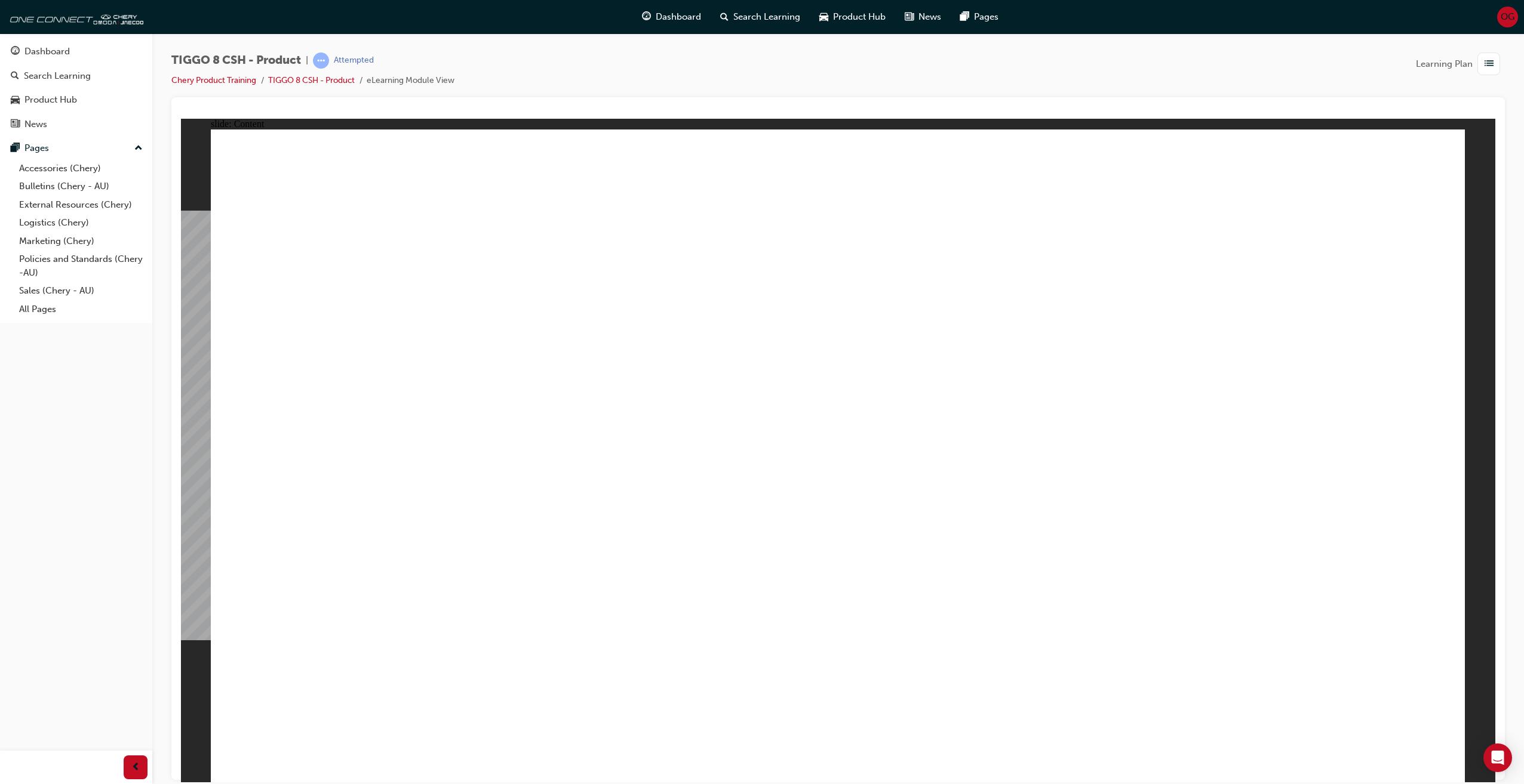
drag, startPoint x: 411, startPoint y: 587, endPoint x: 416, endPoint y: 593, distance: 7.8
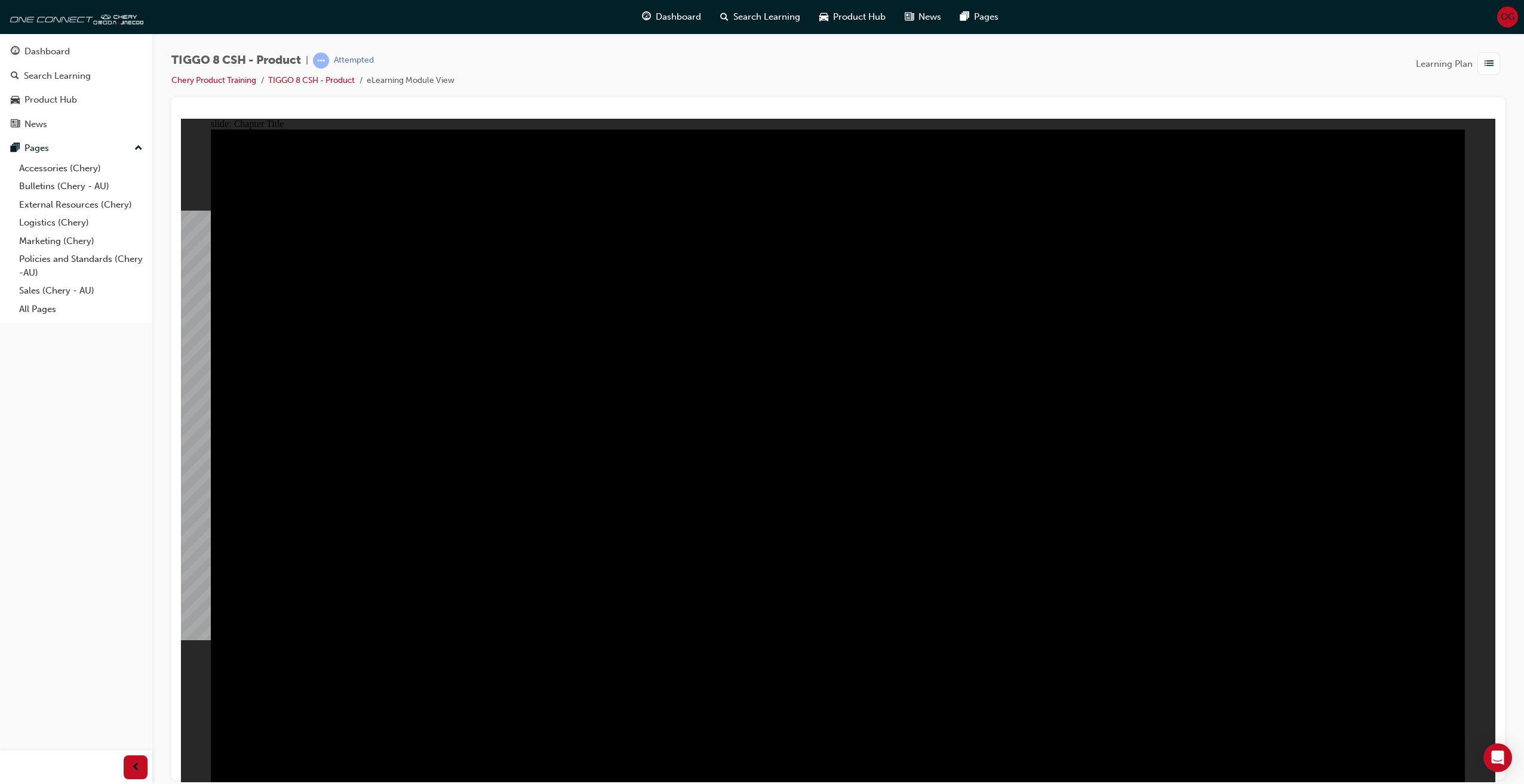
radio input "true"
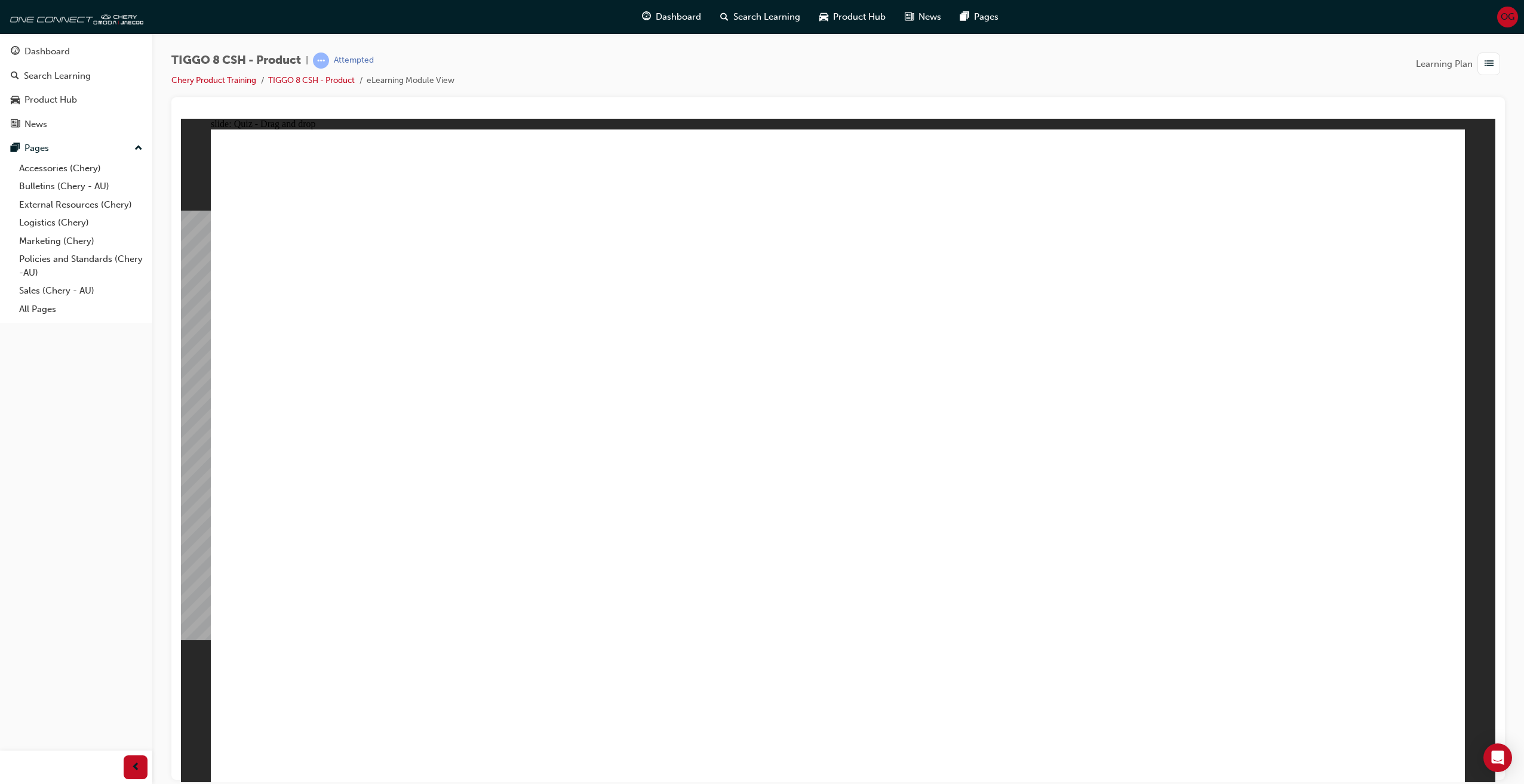
drag, startPoint x: 430, startPoint y: 597, endPoint x: 452, endPoint y: 503, distance: 96.5
drag, startPoint x: 798, startPoint y: 231, endPoint x: 1049, endPoint y: 522, distance: 384.3
drag, startPoint x: 1184, startPoint y: 369, endPoint x: 1326, endPoint y: 528, distance: 213.2
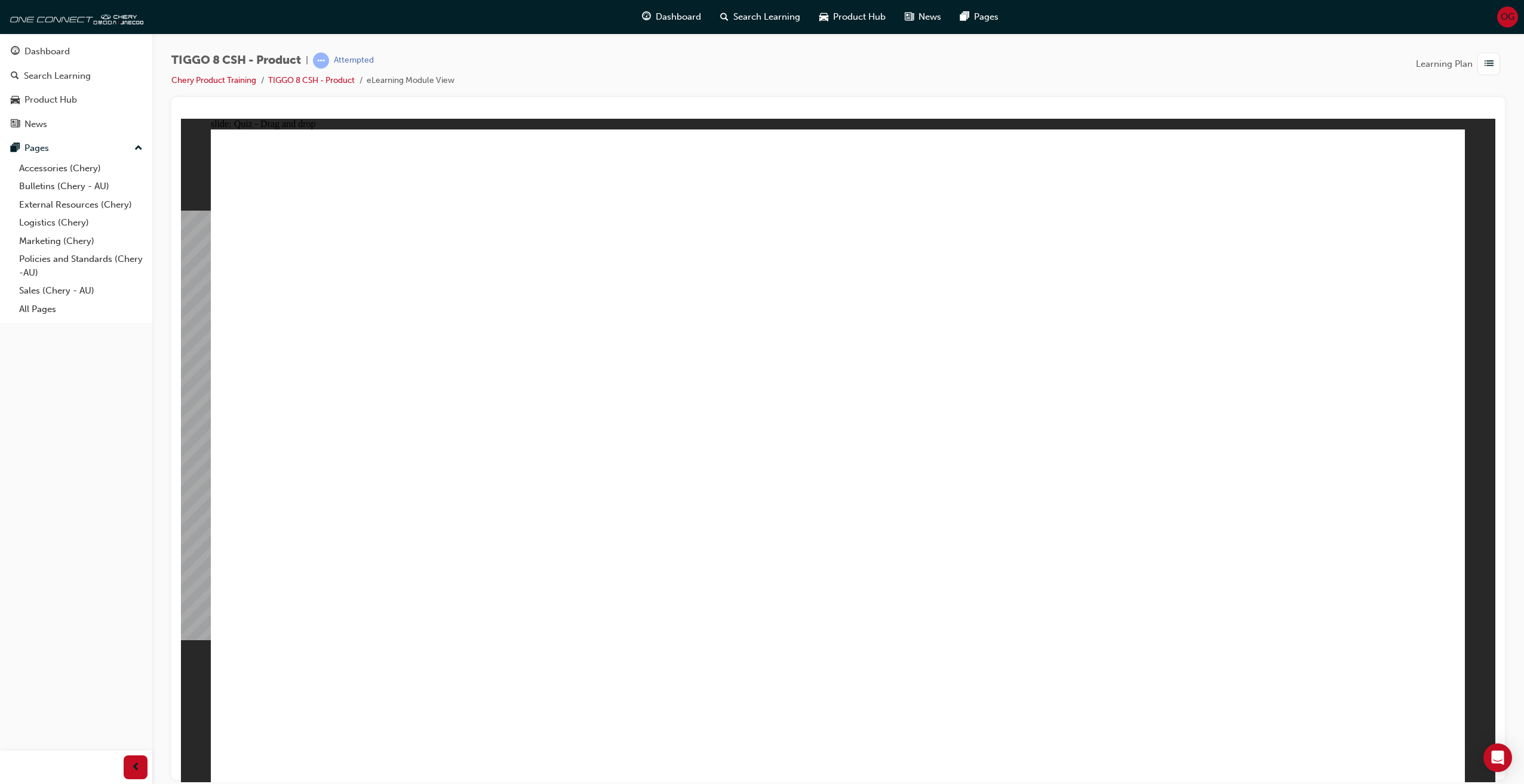
drag, startPoint x: 943, startPoint y: 344, endPoint x: 863, endPoint y: 476, distance: 154.4
drag, startPoint x: 1102, startPoint y: 232, endPoint x: 420, endPoint y: 526, distance: 742.7
drag, startPoint x: 1241, startPoint y: 247, endPoint x: 942, endPoint y: 318, distance: 307.3
drag, startPoint x: 299, startPoint y: 524, endPoint x: 522, endPoint y: 518, distance: 223.1
drag, startPoint x: 1270, startPoint y: 251, endPoint x: 399, endPoint y: 554, distance: 922.2
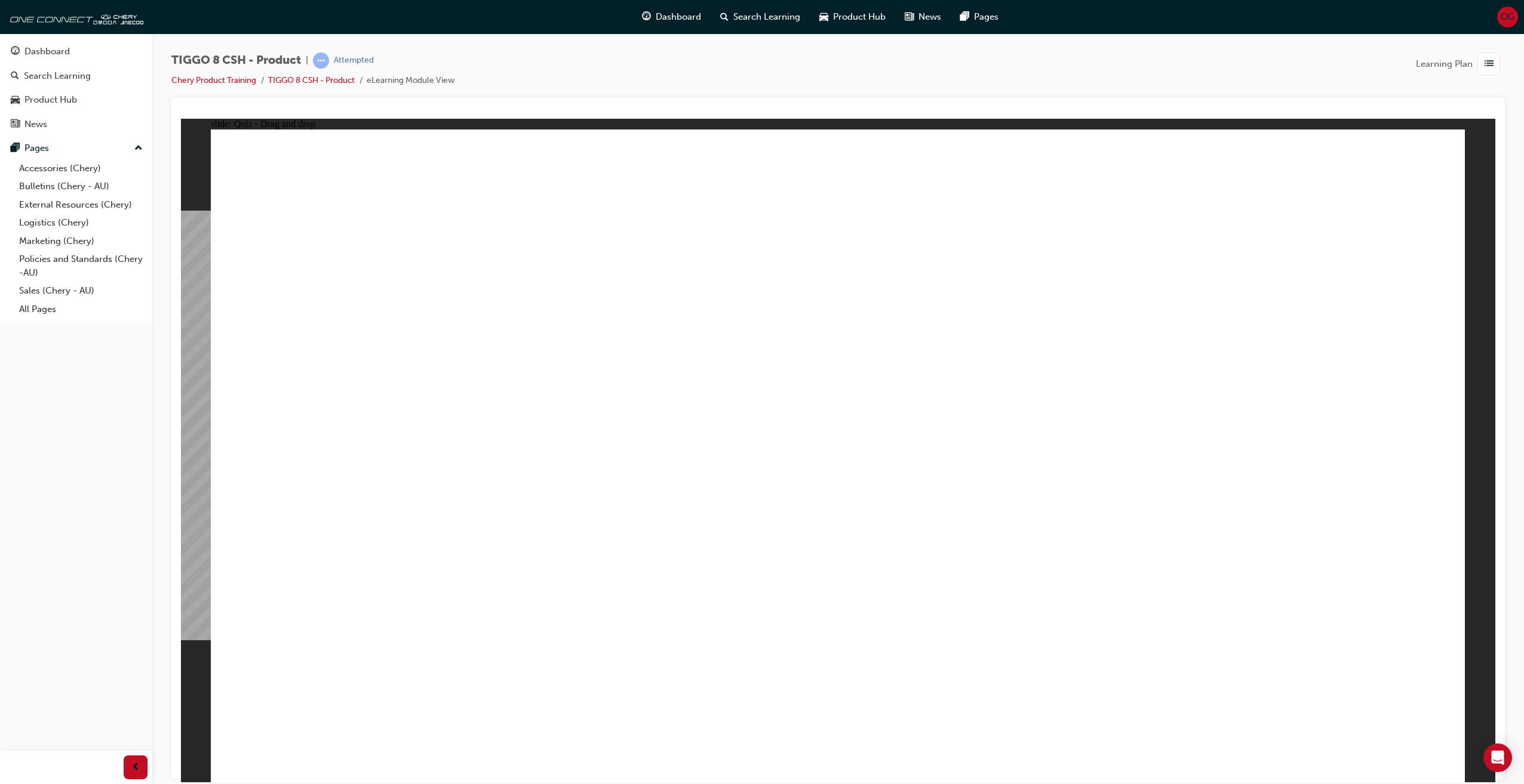
checkbox input "true"
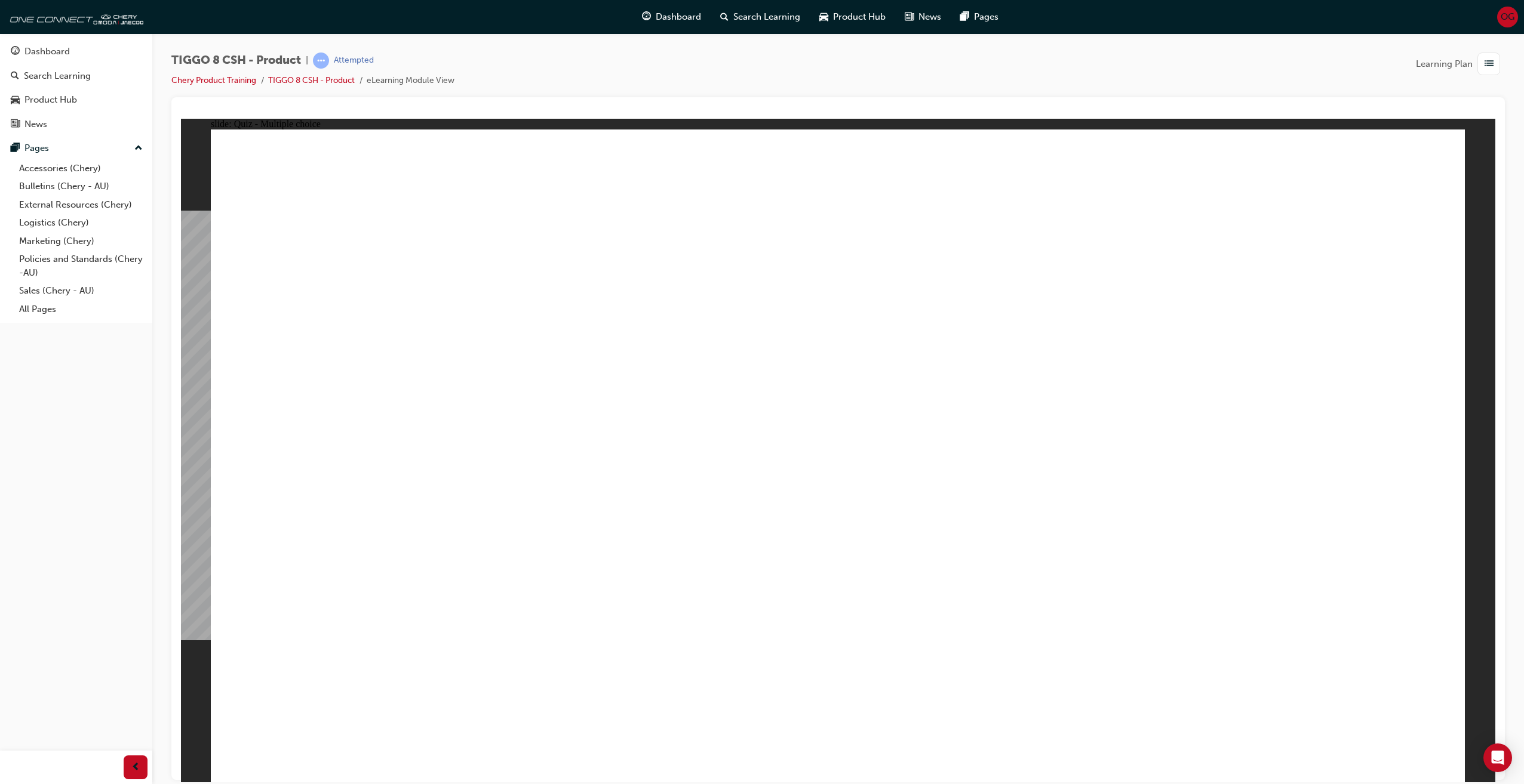
radio input "true"
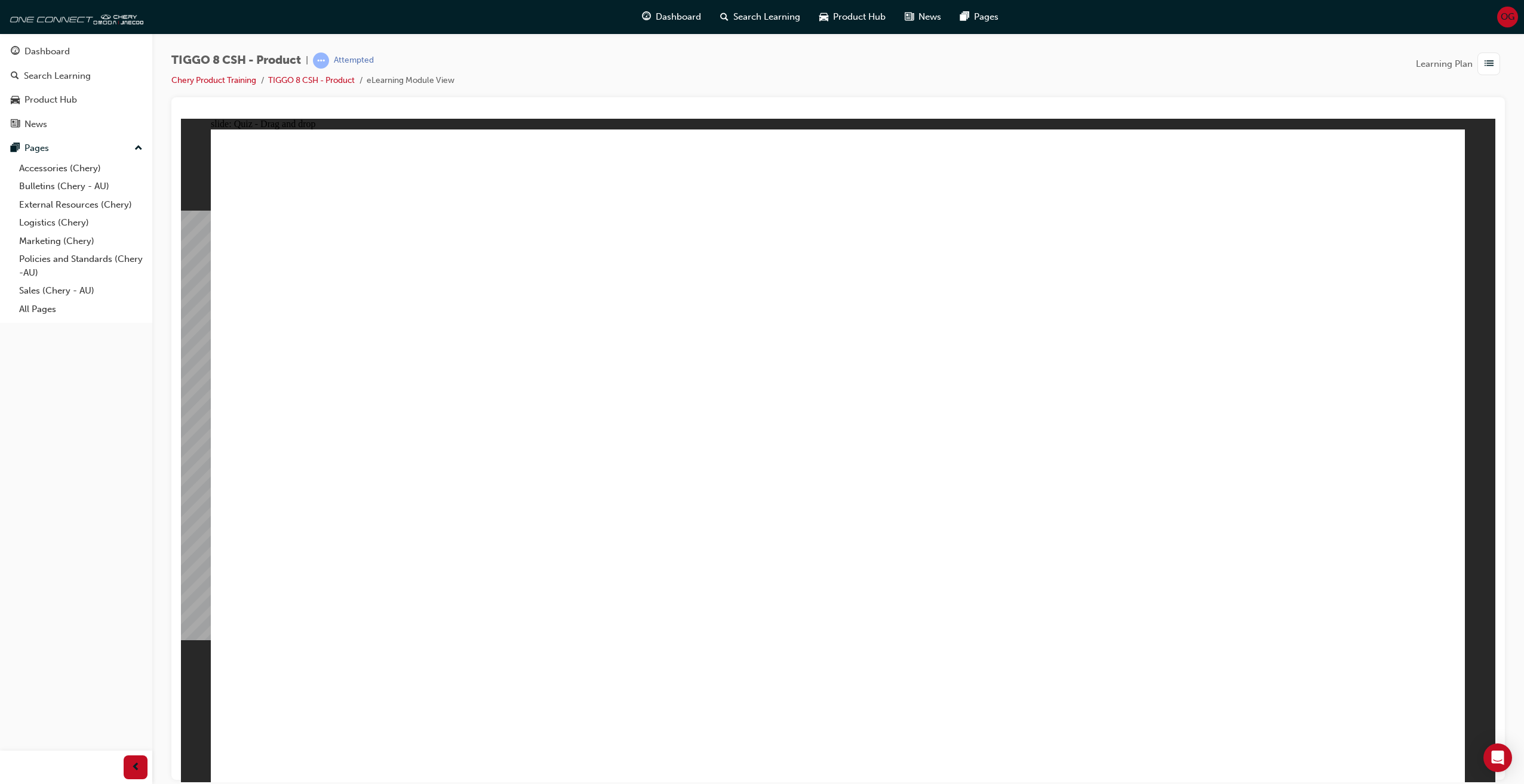
drag, startPoint x: 878, startPoint y: 209, endPoint x: 922, endPoint y: 549, distance: 342.8
drag, startPoint x: 869, startPoint y: 255, endPoint x: 1044, endPoint y: 577, distance: 366.5
drag, startPoint x: 1094, startPoint y: 217, endPoint x: 1080, endPoint y: 577, distance: 360.3
drag, startPoint x: 1269, startPoint y: 214, endPoint x: 1086, endPoint y: 566, distance: 396.7
drag, startPoint x: 1109, startPoint y: 249, endPoint x: 1054, endPoint y: 606, distance: 361.2
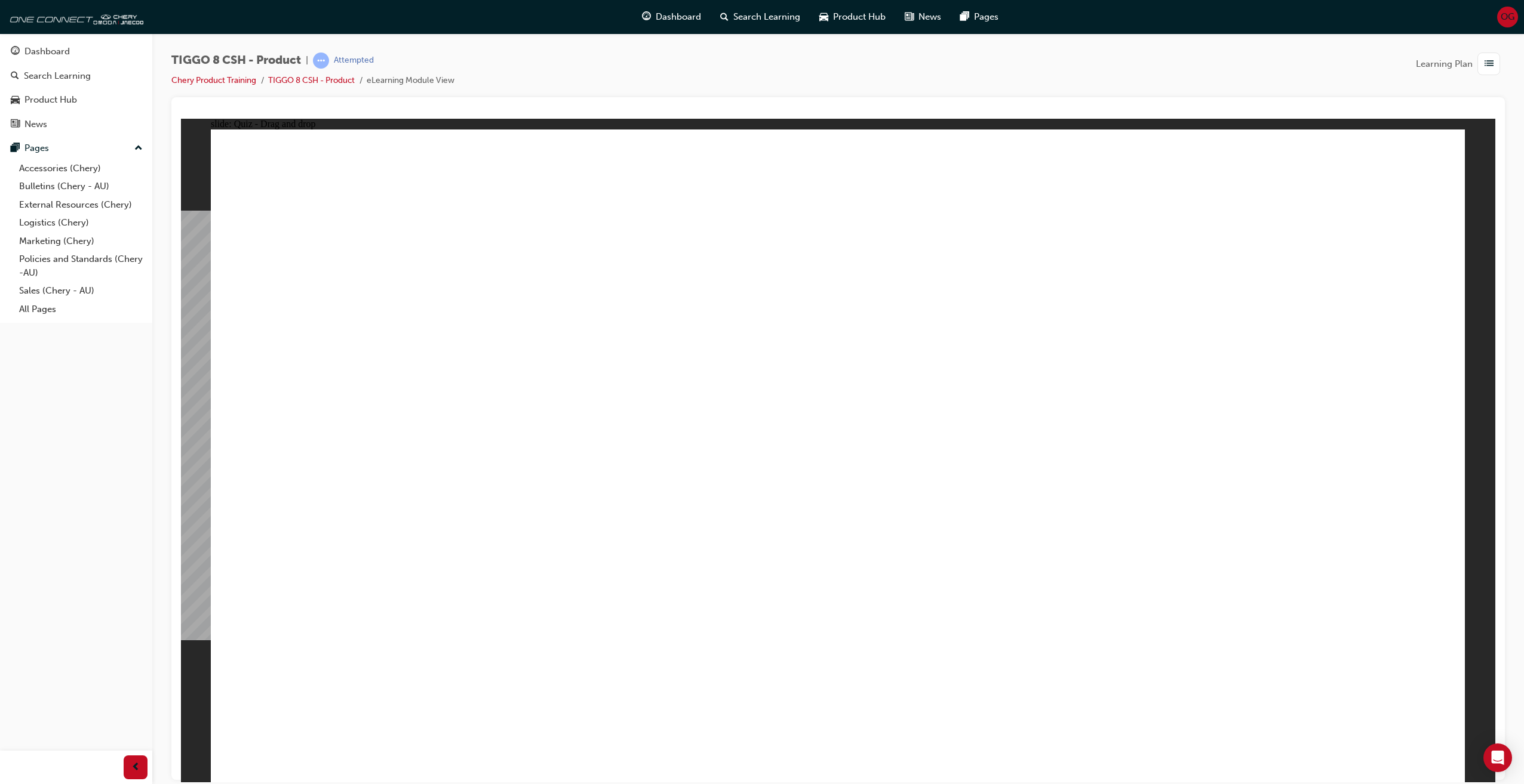
drag, startPoint x: 1273, startPoint y: 264, endPoint x: 1122, endPoint y: 414, distance: 212.8
drag, startPoint x: 1106, startPoint y: 304, endPoint x: 1097, endPoint y: 610, distance: 306.1
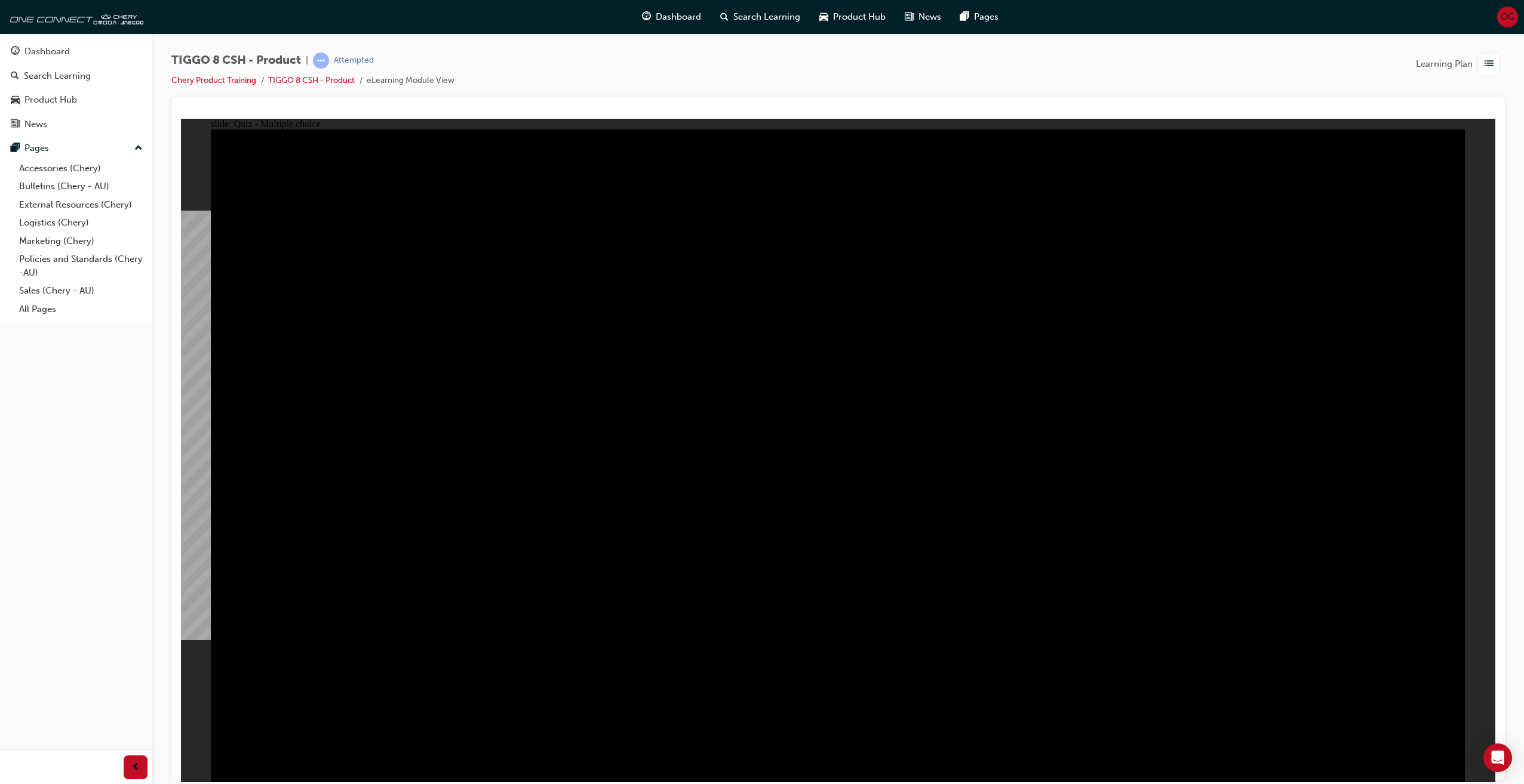
radio input "true"
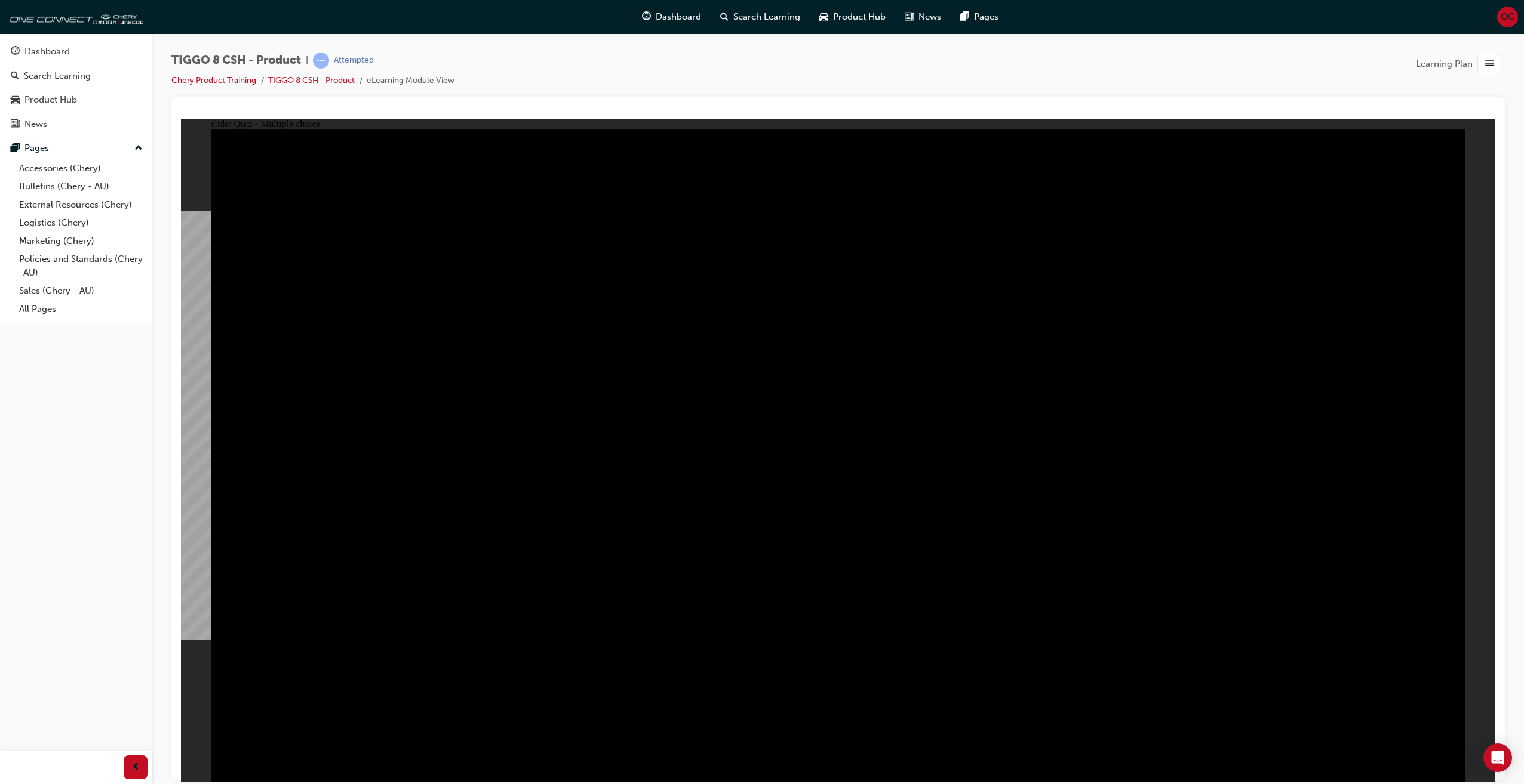
radio input "true"
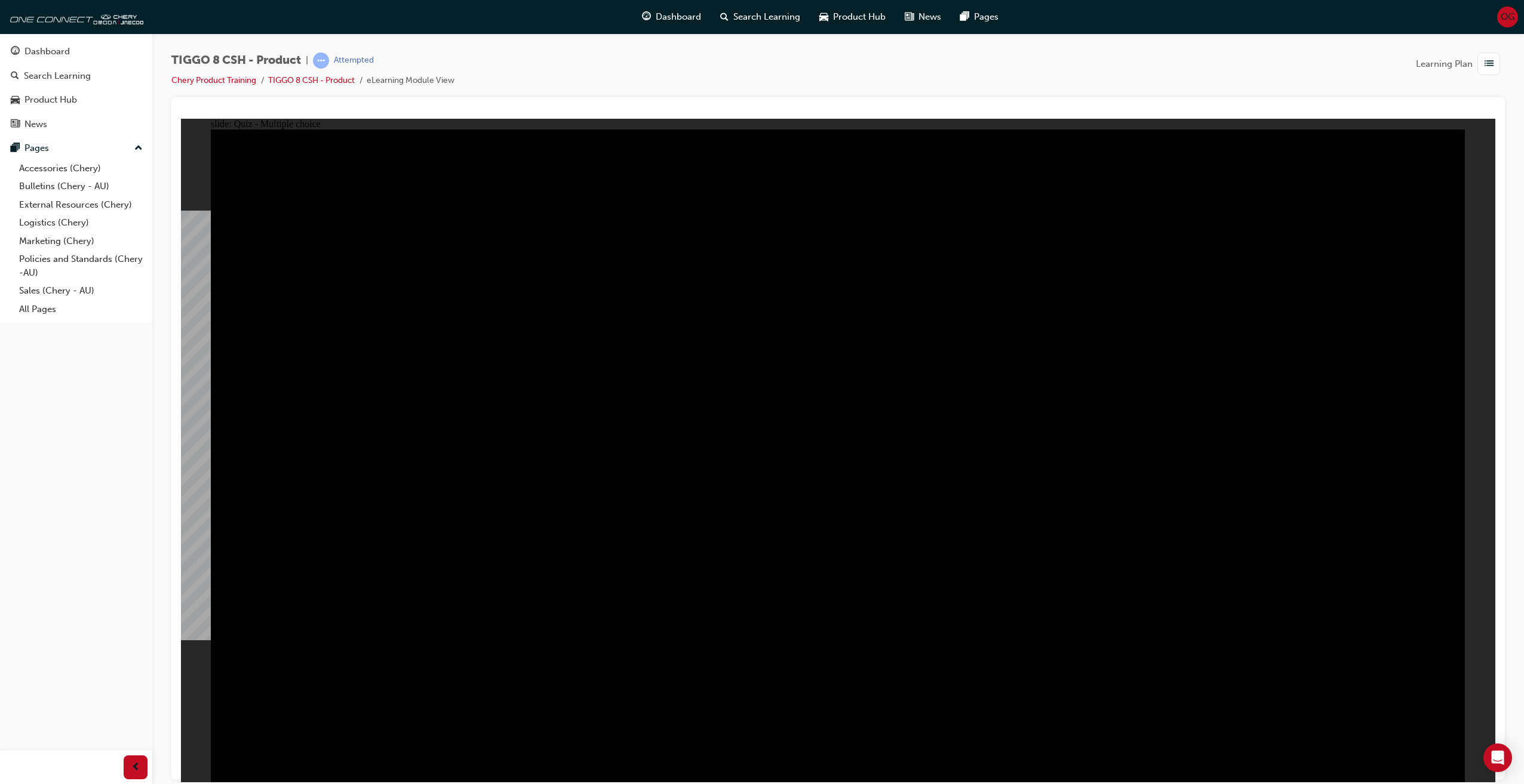
checkbox input "true"
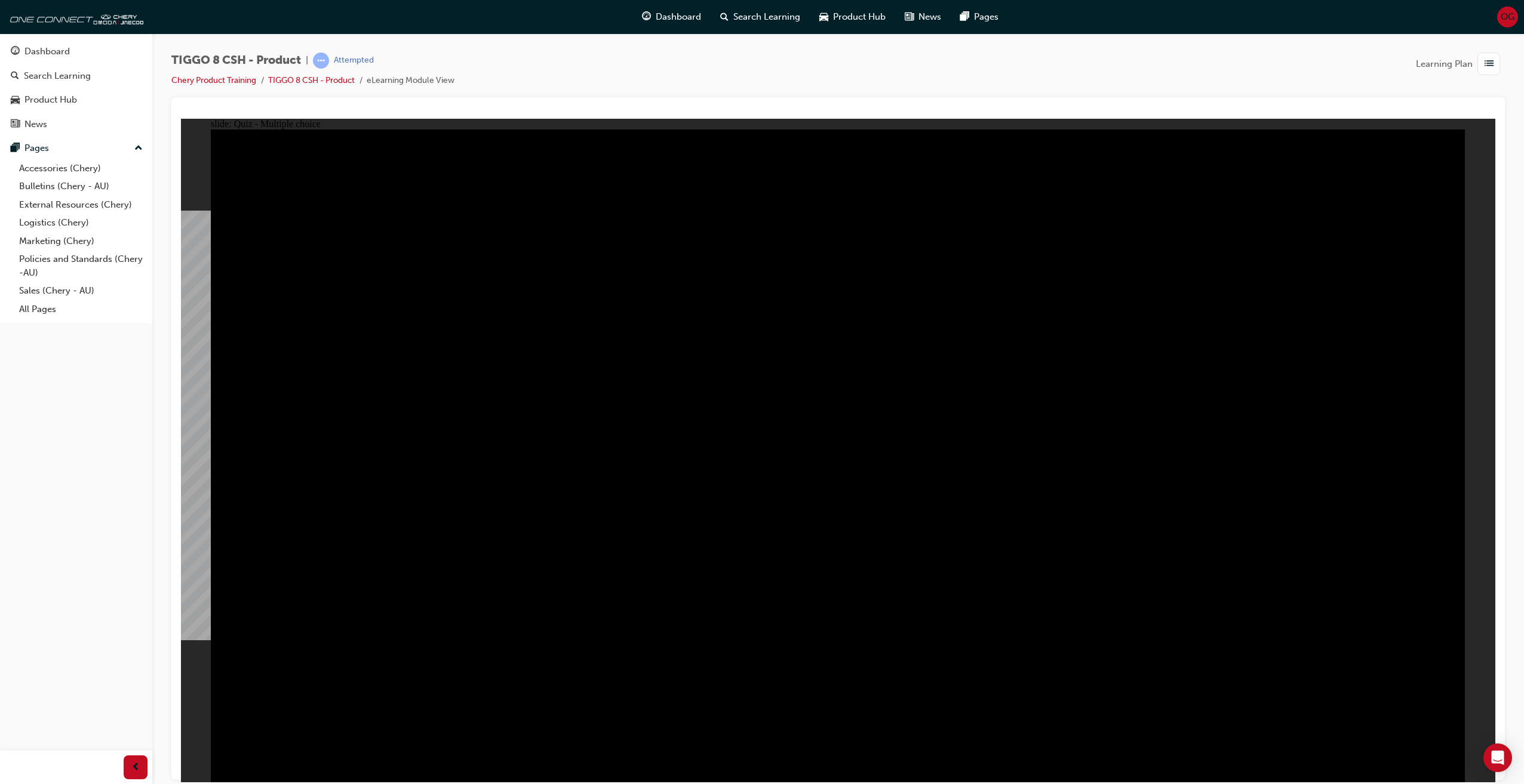
checkbox input "true"
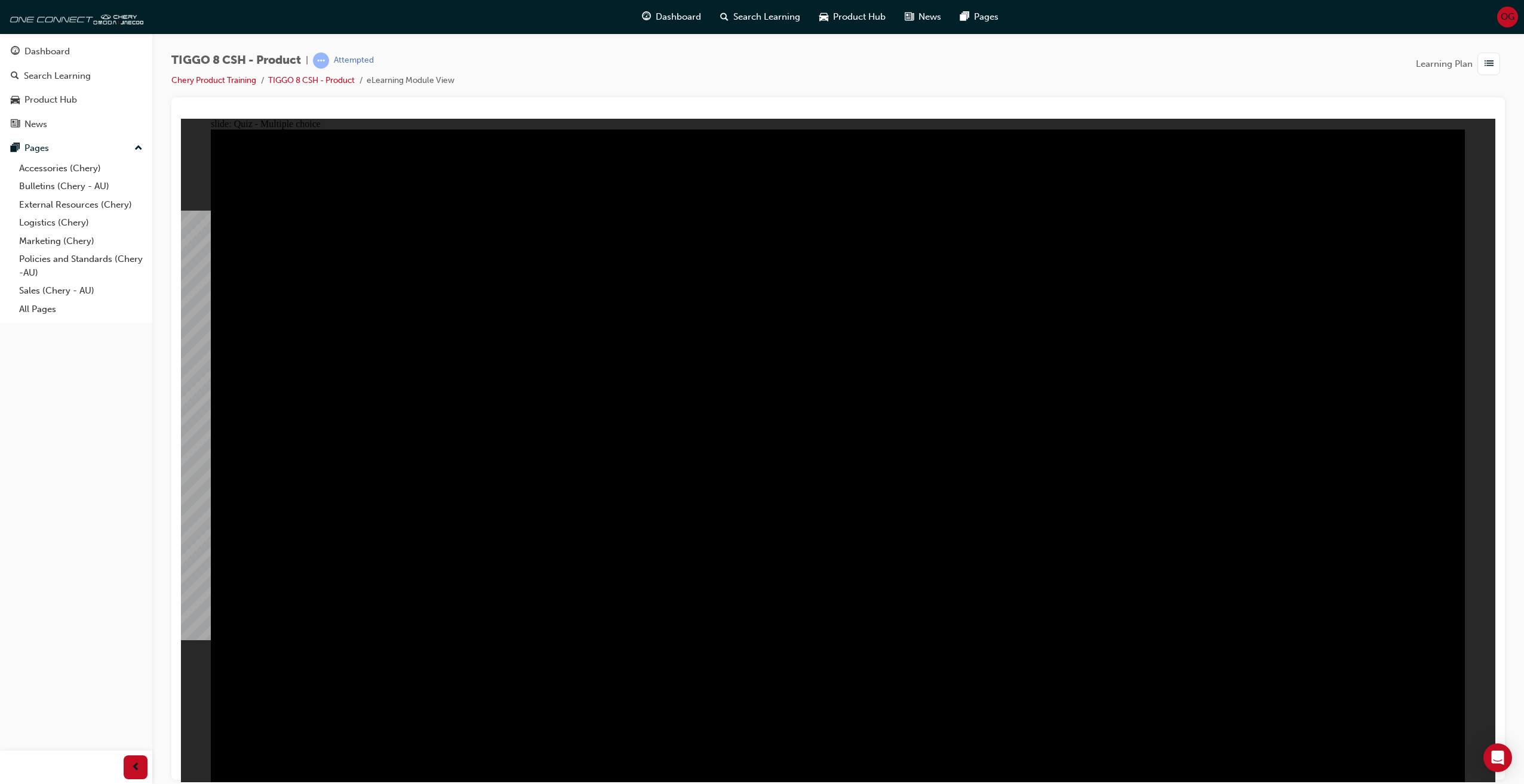
checkbox input "true"
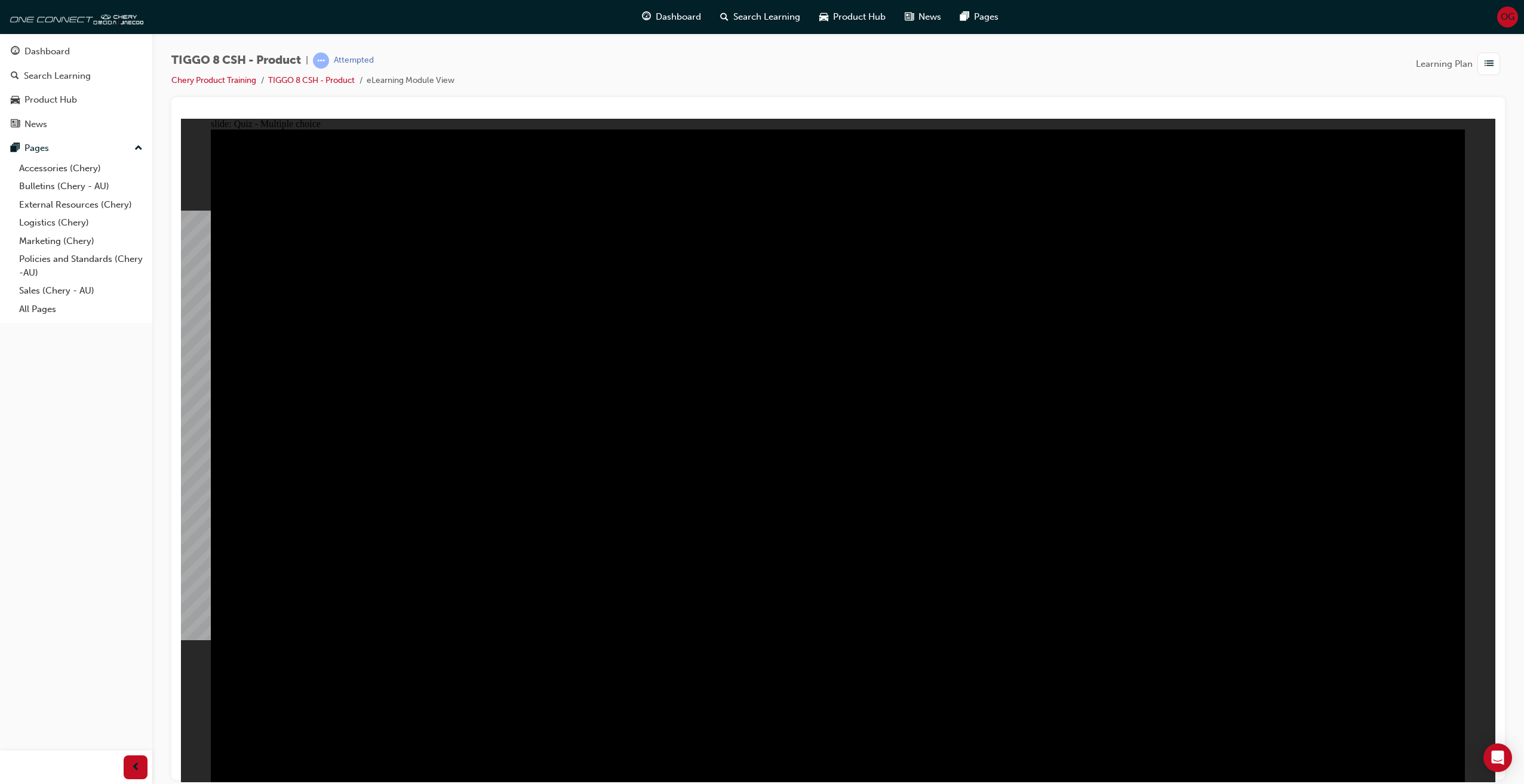
checkbox input "true"
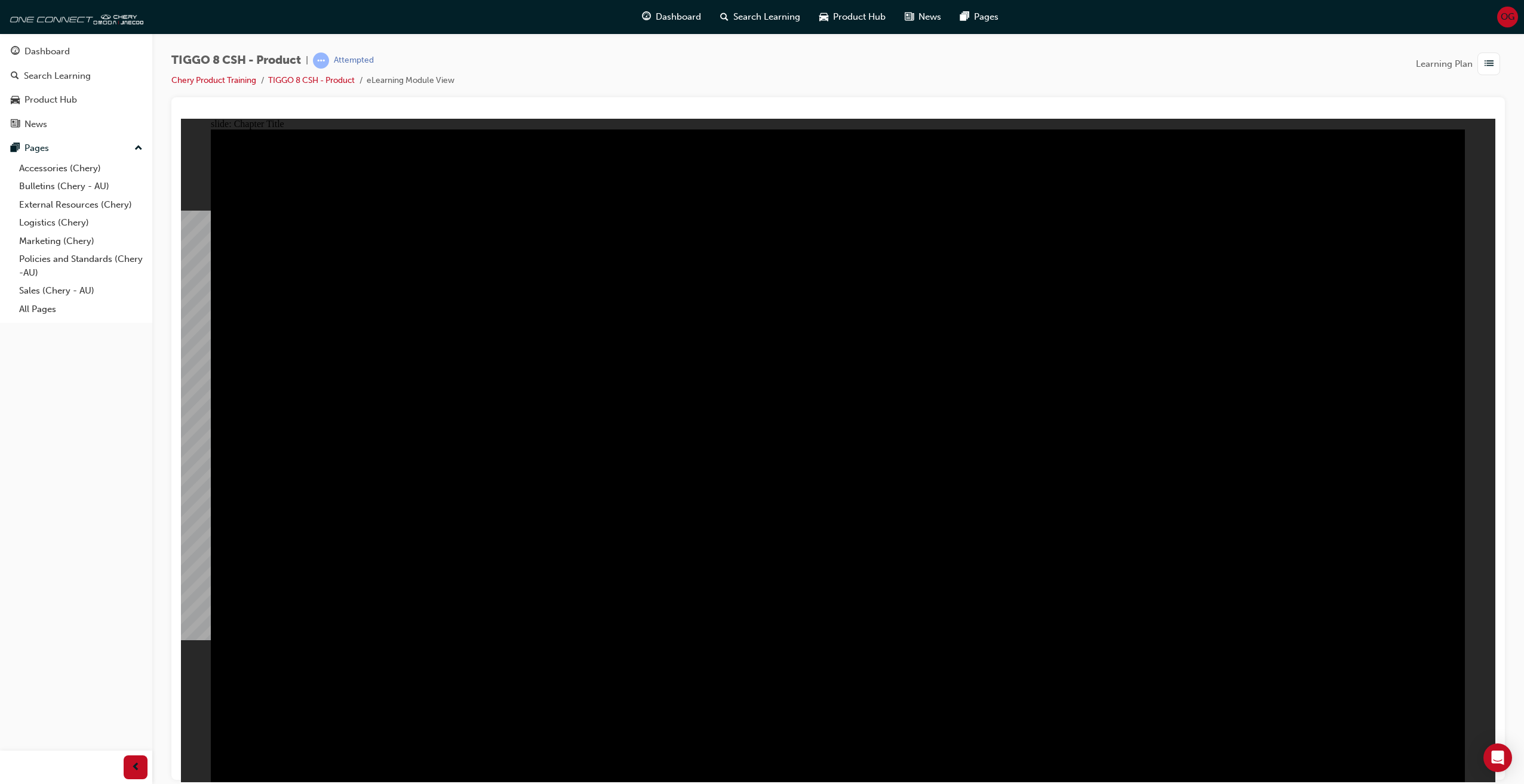
radio input "true"
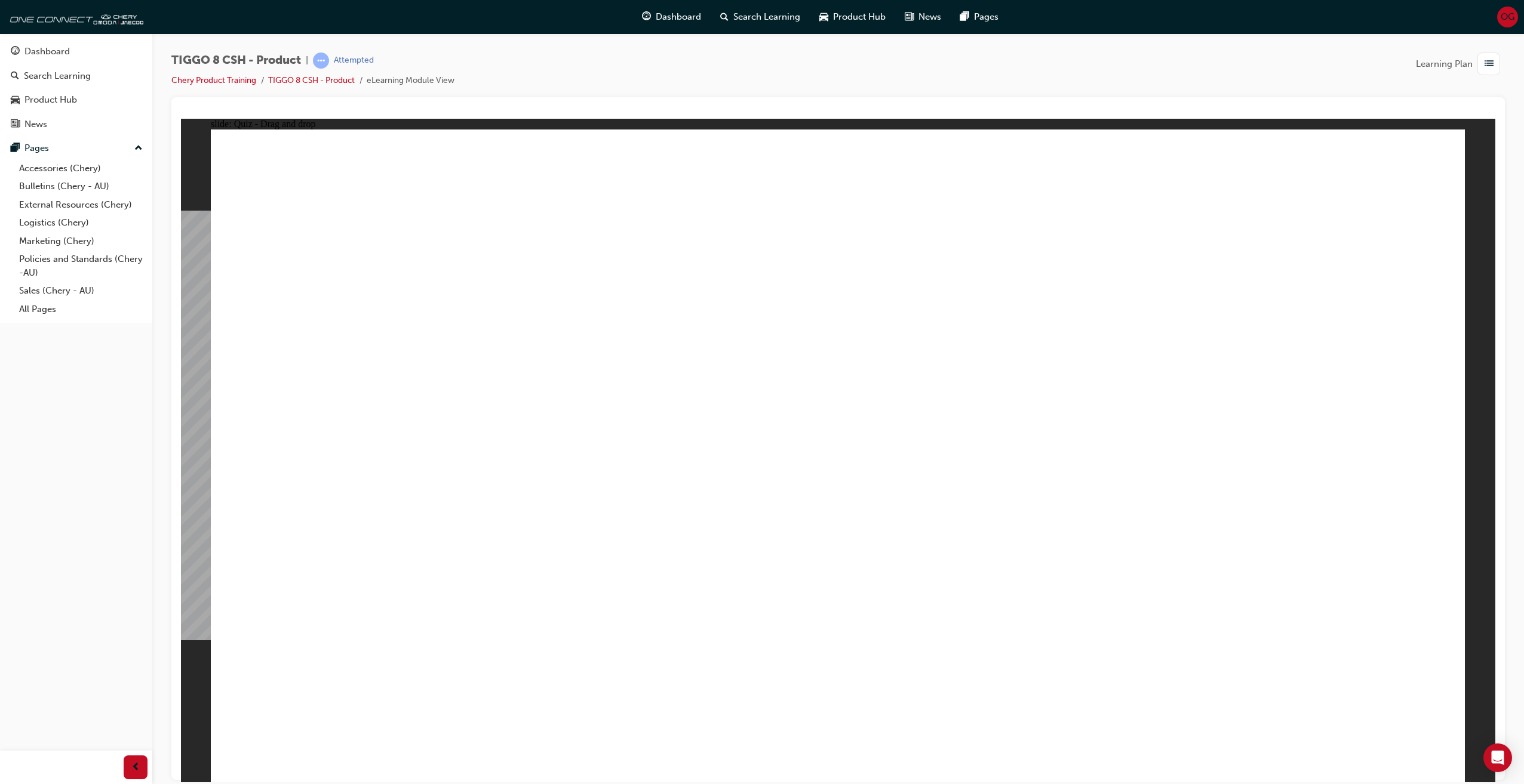
drag, startPoint x: 850, startPoint y: 225, endPoint x: 1099, endPoint y: 518, distance: 384.5
drag, startPoint x: 978, startPoint y: 350, endPoint x: 849, endPoint y: 511, distance: 206.3
drag, startPoint x: 1165, startPoint y: 336, endPoint x: 1238, endPoint y: 352, distance: 74.7
drag, startPoint x: 1340, startPoint y: 212, endPoint x: 416, endPoint y: 477, distance: 961.2
drag, startPoint x: 1051, startPoint y: 226, endPoint x: 651, endPoint y: 495, distance: 482.0
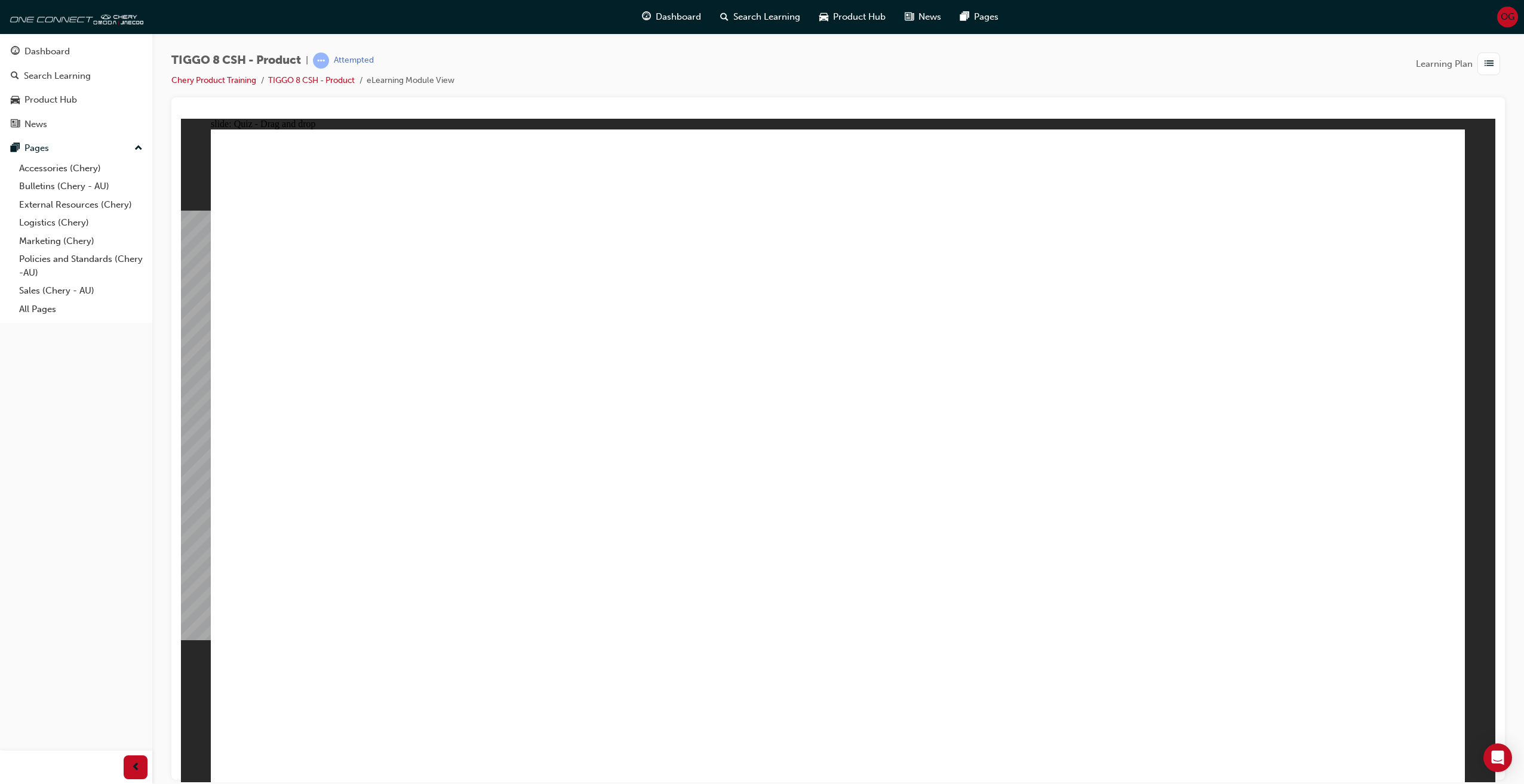
drag, startPoint x: 1215, startPoint y: 311, endPoint x: 1362, endPoint y: 501, distance: 240.2
checkbox input "true"
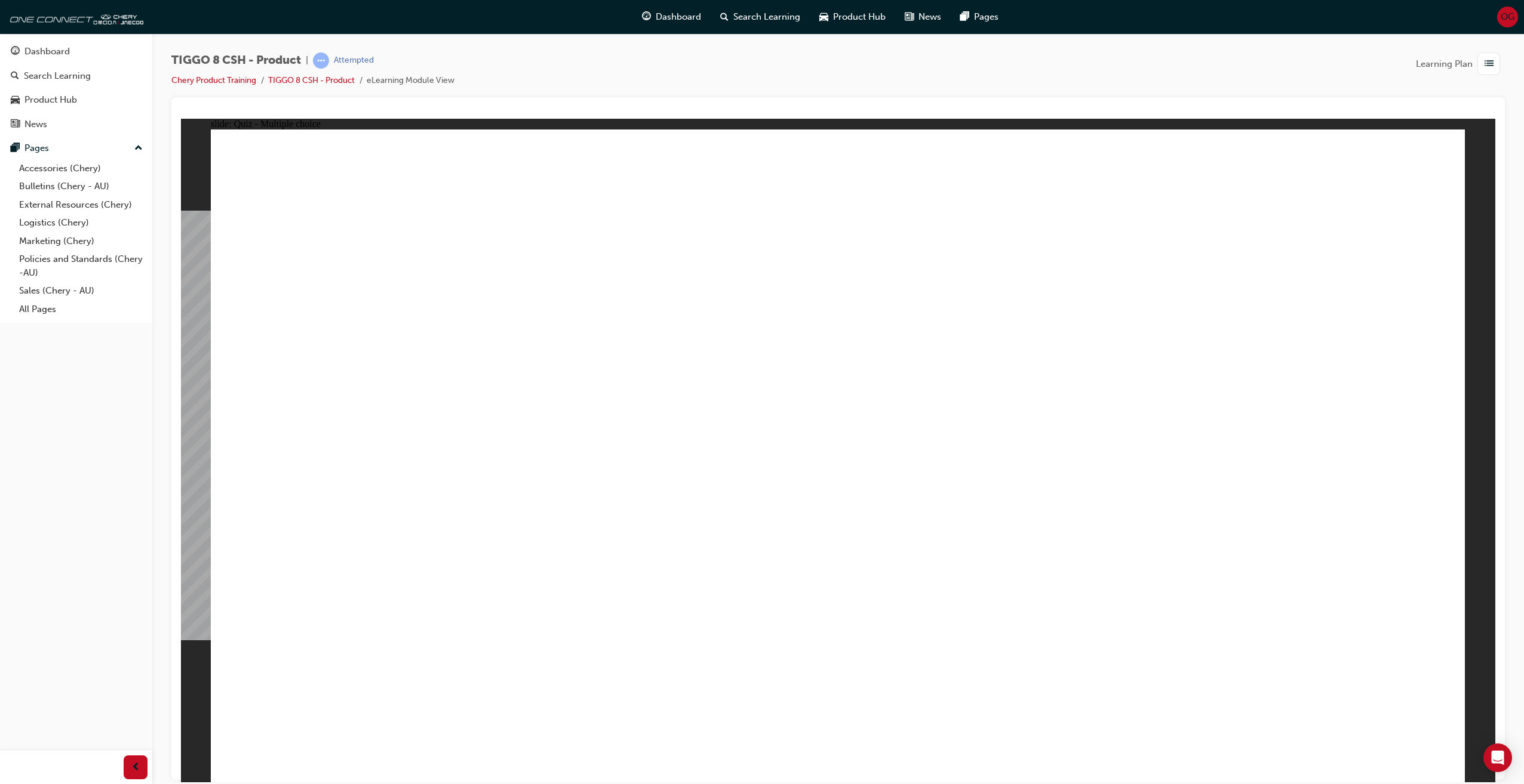
radio input "true"
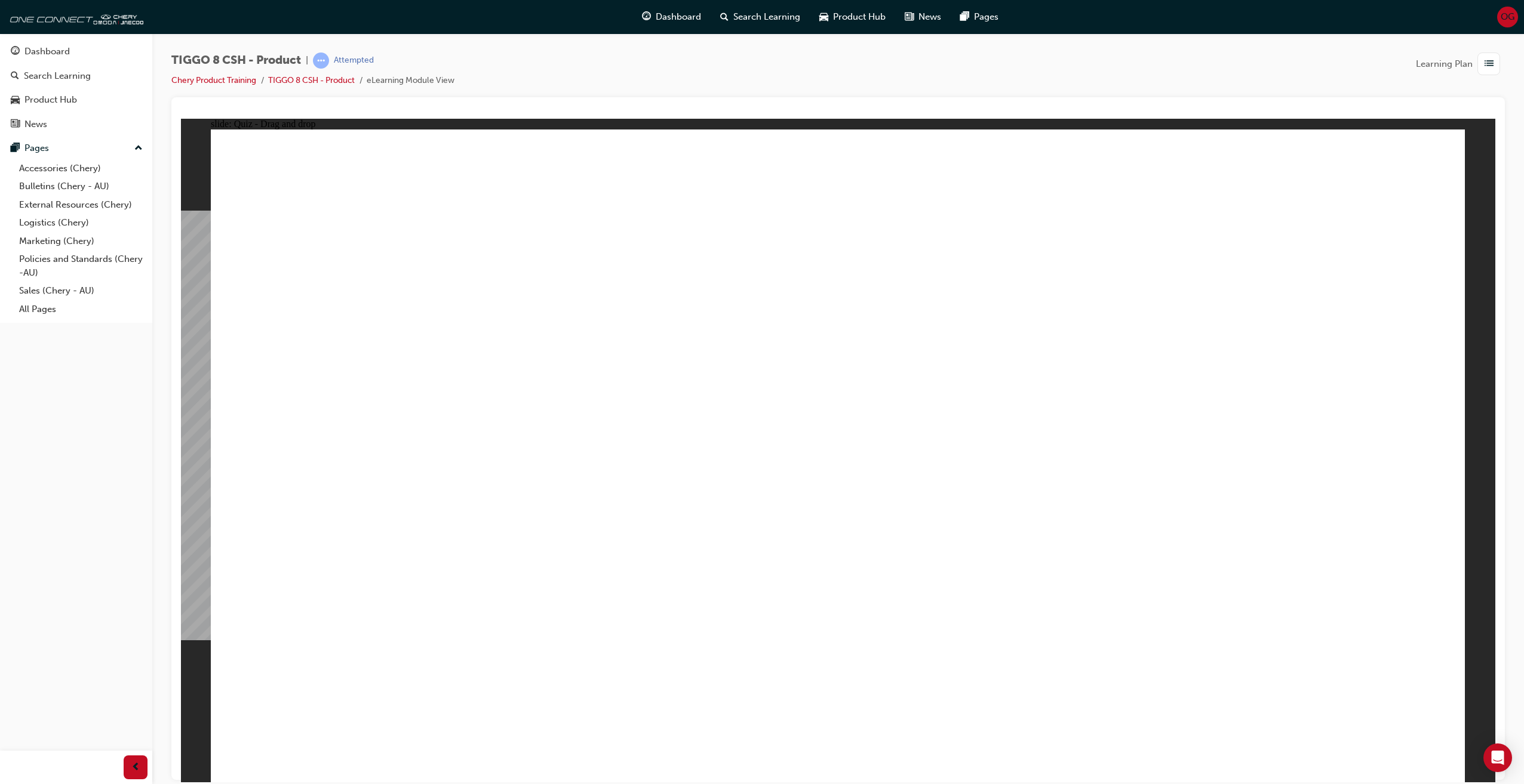
drag, startPoint x: 799, startPoint y: 206, endPoint x: 1013, endPoint y: 575, distance: 426.6
drag, startPoint x: 871, startPoint y: 271, endPoint x: 1074, endPoint y: 552, distance: 346.7
drag, startPoint x: 1099, startPoint y: 317, endPoint x: 1072, endPoint y: 519, distance: 203.8
drag, startPoint x: 1053, startPoint y: 268, endPoint x: 1064, endPoint y: 466, distance: 198.3
drag, startPoint x: 1029, startPoint y: 204, endPoint x: 985, endPoint y: 582, distance: 380.6
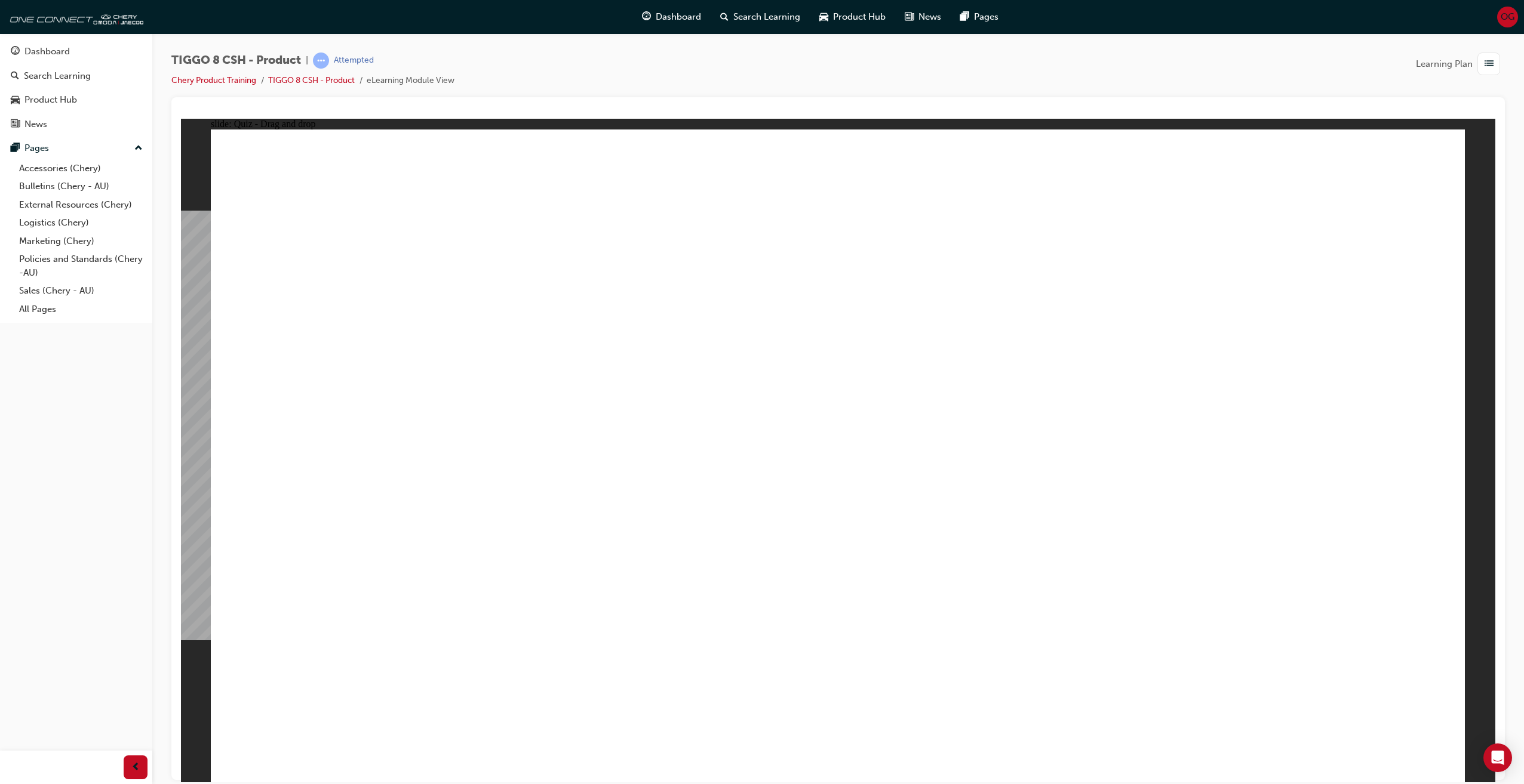
drag, startPoint x: 1285, startPoint y: 258, endPoint x: 1095, endPoint y: 651, distance: 436.5
drag, startPoint x: 1303, startPoint y: 216, endPoint x: 1088, endPoint y: 580, distance: 422.8
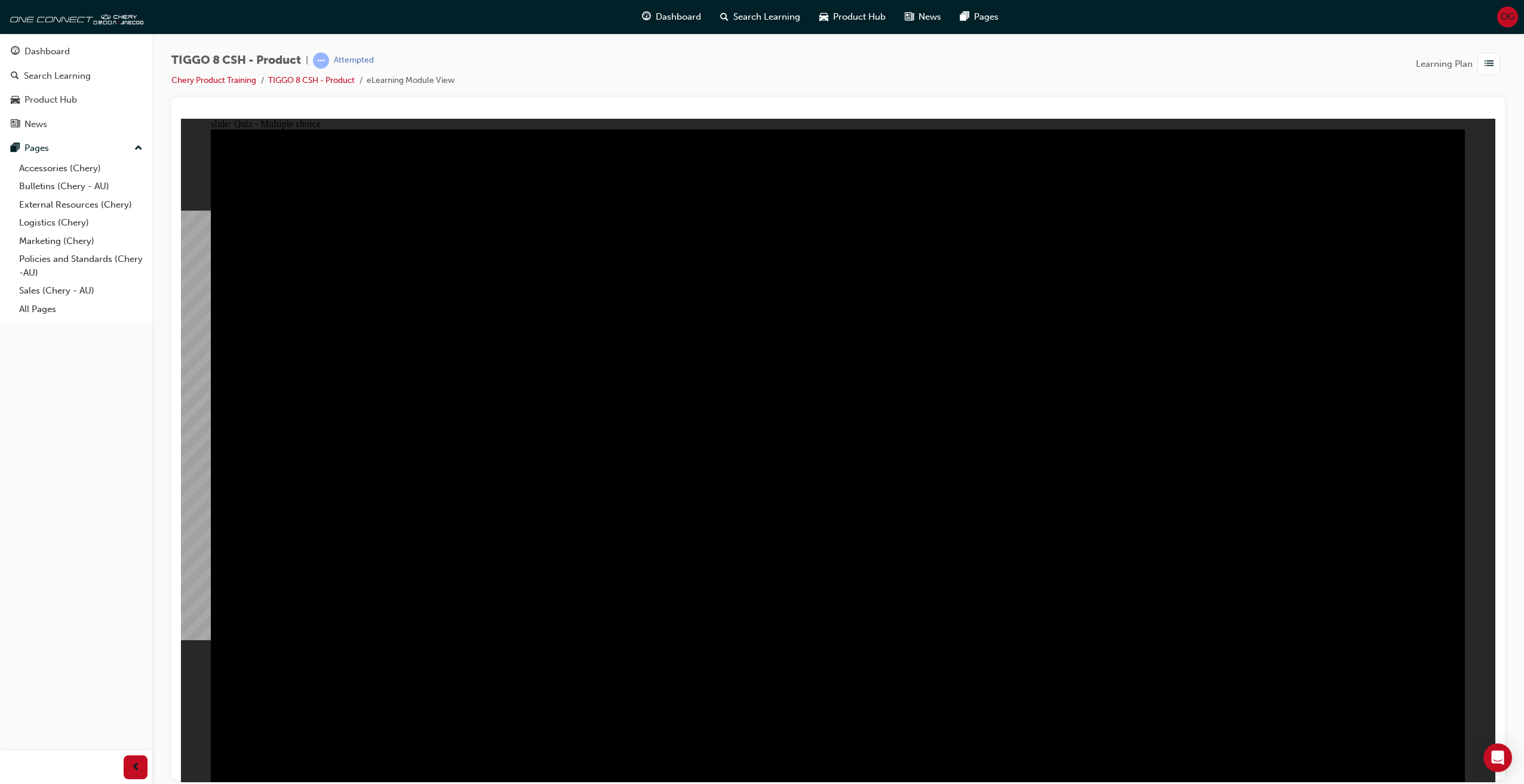
radio input "true"
drag, startPoint x: 831, startPoint y: 577, endPoint x: 831, endPoint y: 590, distance: 13.0
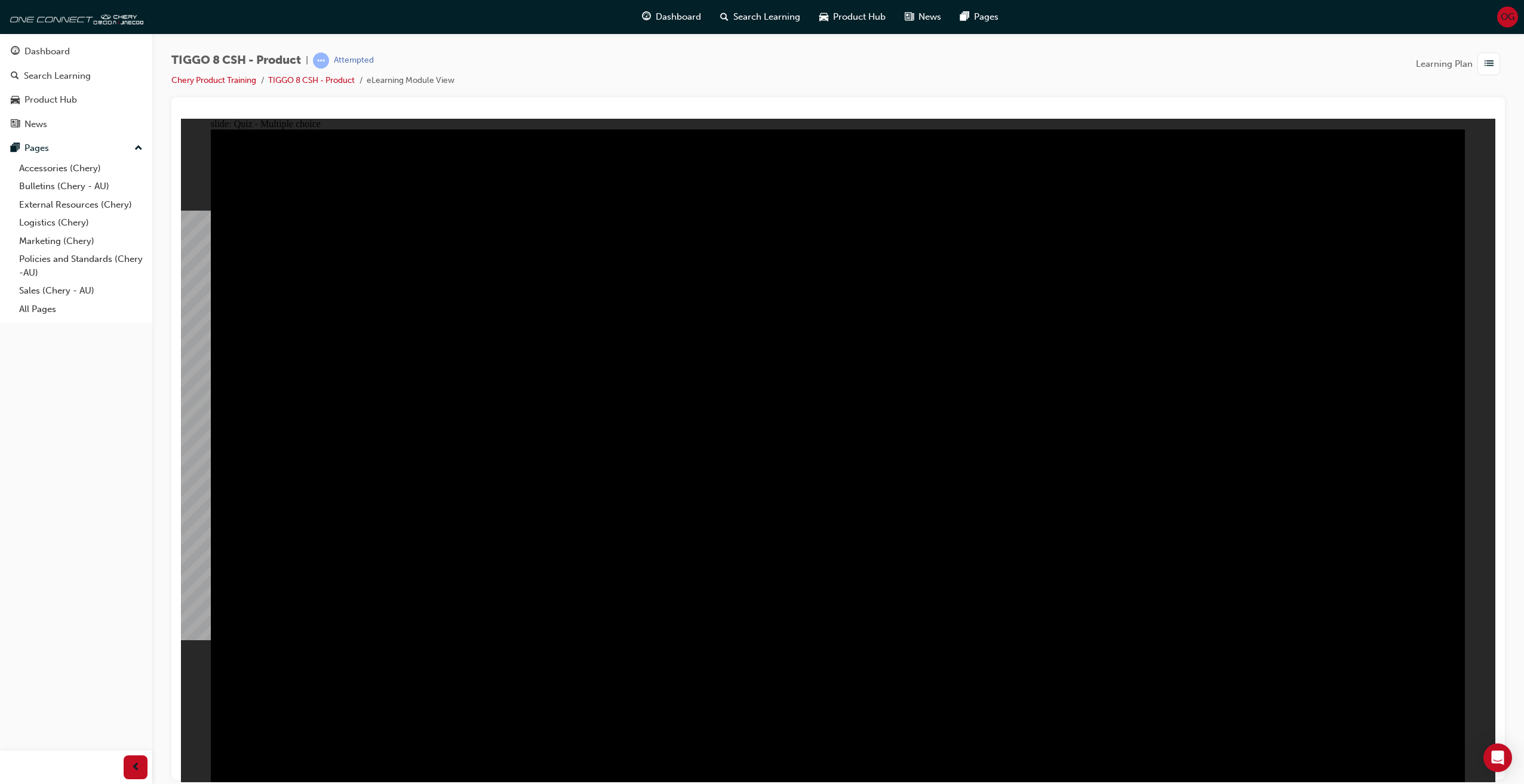
radio input "true"
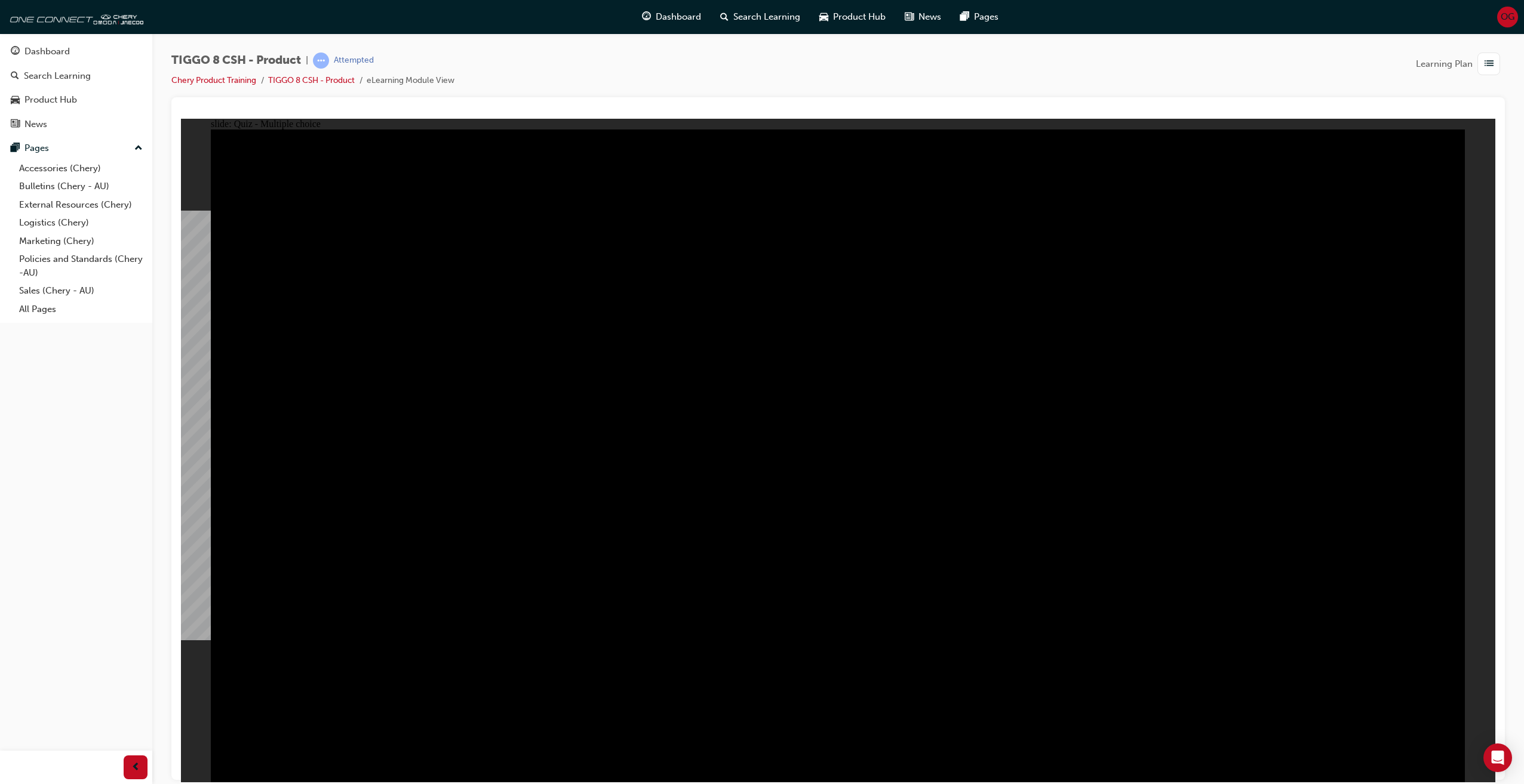
radio input "true"
drag, startPoint x: 506, startPoint y: 389, endPoint x: 308, endPoint y: 335, distance: 205.2
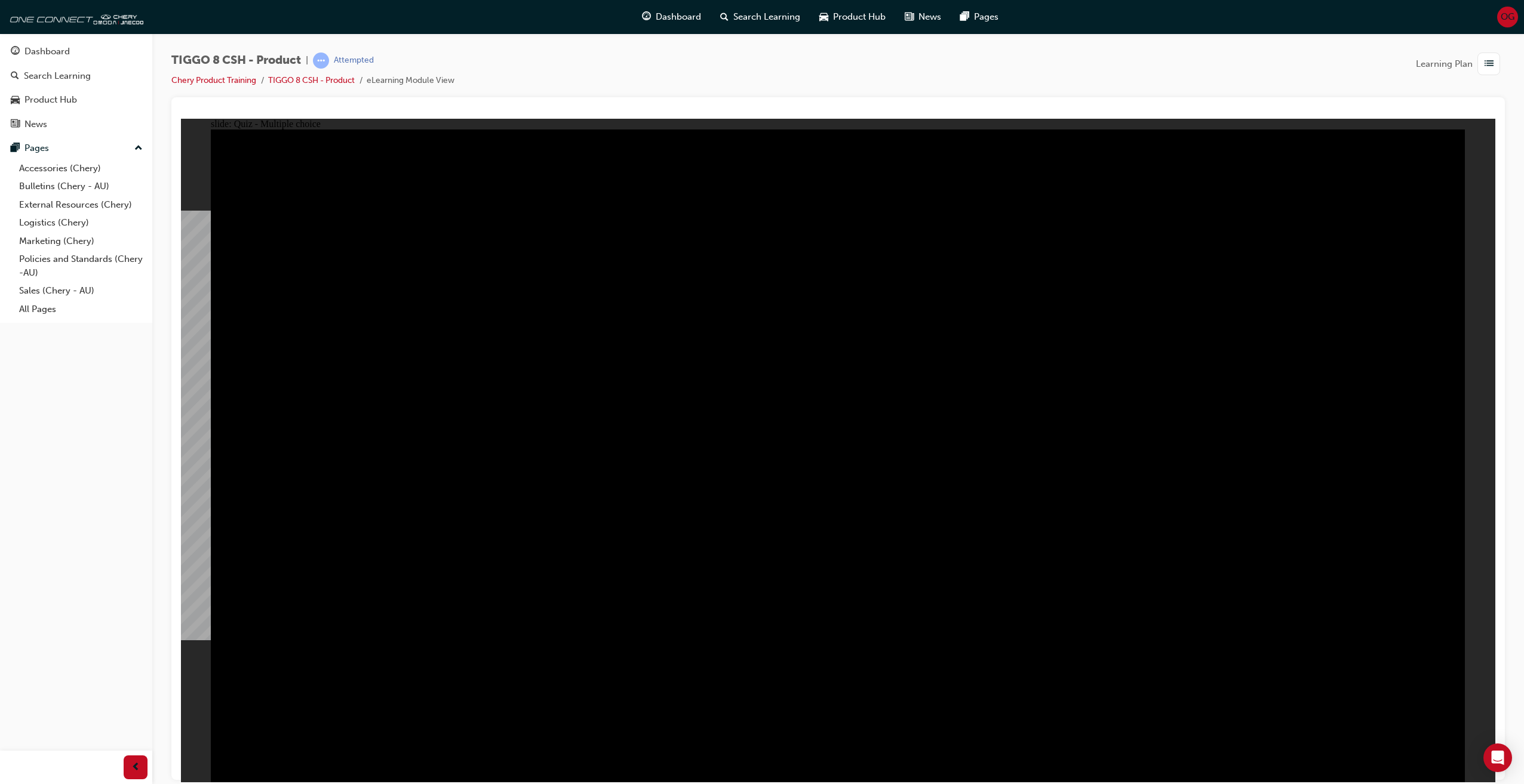
checkbox input "true"
checkbox input "false"
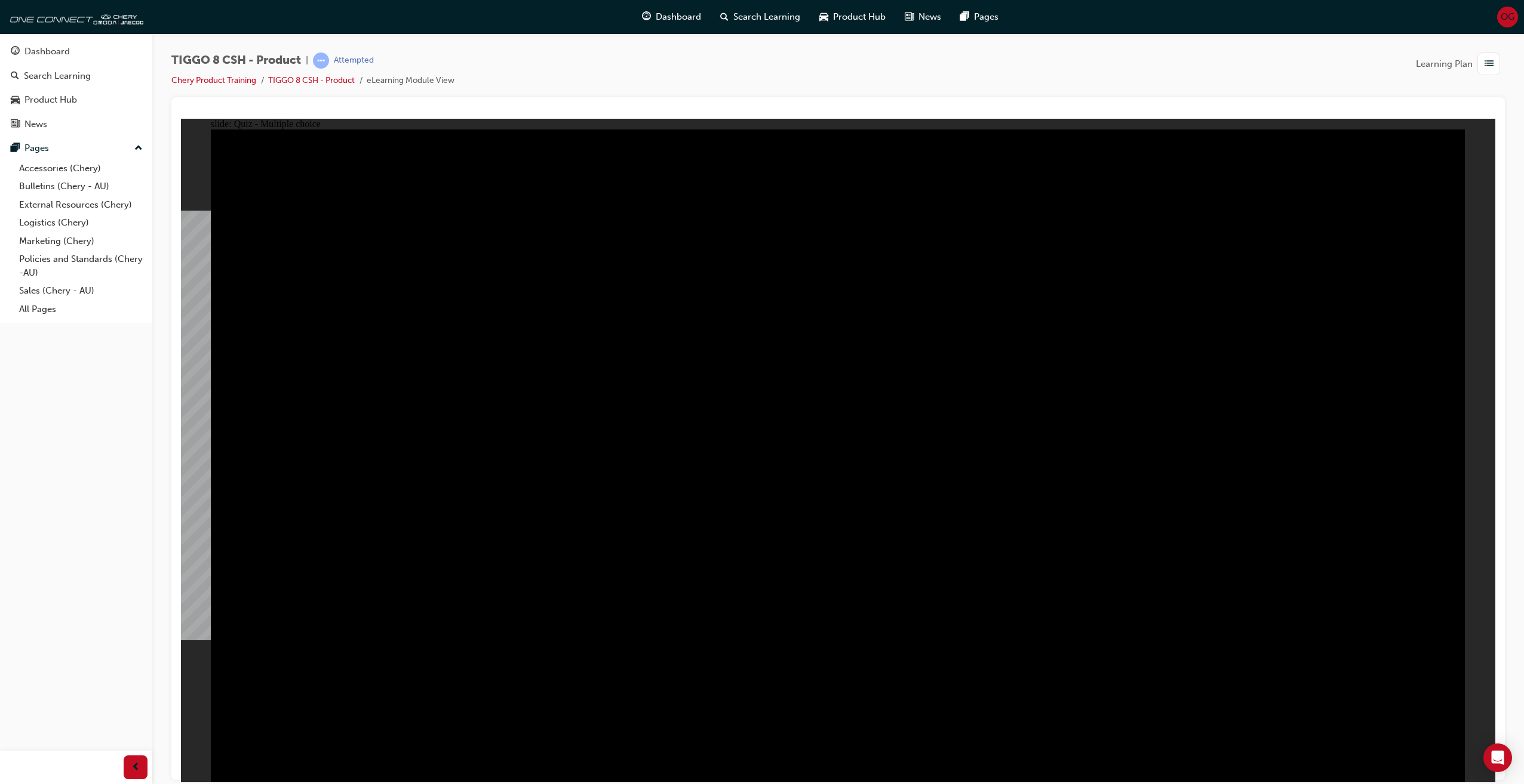
checkbox input "true"
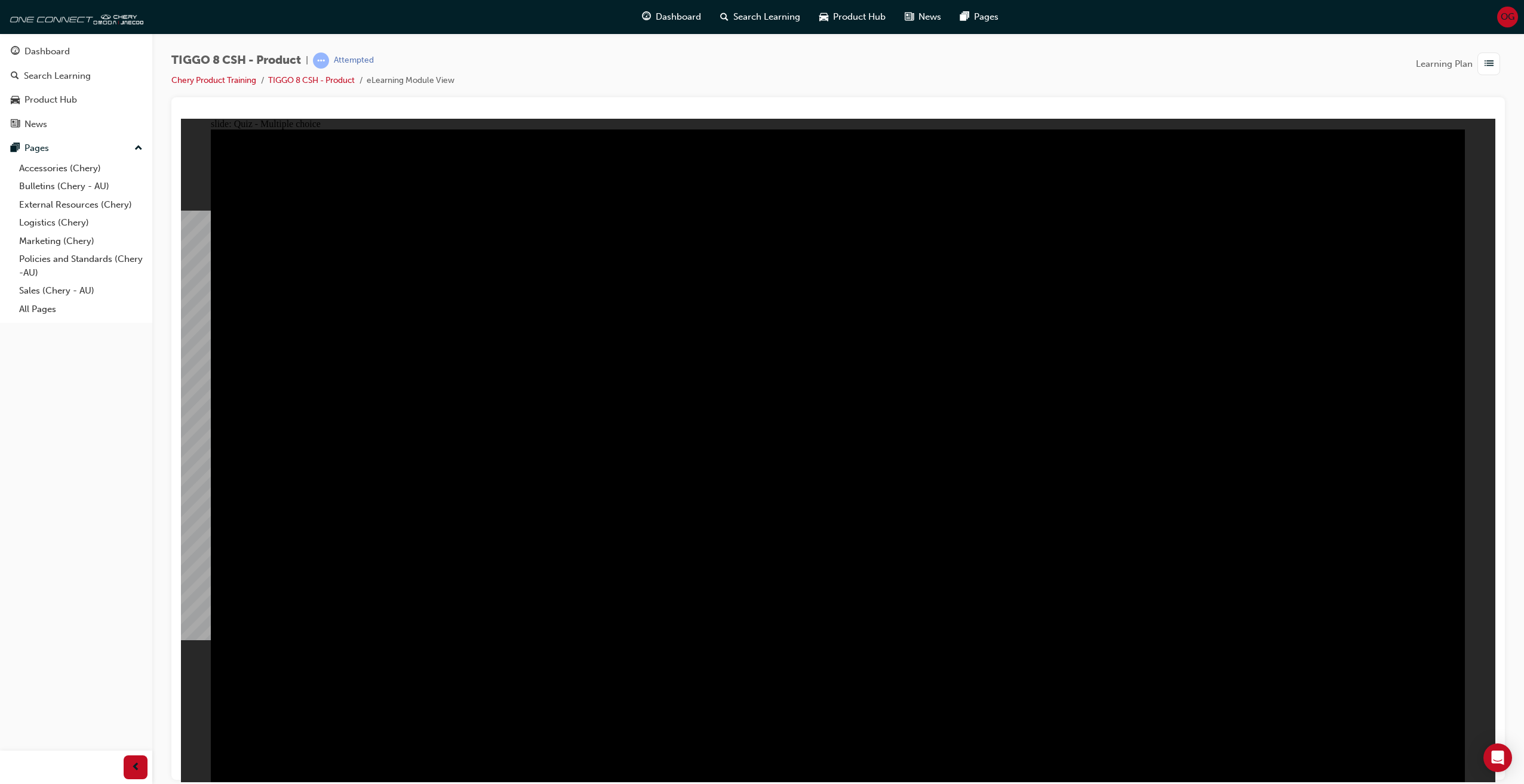
checkbox input "true"
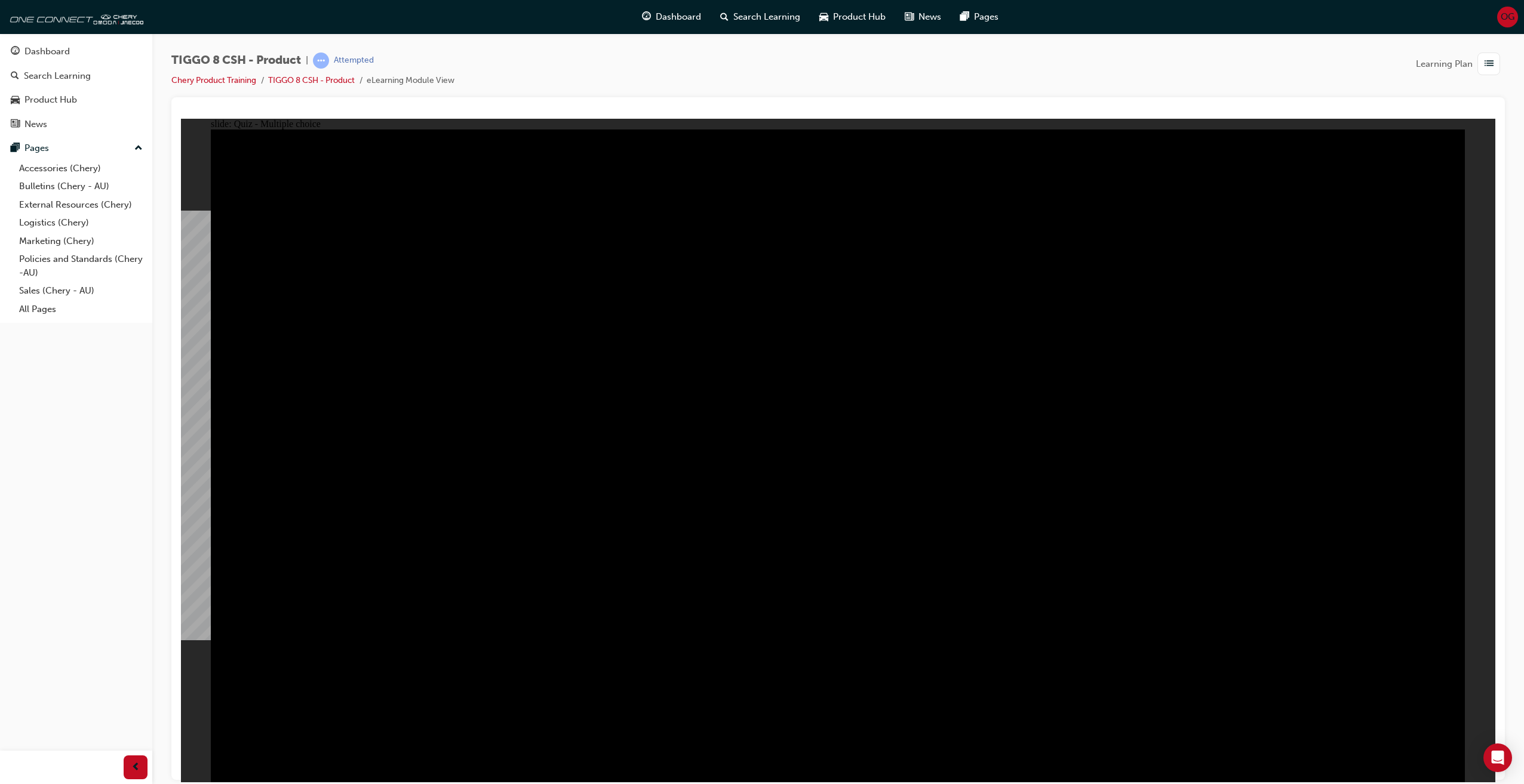
checkbox input "true"
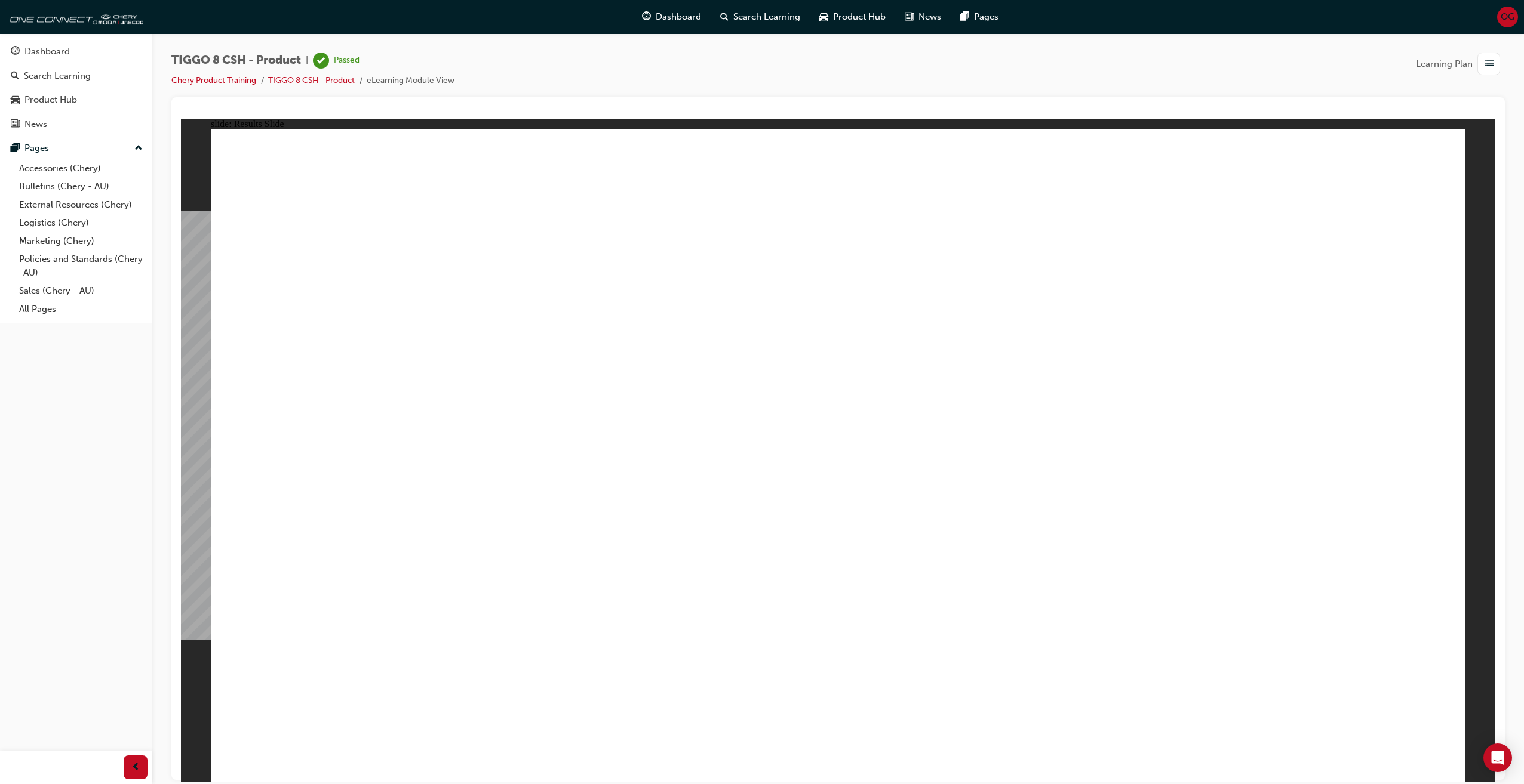
click at [69, 56] on div "Dashboard" at bounding box center [47, 51] width 46 height 14
